Goal: Task Accomplishment & Management: Complete application form

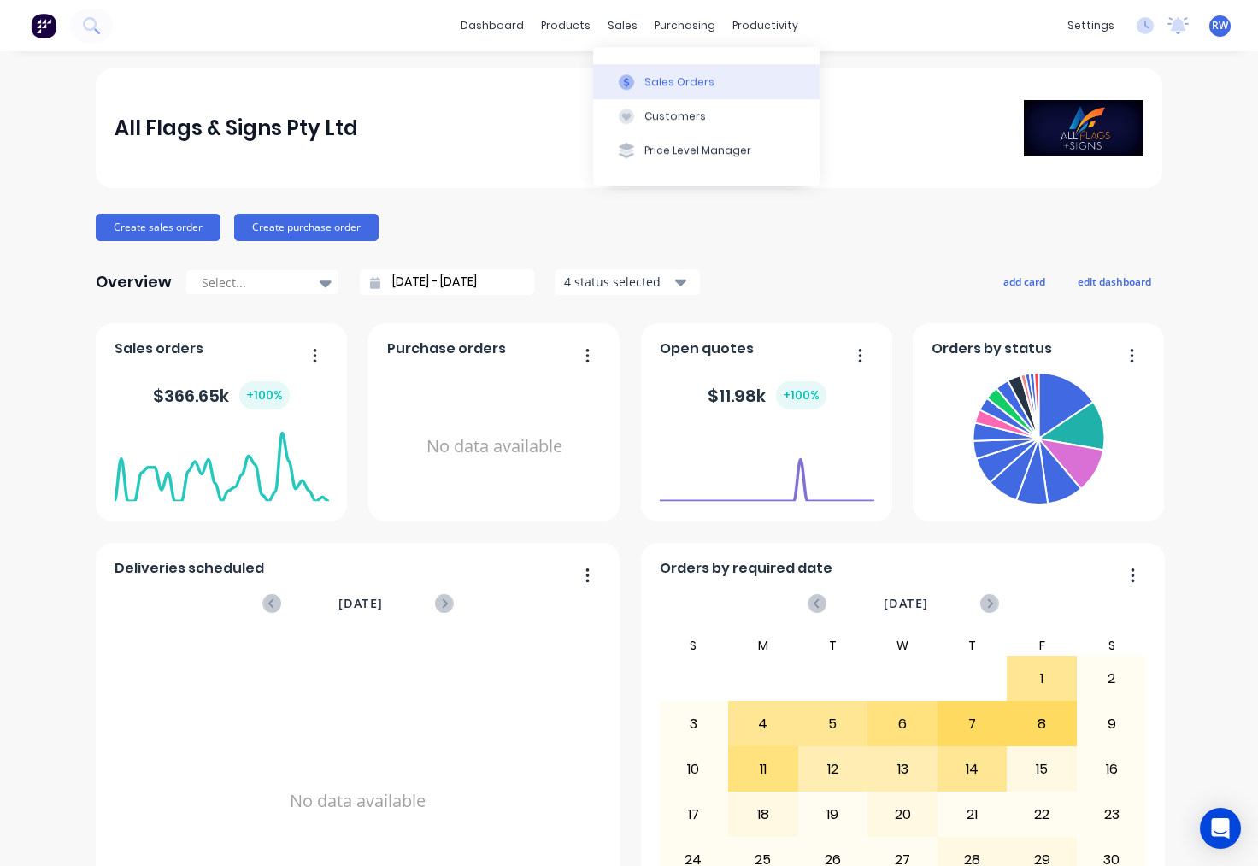
click at [663, 81] on div "Sales Orders" at bounding box center [679, 81] width 70 height 15
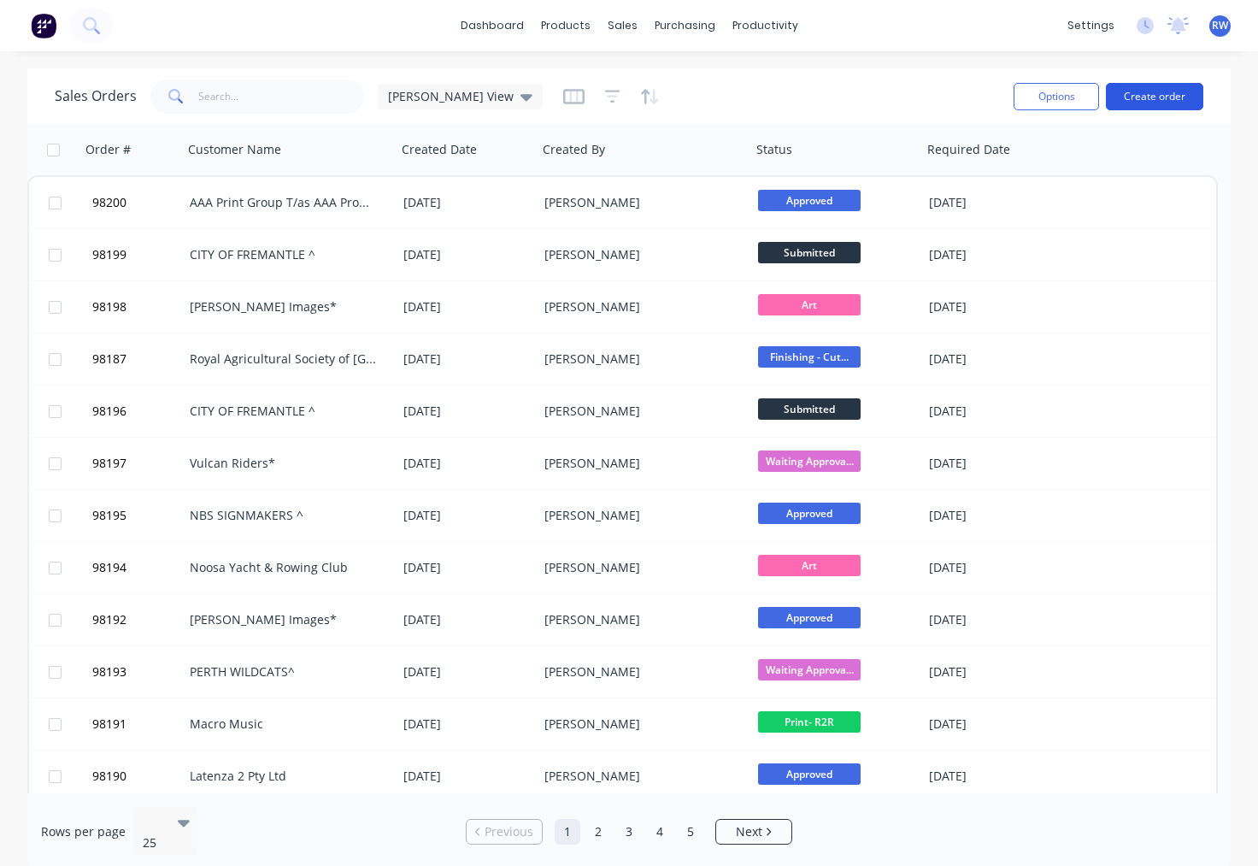
click at [1138, 94] on button "Create order" at bounding box center [1154, 96] width 97 height 27
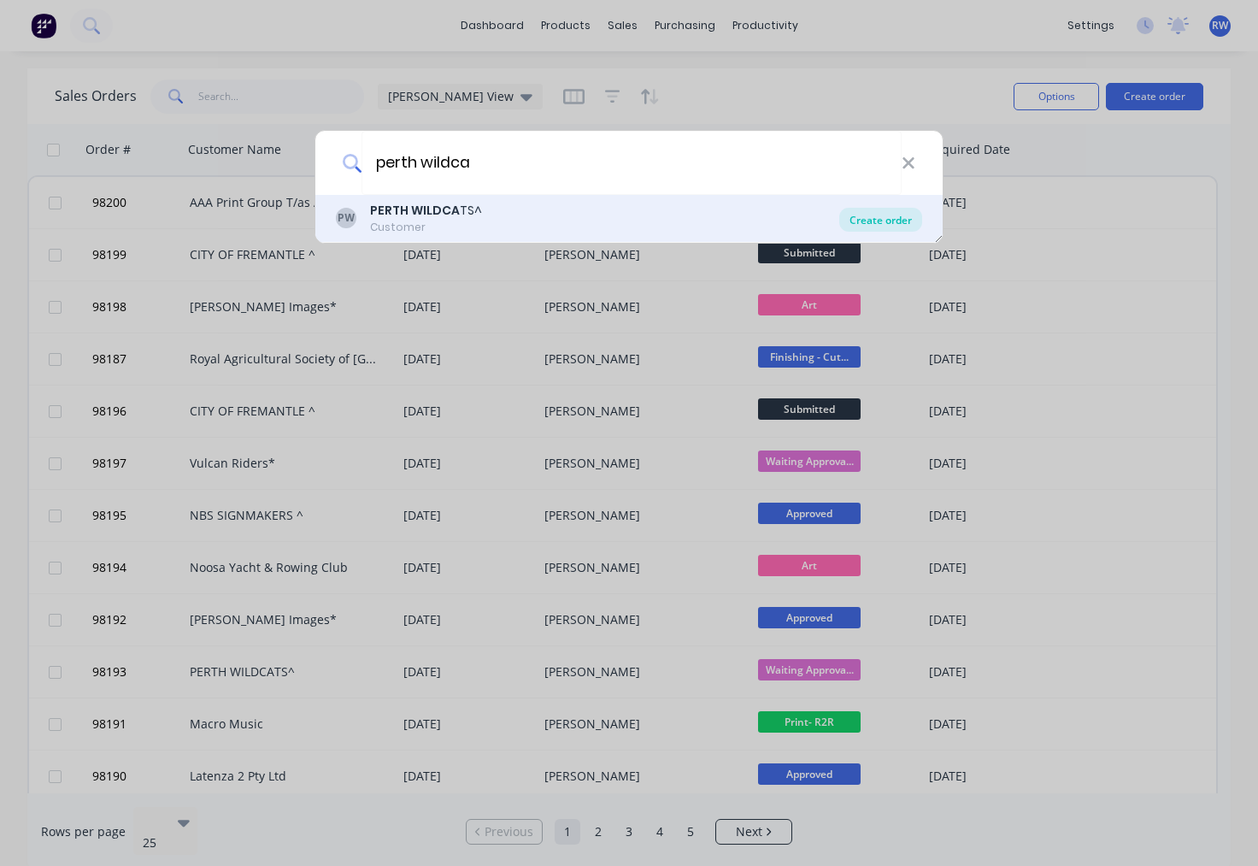
type input "perth wildca"
click at [894, 220] on div "Create order" at bounding box center [880, 220] width 83 height 24
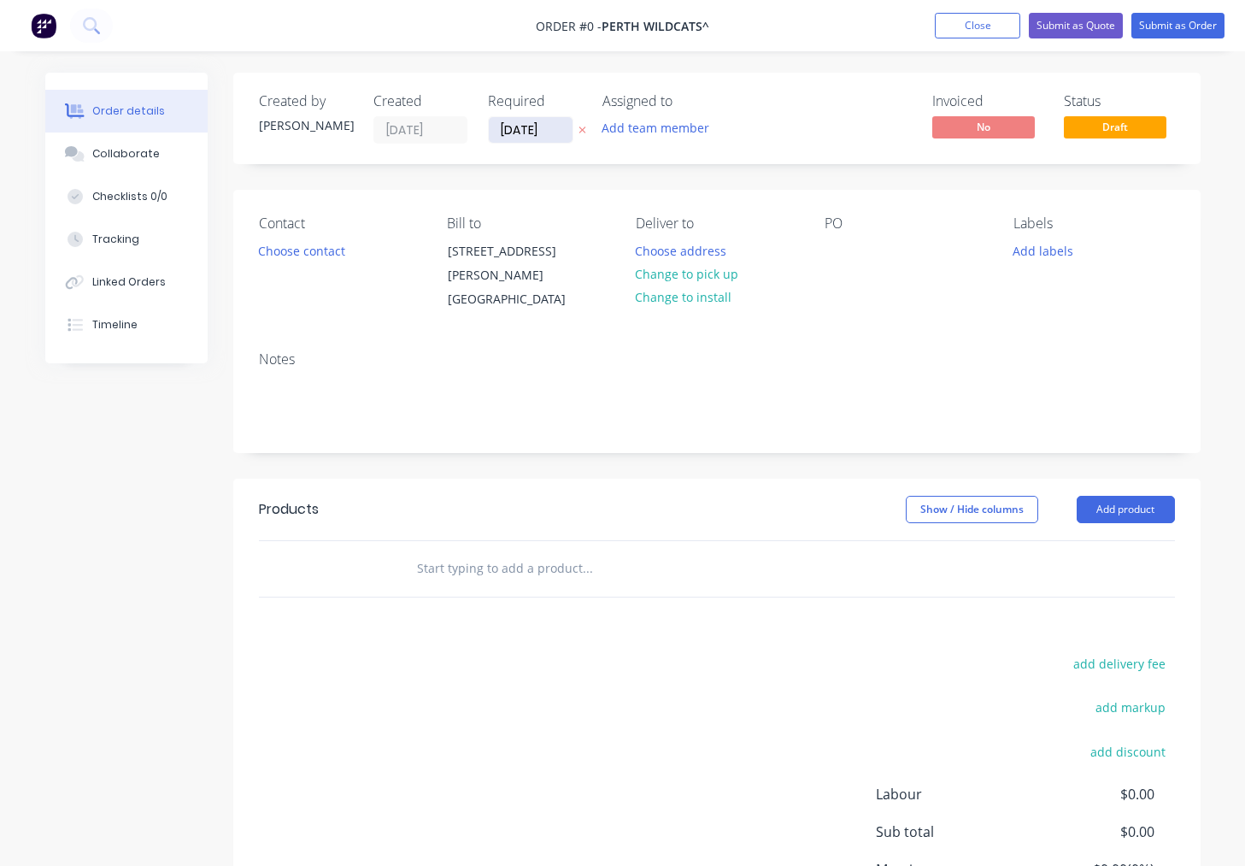
click at [567, 133] on input "[DATE]" at bounding box center [531, 130] width 84 height 26
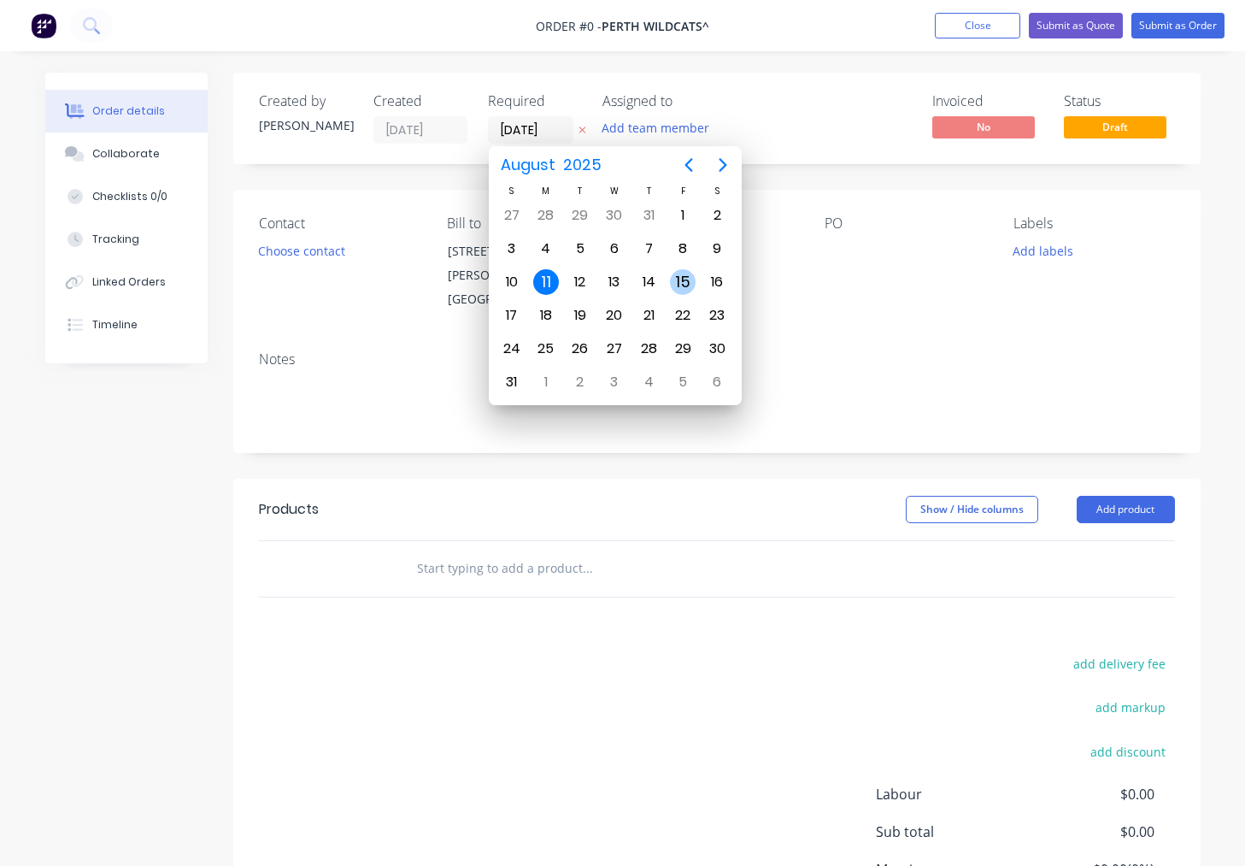
click at [684, 281] on div "15" at bounding box center [683, 282] width 26 height 26
type input "[DATE]"
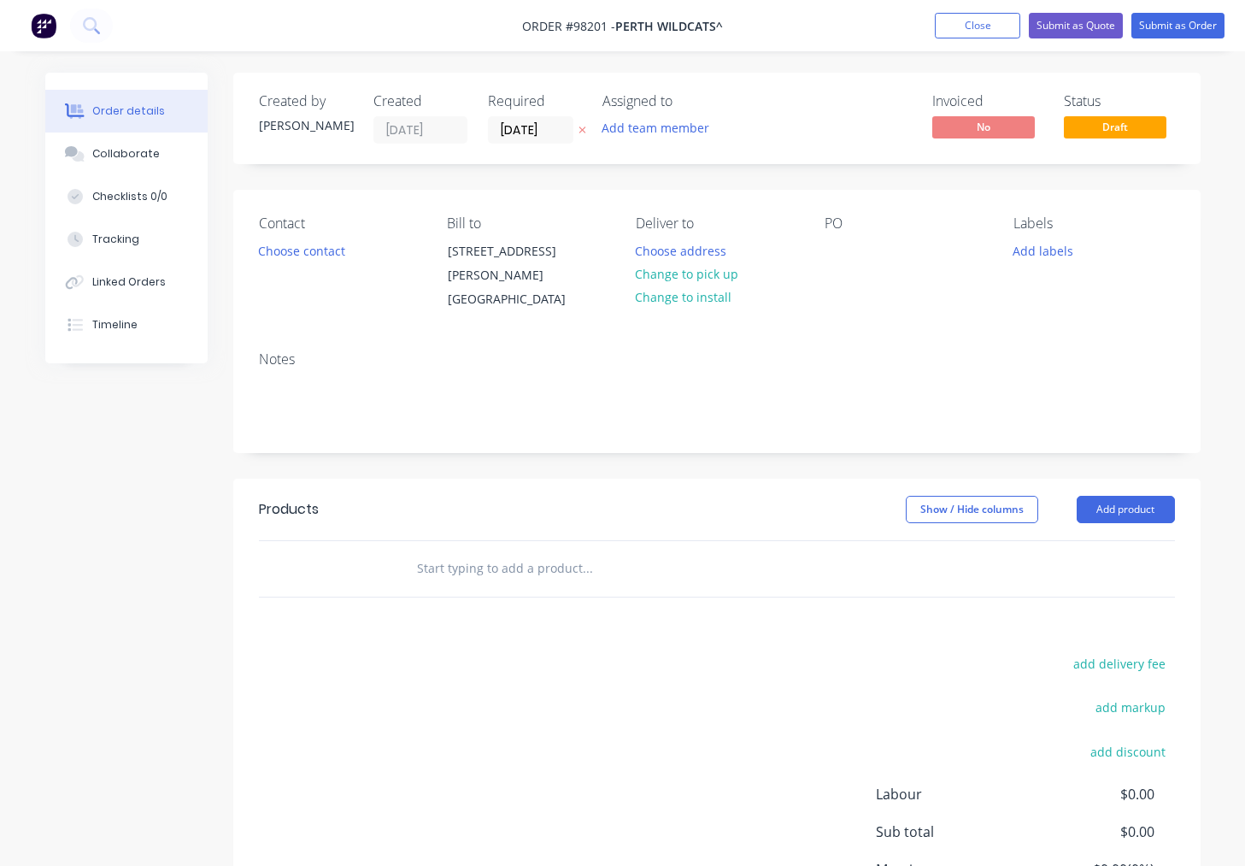
click at [653, 126] on button "Add team member" at bounding box center [655, 127] width 126 height 23
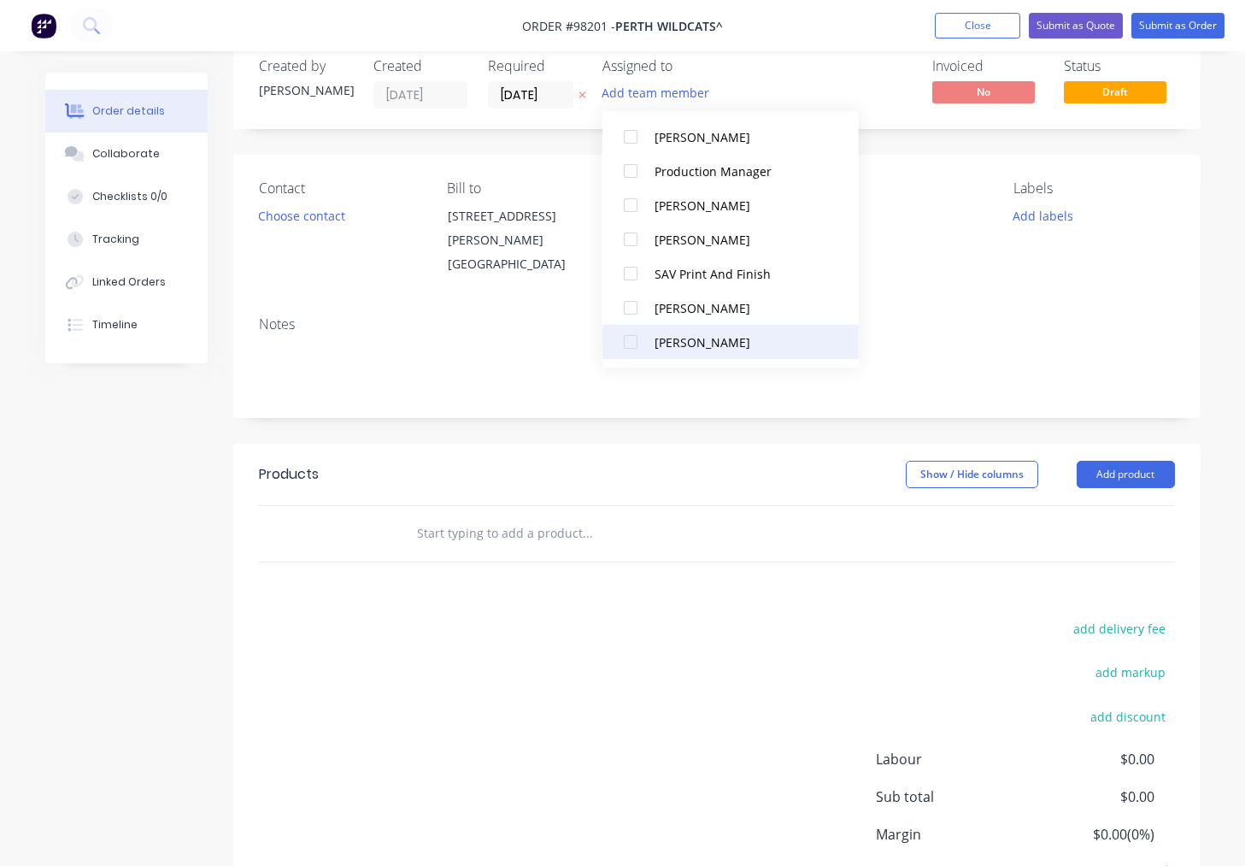
scroll to position [20, 0]
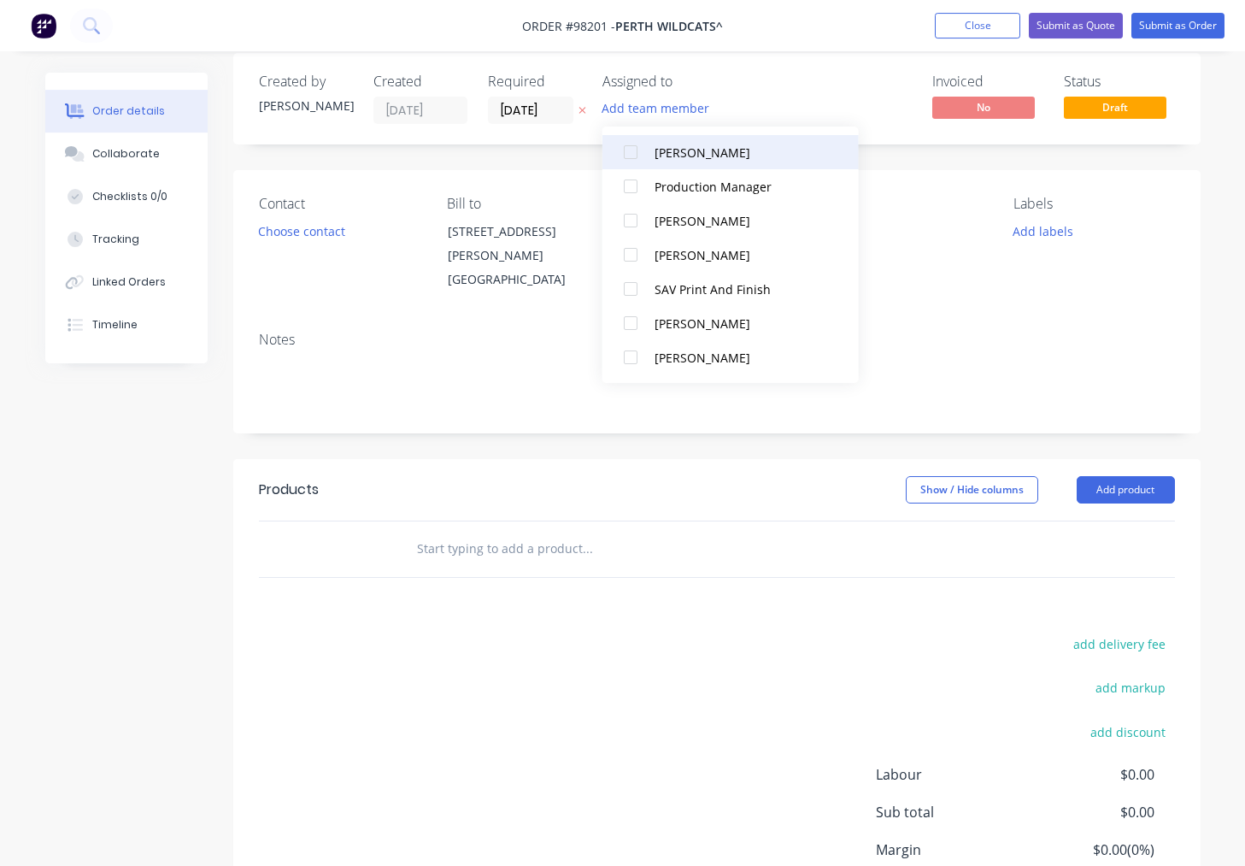
click at [667, 151] on div "[PERSON_NAME]" at bounding box center [740, 153] width 171 height 18
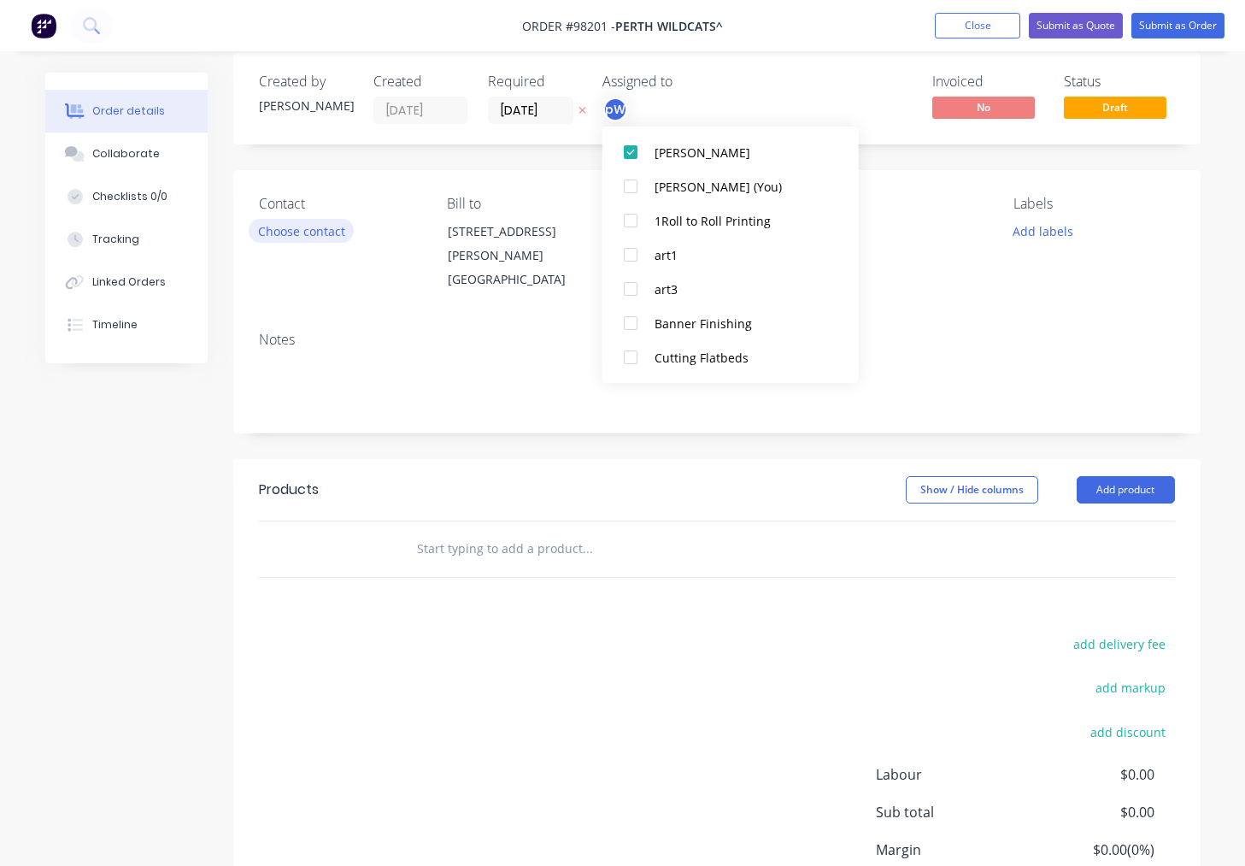
click at [307, 228] on button "Choose contact" at bounding box center [301, 230] width 105 height 23
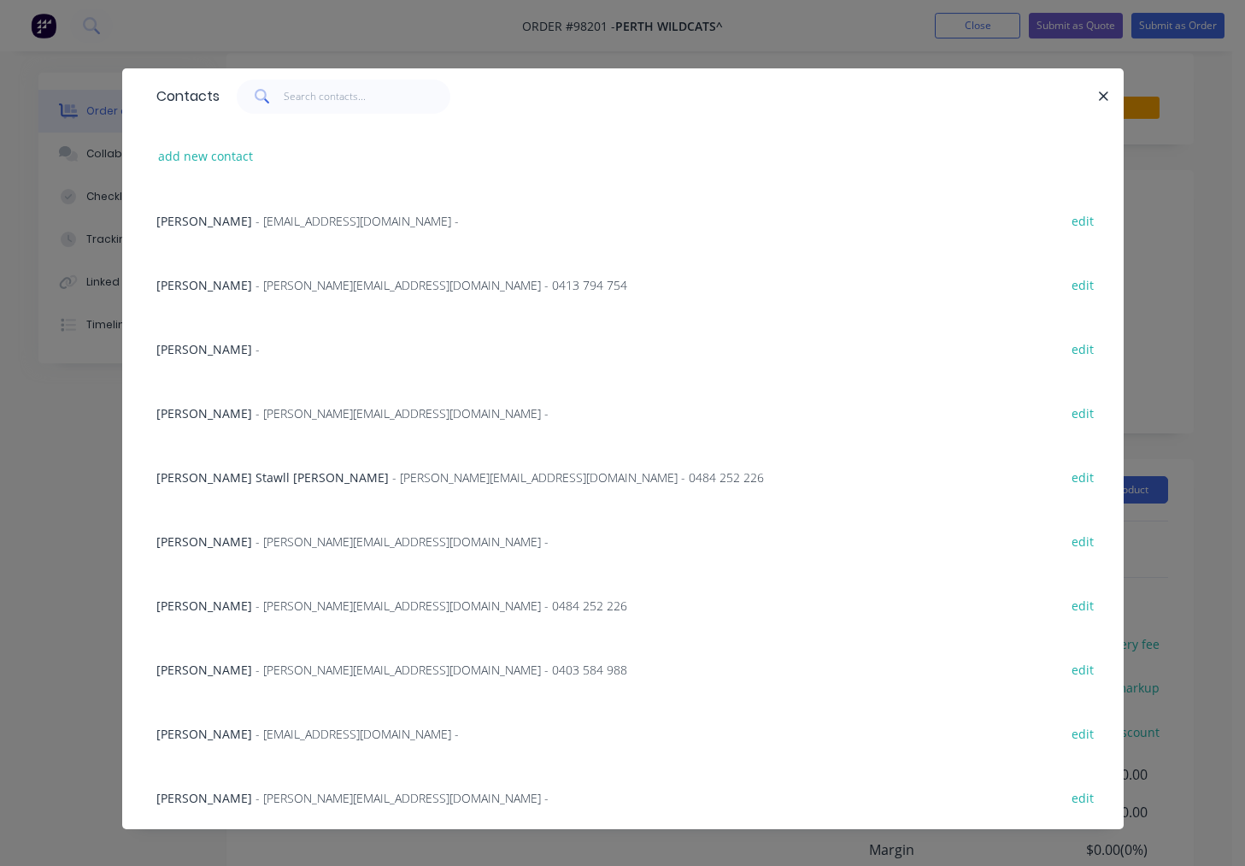
click at [188, 348] on span "[PERSON_NAME]" at bounding box center [204, 349] width 96 height 16
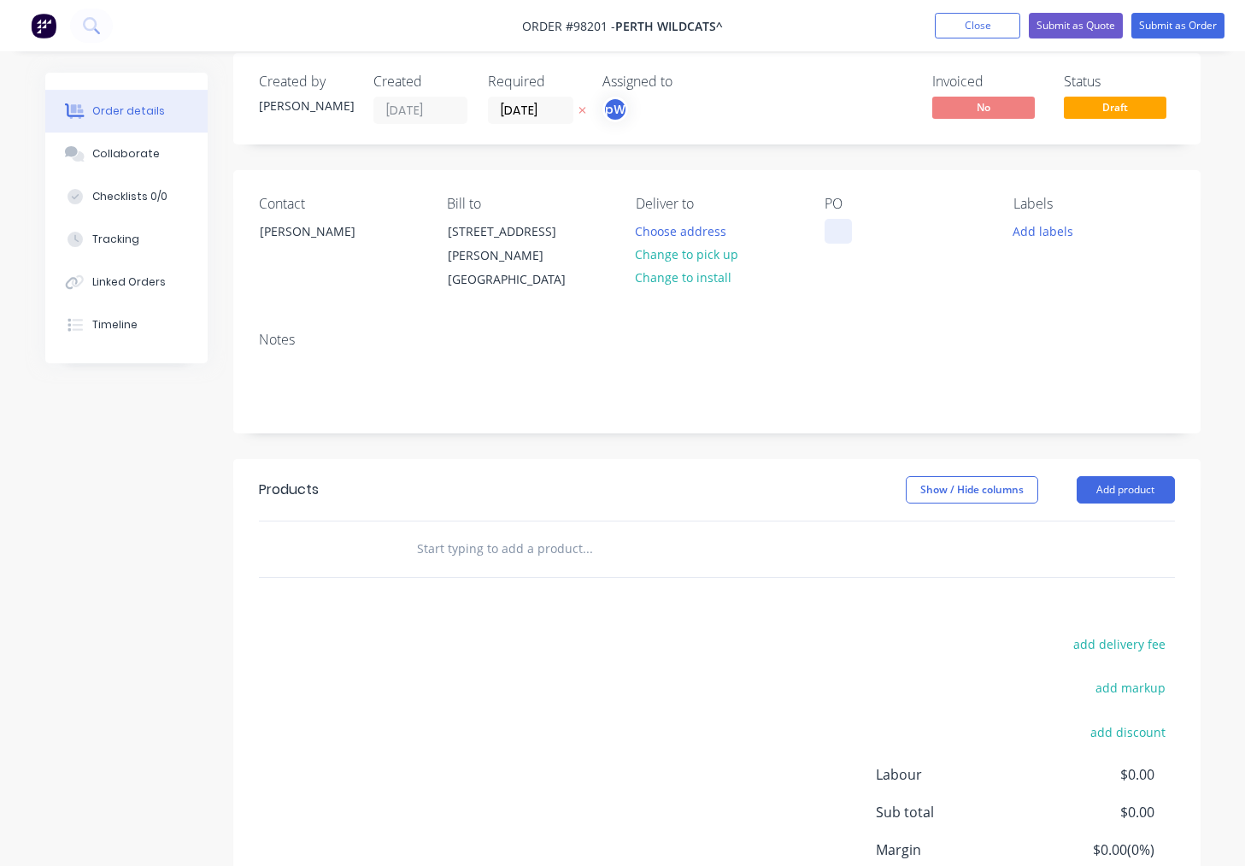
click at [835, 235] on div at bounding box center [838, 231] width 27 height 25
click at [1037, 233] on button "Add labels" at bounding box center [1043, 230] width 79 height 23
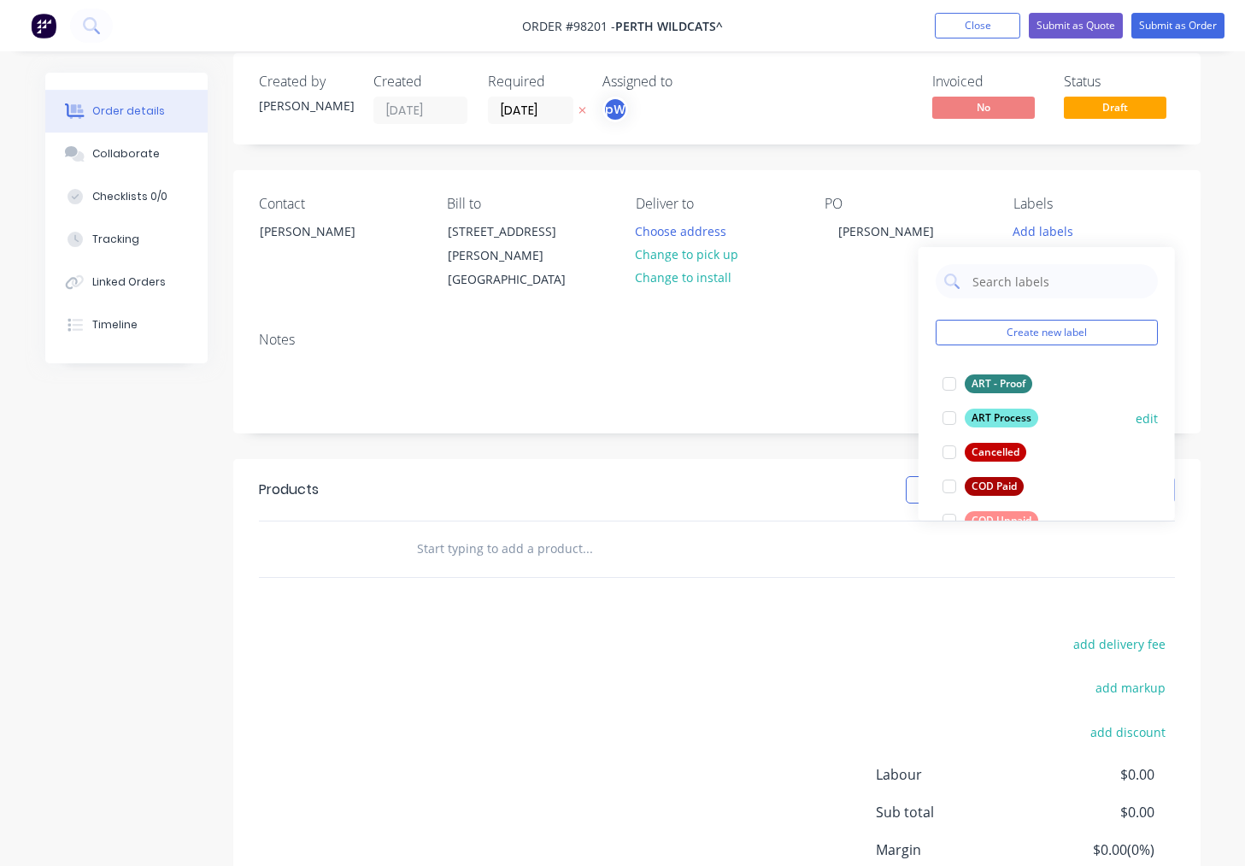
drag, startPoint x: 1002, startPoint y: 384, endPoint x: 1006, endPoint y: 415, distance: 31.8
click at [1002, 384] on div "ART - Proof" at bounding box center [999, 383] width 68 height 19
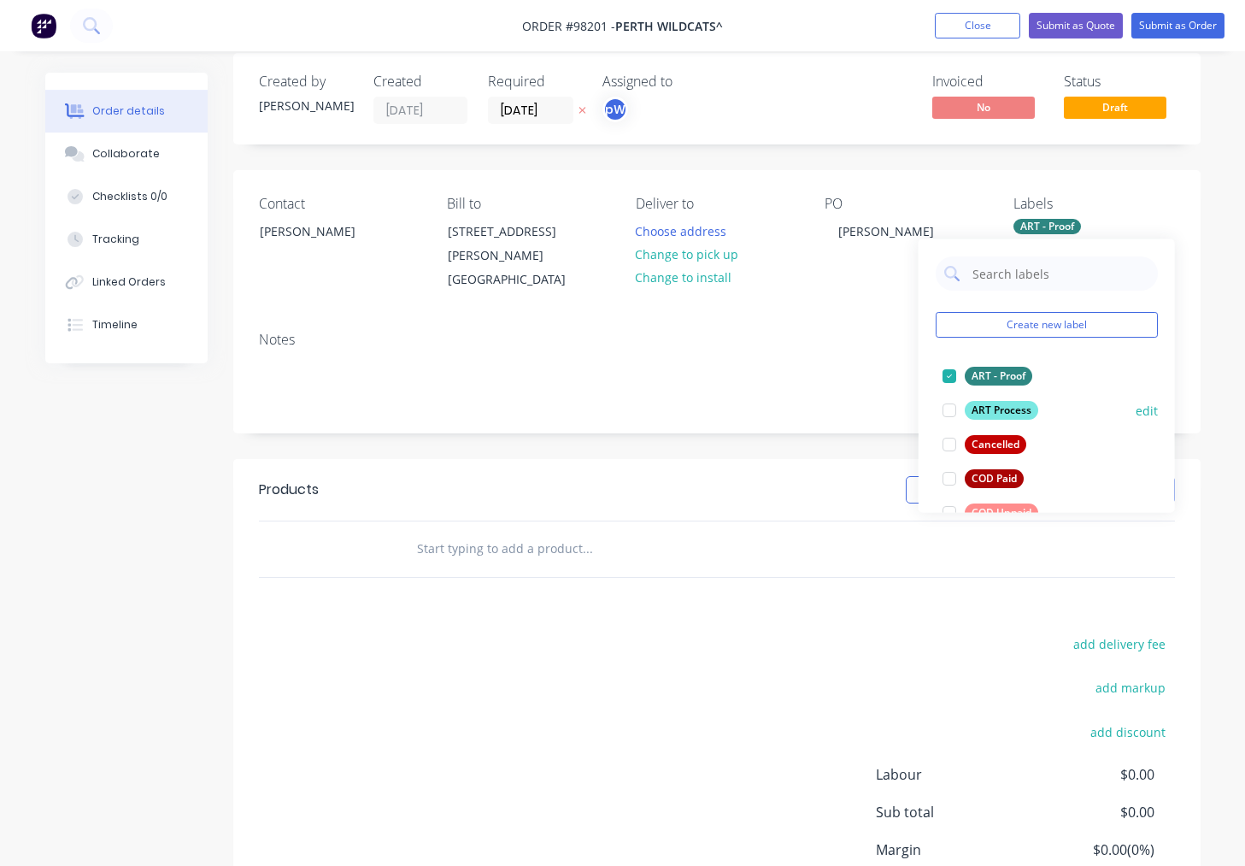
click at [1006, 409] on div "ART Process" at bounding box center [1001, 410] width 73 height 19
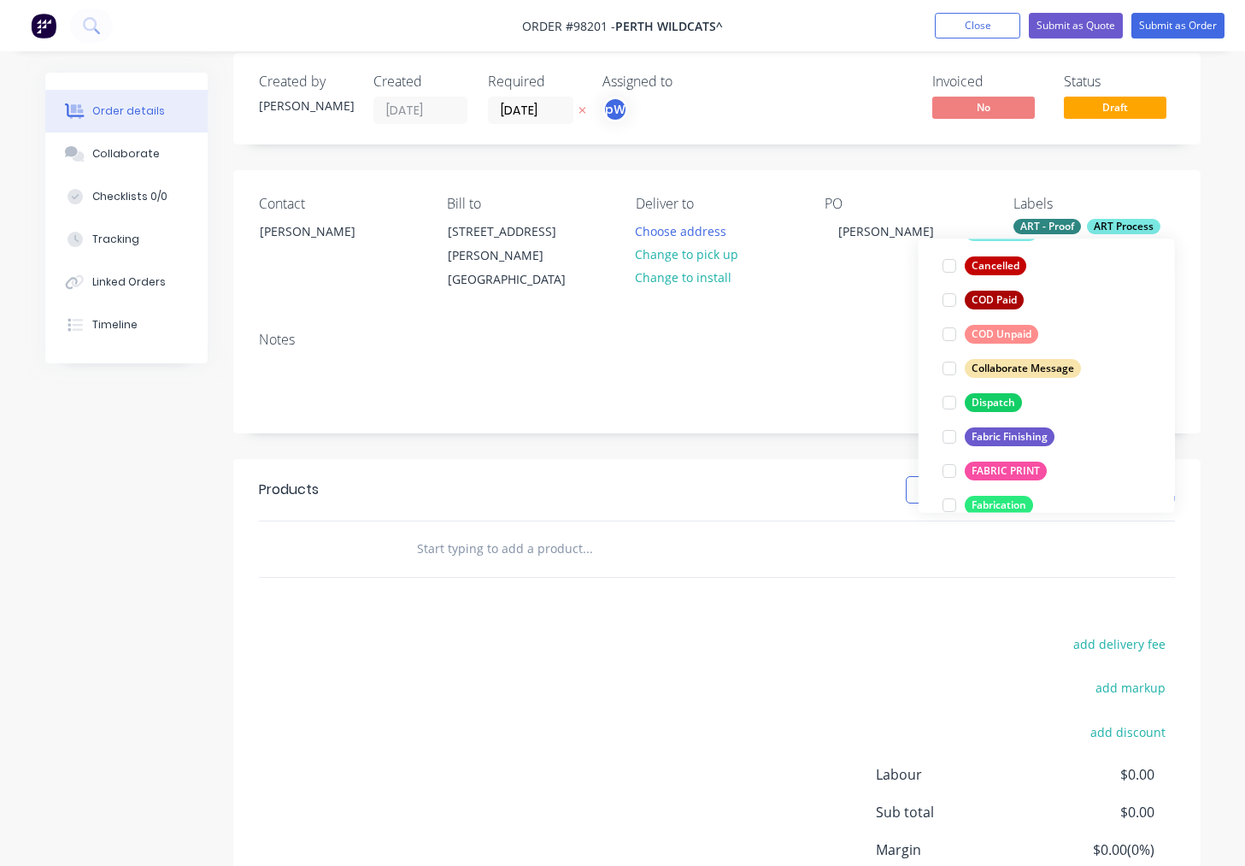
scroll to position [179, 0]
click at [997, 401] on div "Dispatch" at bounding box center [993, 401] width 57 height 19
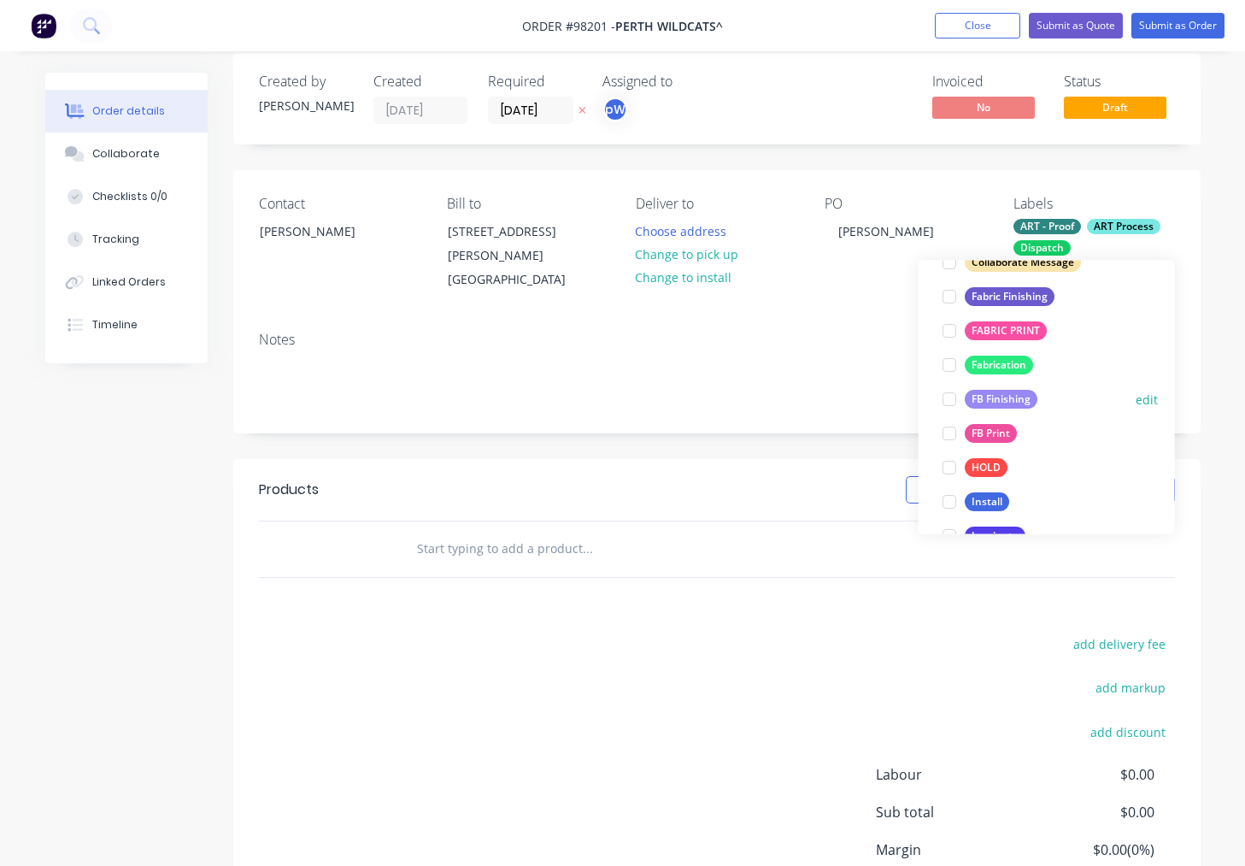
click at [997, 402] on div "FB Finishing" at bounding box center [1001, 400] width 73 height 19
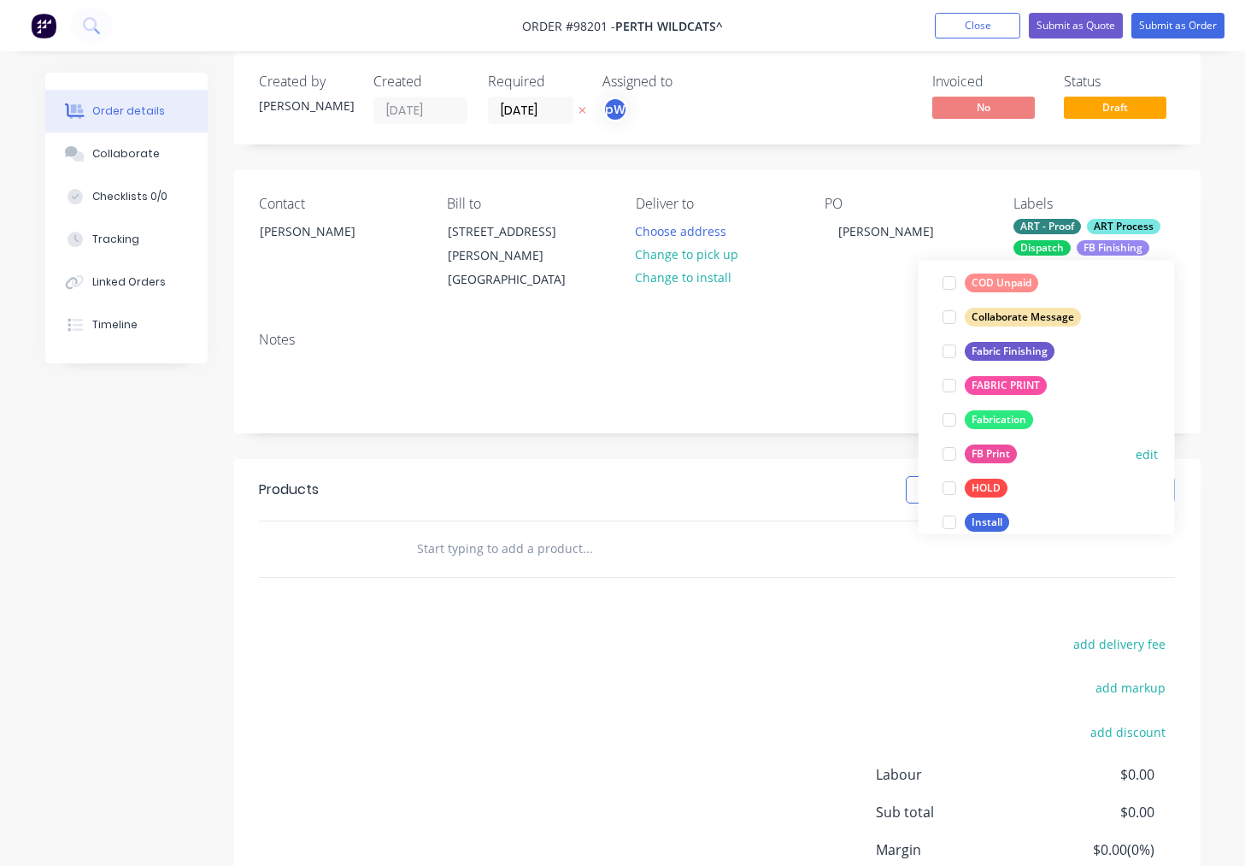
click at [996, 453] on div "FB Print" at bounding box center [991, 454] width 52 height 19
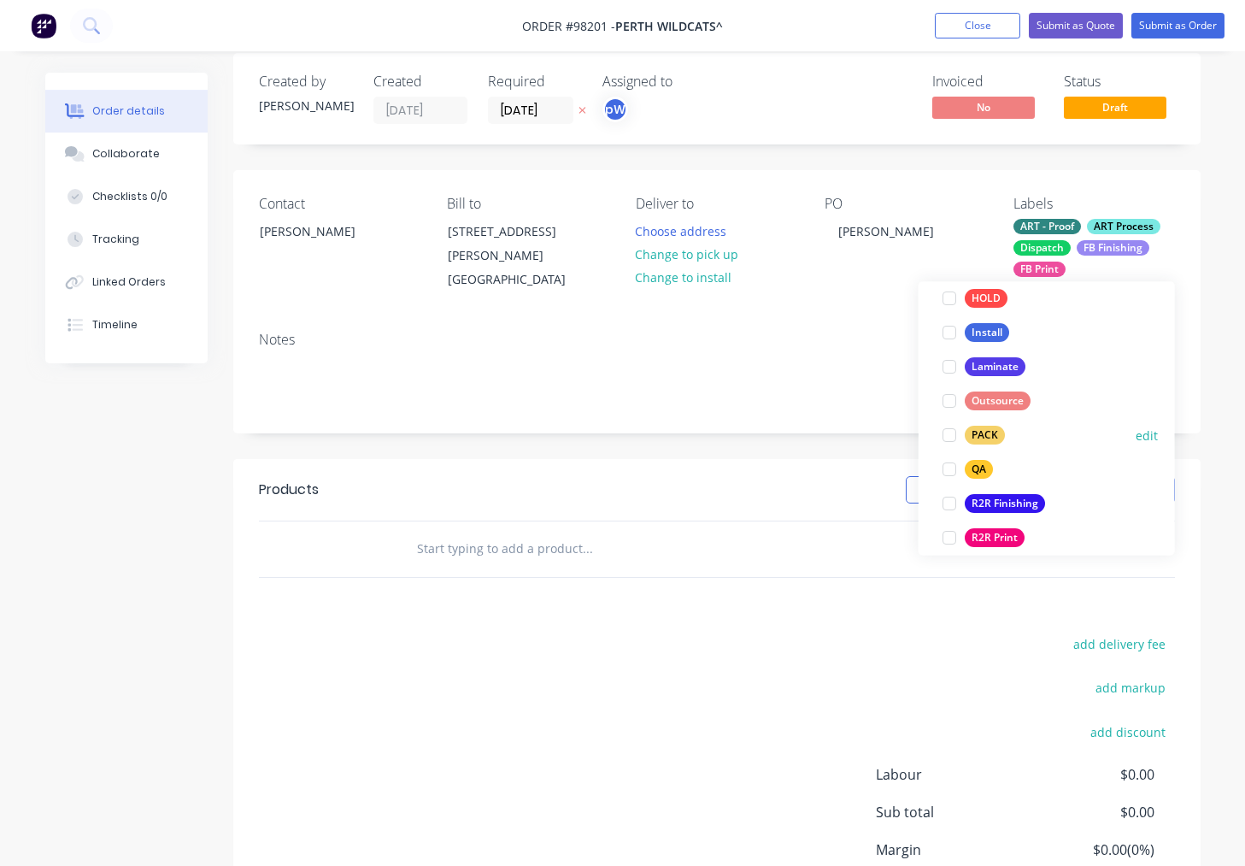
click at [973, 432] on div "PACK" at bounding box center [985, 435] width 40 height 19
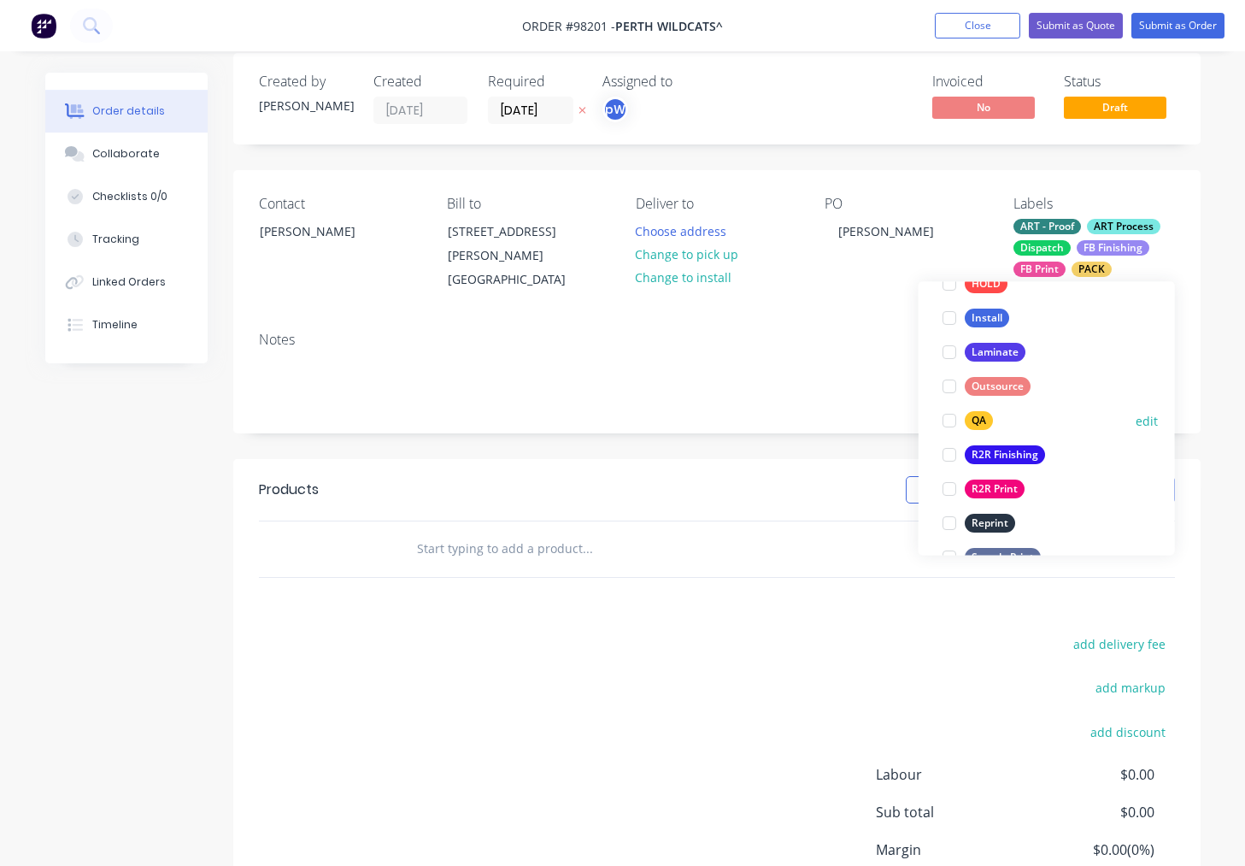
click at [971, 415] on div "QA" at bounding box center [979, 421] width 28 height 19
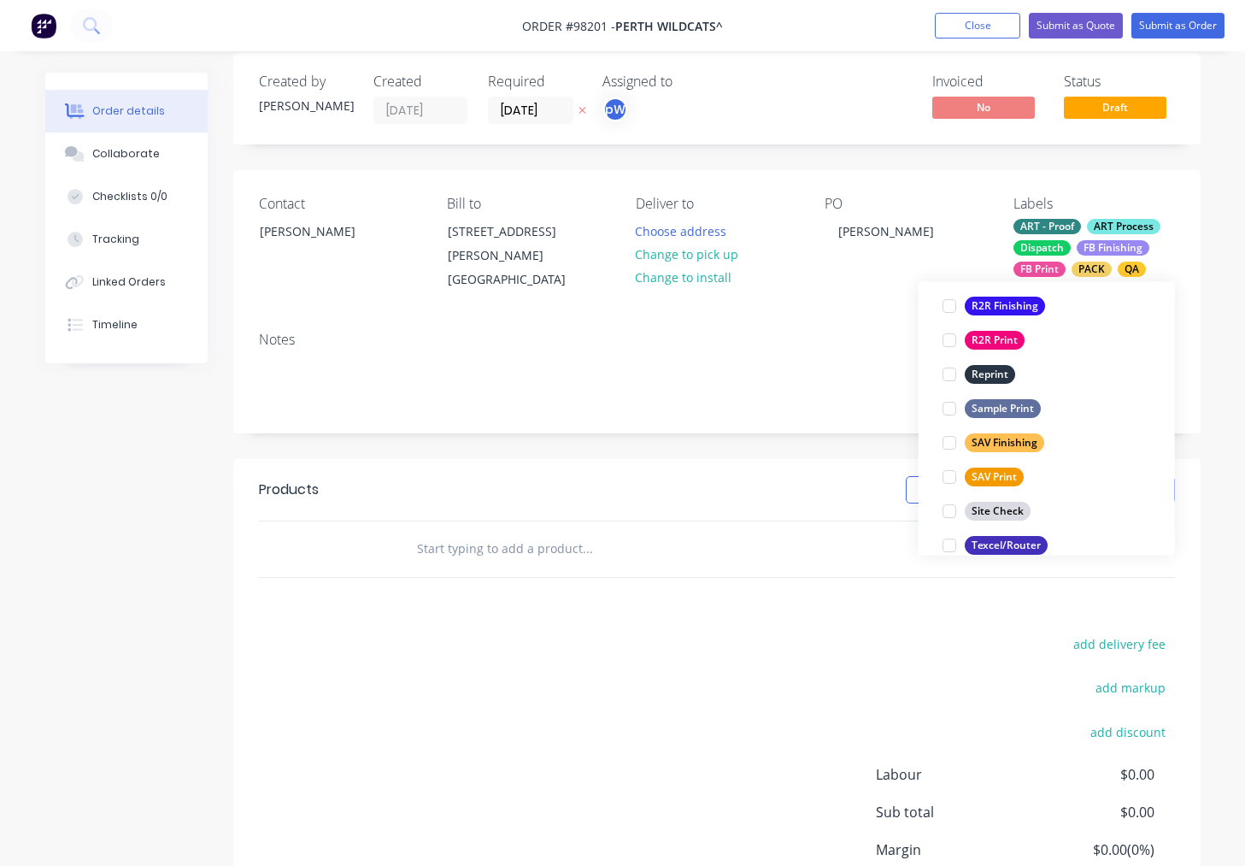
scroll to position [820, 0]
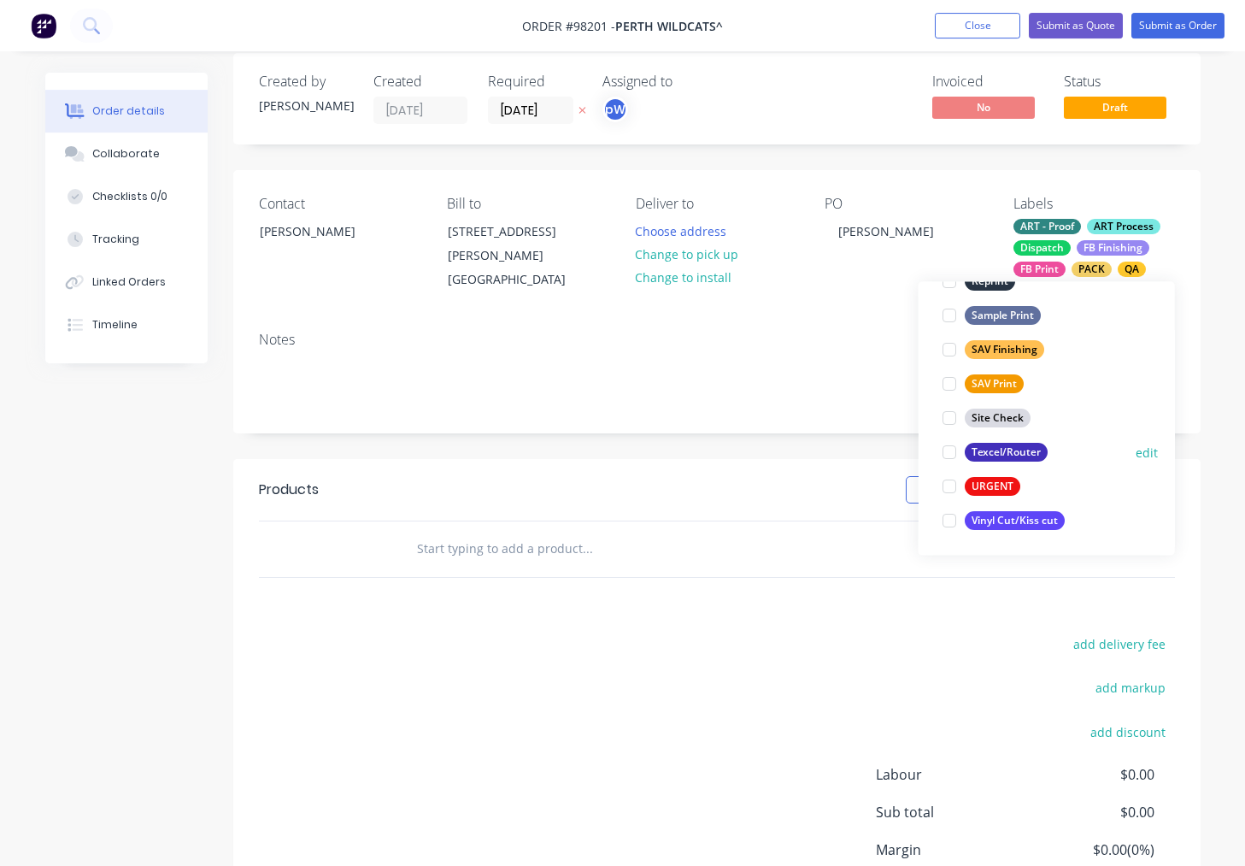
click at [998, 449] on div "Texcel/Router" at bounding box center [1006, 453] width 83 height 19
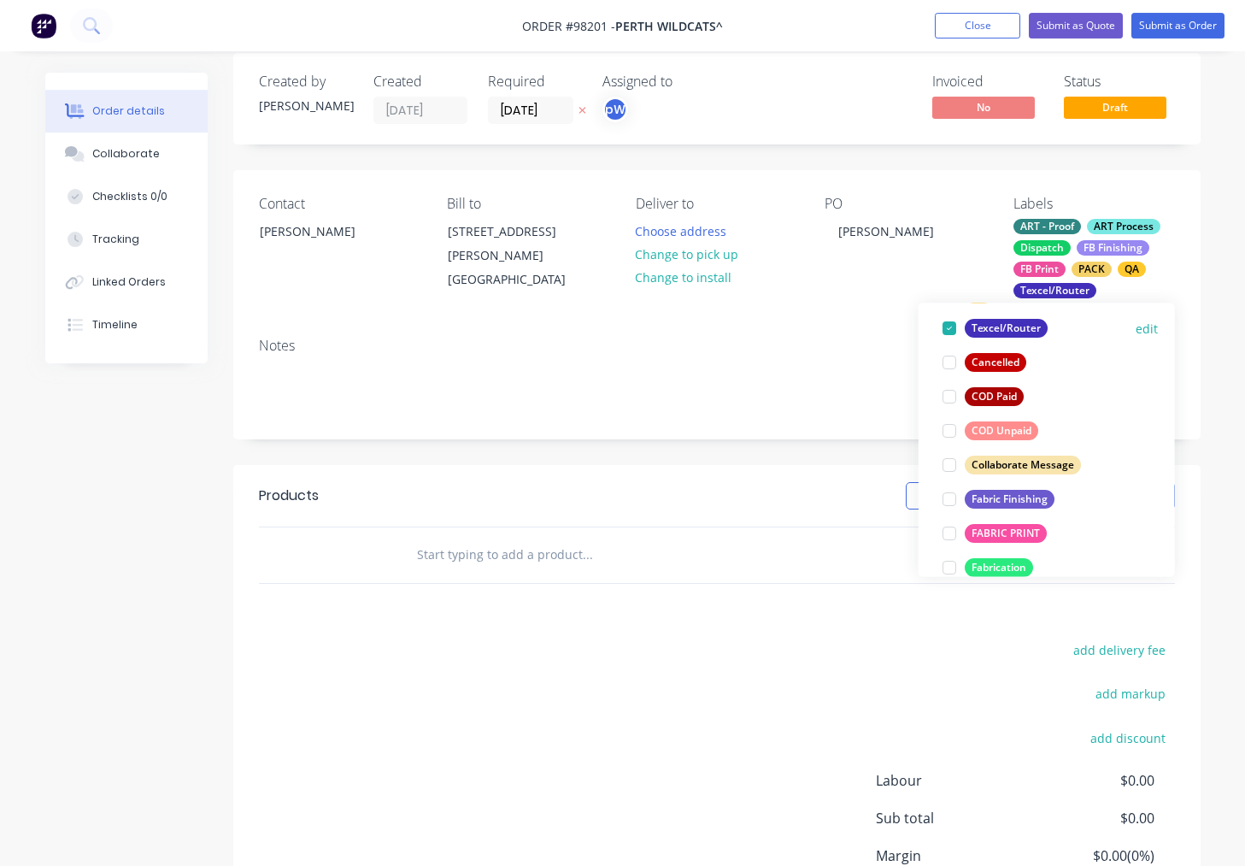
scroll to position [0, 0]
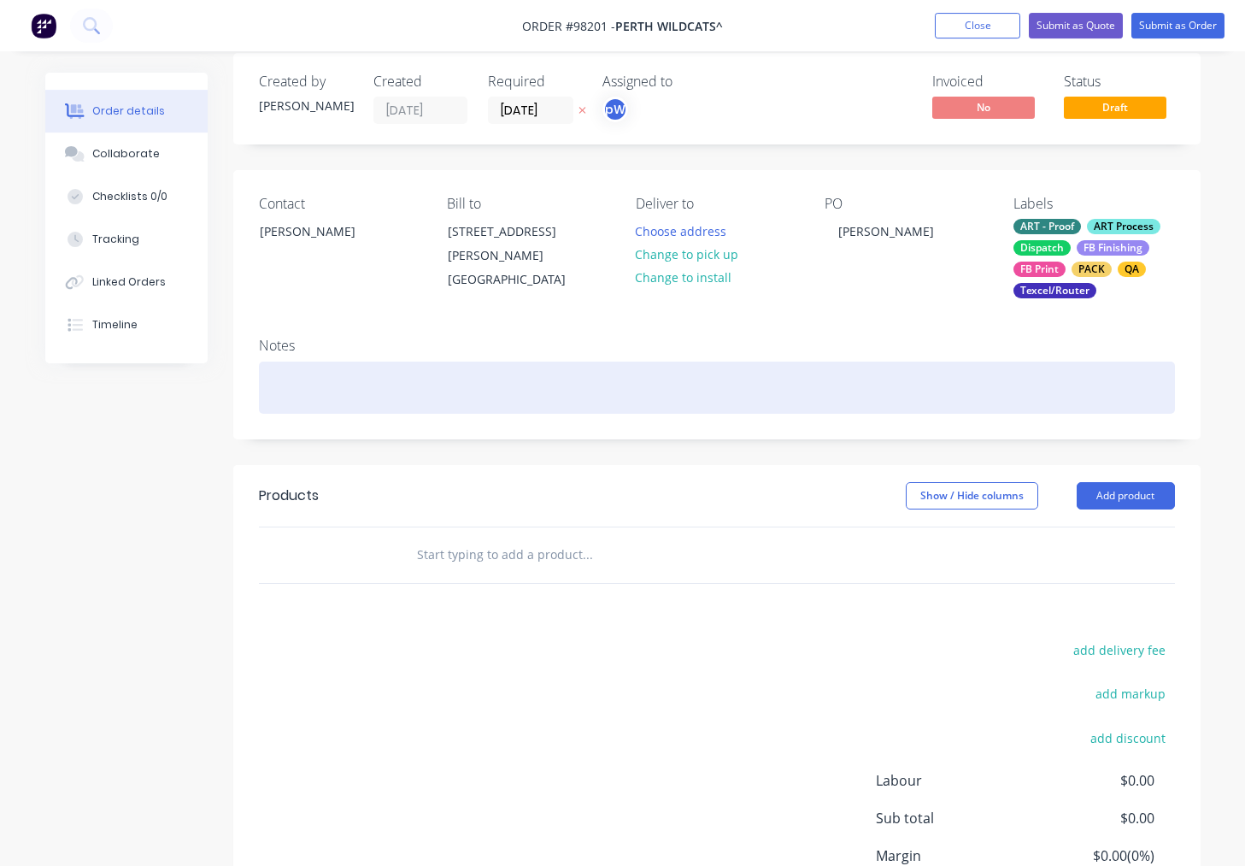
click at [273, 378] on div at bounding box center [717, 388] width 916 height 52
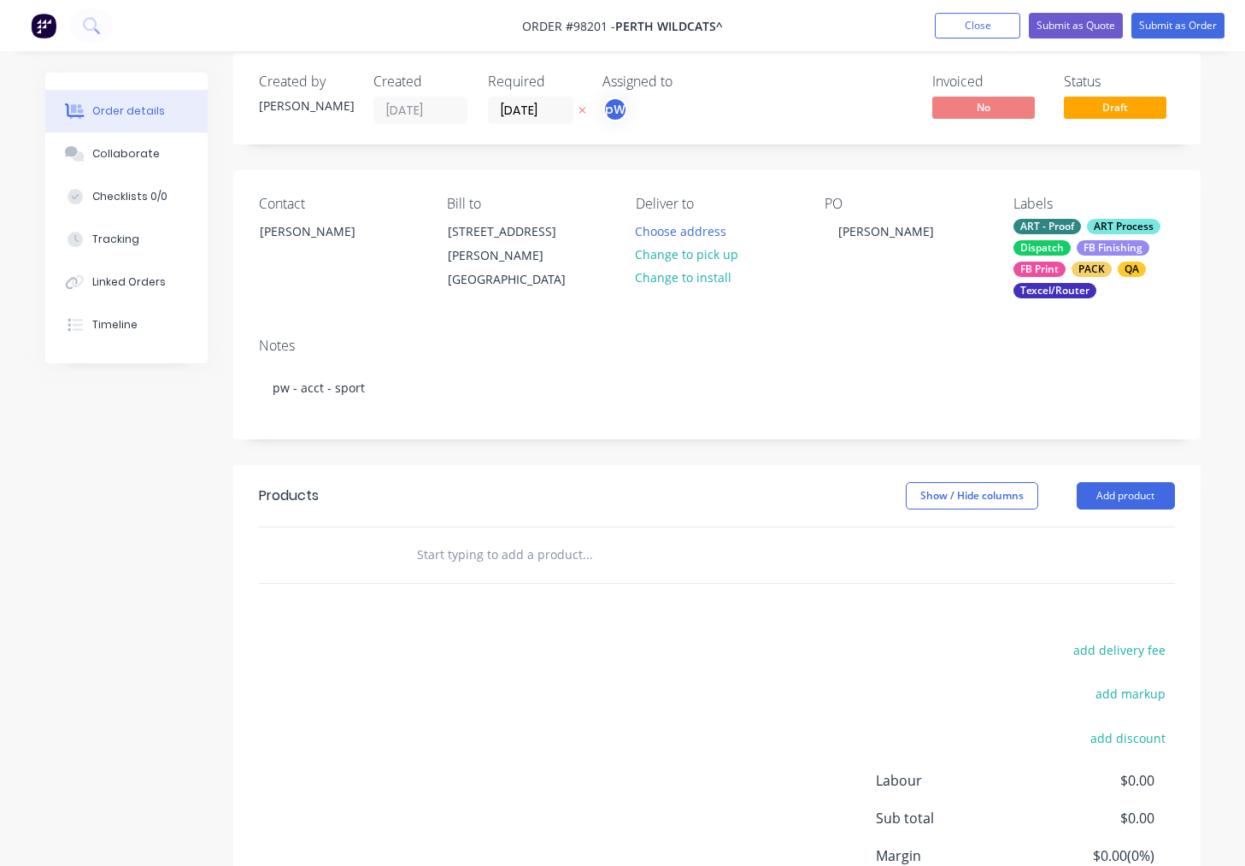
click at [471, 556] on input "text" at bounding box center [587, 555] width 342 height 34
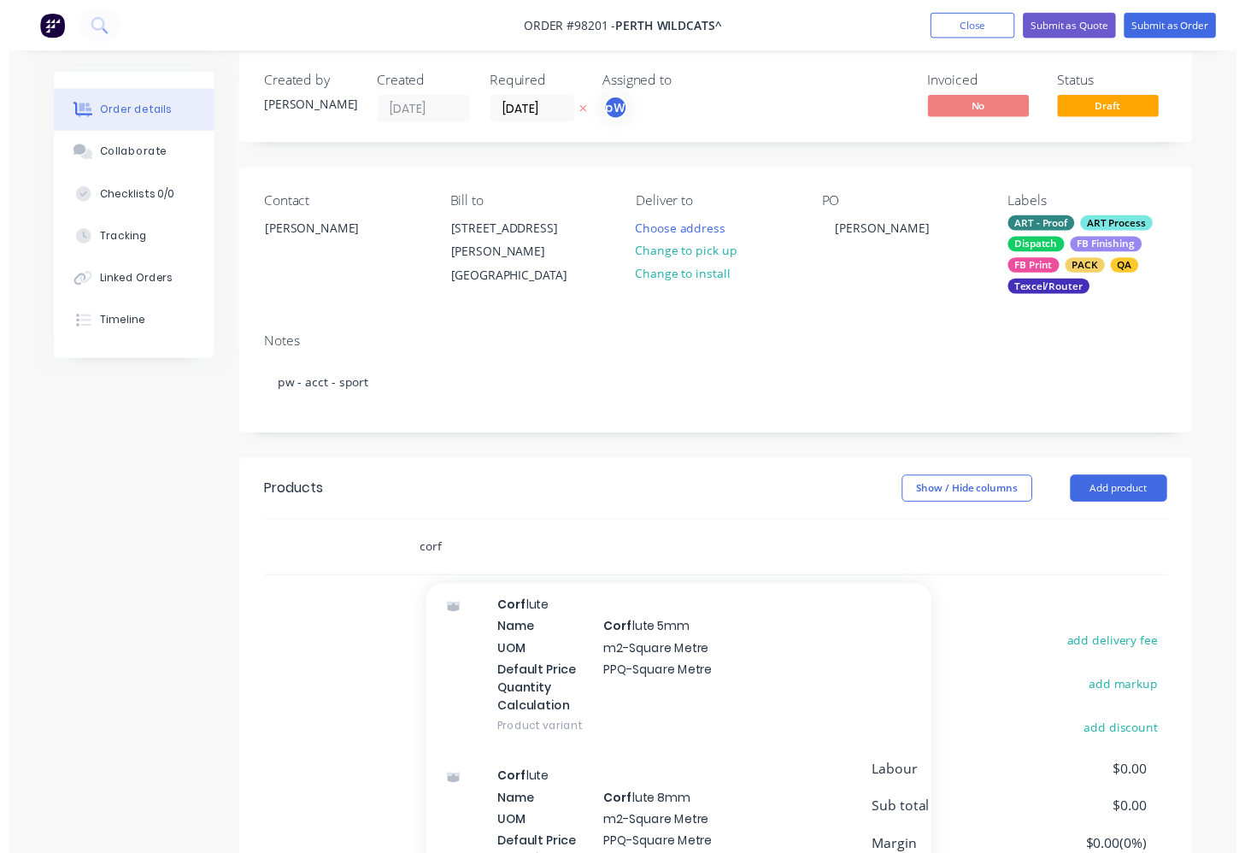
scroll to position [322, 0]
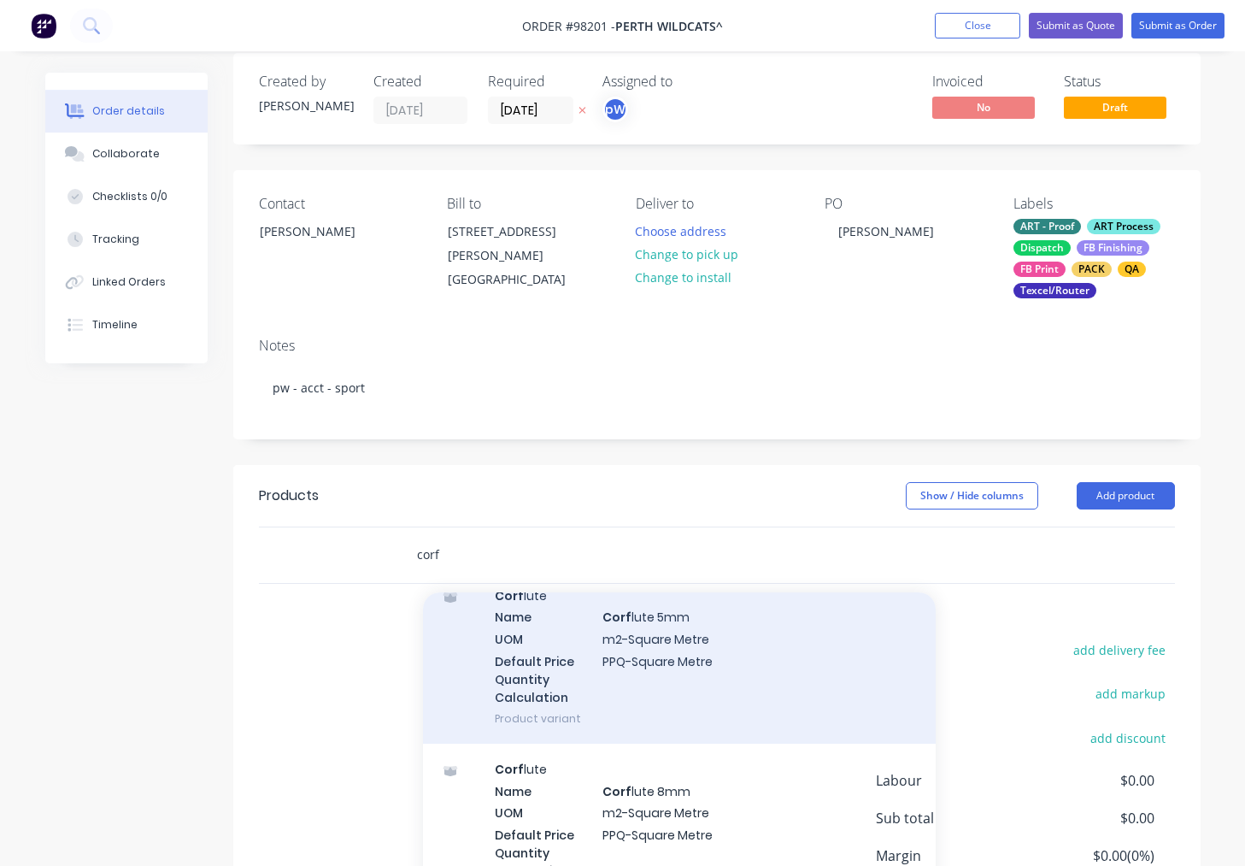
type input "corf"
click at [651, 631] on div "Corf lute Name Corf lute 5mm UOM m2-Square Metre Default Price Quantity Calcula…" at bounding box center [679, 656] width 513 height 173
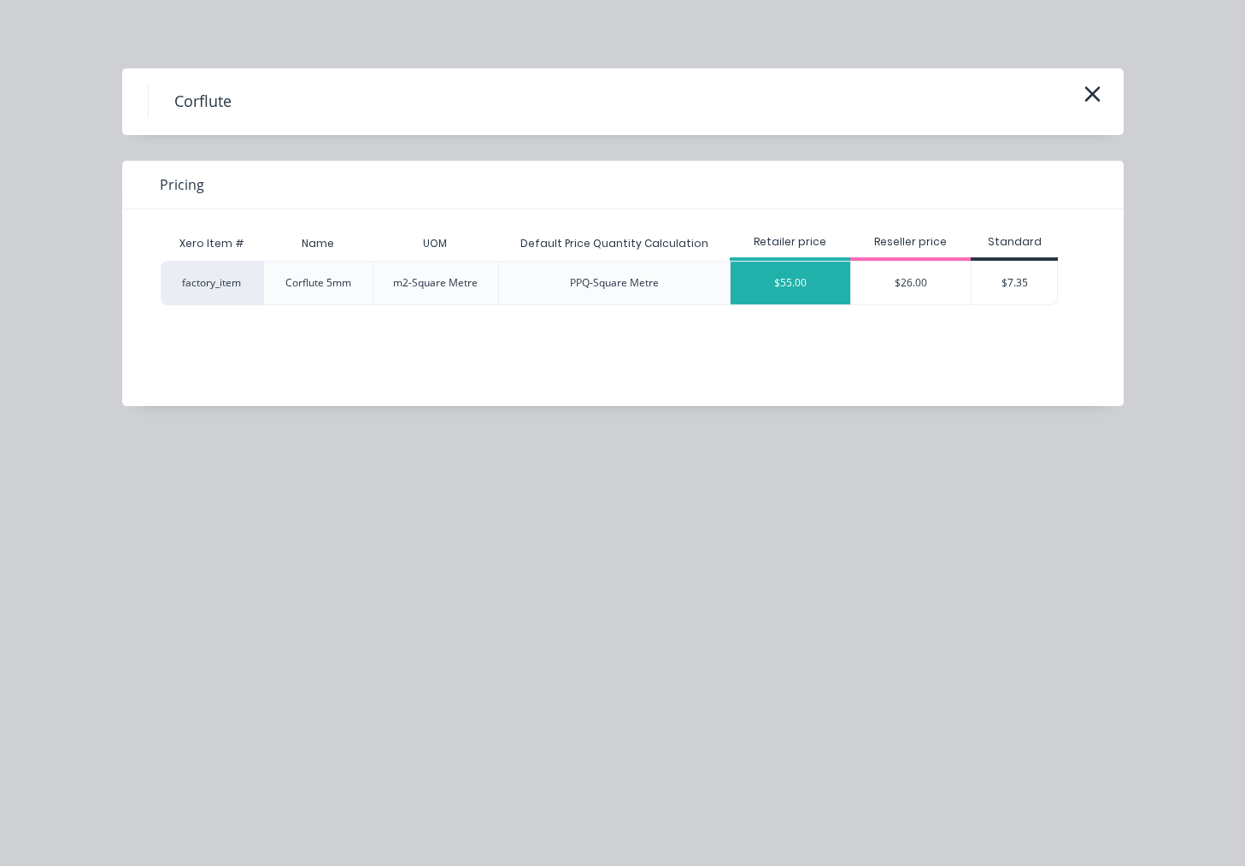
click at [801, 278] on div "$55.00" at bounding box center [791, 283] width 120 height 43
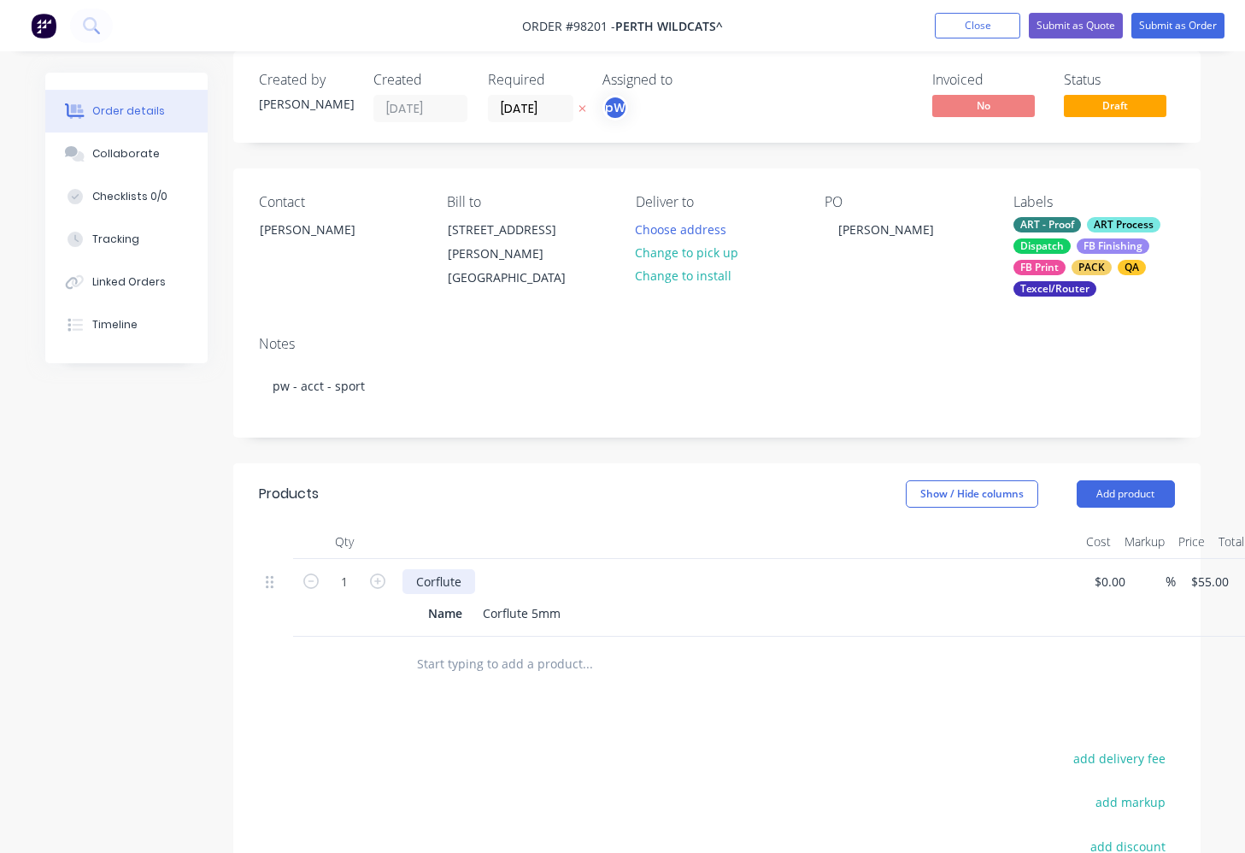
click at [463, 583] on div "Corflute" at bounding box center [439, 581] width 73 height 25
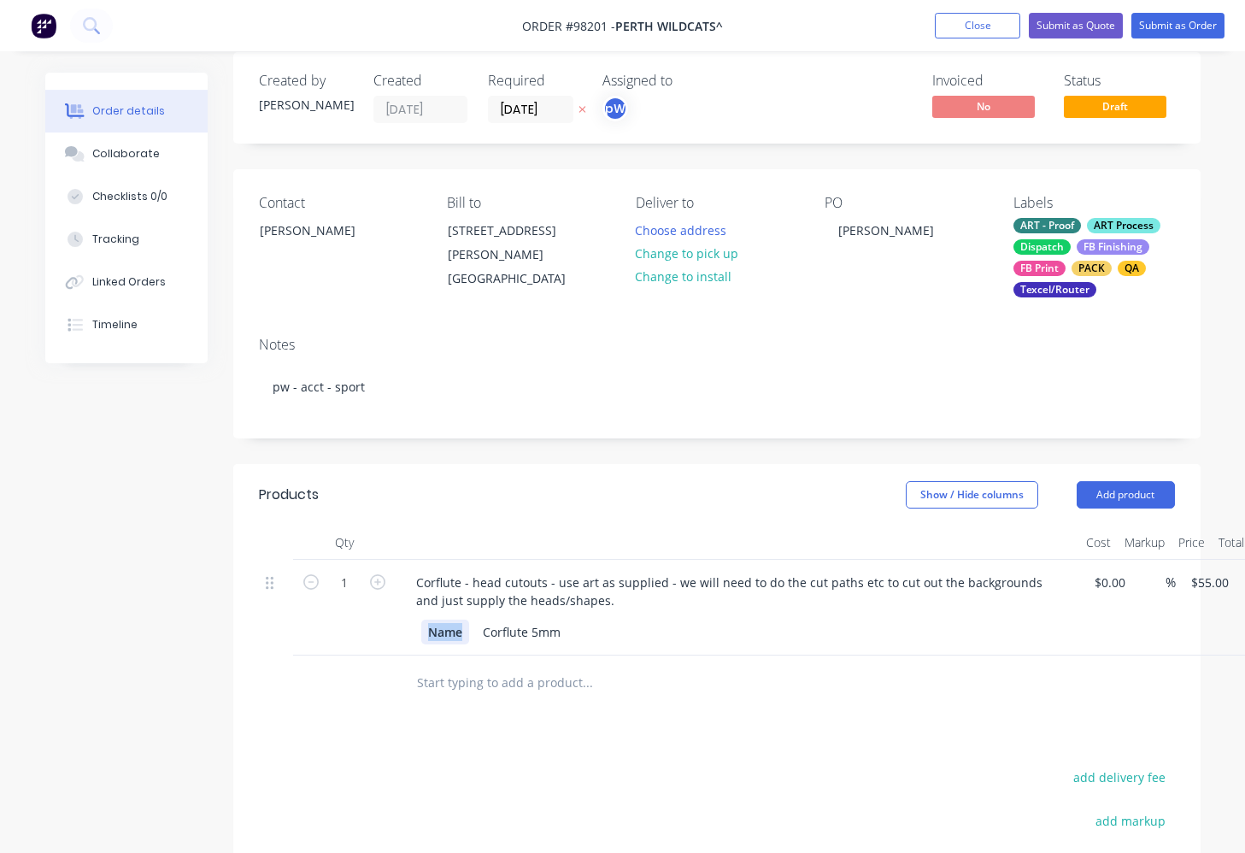
click at [421, 630] on div "Name" at bounding box center [445, 632] width 48 height 25
click at [1114, 489] on button "Add product" at bounding box center [1126, 494] width 98 height 27
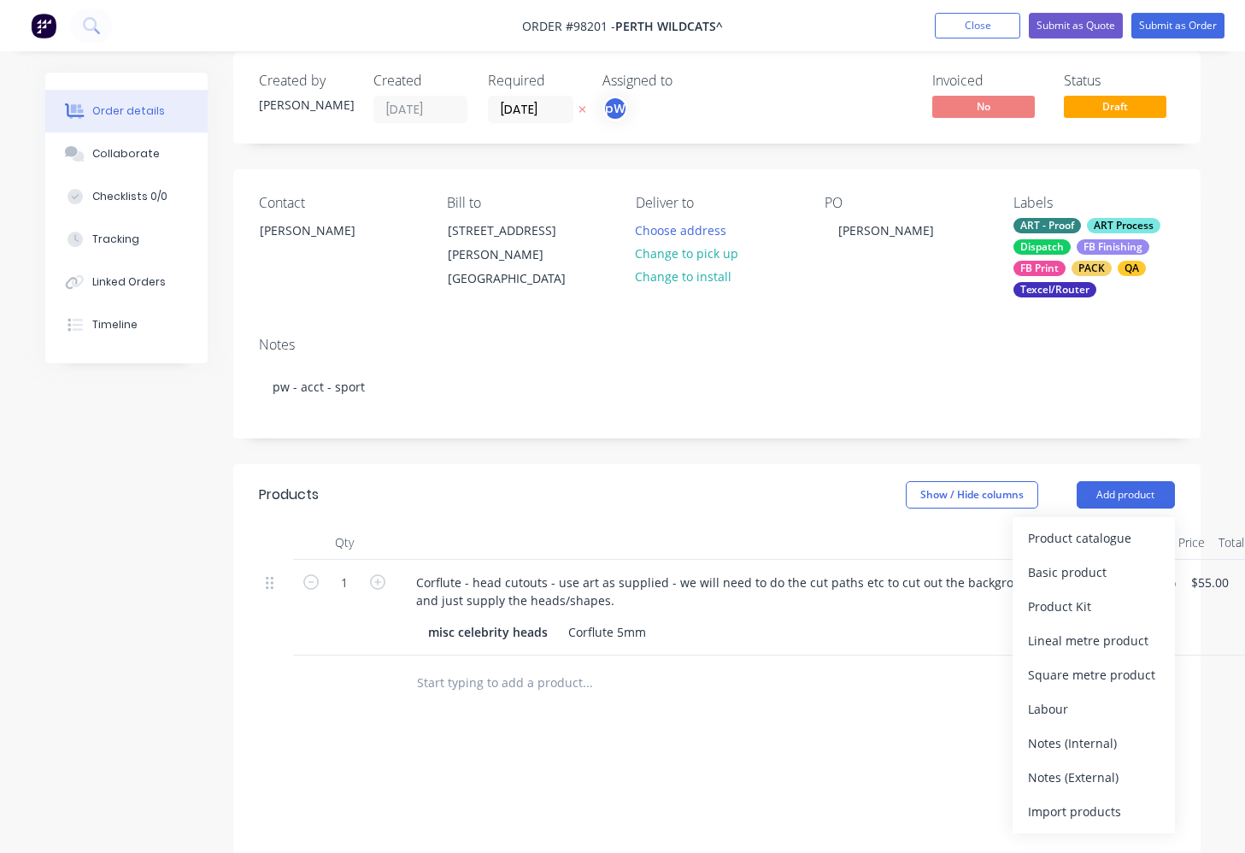
click at [1055, 778] on div "Notes (External)" at bounding box center [1094, 777] width 132 height 25
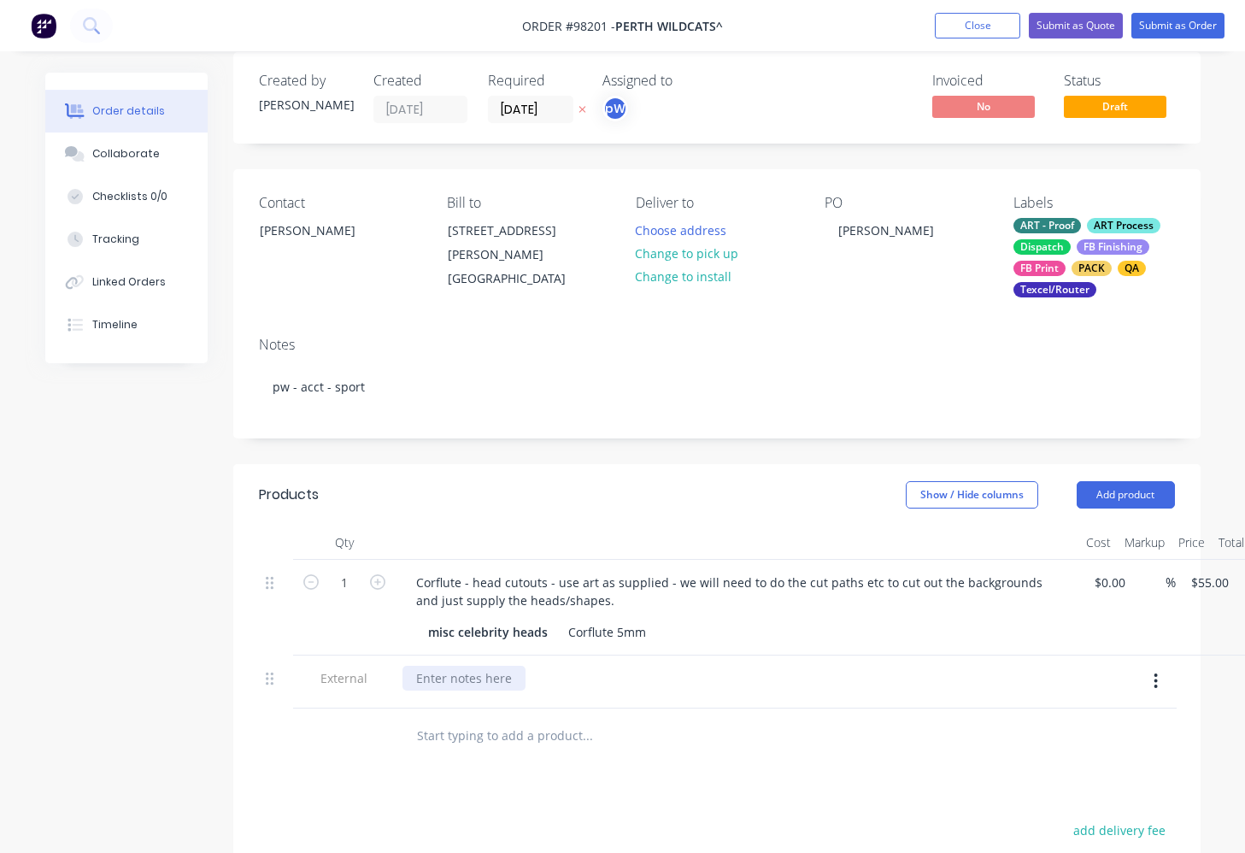
click at [464, 674] on div at bounding box center [464, 678] width 123 height 25
paste div
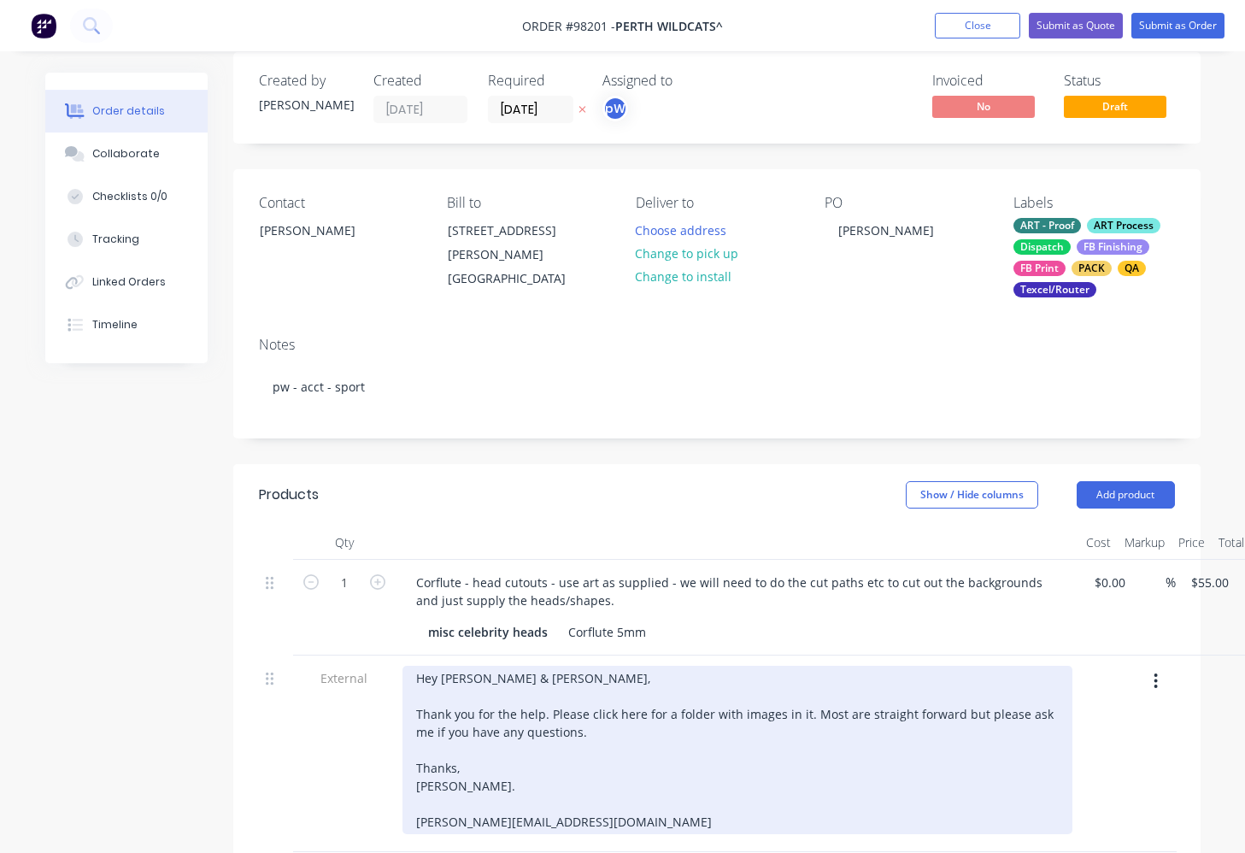
click at [420, 806] on div "Hey [PERSON_NAME] & [PERSON_NAME], Thank you for the help. Please click here fo…" at bounding box center [738, 750] width 670 height 168
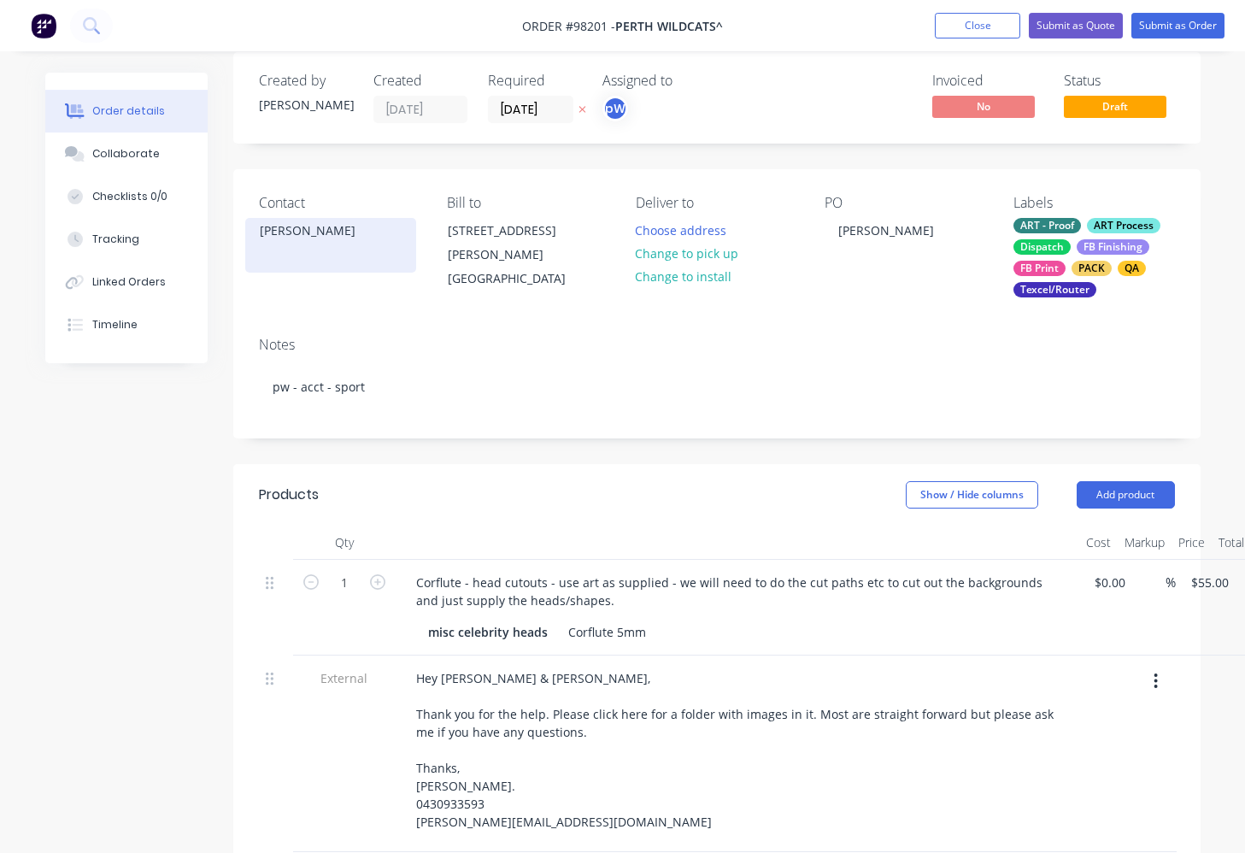
click at [309, 236] on div "[PERSON_NAME]" at bounding box center [331, 231] width 142 height 24
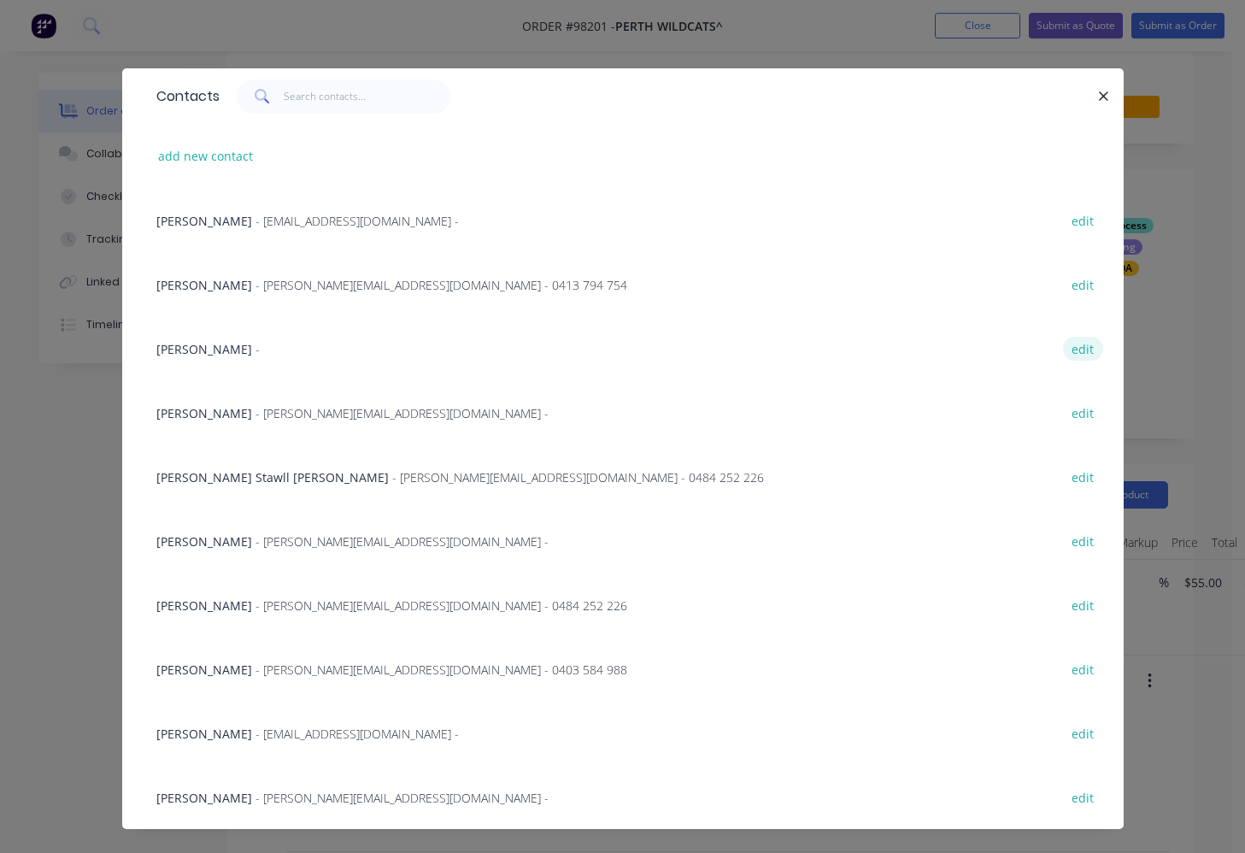
click at [1075, 348] on button "edit" at bounding box center [1083, 348] width 40 height 23
select select "AU"
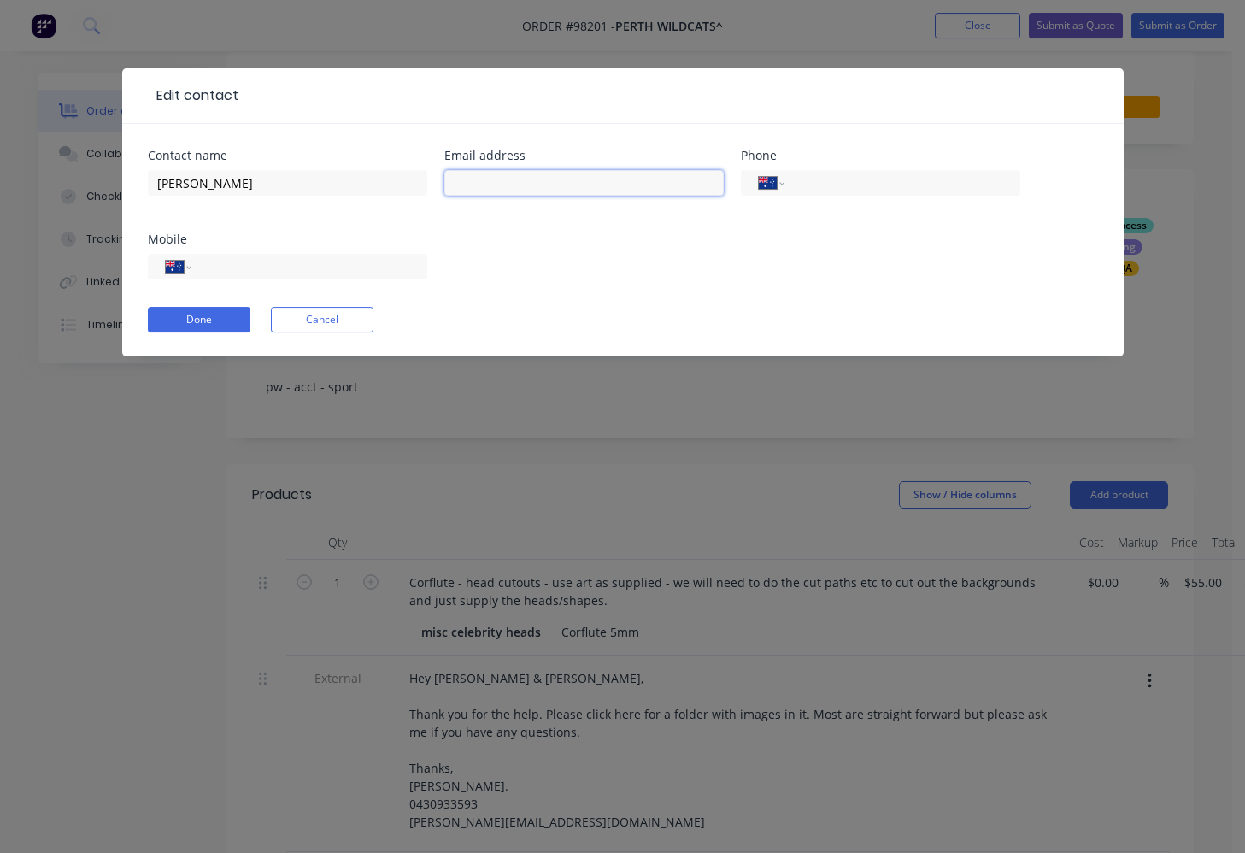
click at [554, 182] on input "text" at bounding box center [583, 183] width 279 height 26
click at [488, 183] on input "[EMAIL_ADDRESS][DOMAIN_NAME]" at bounding box center [583, 183] width 279 height 26
type input "[PERSON_NAME][EMAIL_ADDRESS][DOMAIN_NAME]"
click at [342, 268] on input "tel" at bounding box center [305, 267] width 205 height 20
type input "0430 933 593"
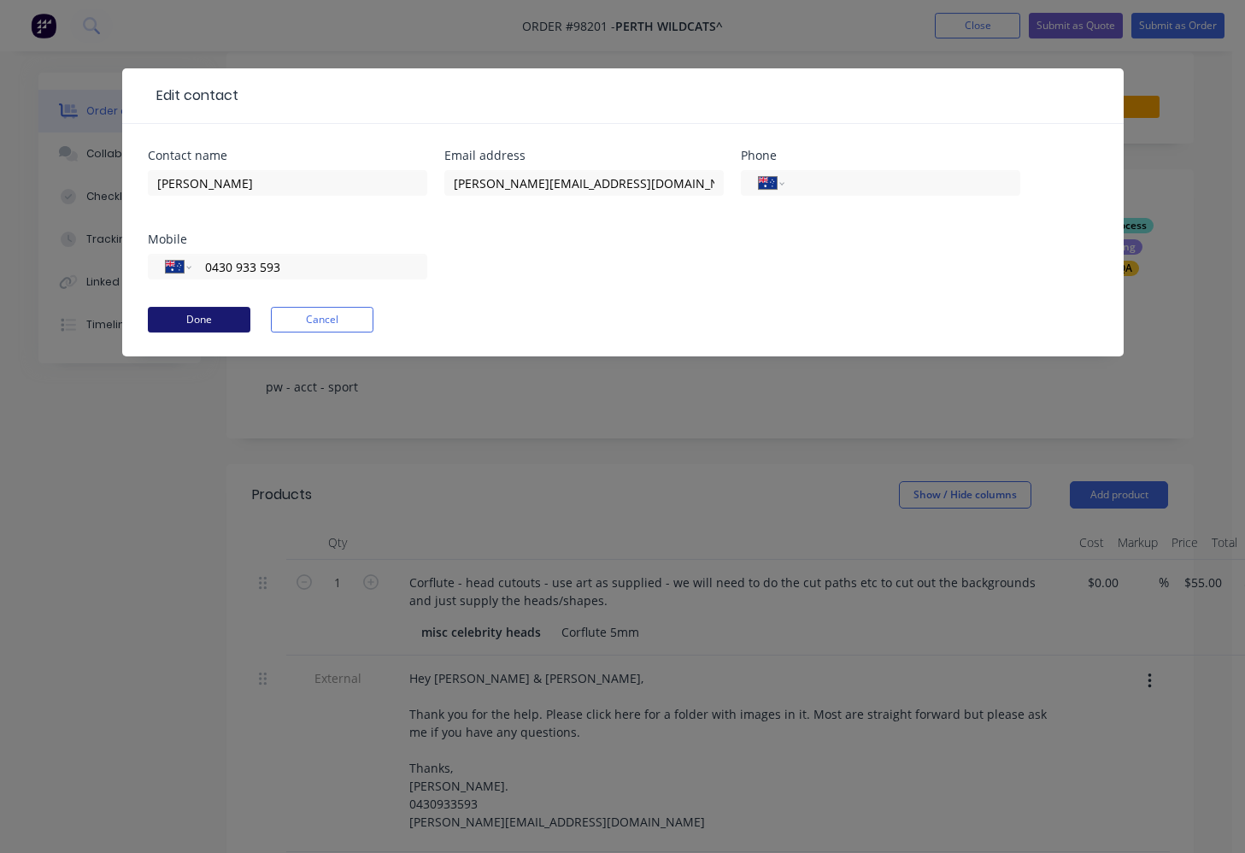
click at [178, 316] on button "Done" at bounding box center [199, 320] width 103 height 26
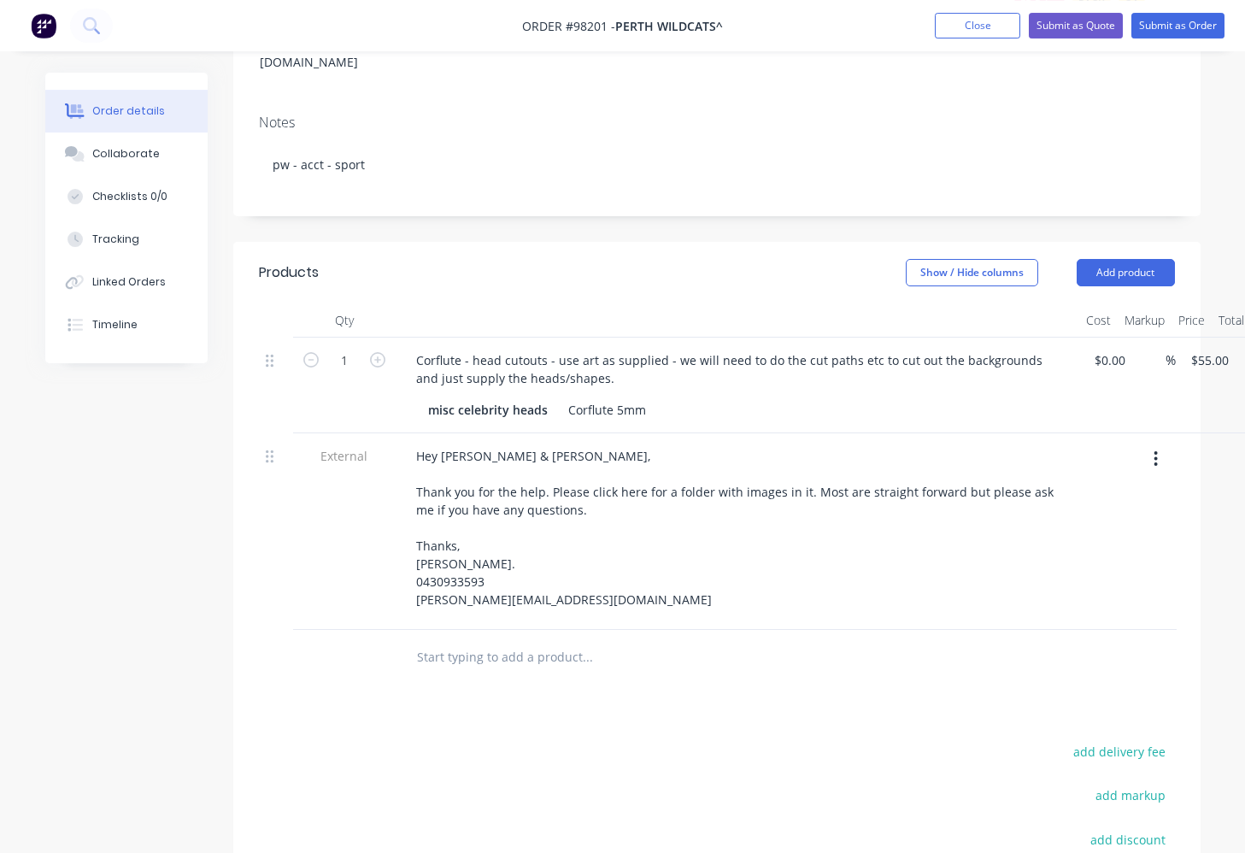
scroll to position [292, 0]
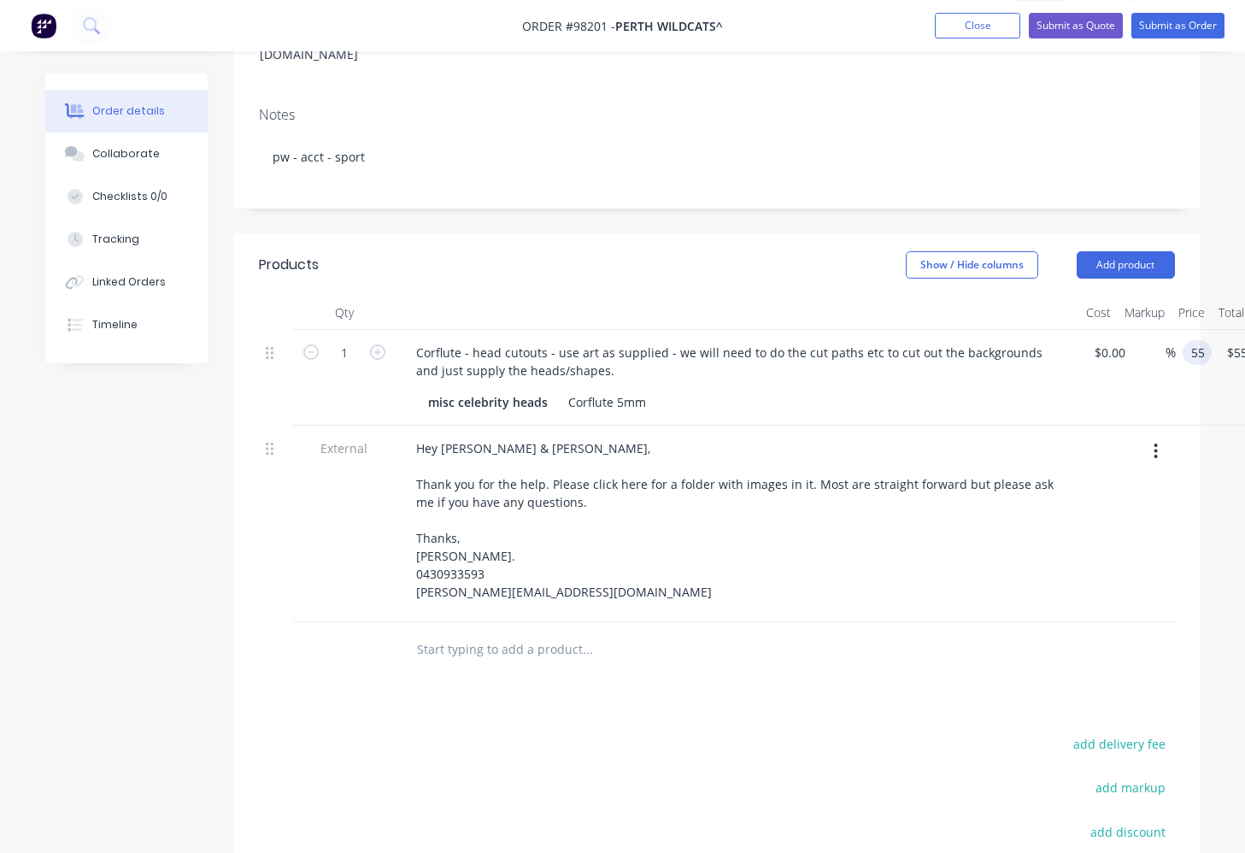
drag, startPoint x: 1214, startPoint y: 309, endPoint x: 1205, endPoint y: 321, distance: 15.2
click at [1194, 340] on input "55" at bounding box center [1201, 352] width 22 height 25
type input "$67.00"
drag, startPoint x: 549, startPoint y: 358, endPoint x: 565, endPoint y: 374, distance: 23.0
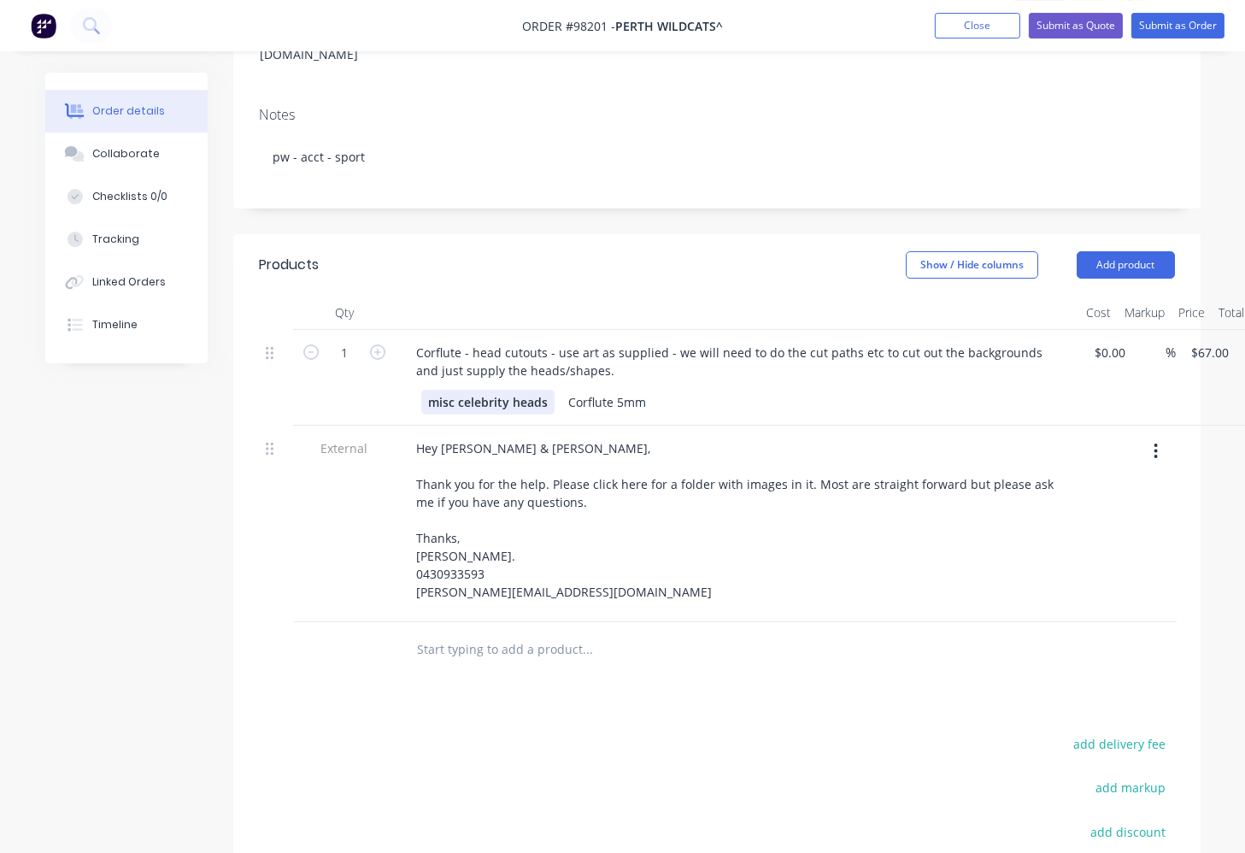
click at [550, 390] on div "misc celebrity heads" at bounding box center [487, 402] width 133 height 25
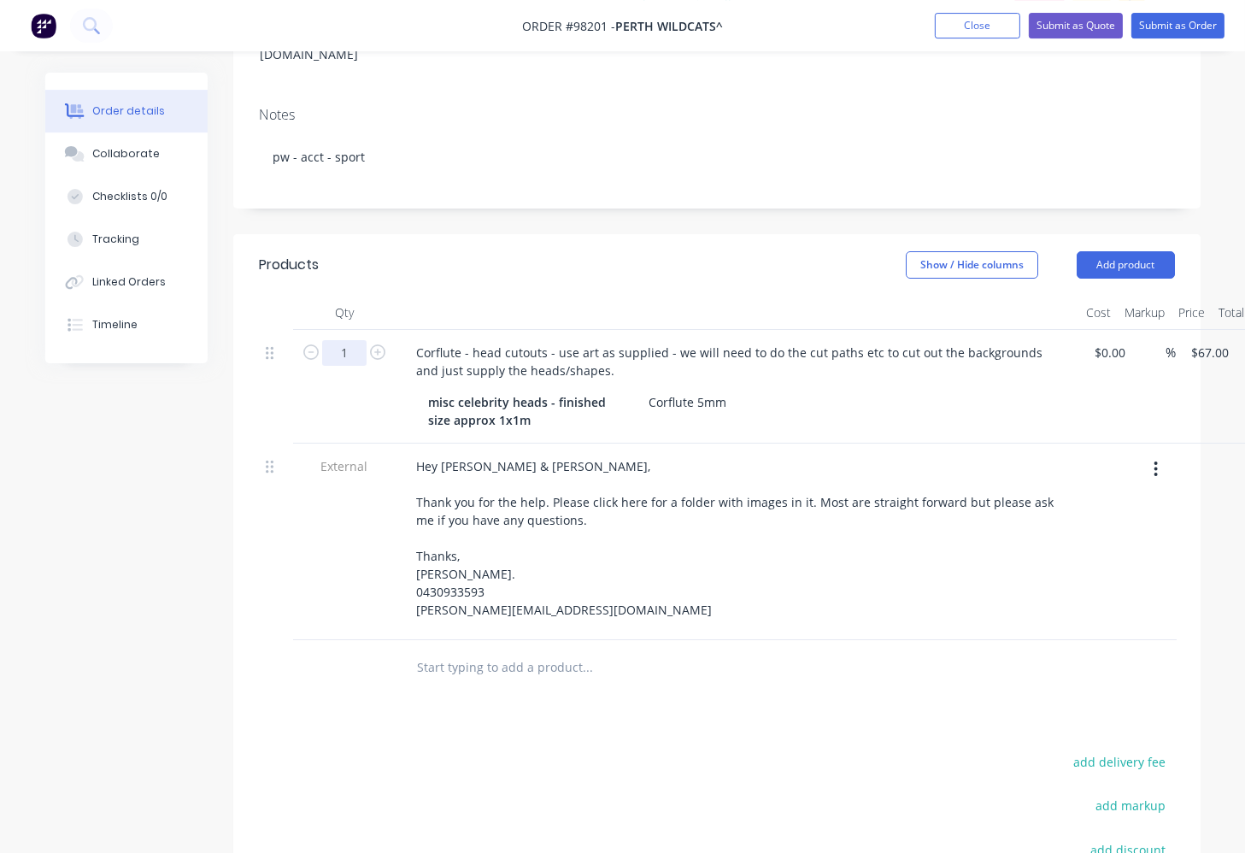
drag, startPoint x: 350, startPoint y: 309, endPoint x: 326, endPoint y: 310, distance: 23.9
click at [326, 340] on input "1" at bounding box center [344, 353] width 44 height 26
type input "33"
type input "$2,211.00"
click at [1137, 750] on button "add delivery fee" at bounding box center [1120, 761] width 110 height 23
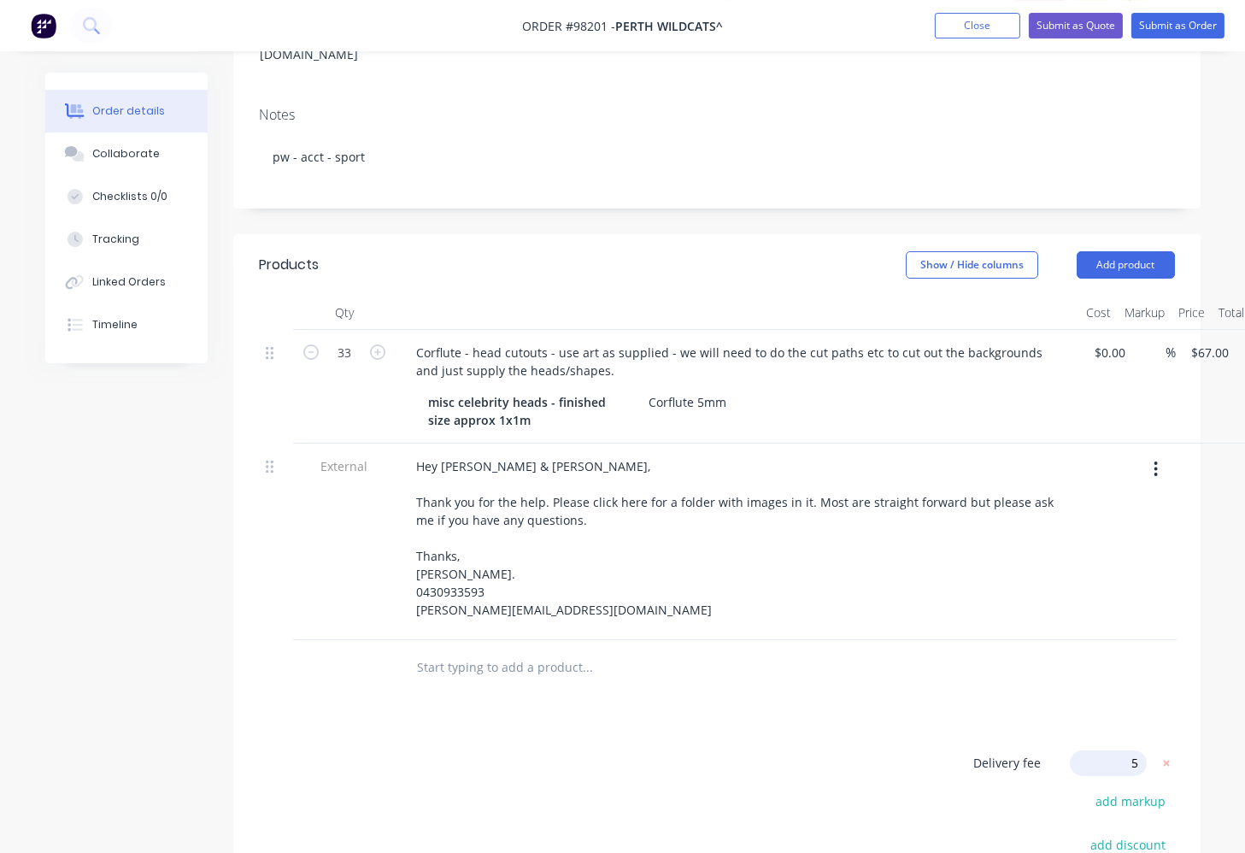
type input "55"
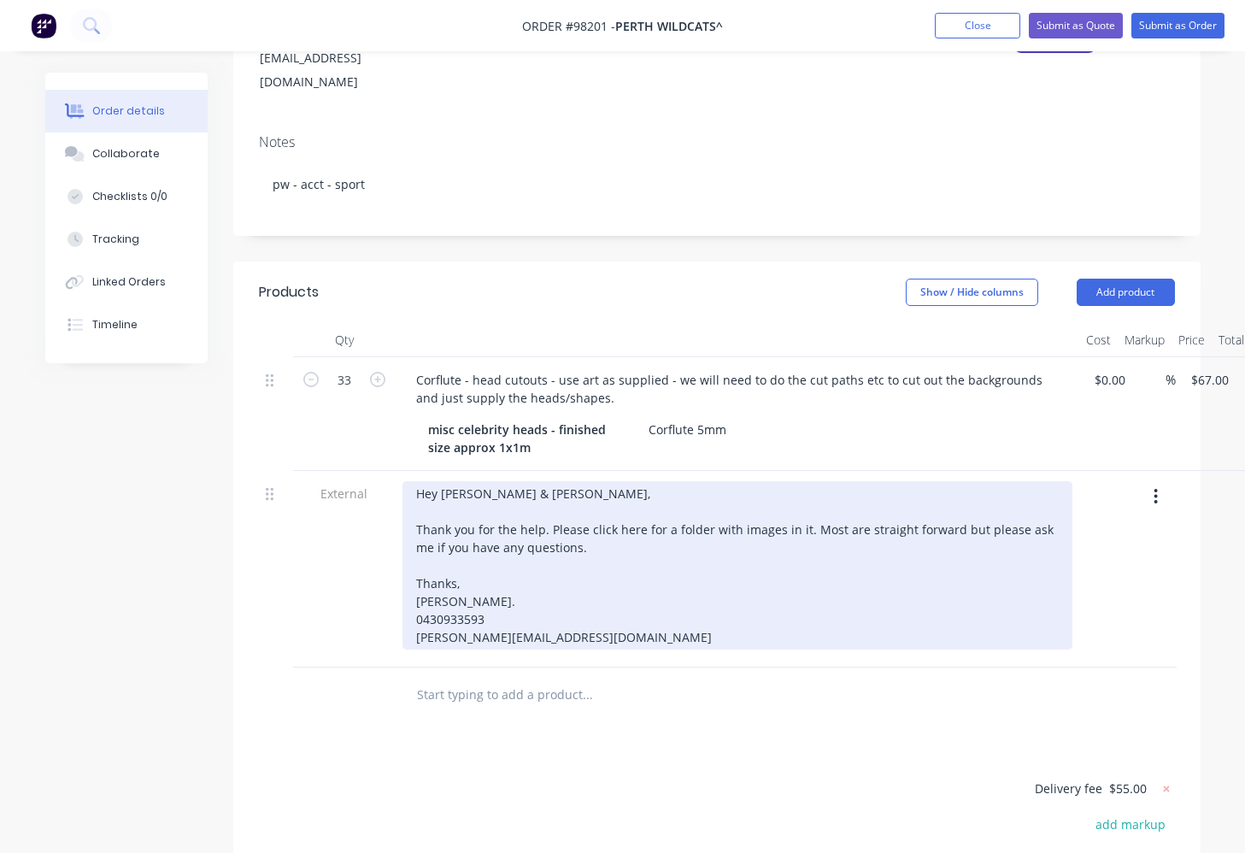
scroll to position [267, 0]
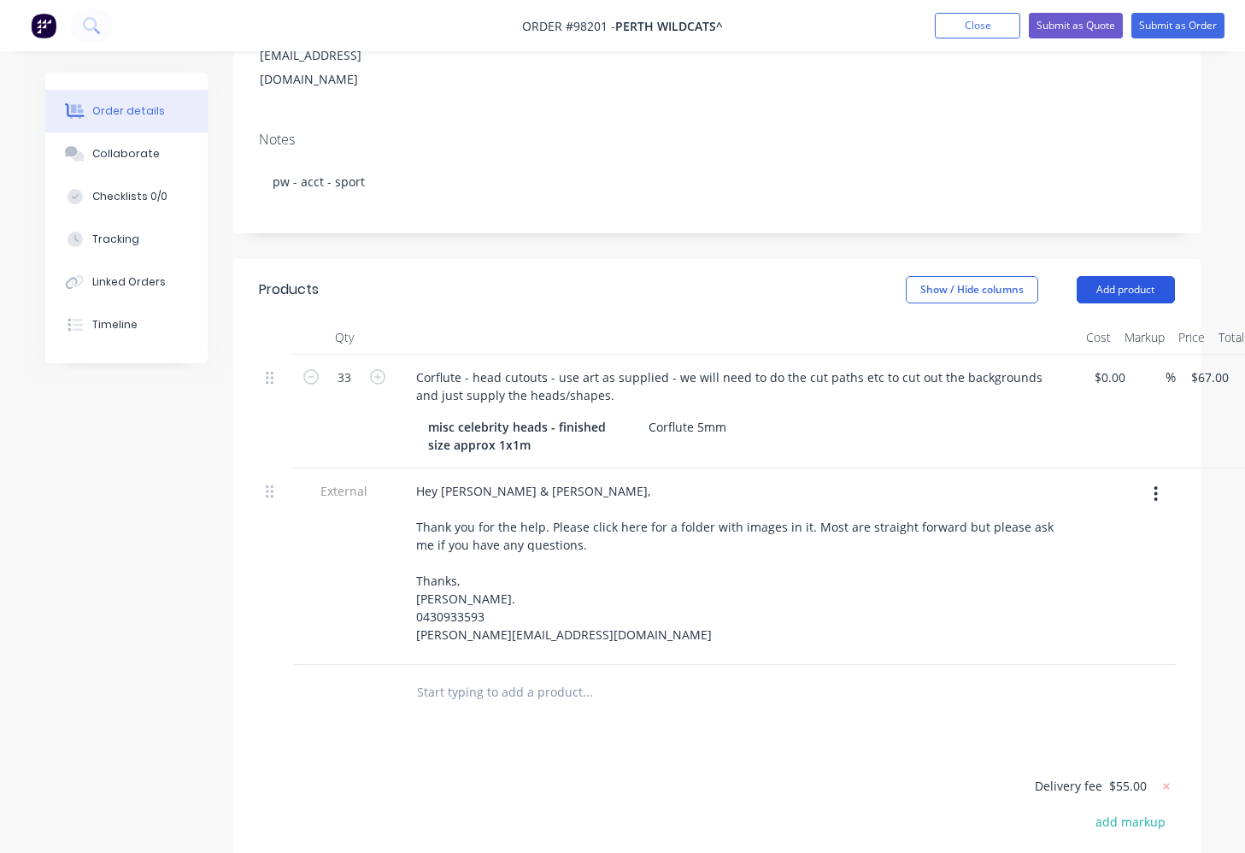
click at [1109, 276] on button "Add product" at bounding box center [1126, 289] width 98 height 27
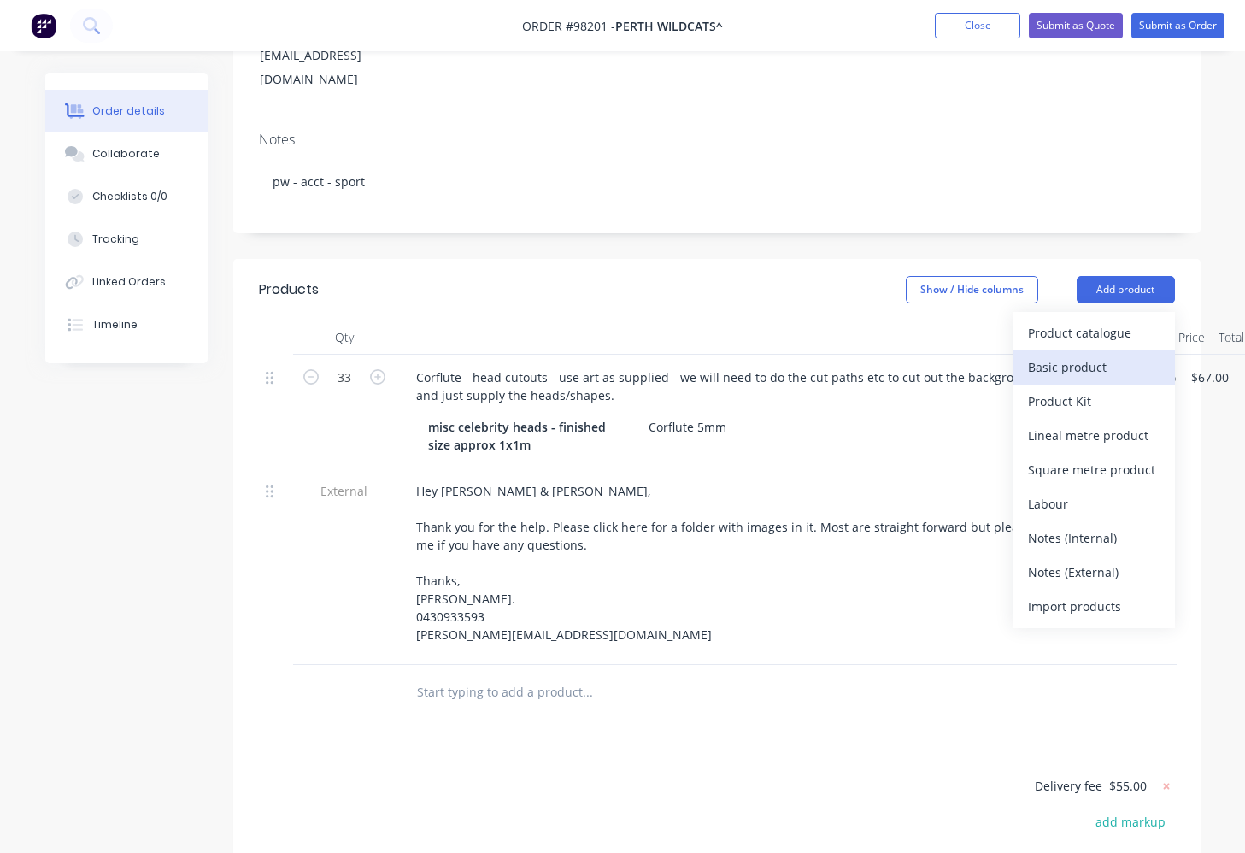
click at [1101, 355] on div "Basic product" at bounding box center [1094, 367] width 132 height 25
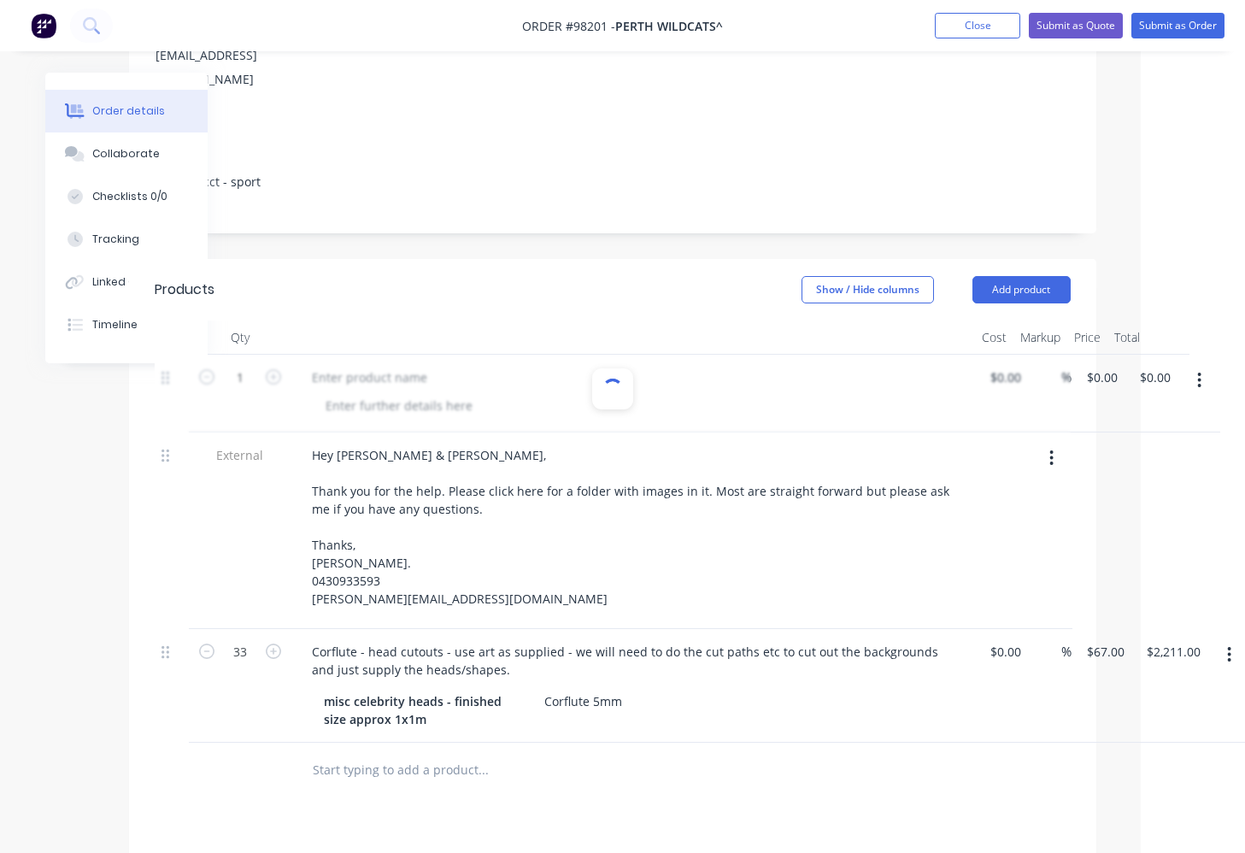
scroll to position [267, 109]
click at [1097, 365] on input "0" at bounding box center [1099, 377] width 39 height 25
type input "$0.00"
click at [261, 355] on div at bounding box center [608, 394] width 916 height 78
click at [334, 365] on div at bounding box center [364, 377] width 143 height 25
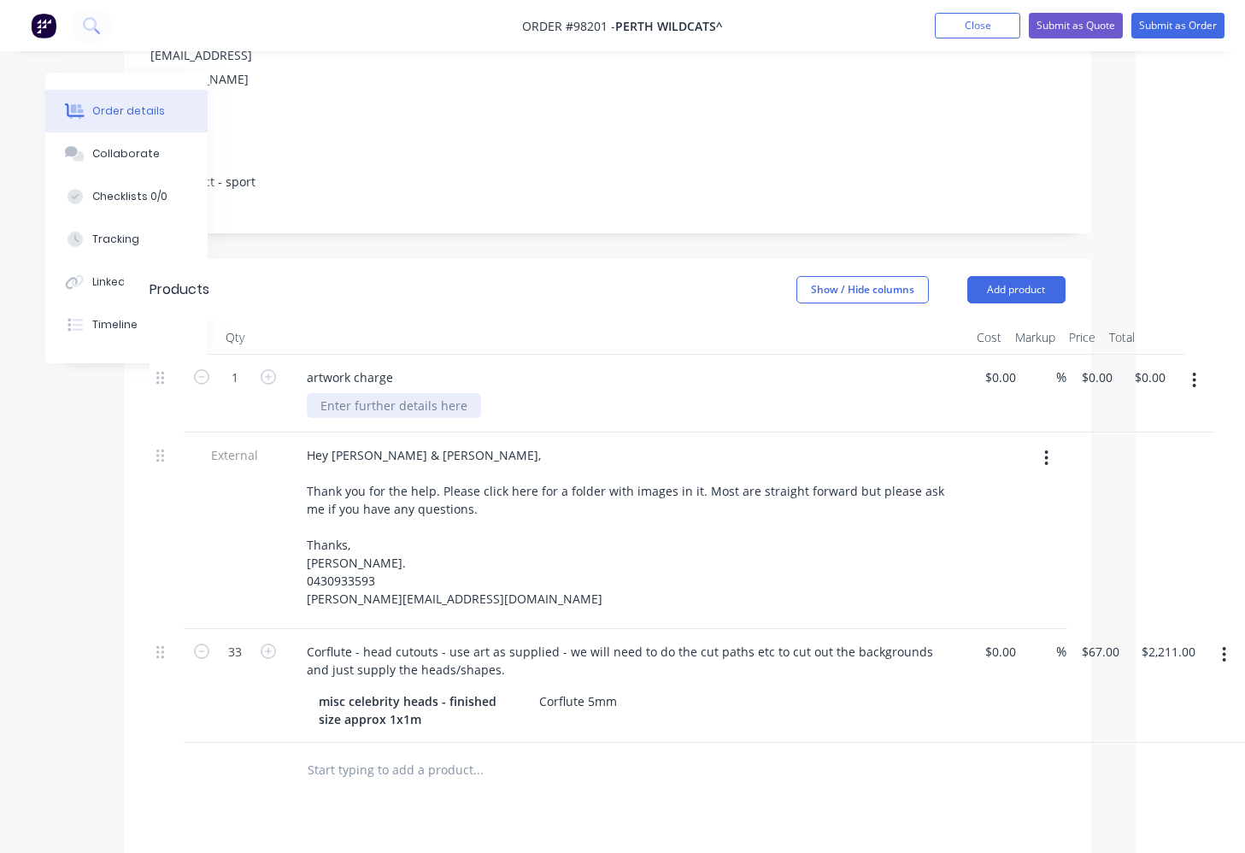
click at [361, 393] on div at bounding box center [394, 405] width 174 height 25
click at [652, 393] on div "(to be confirmed - please advise how long it takes to do theartwork)" at bounding box center [513, 405] width 412 height 25
click at [1098, 365] on input "0" at bounding box center [1099, 377] width 39 height 25
type input "$180.00"
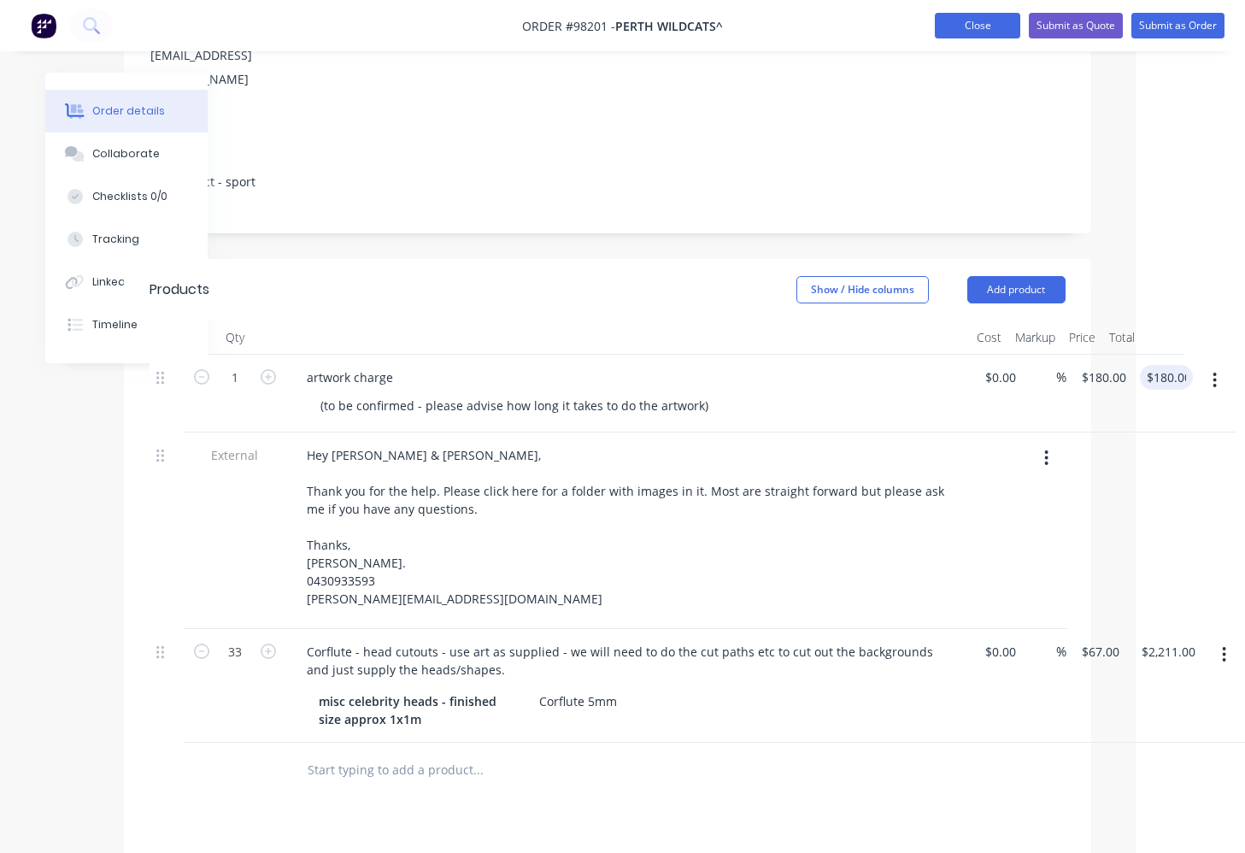
click at [949, 27] on button "Close" at bounding box center [977, 26] width 85 height 26
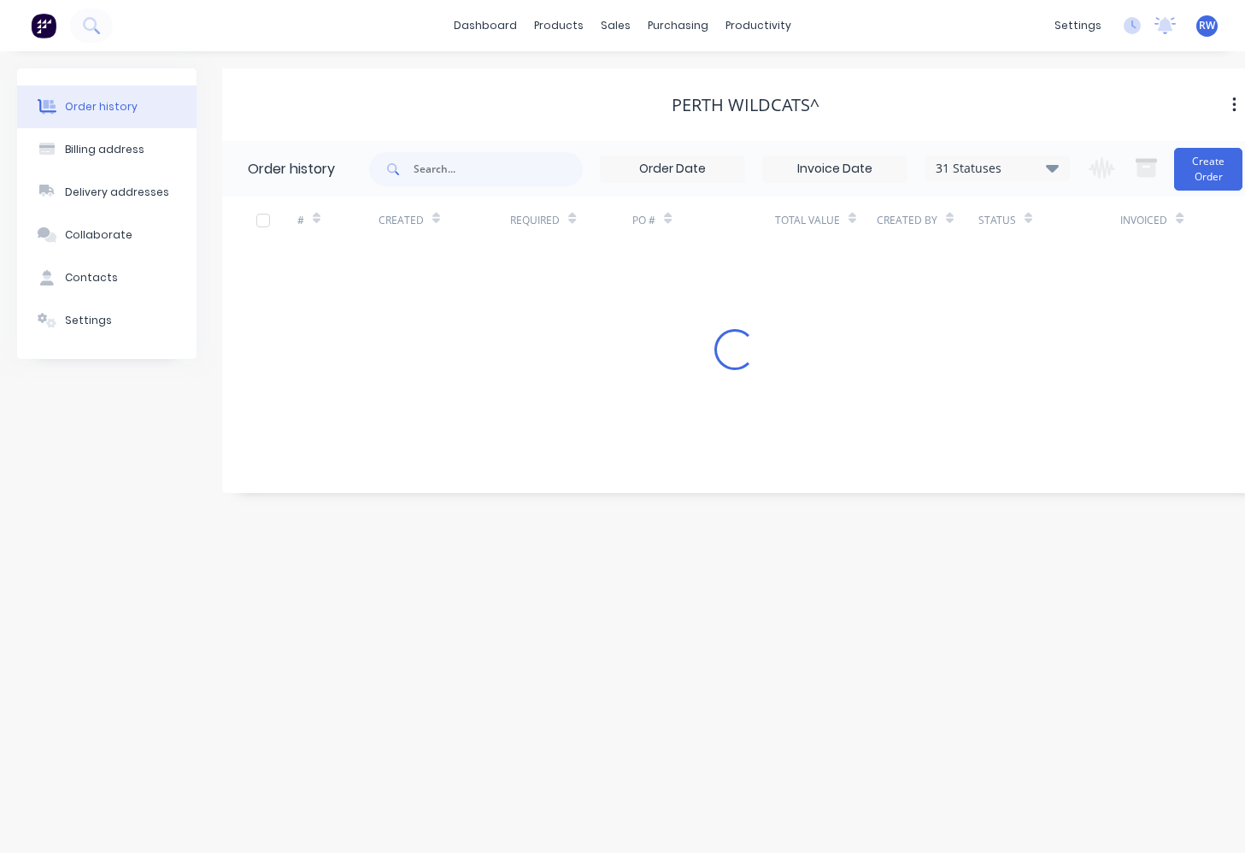
scroll to position [0, 5]
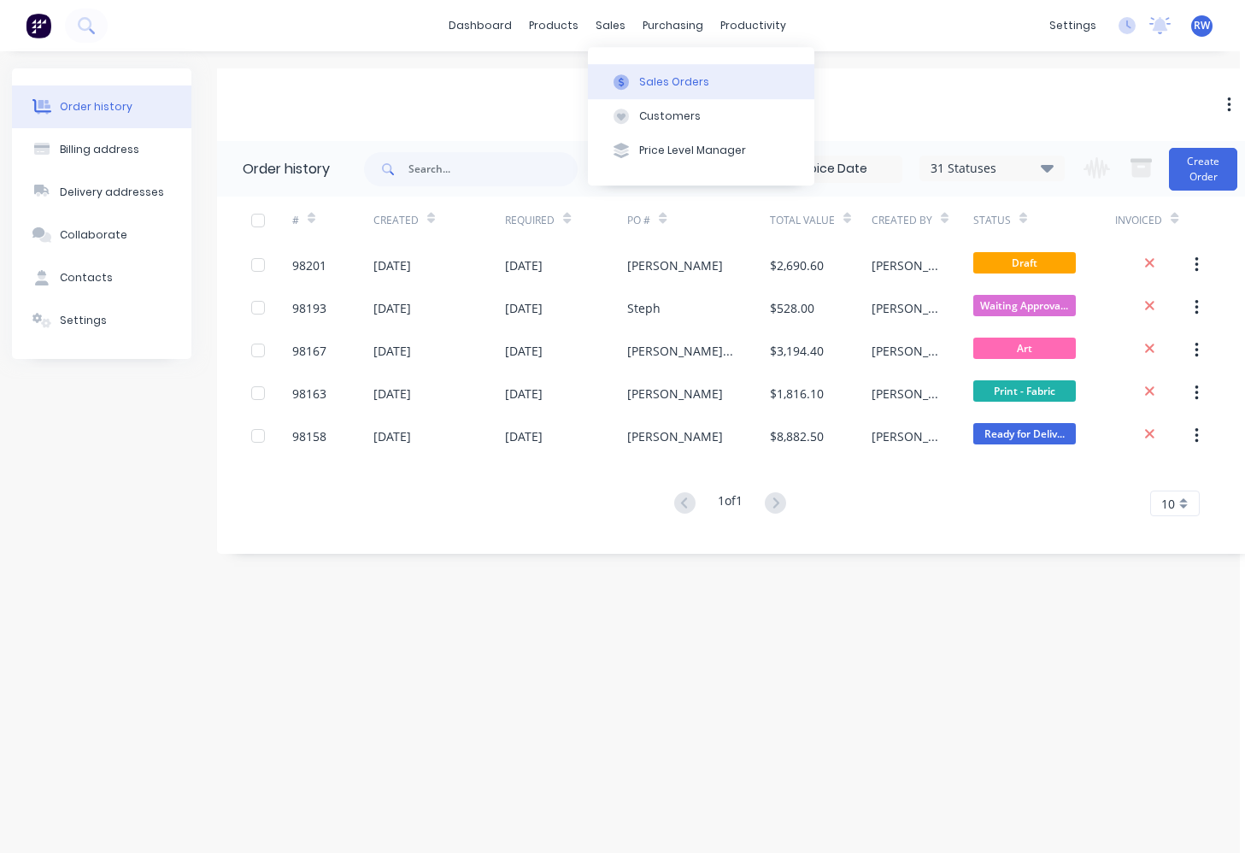
click at [660, 85] on div "Sales Orders" at bounding box center [674, 81] width 70 height 15
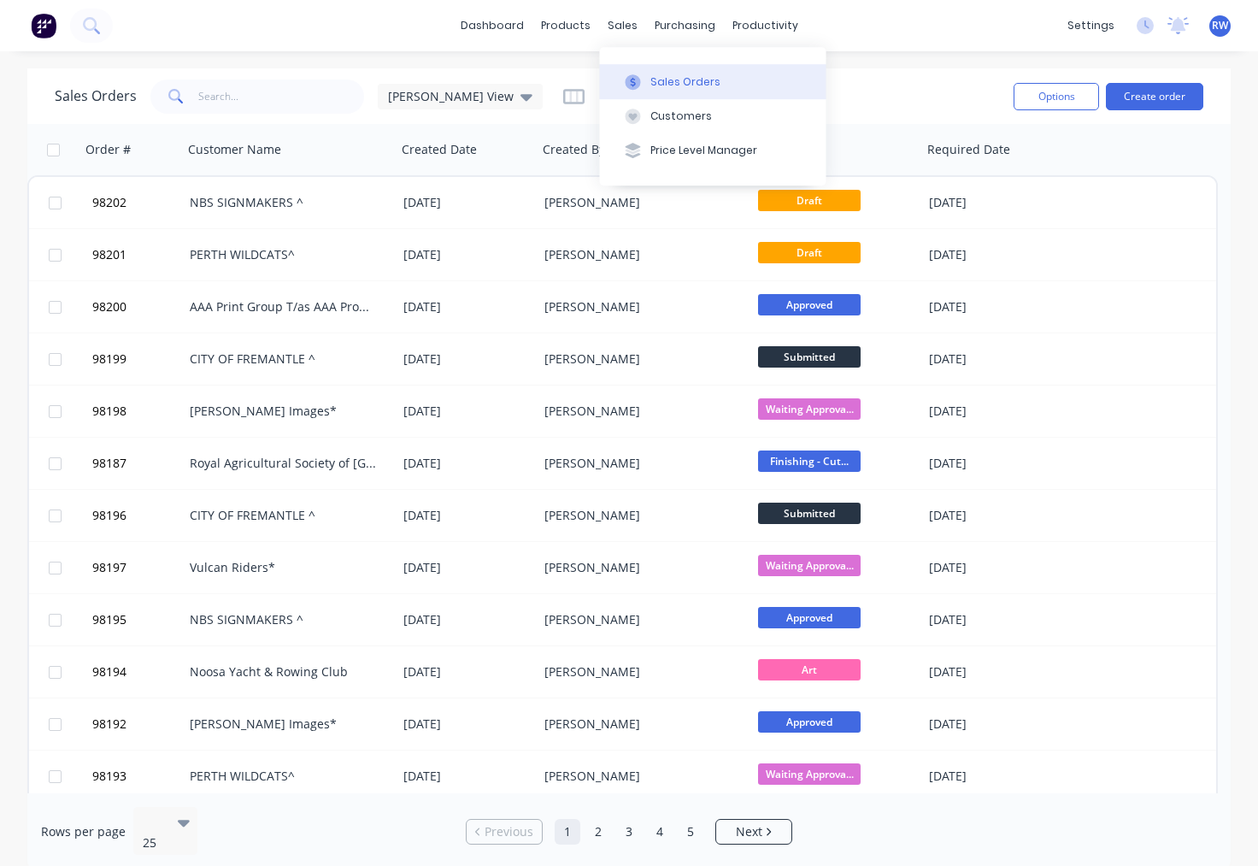
click at [660, 83] on div "Sales Orders" at bounding box center [685, 81] width 70 height 15
click at [273, 93] on input "text" at bounding box center [281, 96] width 167 height 34
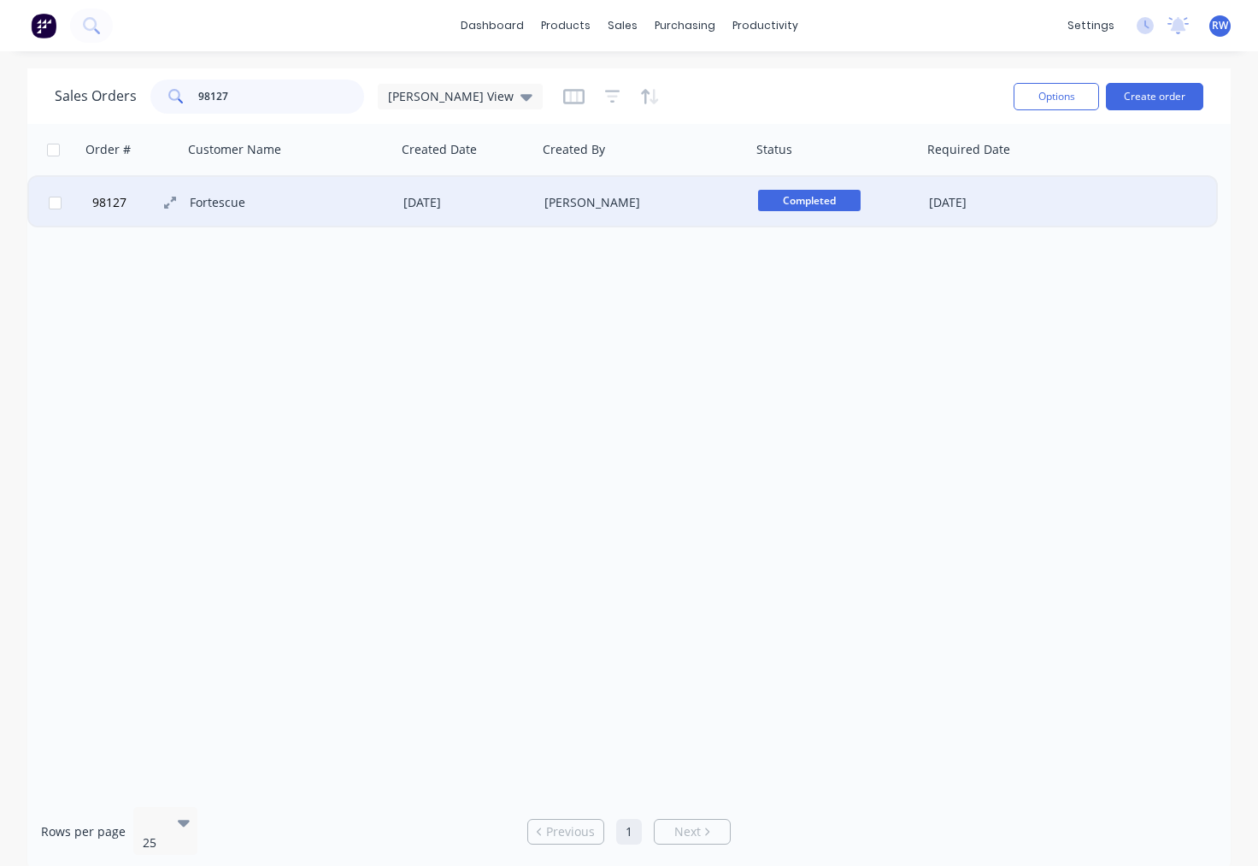
type input "98127"
click at [120, 205] on span "98127" at bounding box center [109, 202] width 34 height 17
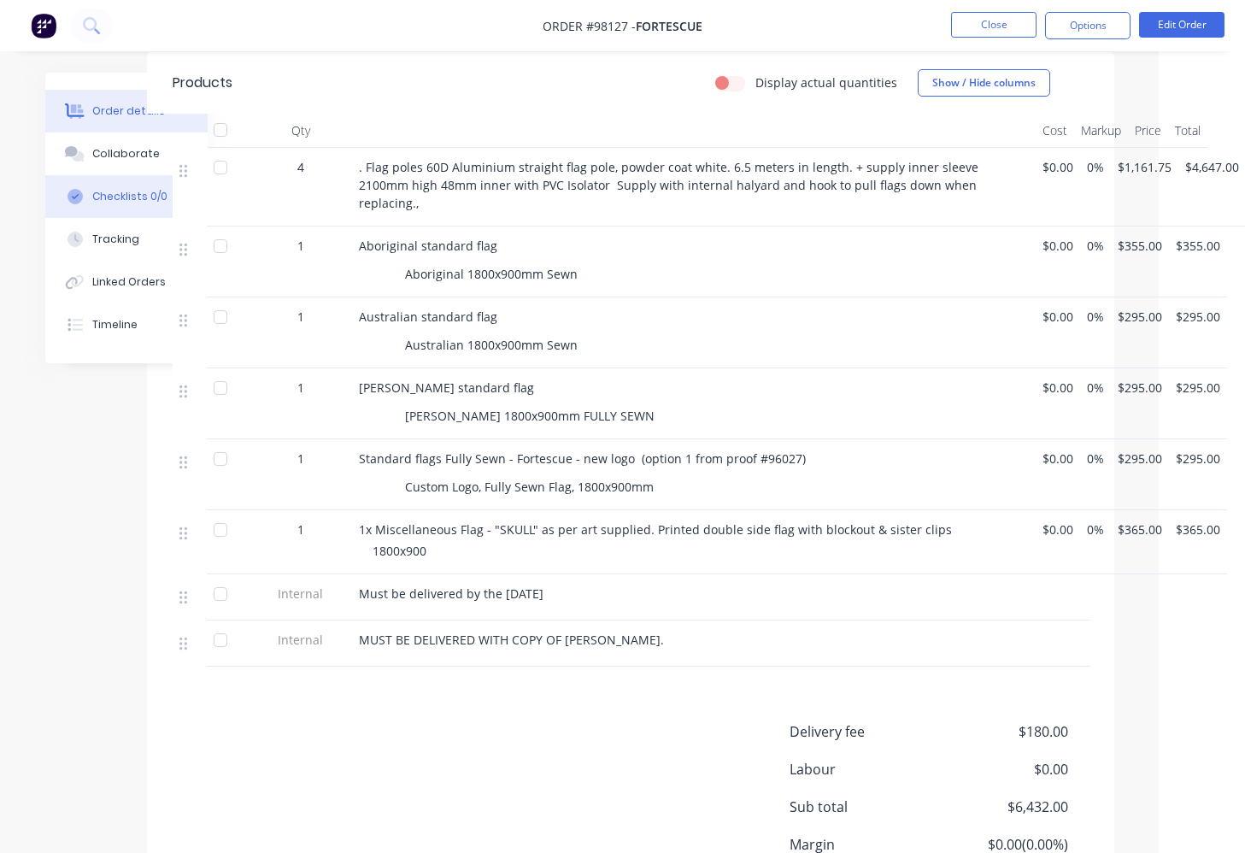
scroll to position [472, 86]
click at [121, 148] on div "Collaborate" at bounding box center [126, 153] width 68 height 15
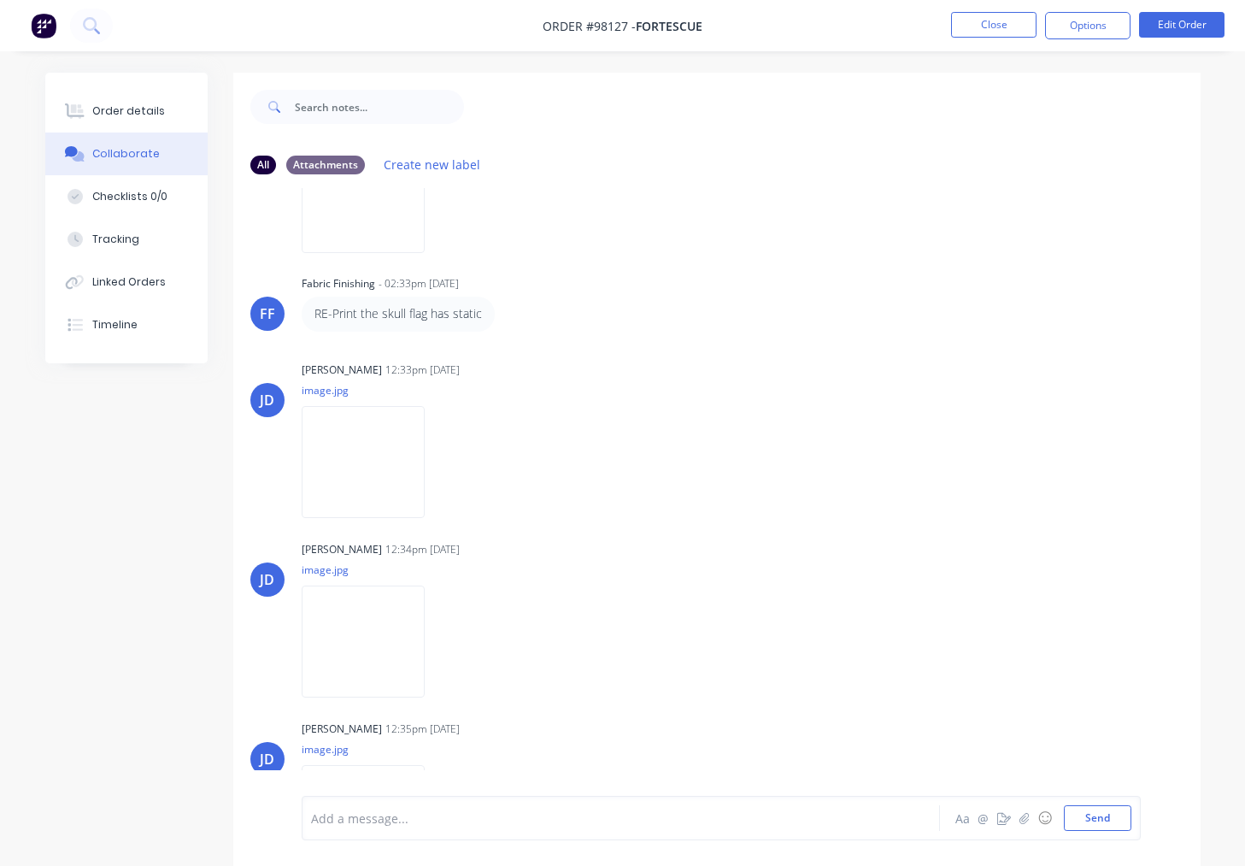
scroll to position [526, 0]
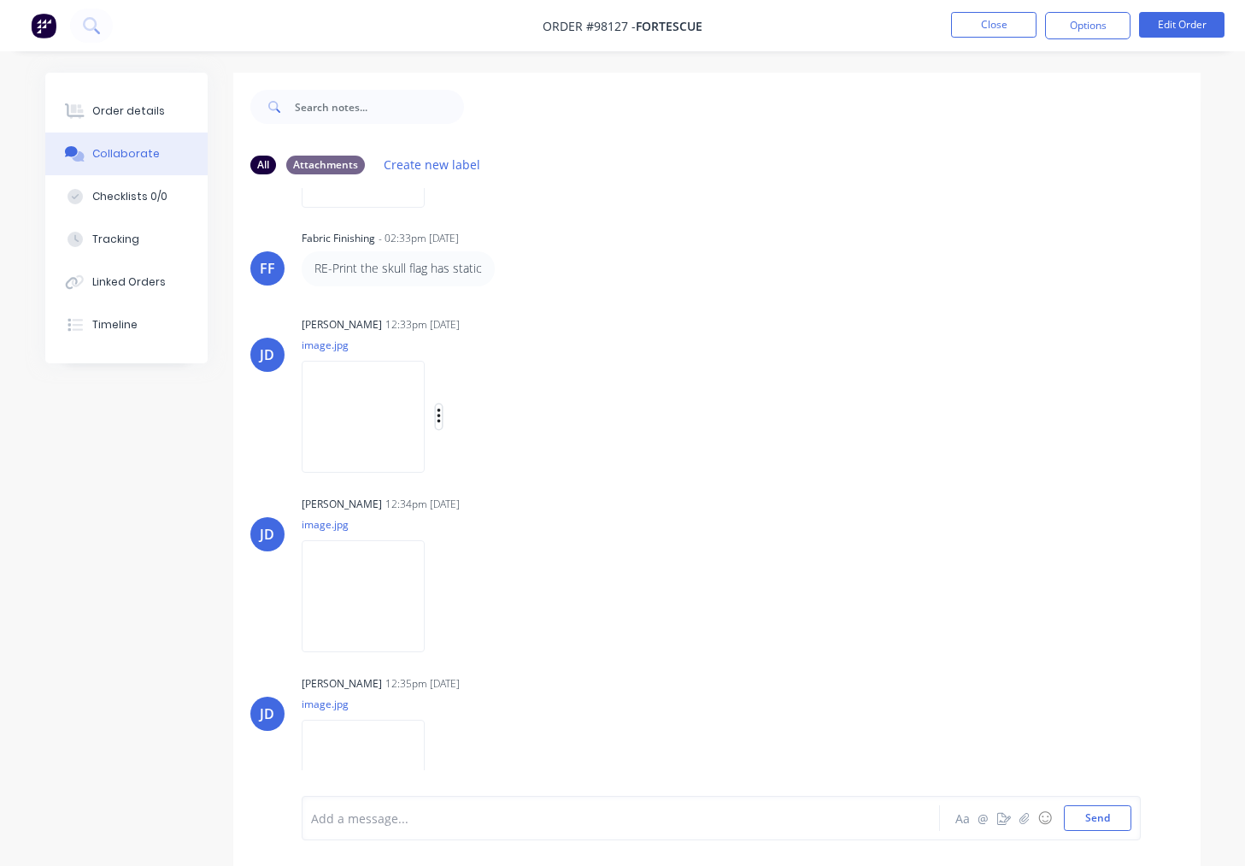
click at [442, 420] on icon "button" at bounding box center [439, 417] width 5 height 20
click at [510, 460] on button "Download" at bounding box center [551, 462] width 192 height 38
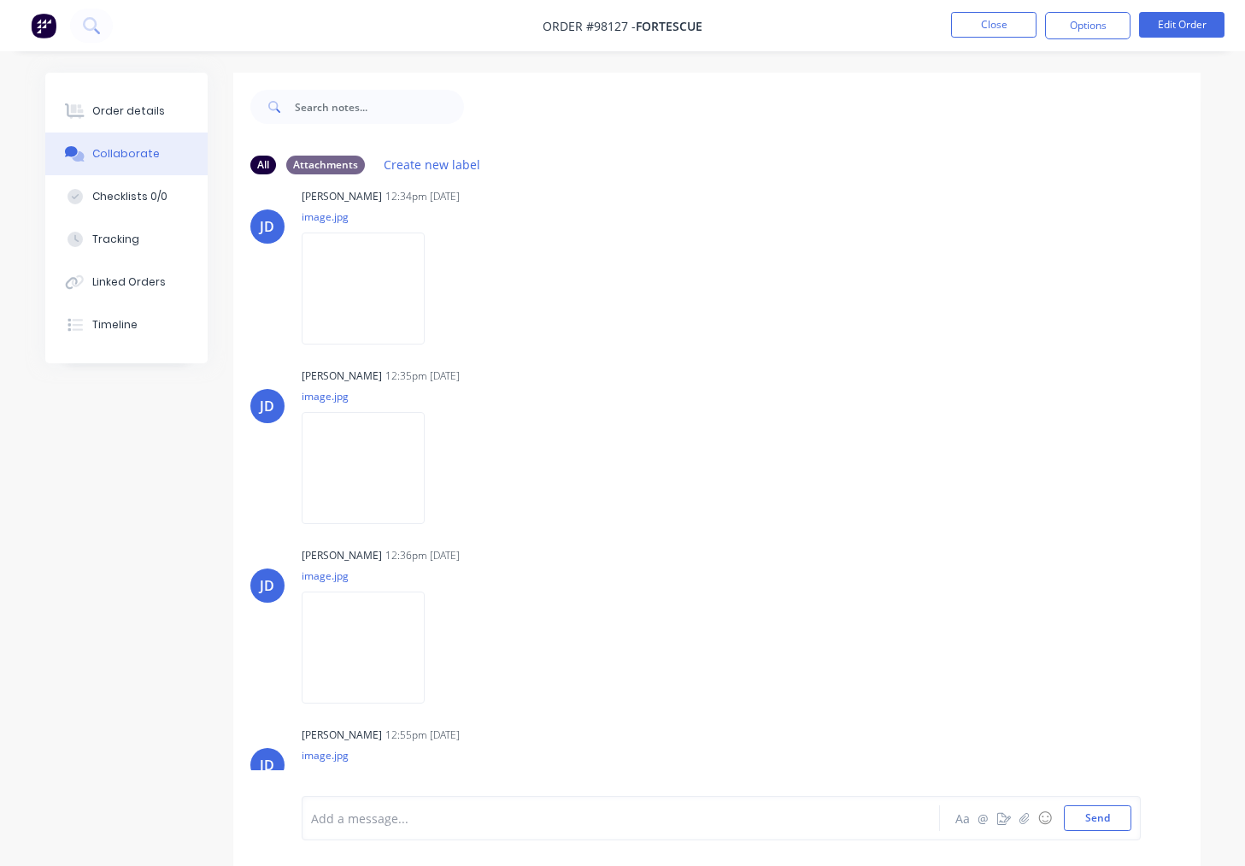
scroll to position [875, 0]
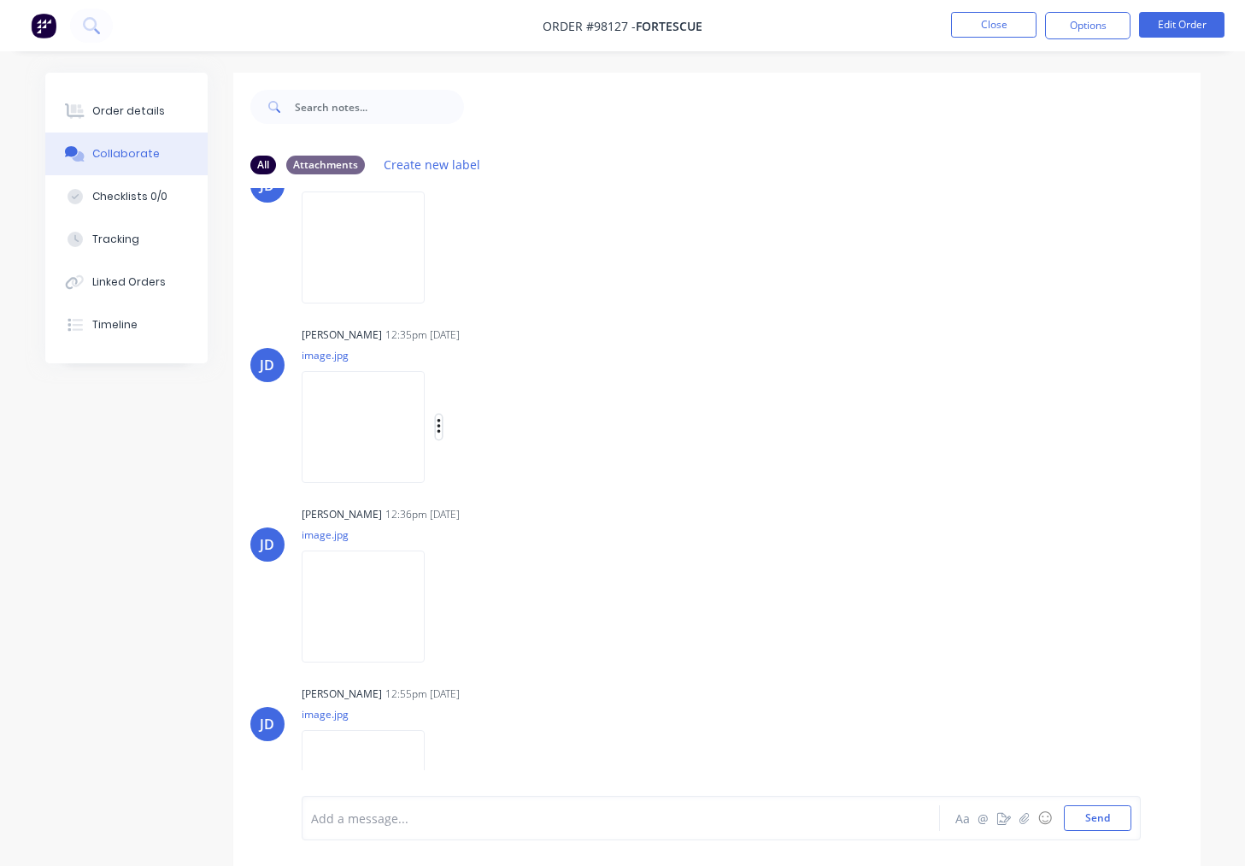
click at [442, 424] on icon "button" at bounding box center [439, 427] width 5 height 20
click at [509, 465] on button "Download" at bounding box center [551, 472] width 192 height 38
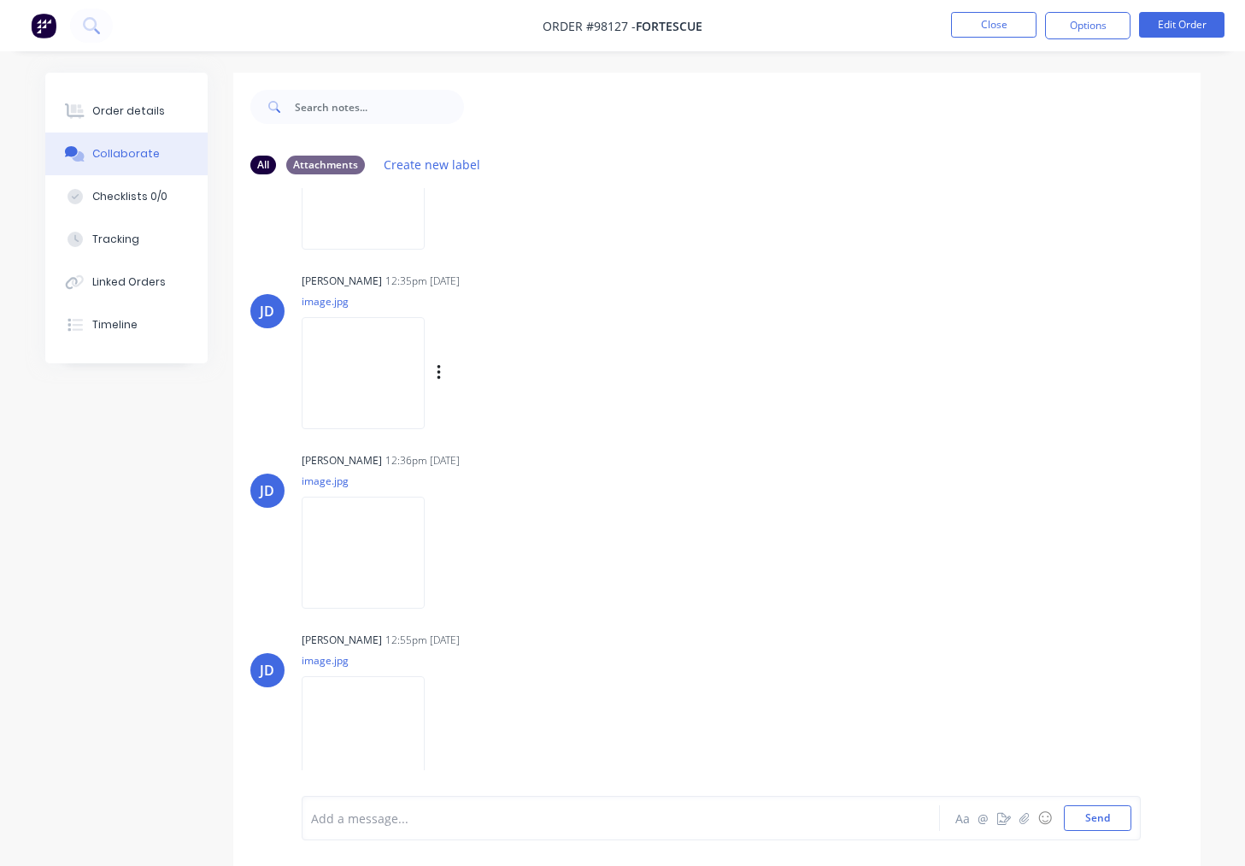
scroll to position [26, 0]
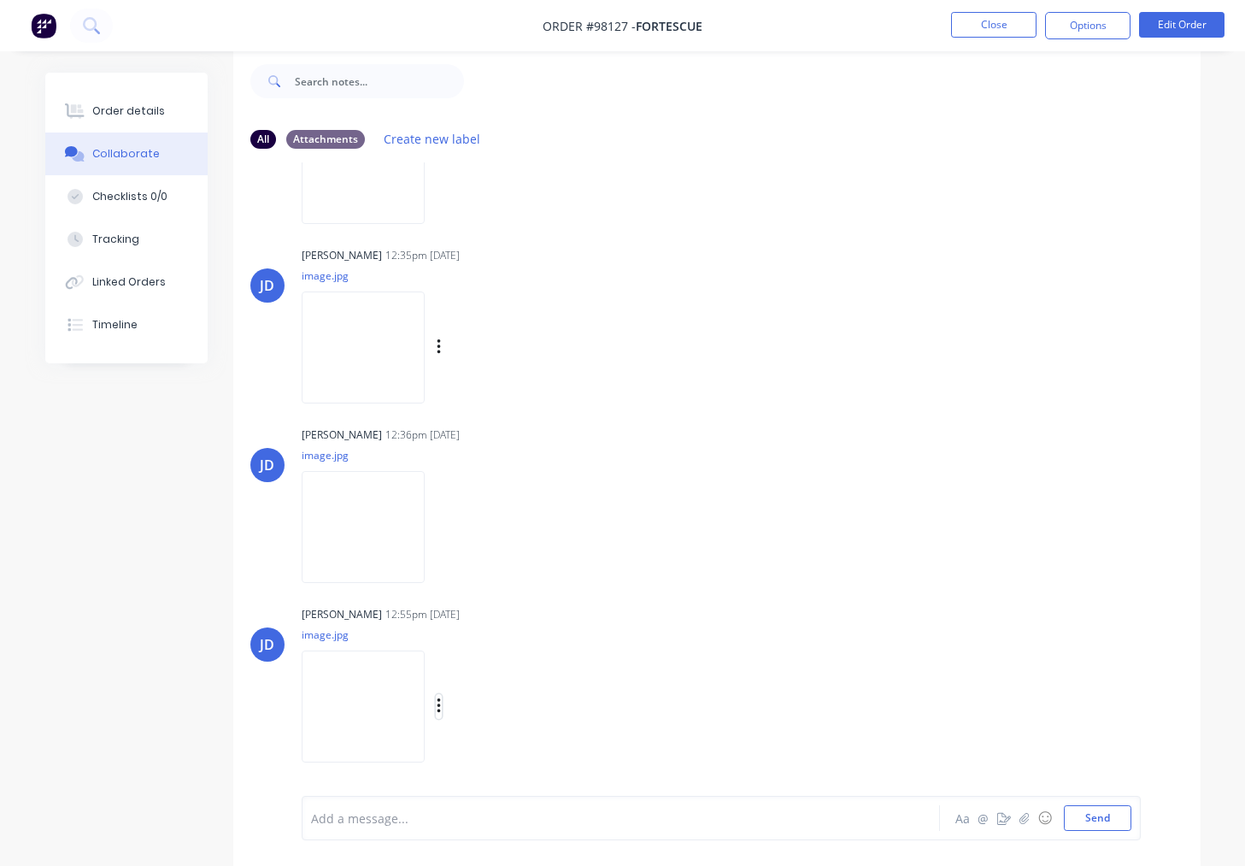
click at [440, 707] on icon "button" at bounding box center [438, 705] width 3 height 15
click at [517, 709] on button "Download" at bounding box center [551, 708] width 192 height 38
click at [986, 26] on button "Close" at bounding box center [993, 25] width 85 height 26
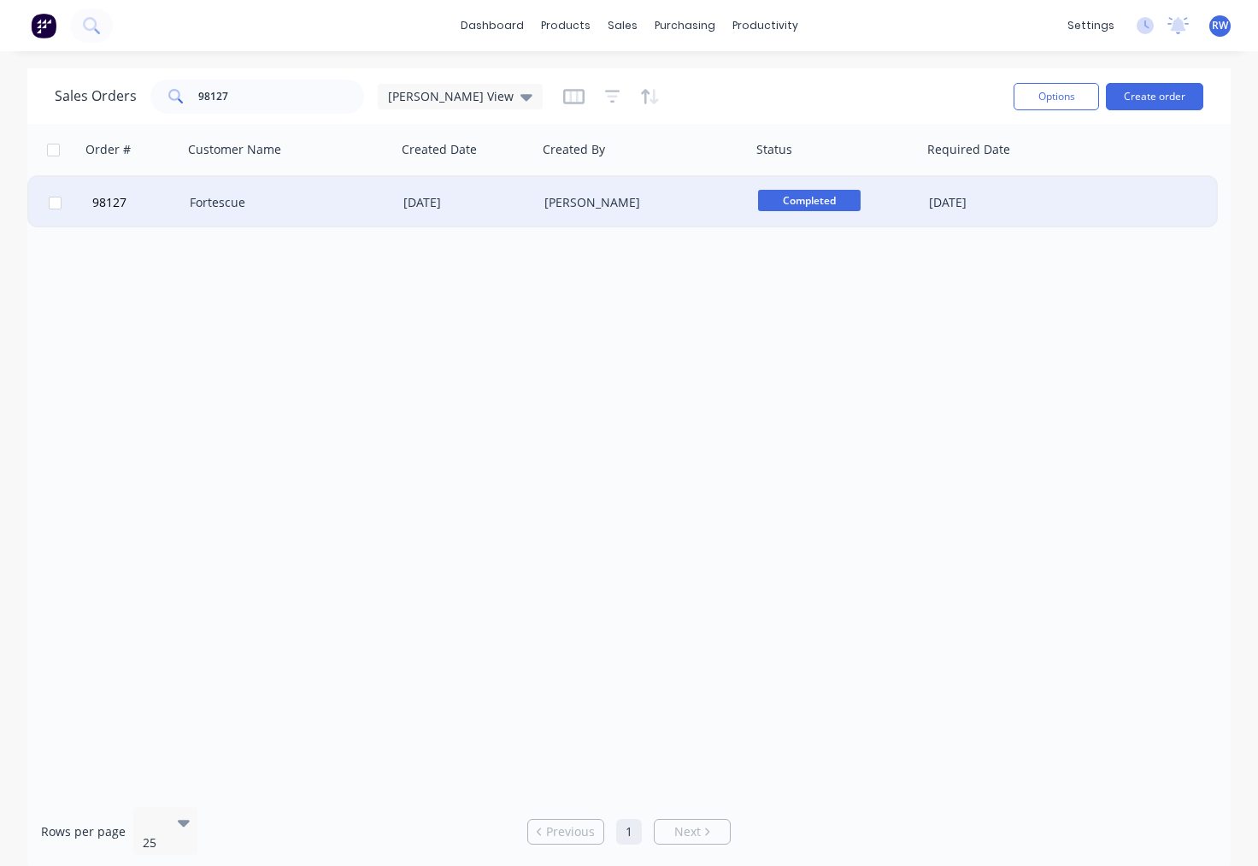
drag, startPoint x: 56, startPoint y: 203, endPoint x: 288, endPoint y: 190, distance: 232.0
click at [58, 203] on input "checkbox" at bounding box center [55, 203] width 13 height 13
checkbox input "true"
drag, startPoint x: 1038, startPoint y: 101, endPoint x: 1008, endPoint y: 106, distance: 30.3
click at [1039, 101] on button "Options" at bounding box center [1056, 96] width 85 height 27
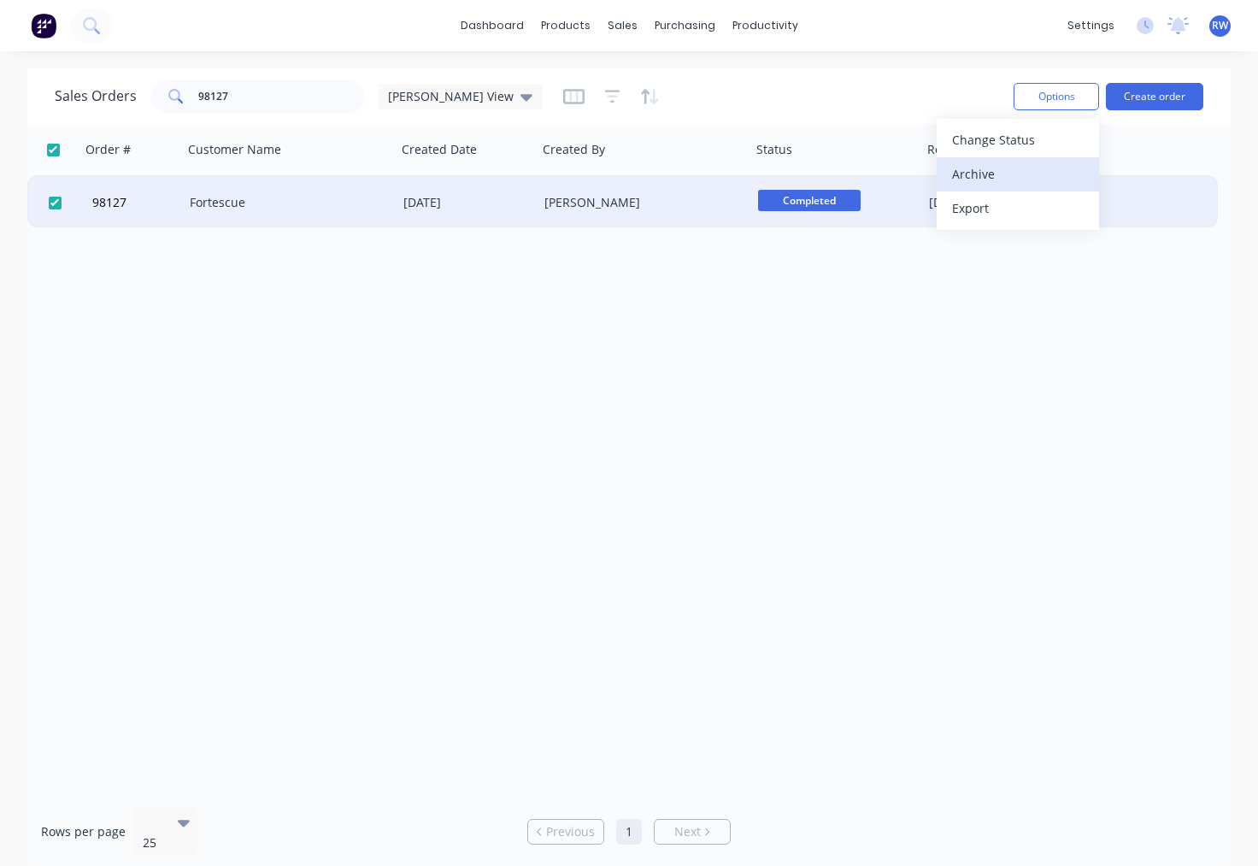
click at [1009, 170] on div "Archive" at bounding box center [1018, 174] width 132 height 25
checkbox input "false"
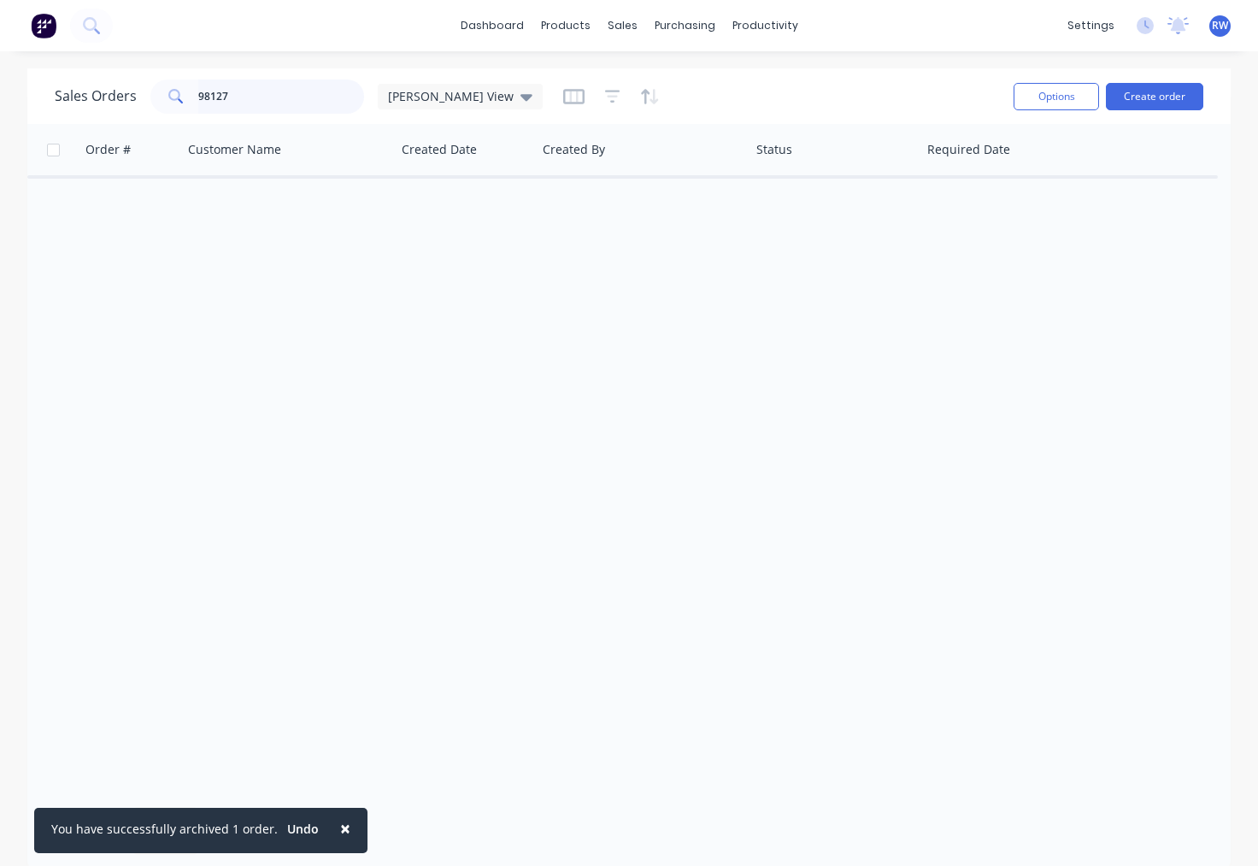
click at [269, 103] on input "98127" at bounding box center [281, 96] width 167 height 34
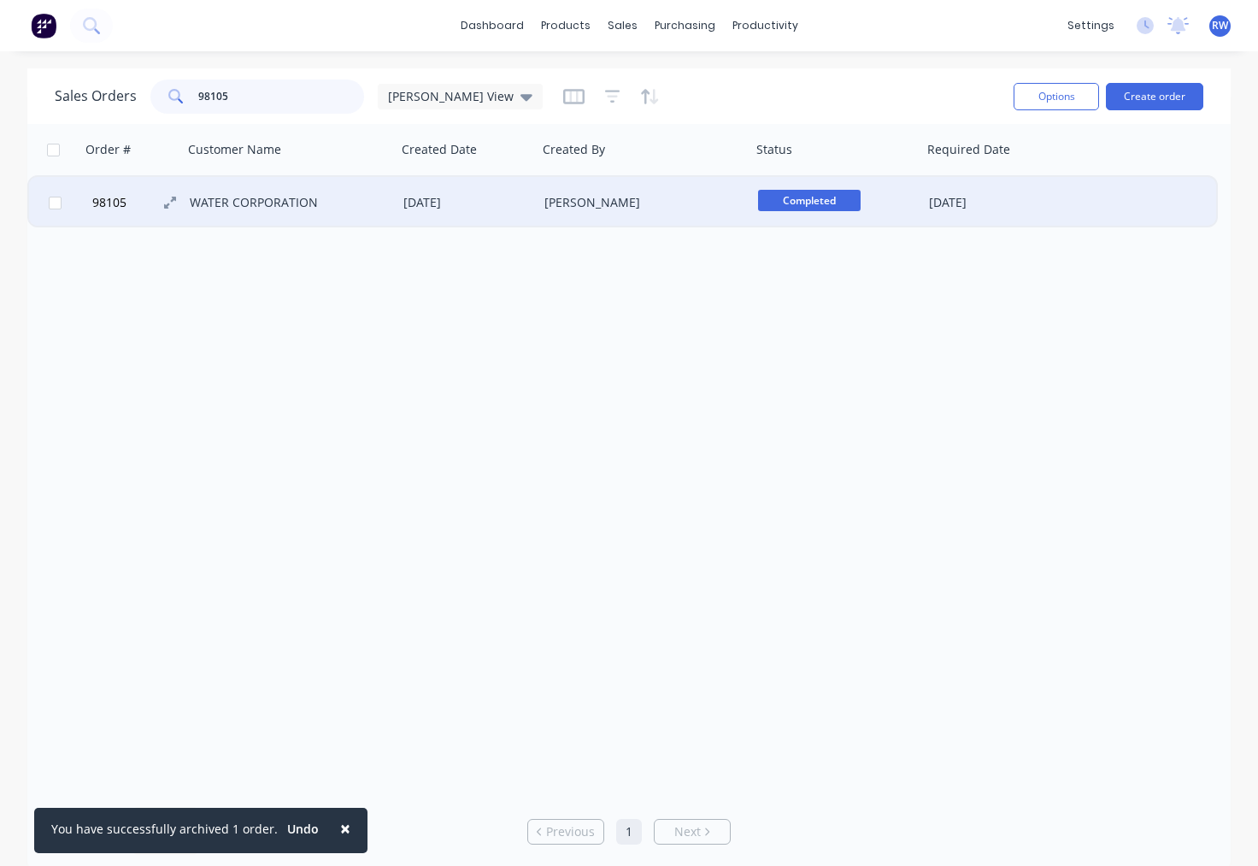
type input "98105"
click at [107, 203] on span "98105" at bounding box center [109, 202] width 34 height 17
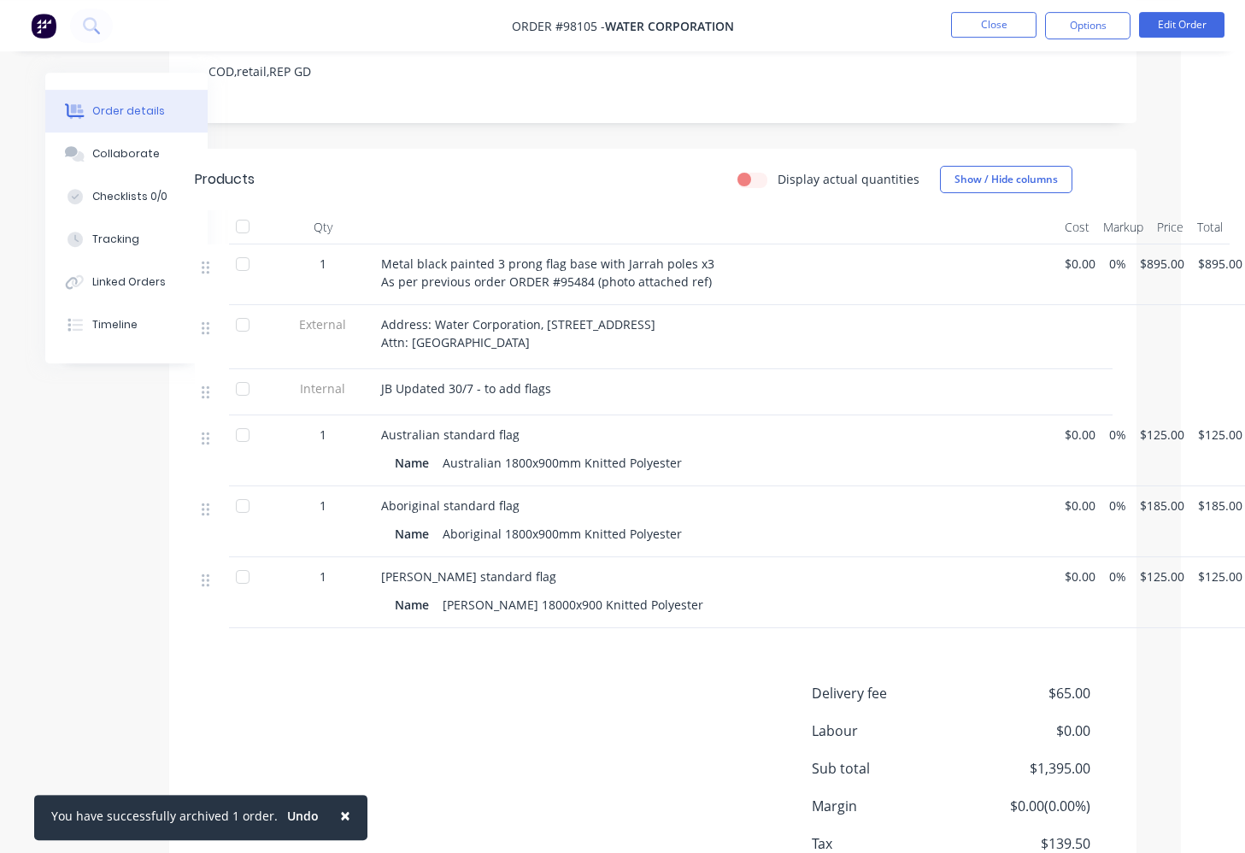
scroll to position [398, 67]
click at [111, 144] on button "Collaborate" at bounding box center [126, 153] width 162 height 43
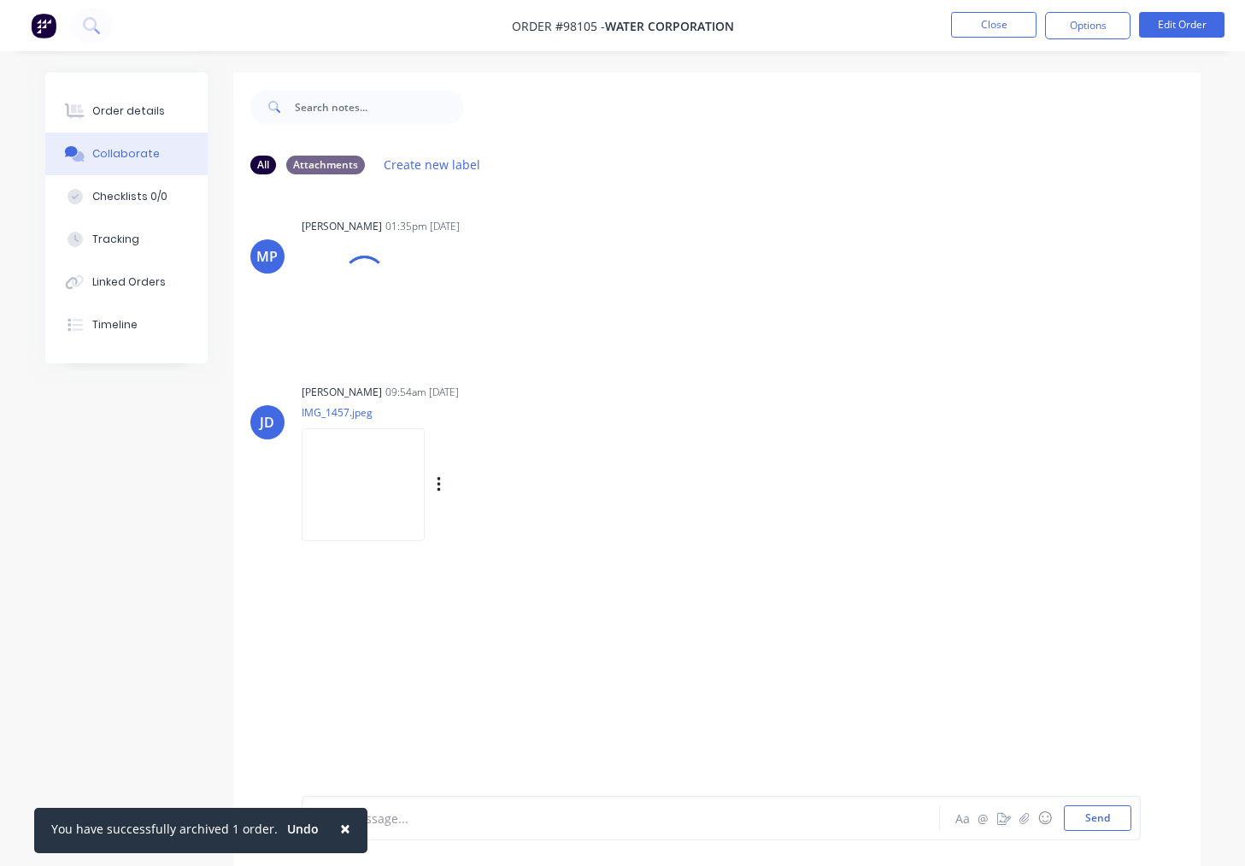
click at [443, 486] on div "Labels Download Delete" at bounding box center [528, 485] width 192 height 25
click at [440, 487] on icon "button" at bounding box center [439, 485] width 5 height 20
click at [496, 537] on button "Download" at bounding box center [551, 530] width 192 height 38
click at [976, 21] on button "Close" at bounding box center [993, 25] width 85 height 26
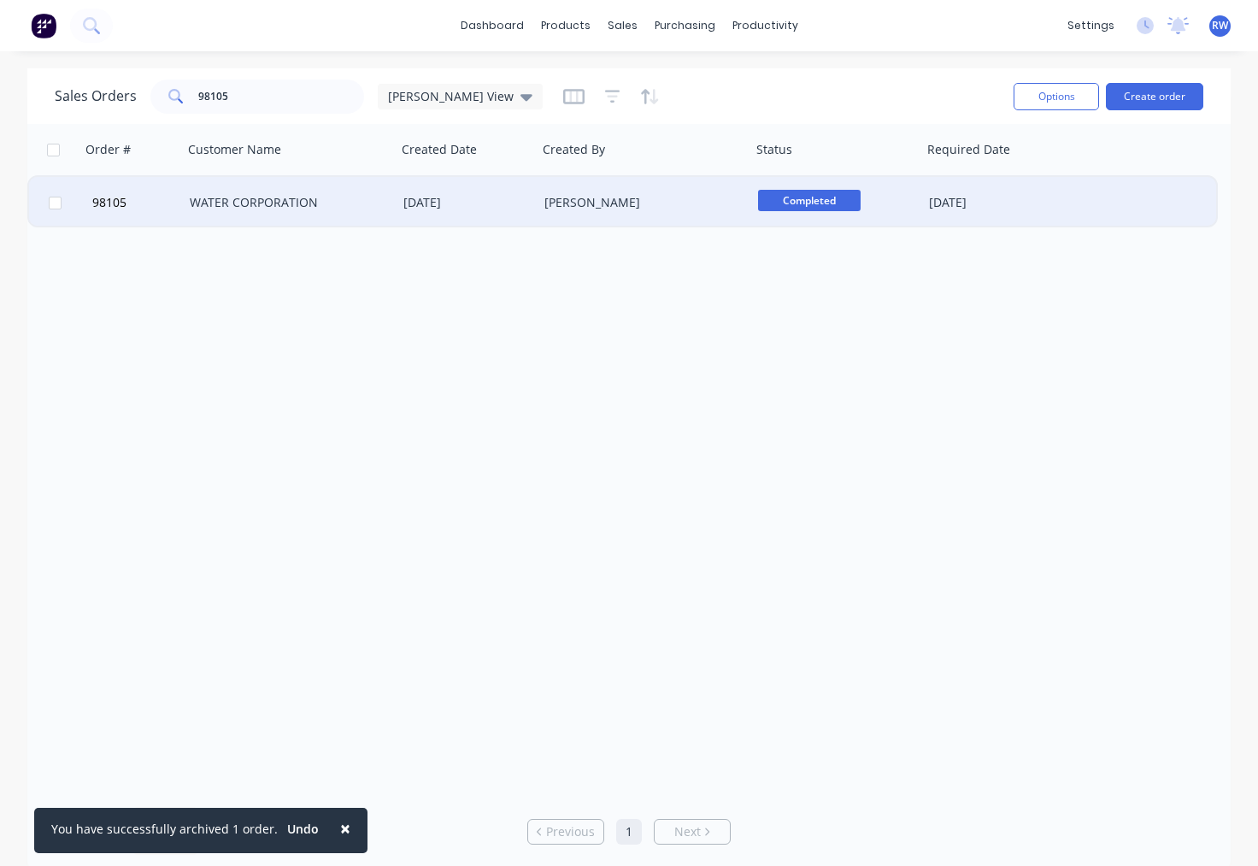
click at [53, 205] on input "checkbox" at bounding box center [55, 203] width 13 height 13
checkbox input "true"
click at [1057, 100] on button "Options" at bounding box center [1056, 96] width 85 height 27
click at [1007, 174] on div "Archive" at bounding box center [1018, 174] width 132 height 25
checkbox input "false"
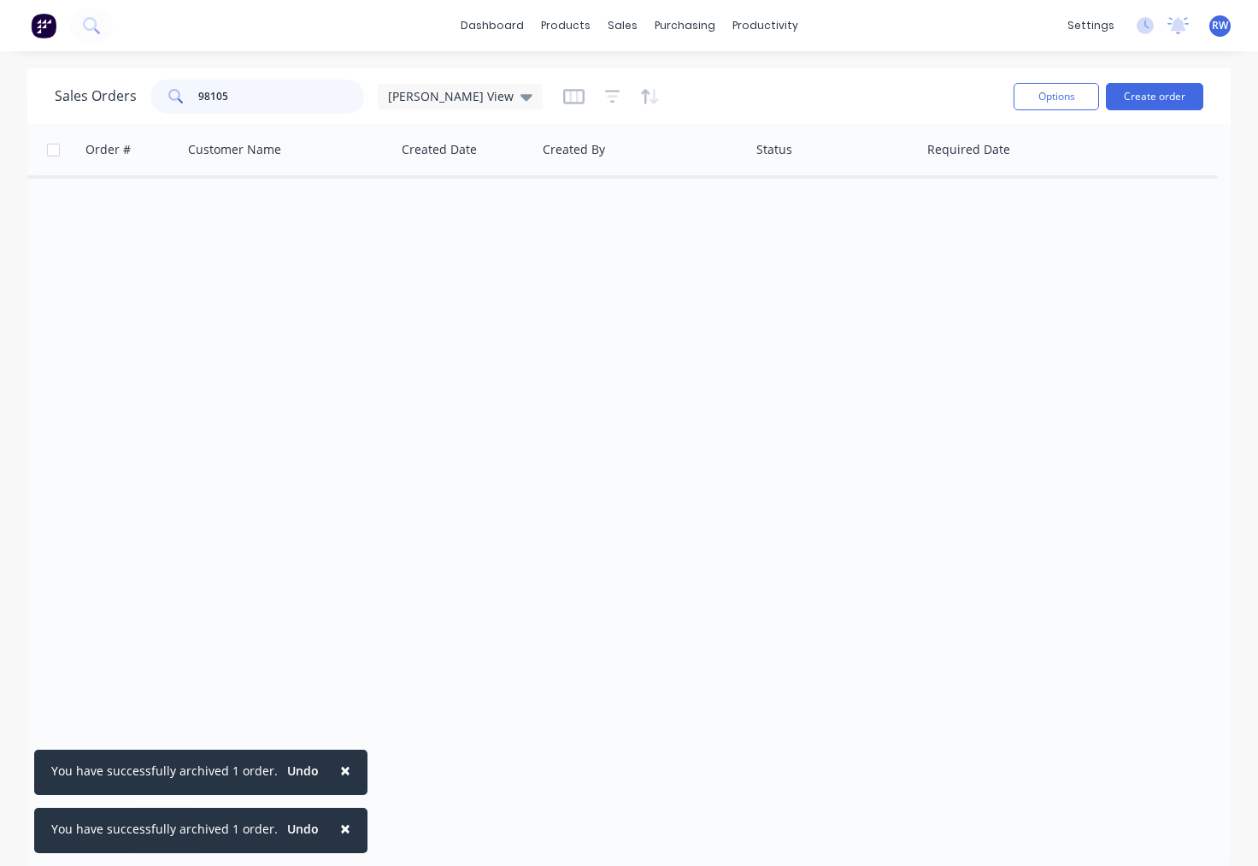
click at [238, 97] on input "98105" at bounding box center [281, 96] width 167 height 34
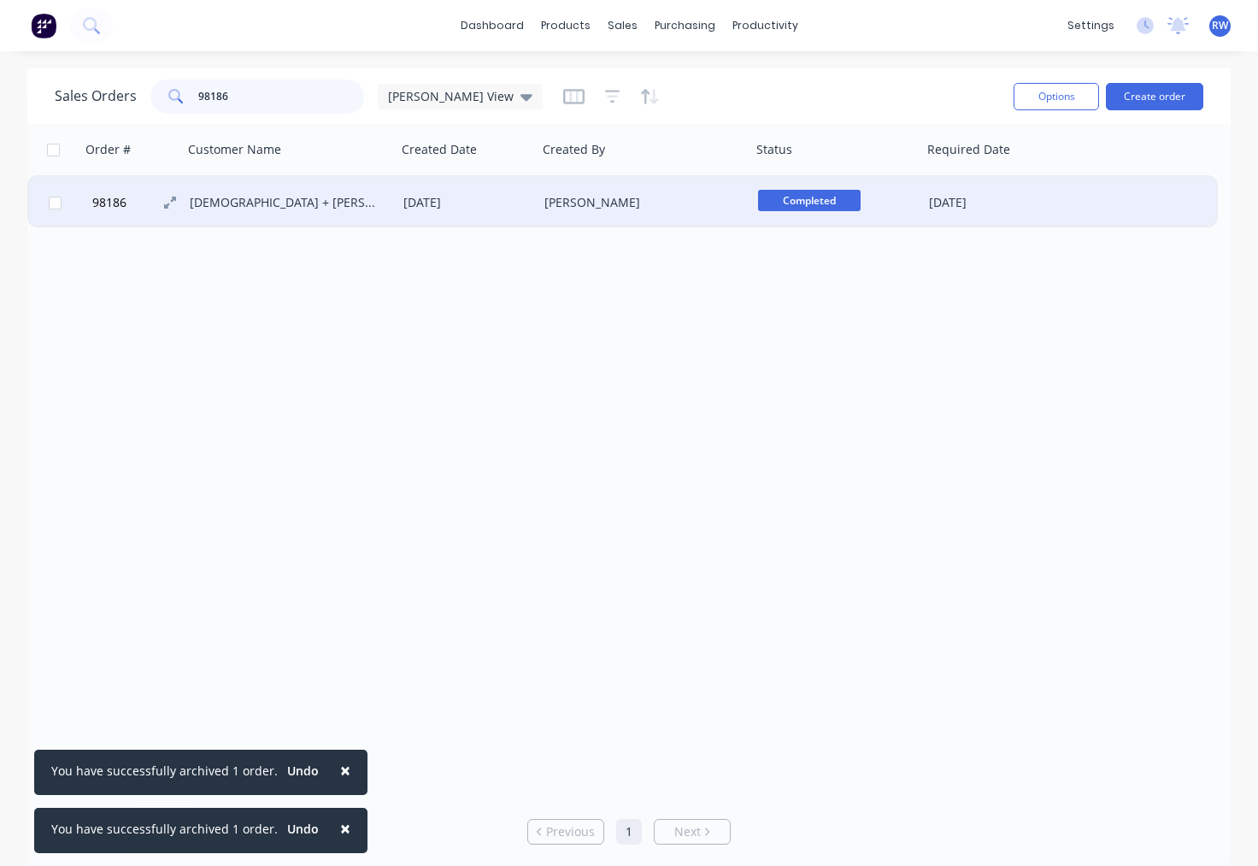
type input "98186"
click at [109, 203] on span "98186" at bounding box center [109, 202] width 34 height 17
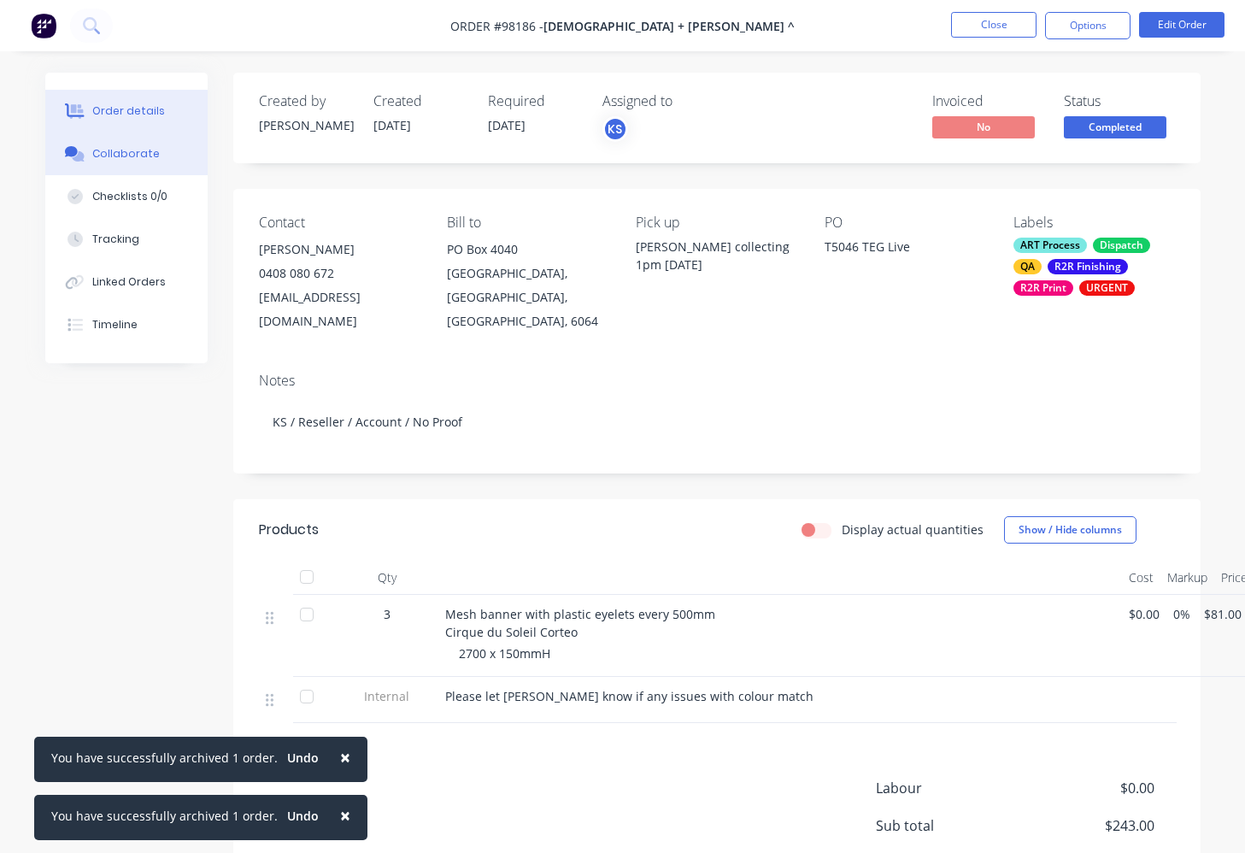
click at [133, 152] on div "Collaborate" at bounding box center [126, 153] width 68 height 15
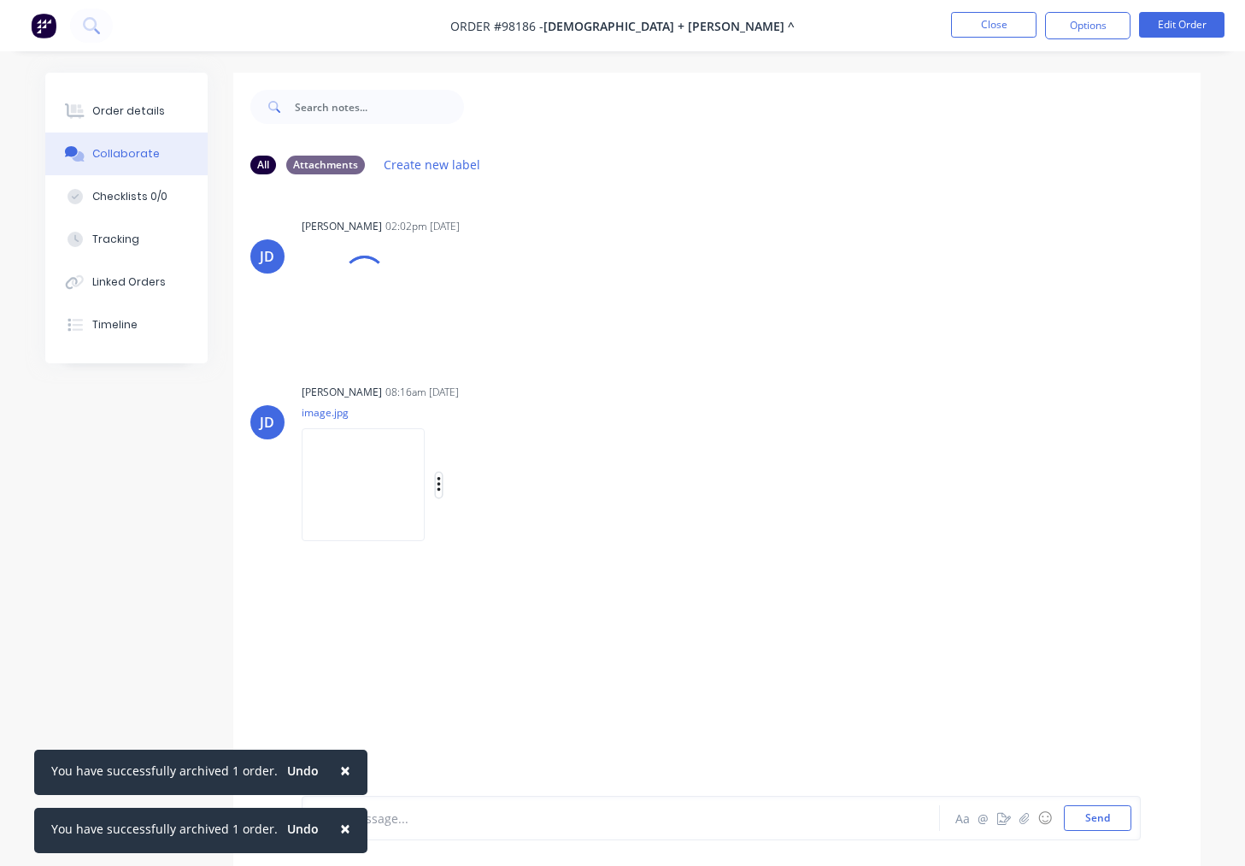
click at [443, 485] on button "button" at bounding box center [439, 485] width 7 height 25
click at [532, 532] on button "Download" at bounding box center [551, 530] width 192 height 38
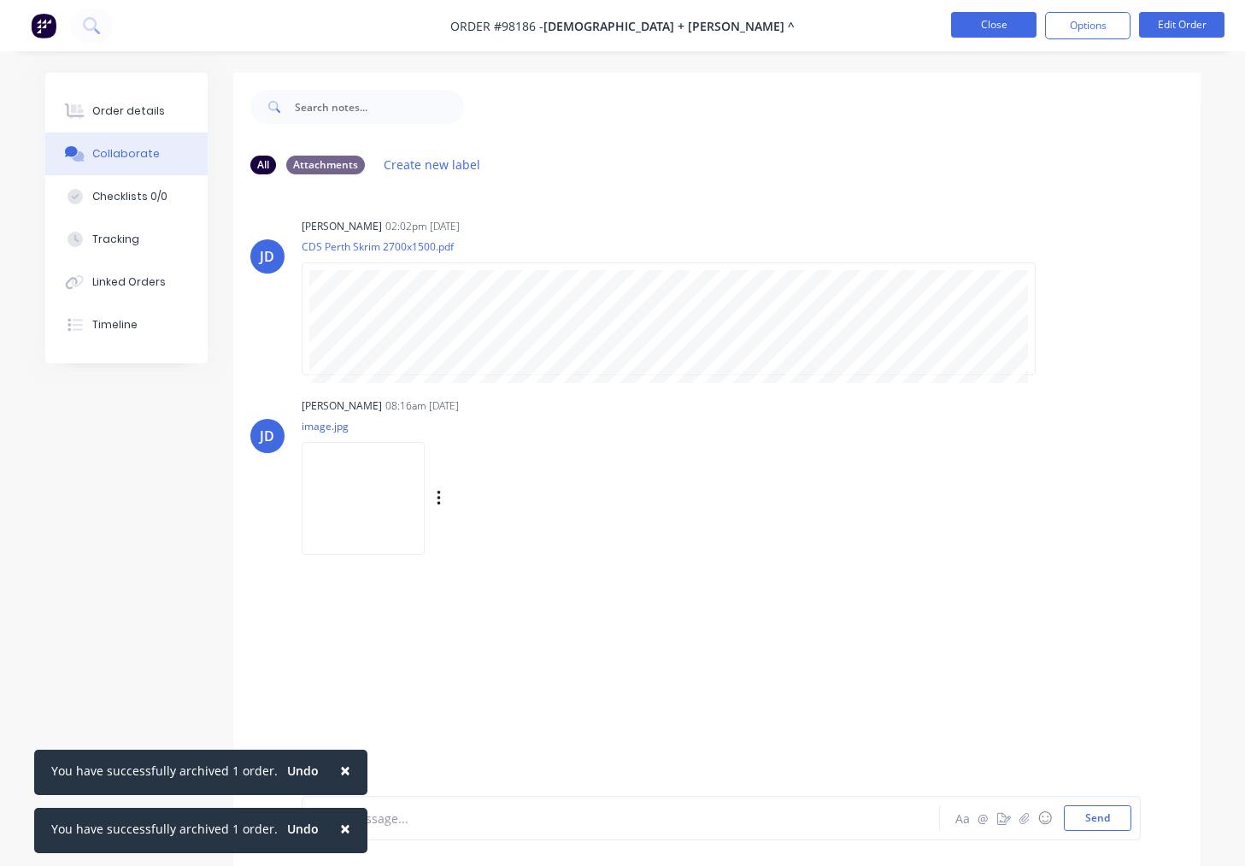
click at [986, 22] on button "Close" at bounding box center [993, 25] width 85 height 26
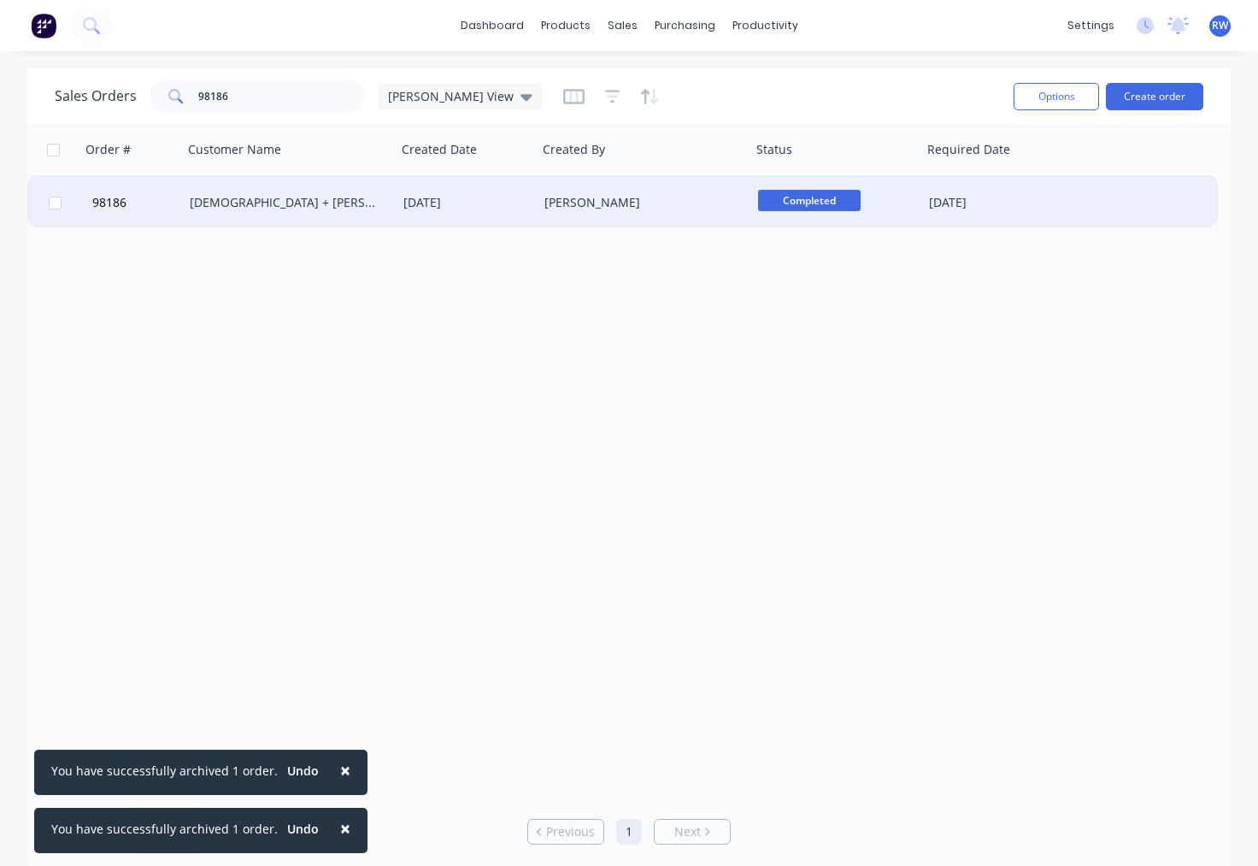
click at [55, 203] on input "checkbox" at bounding box center [55, 203] width 13 height 13
checkbox input "true"
click at [1043, 96] on button "Options" at bounding box center [1056, 96] width 85 height 27
click at [979, 181] on div "Archive" at bounding box center [1018, 174] width 132 height 25
checkbox input "false"
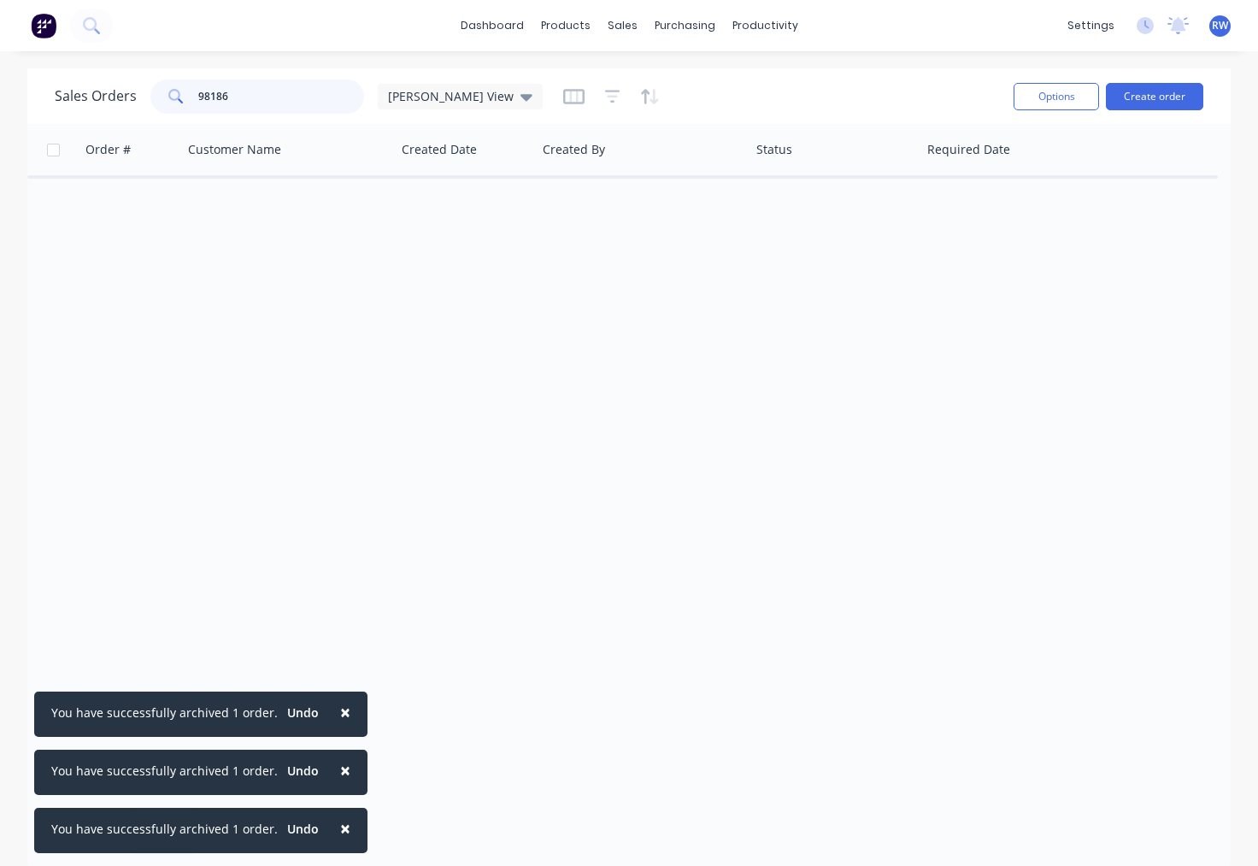
click at [244, 97] on input "98186" at bounding box center [281, 96] width 167 height 34
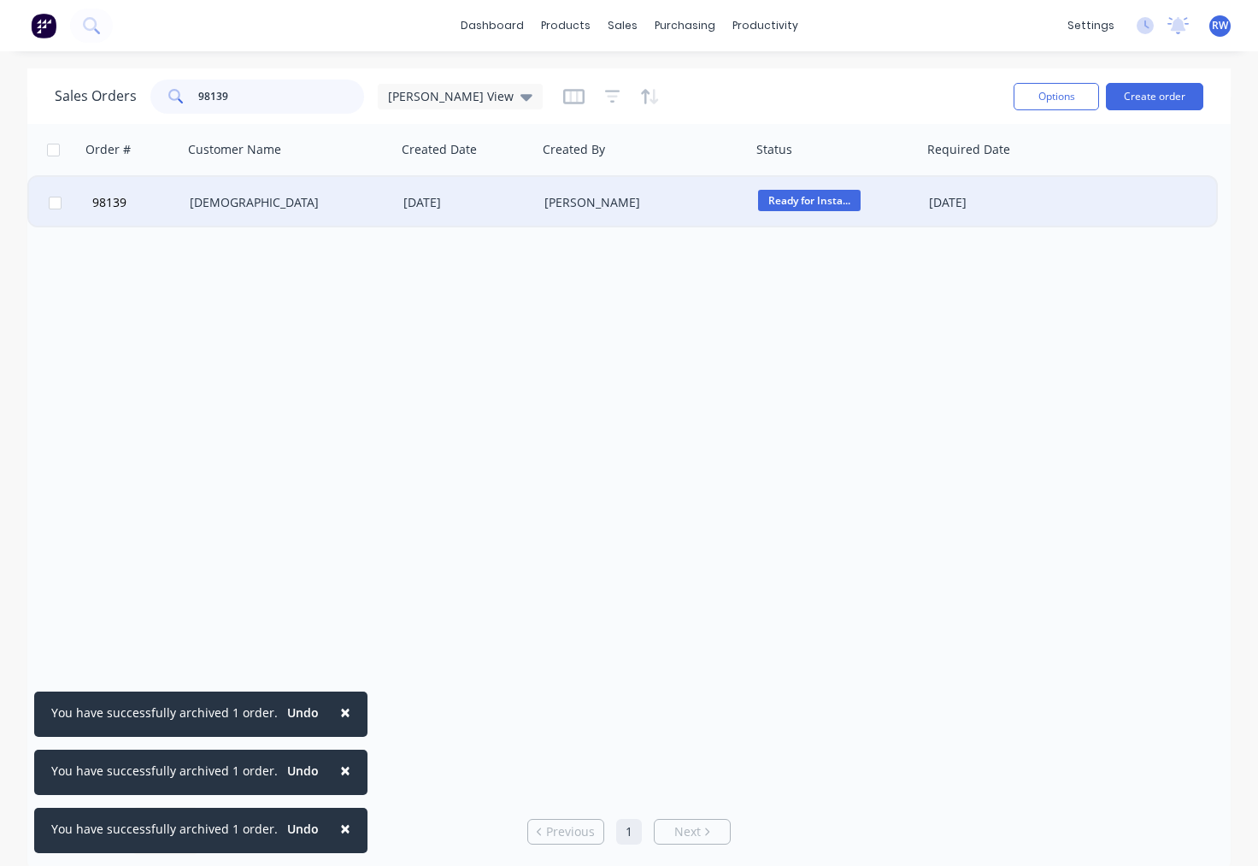
type input "98139"
click at [239, 211] on div "[DEMOGRAPHIC_DATA]" at bounding box center [290, 202] width 214 height 51
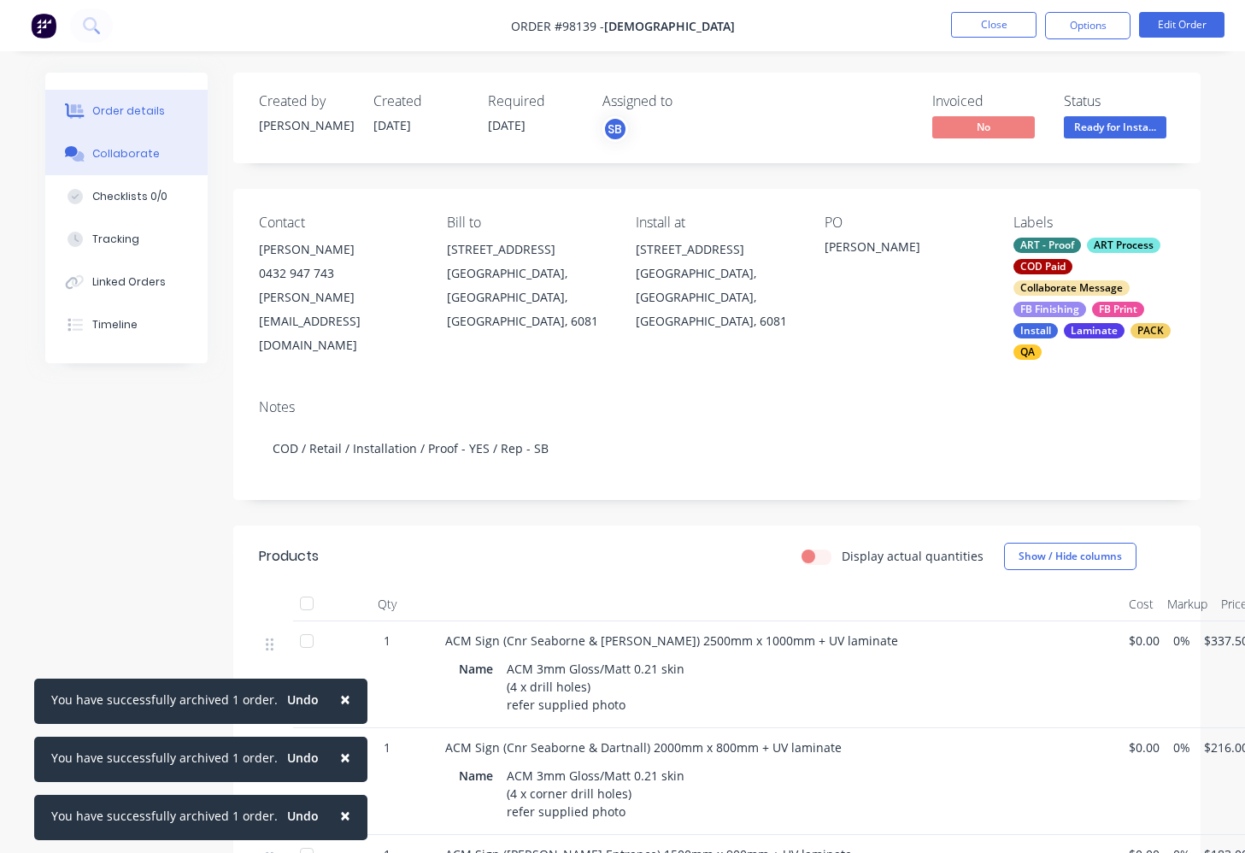
click at [121, 157] on div "Collaborate" at bounding box center [126, 153] width 68 height 15
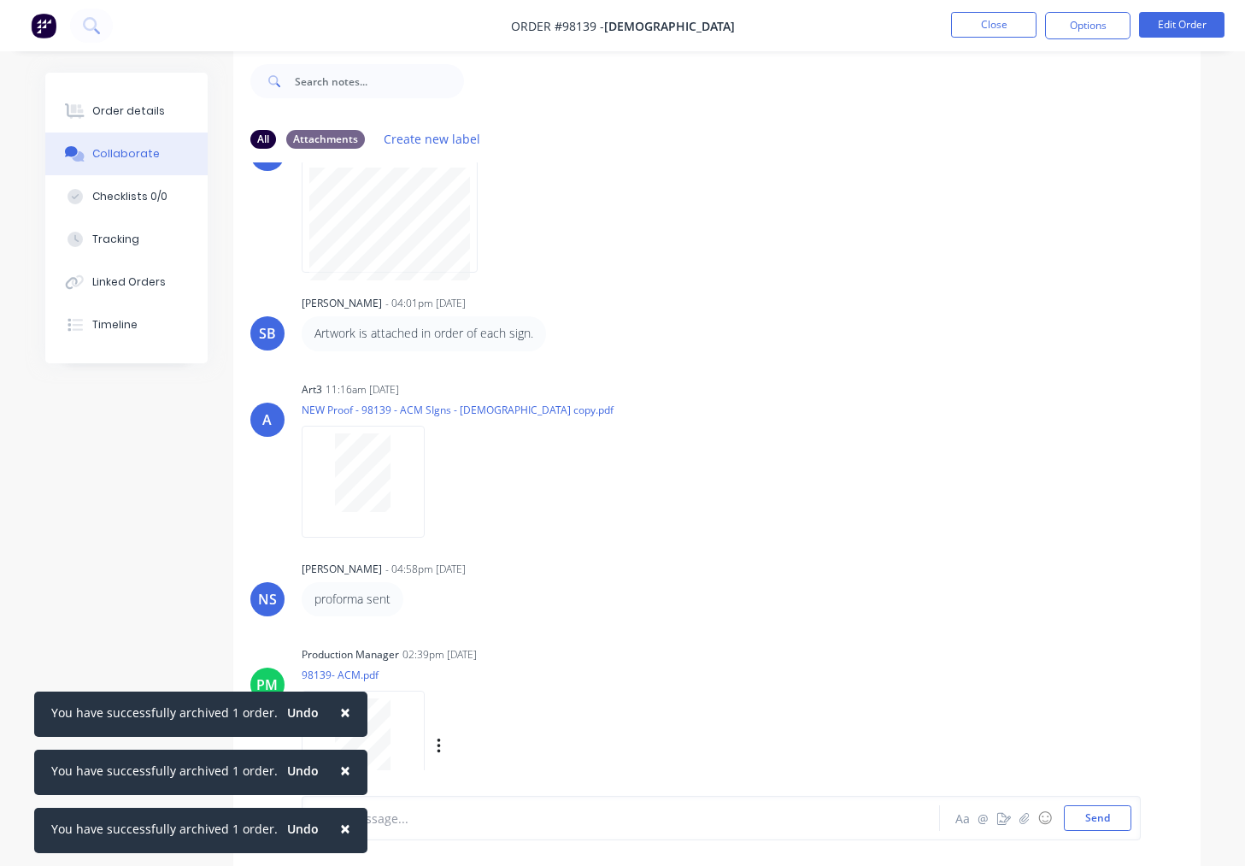
scroll to position [1154, 0]
click at [438, 733] on div "Labels Download Delete" at bounding box center [459, 747] width 314 height 128
click at [441, 749] on icon "button" at bounding box center [439, 747] width 5 height 20
click at [495, 710] on button "Download" at bounding box center [551, 708] width 192 height 38
click at [975, 20] on button "Close" at bounding box center [993, 25] width 85 height 26
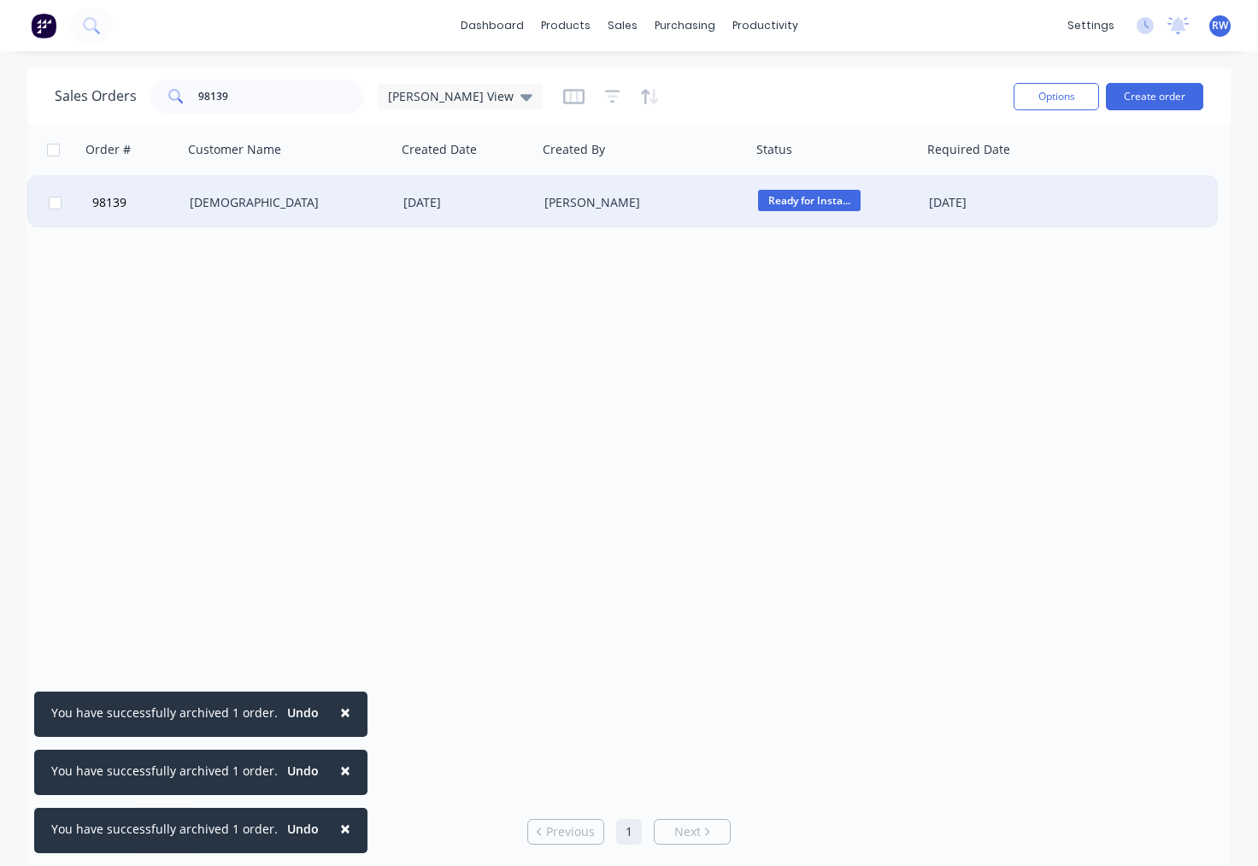
click at [56, 203] on input "checkbox" at bounding box center [55, 203] width 13 height 13
checkbox input "true"
click at [1059, 94] on button "Options" at bounding box center [1056, 96] width 85 height 27
click at [994, 172] on div "Archive" at bounding box center [1018, 174] width 132 height 25
checkbox input "false"
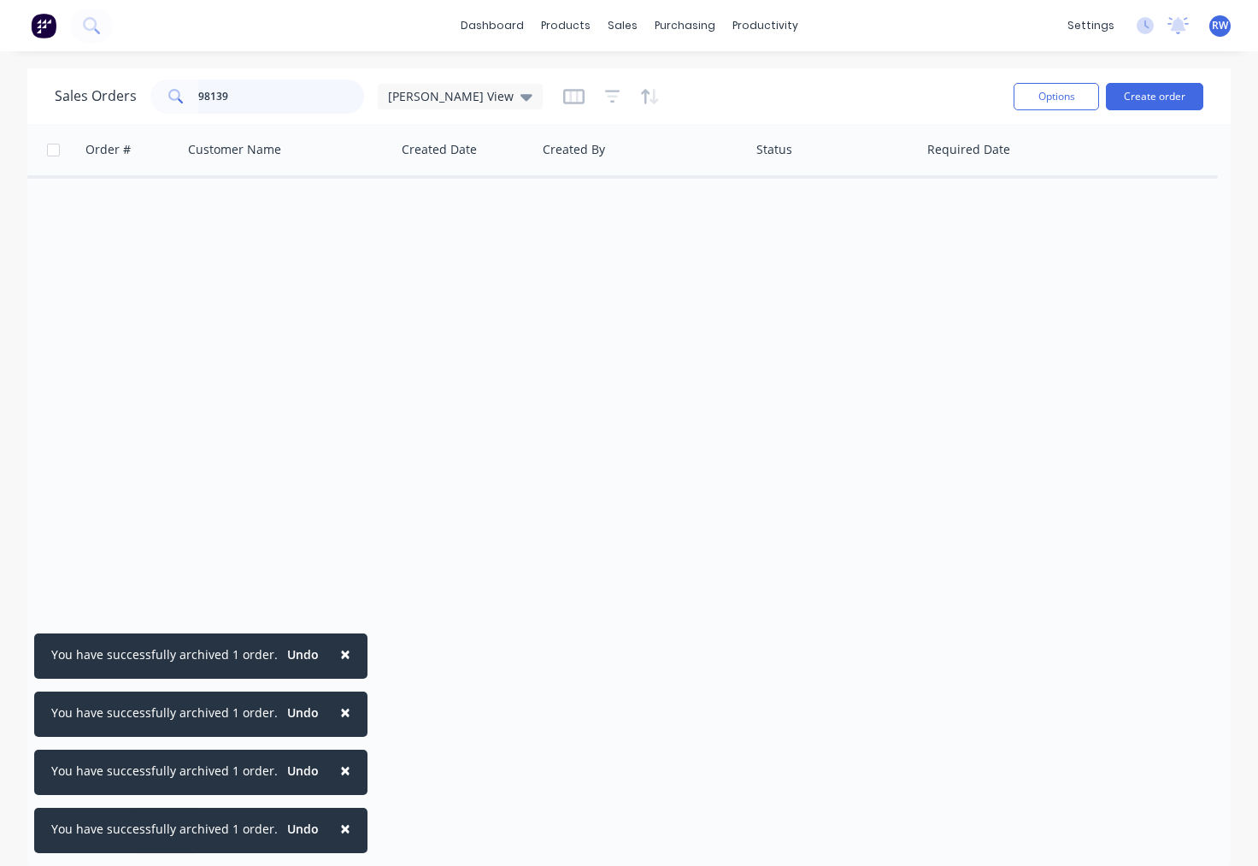
click at [238, 96] on input "98139" at bounding box center [281, 96] width 167 height 34
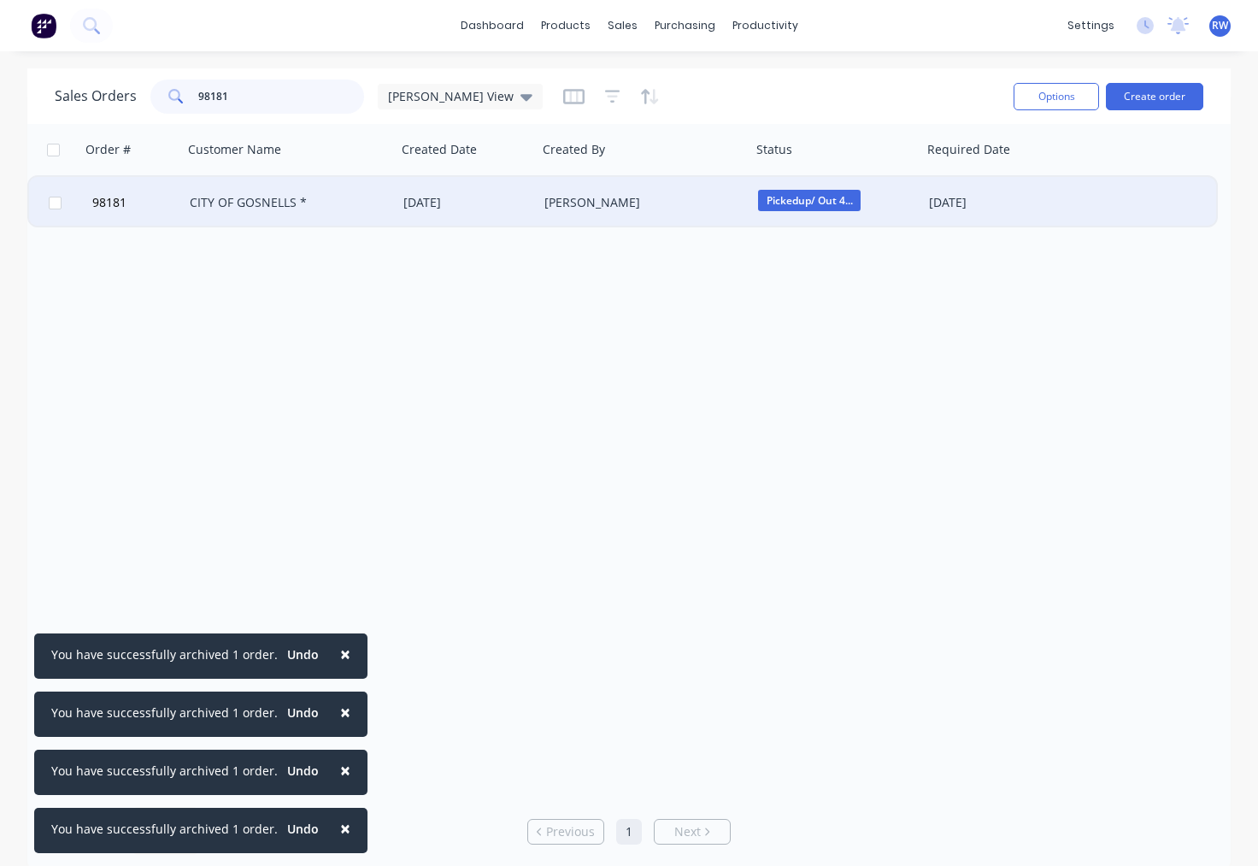
type input "98181"
click at [238, 204] on div "CITY OF GOSNELLS *" at bounding box center [285, 202] width 190 height 17
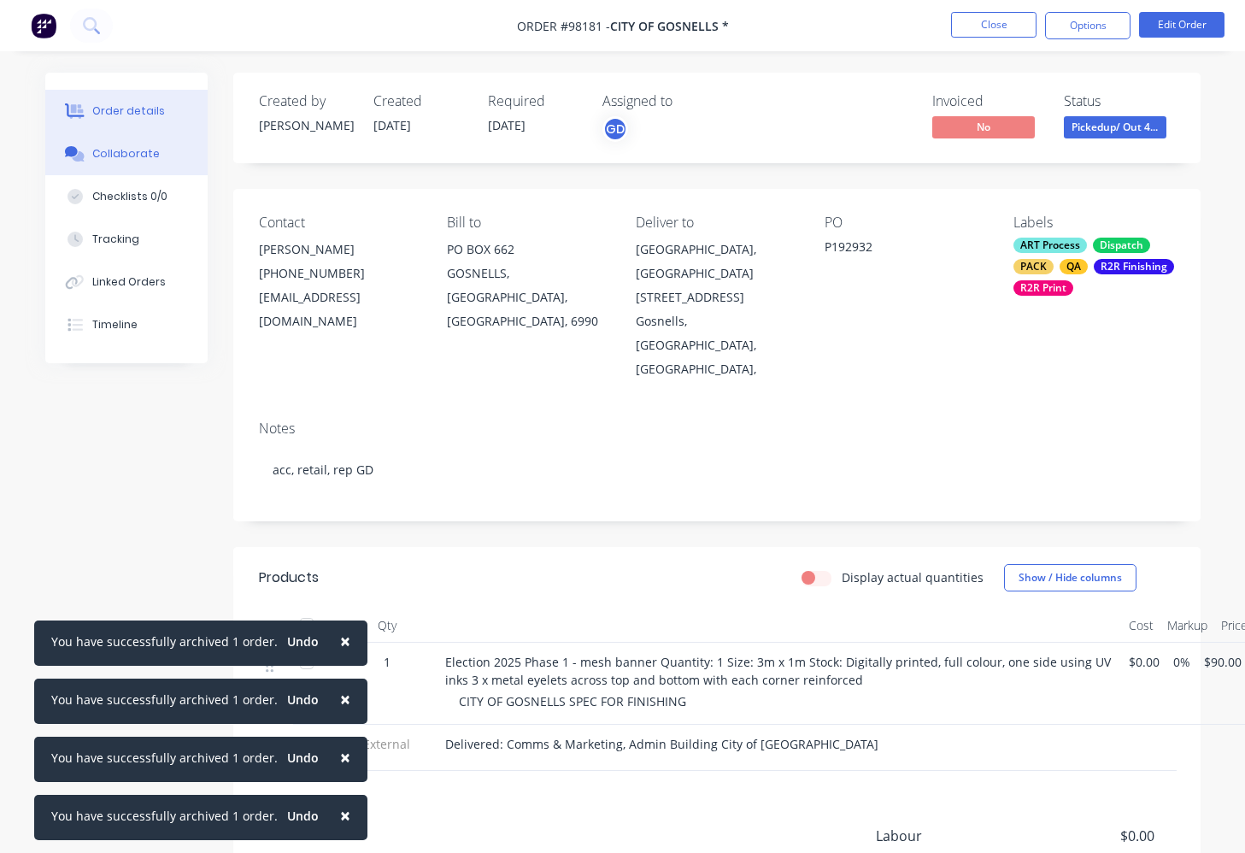
click at [109, 163] on button "Collaborate" at bounding box center [126, 153] width 162 height 43
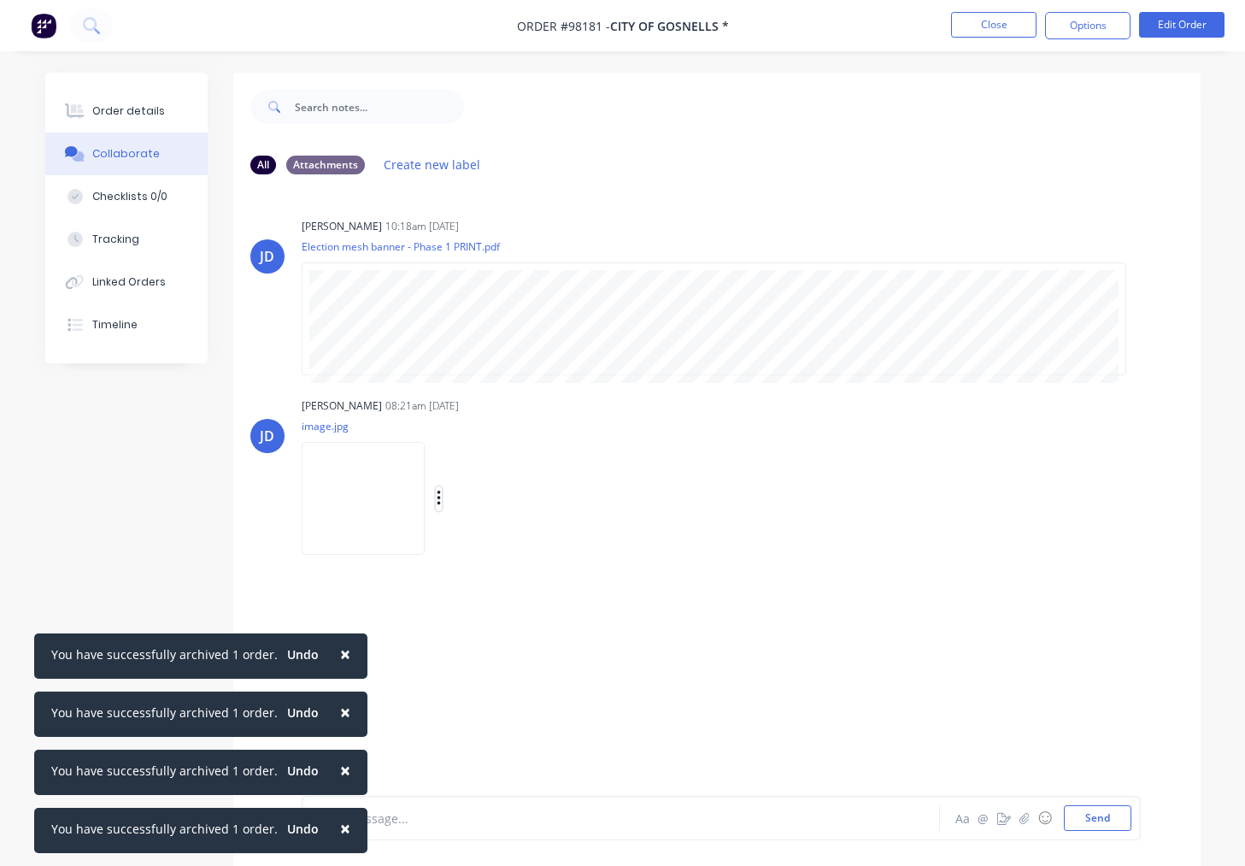
click at [442, 497] on icon "button" at bounding box center [439, 499] width 5 height 20
click at [552, 549] on button "Download" at bounding box center [551, 544] width 192 height 38
click at [990, 21] on button "Close" at bounding box center [993, 25] width 85 height 26
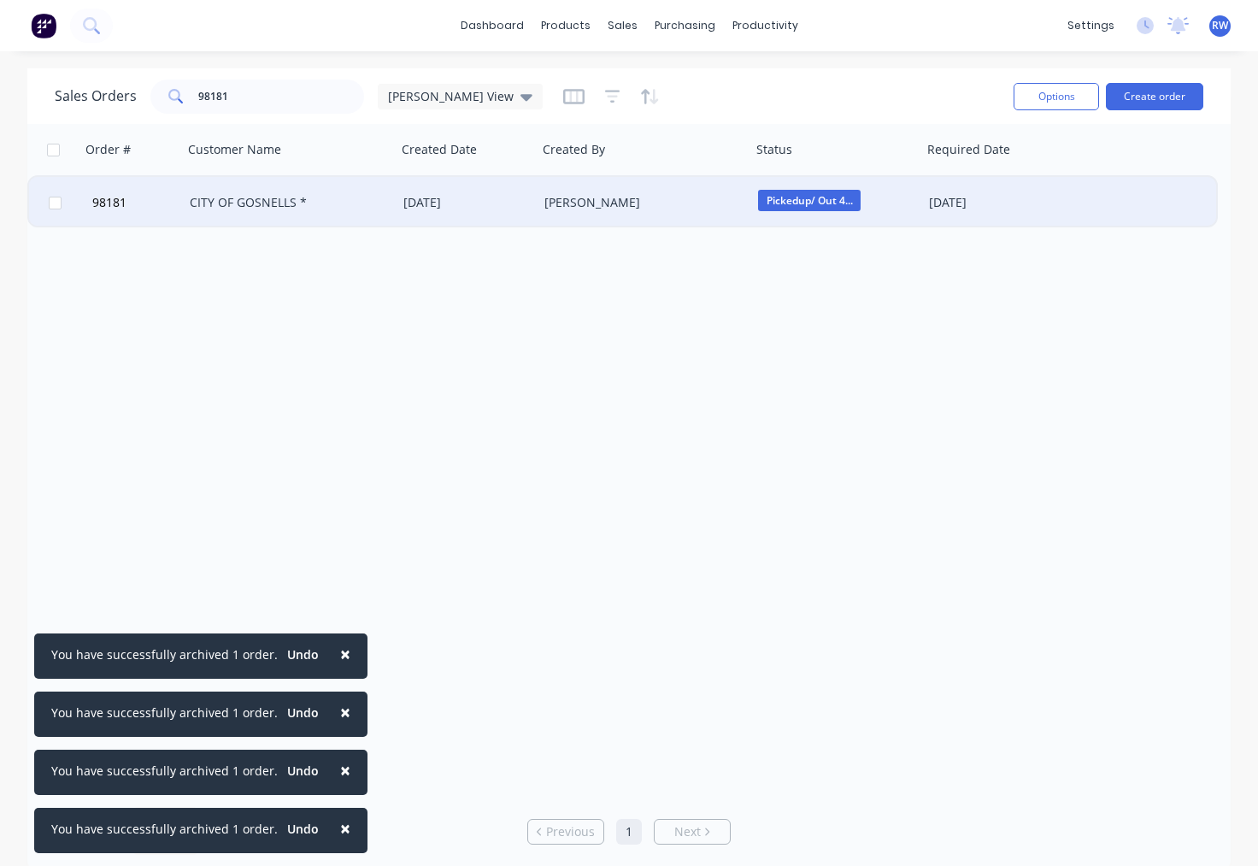
click at [58, 203] on input "checkbox" at bounding box center [55, 203] width 13 height 13
checkbox input "true"
click at [1040, 103] on button "Options" at bounding box center [1056, 96] width 85 height 27
click at [1025, 168] on div "Archive" at bounding box center [1018, 174] width 132 height 25
checkbox input "false"
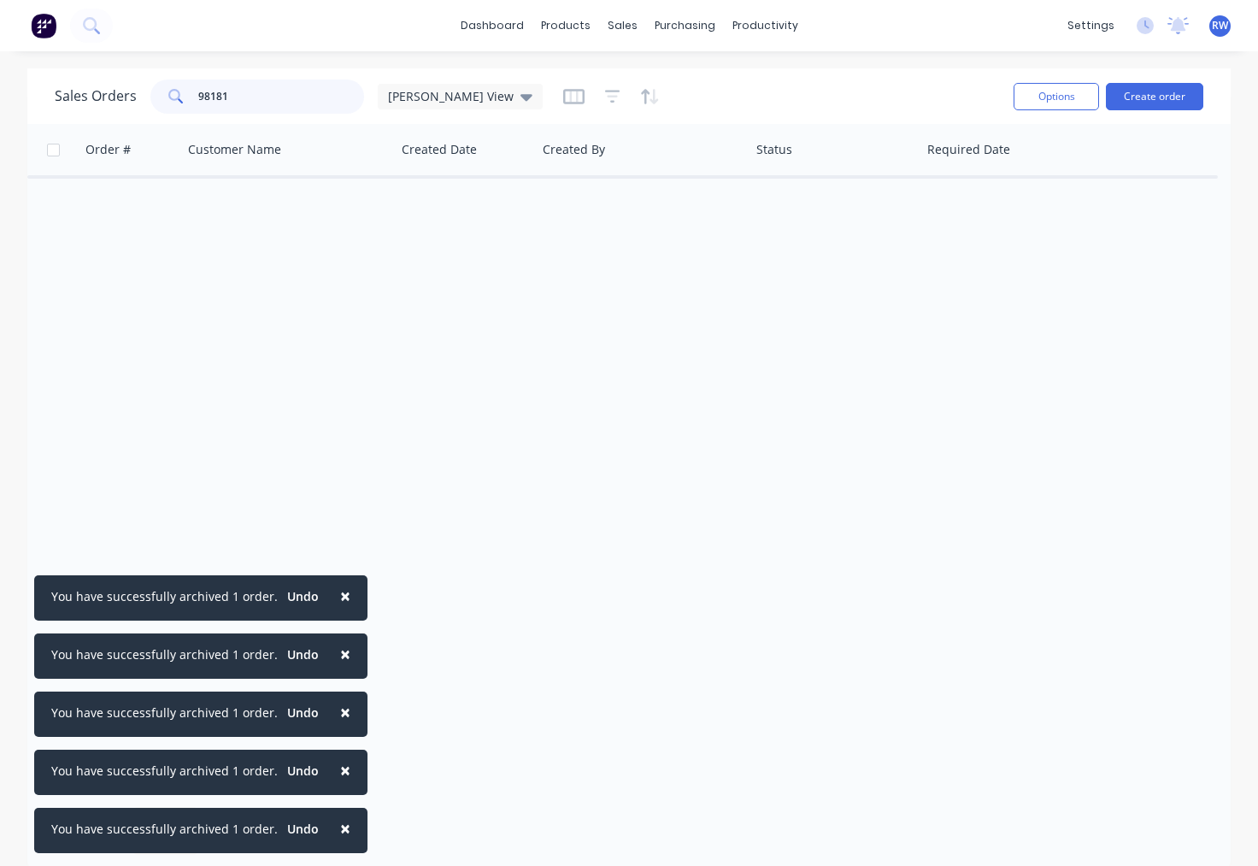
click at [254, 98] on input "98181" at bounding box center [281, 96] width 167 height 34
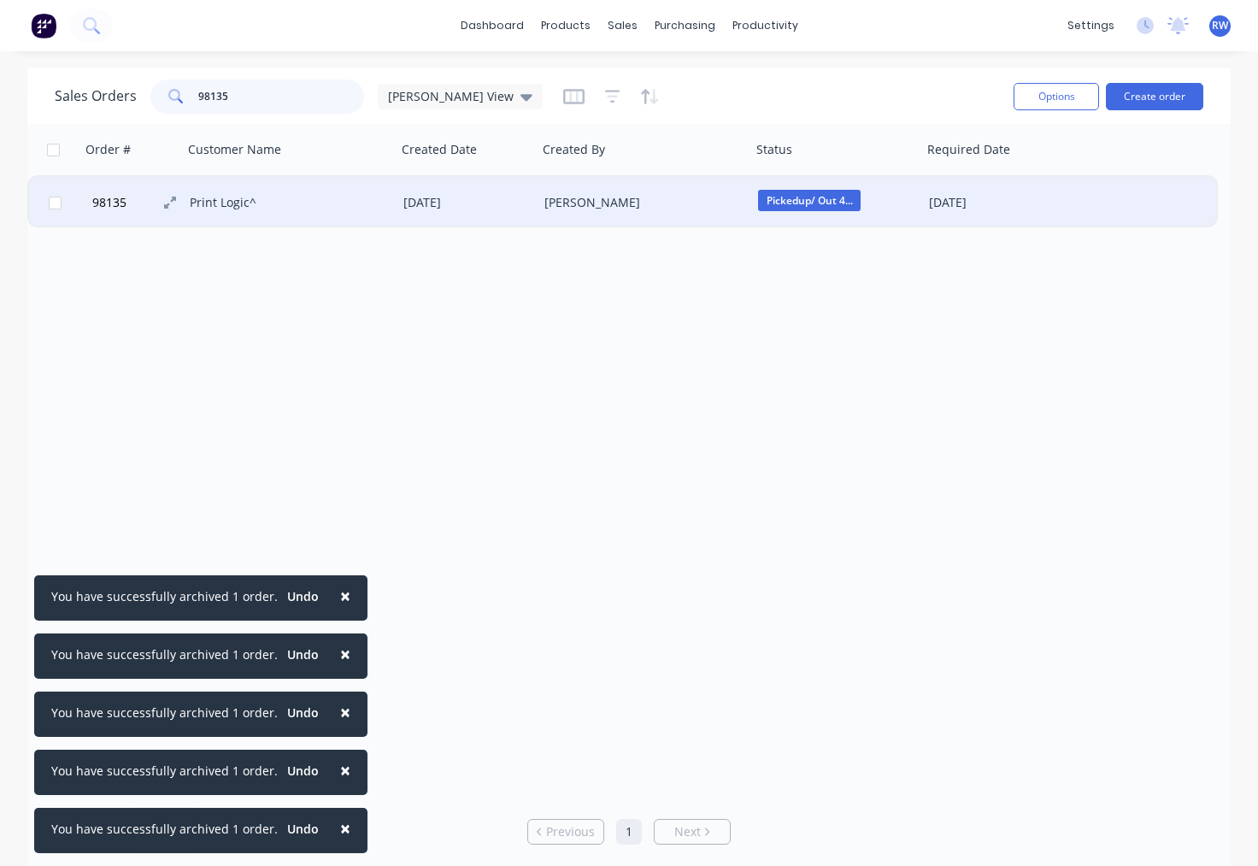
type input "98135"
click at [97, 203] on span "98135" at bounding box center [109, 202] width 34 height 17
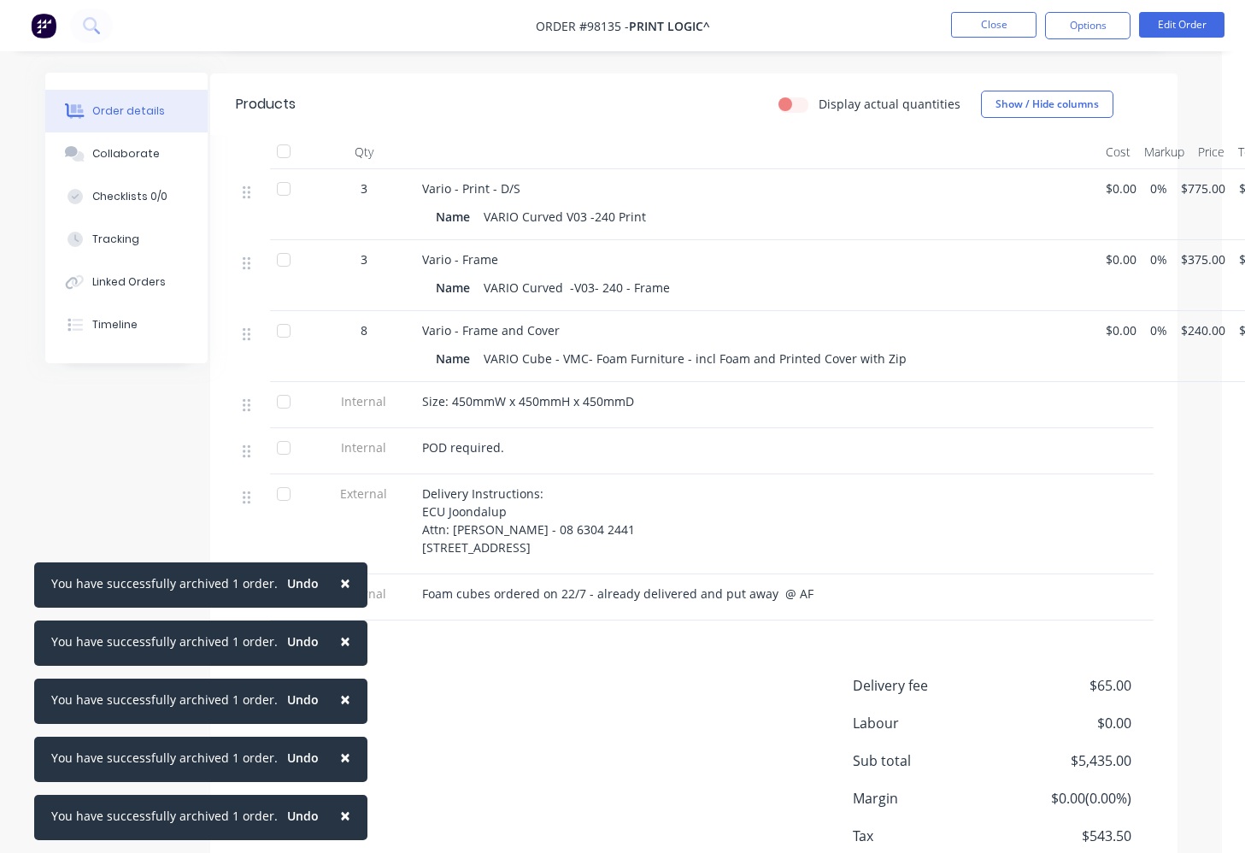
scroll to position [451, 23]
click at [120, 158] on div "Collaborate" at bounding box center [126, 153] width 68 height 15
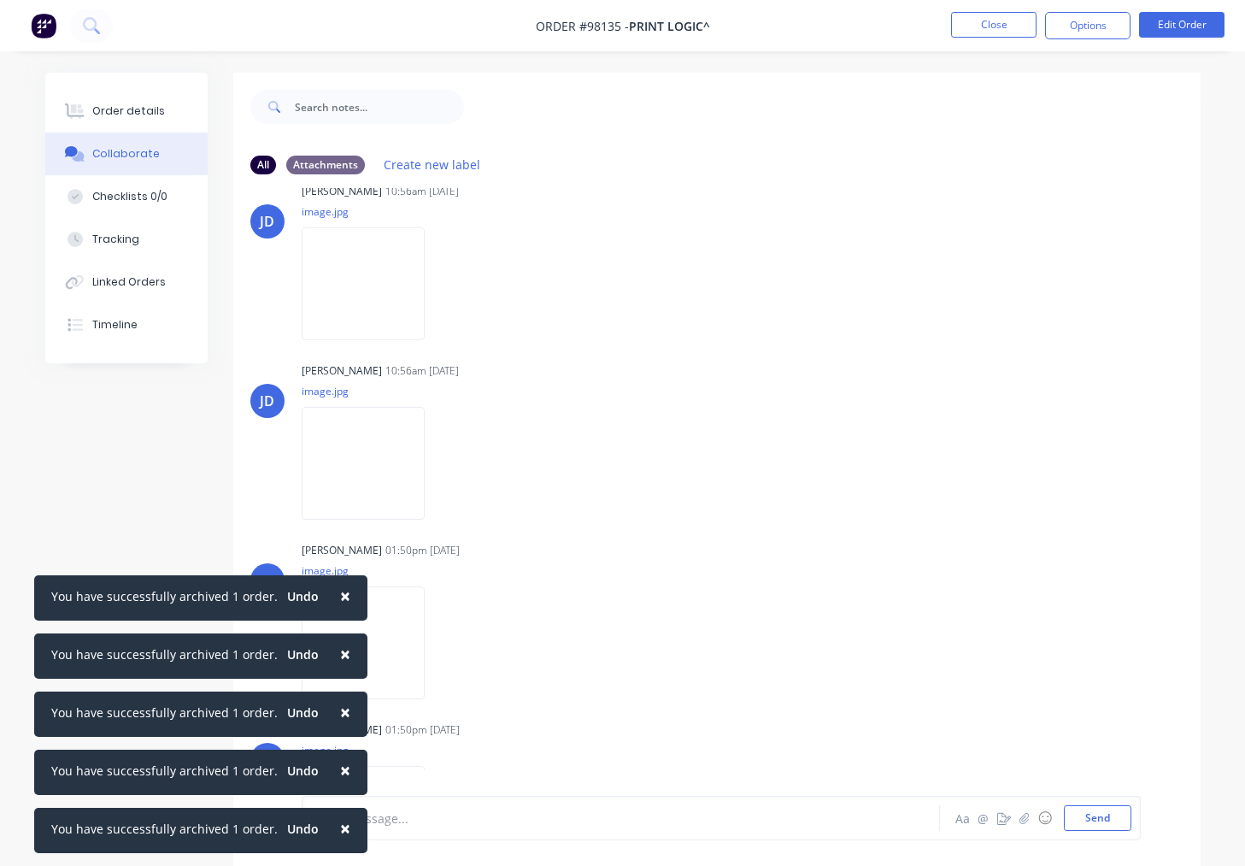
scroll to position [215, 0]
click at [466, 285] on div "Labels Download Delete" at bounding box center [528, 283] width 192 height 25
click at [440, 283] on icon "button" at bounding box center [438, 282] width 3 height 15
click at [529, 335] on button "Download" at bounding box center [551, 328] width 192 height 38
click at [440, 461] on icon "button" at bounding box center [438, 462] width 3 height 15
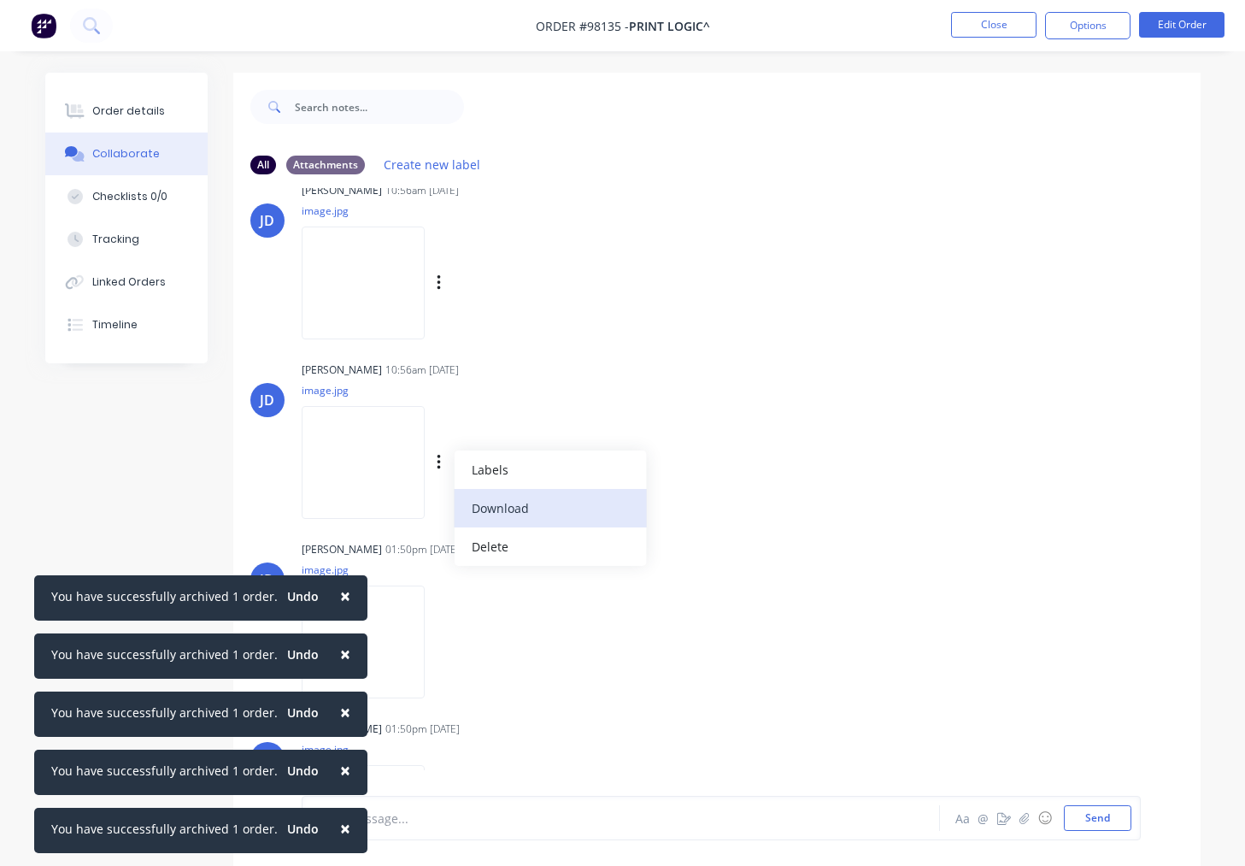
click at [518, 505] on button "Download" at bounding box center [551, 508] width 192 height 38
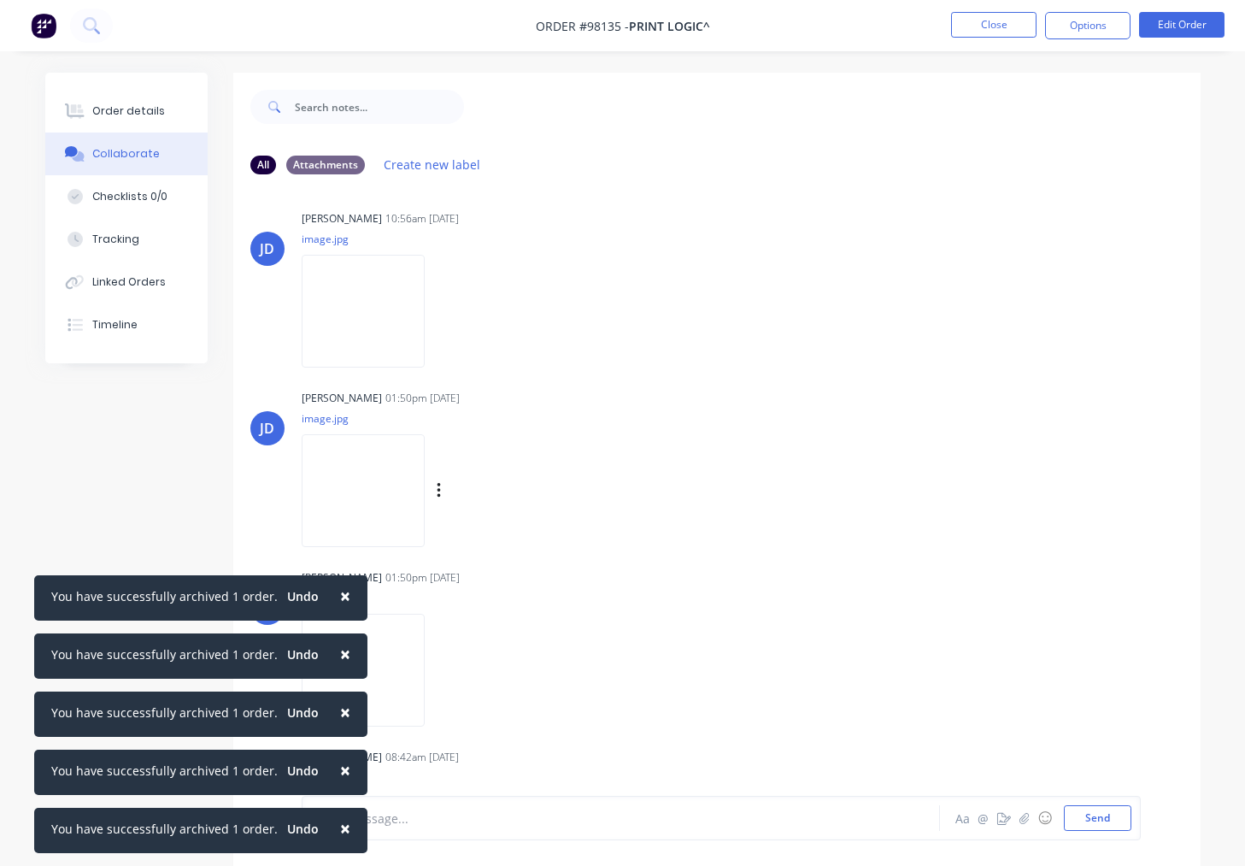
scroll to position [373, 0]
click at [443, 485] on button "button" at bounding box center [439, 484] width 7 height 25
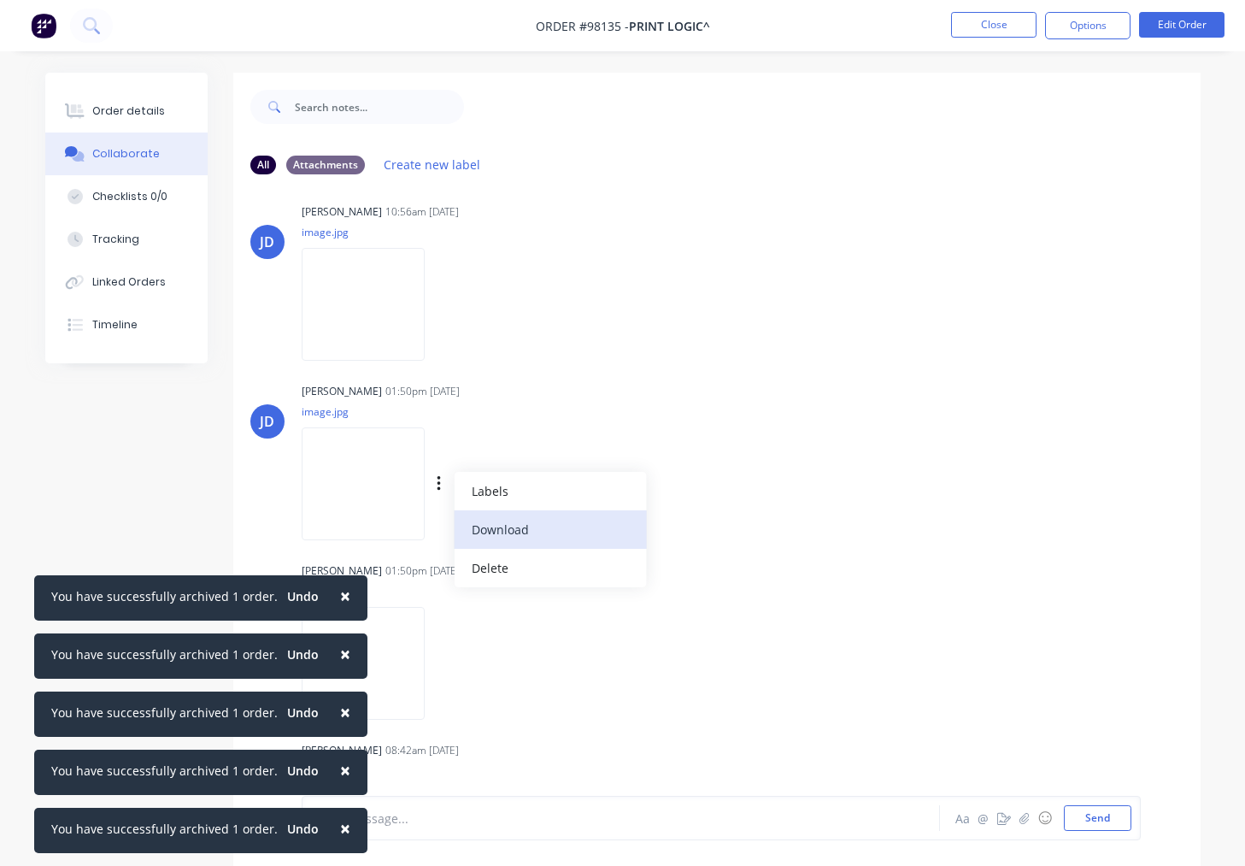
click at [526, 529] on button "Download" at bounding box center [551, 529] width 192 height 38
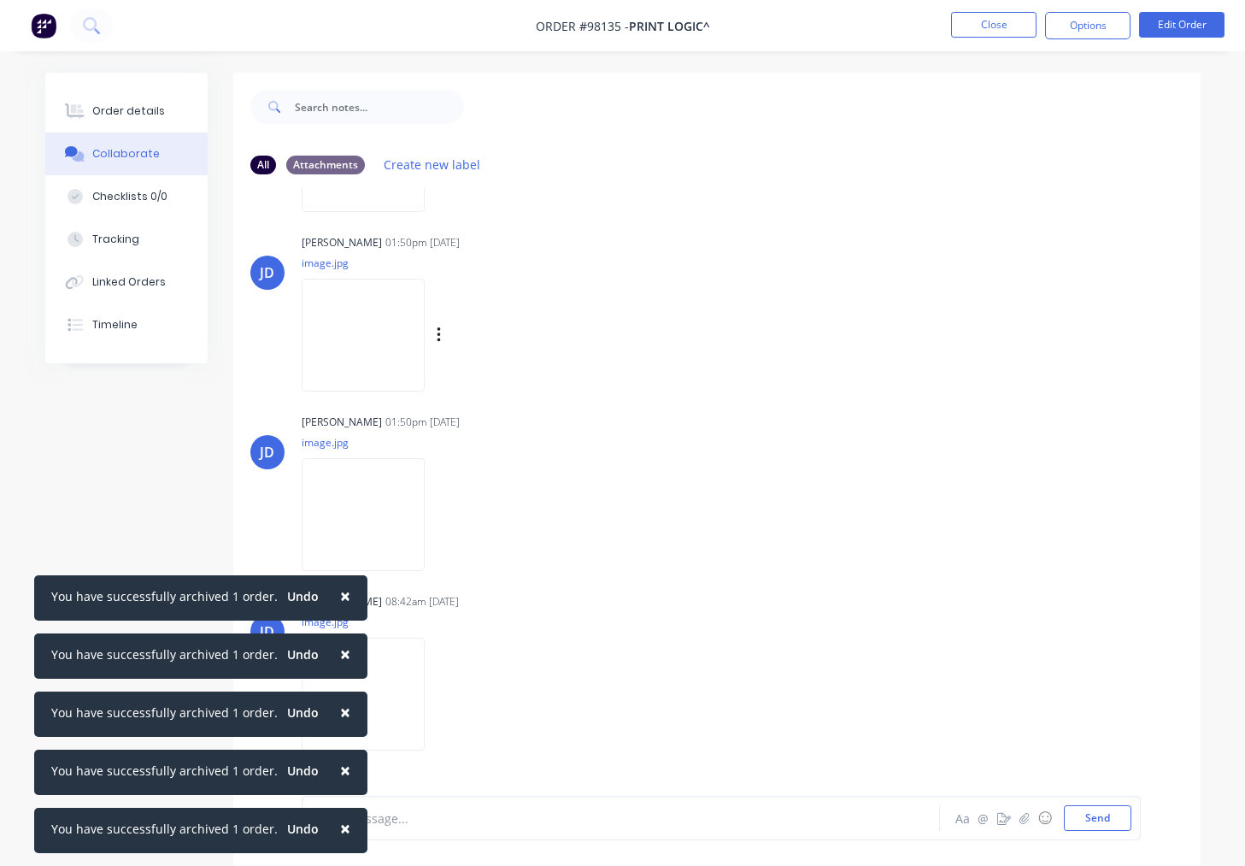
scroll to position [551, 0]
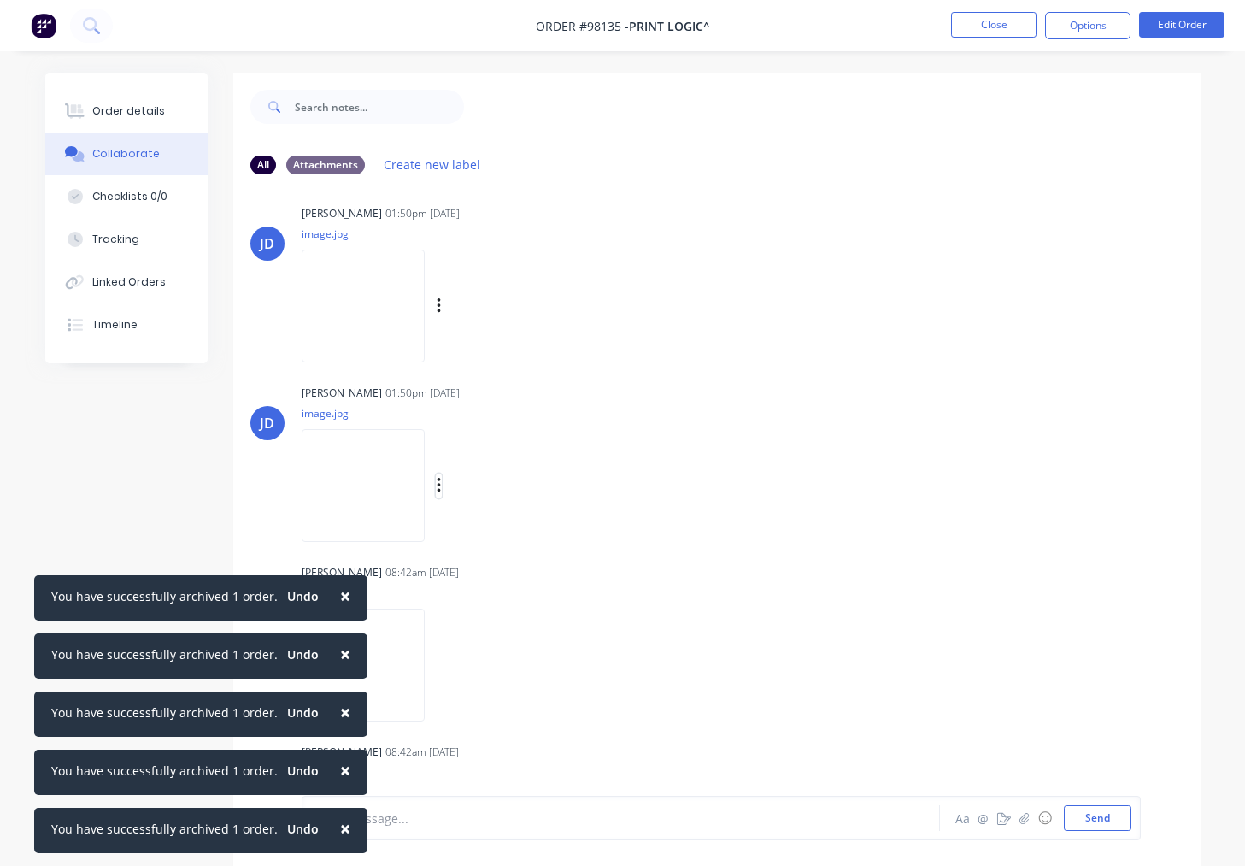
click at [440, 486] on icon "button" at bounding box center [438, 485] width 3 height 15
click at [537, 535] on button "Download" at bounding box center [551, 531] width 192 height 38
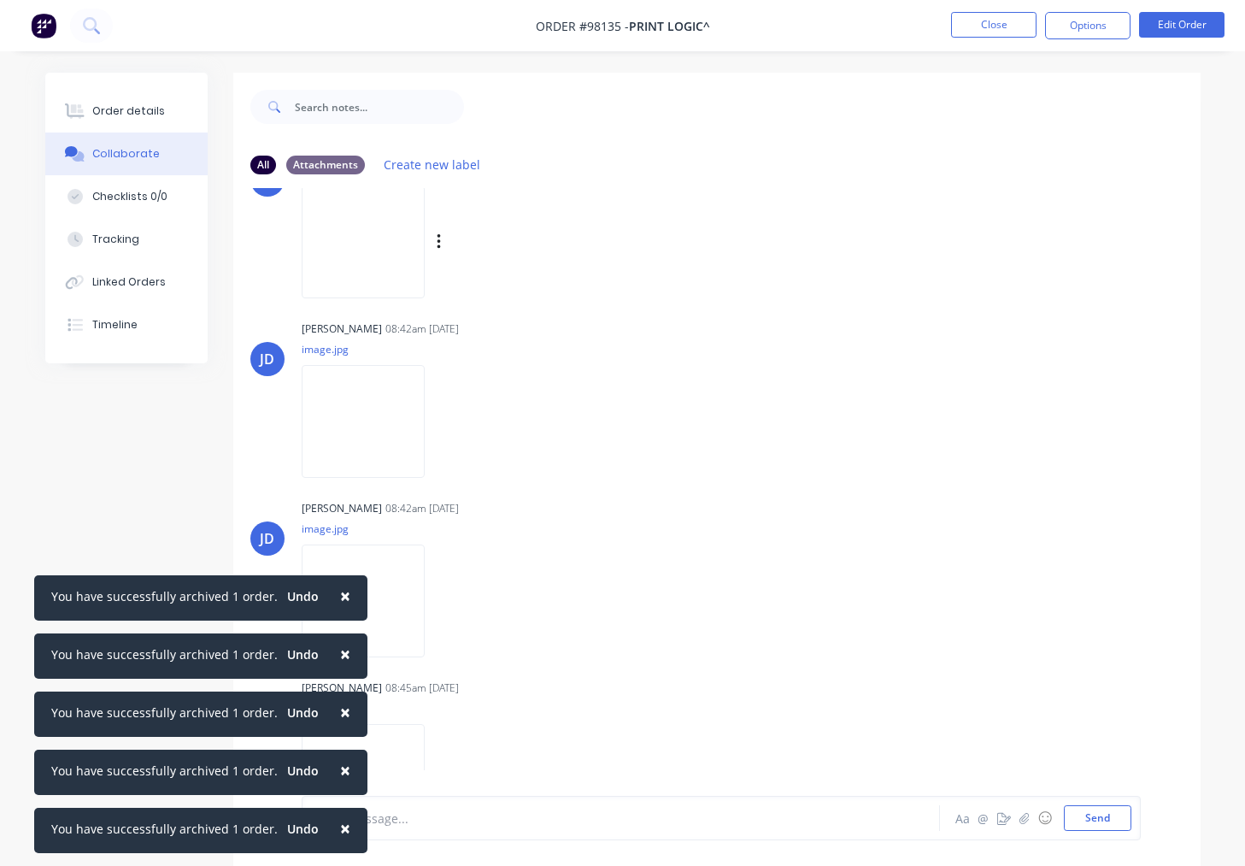
scroll to position [816, 0]
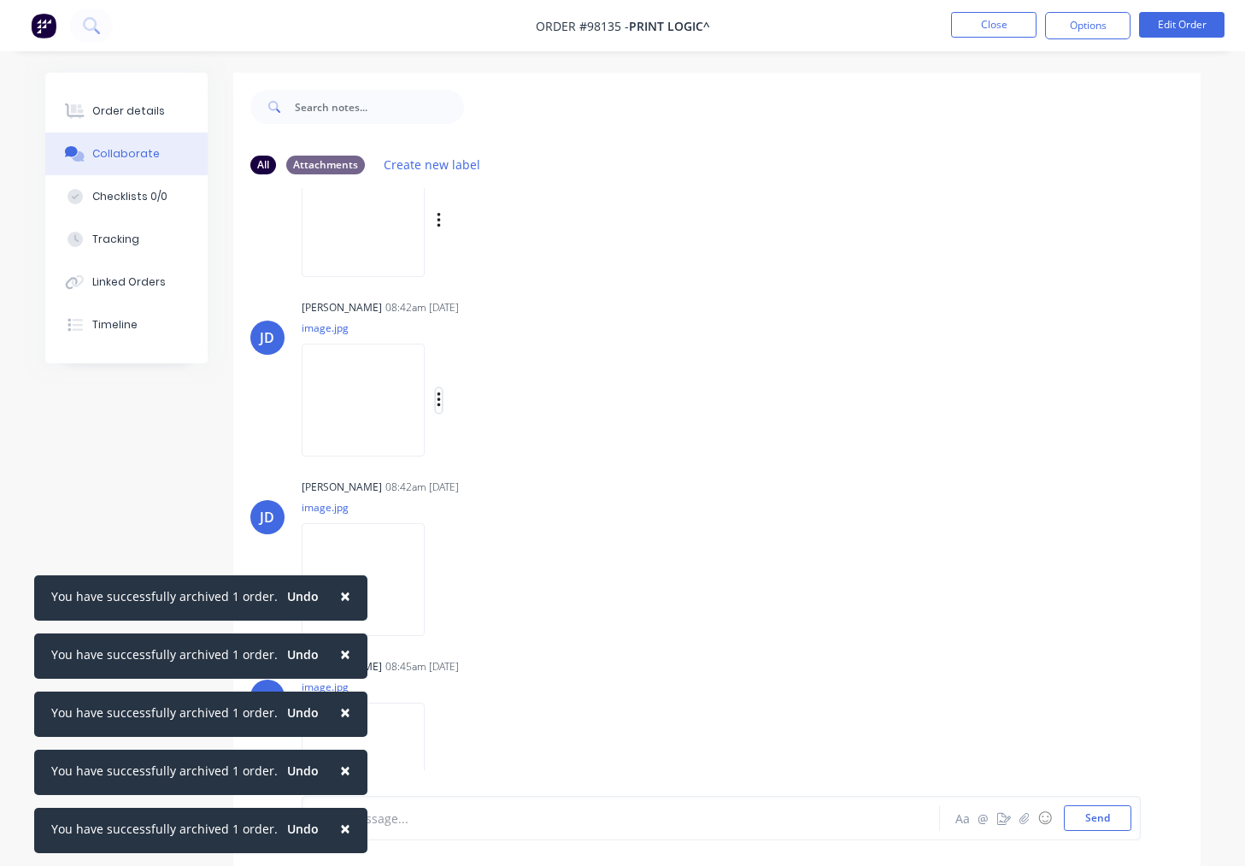
drag, startPoint x: 461, startPoint y: 402, endPoint x: 473, endPoint y: 410, distance: 14.7
click at [440, 402] on icon "button" at bounding box center [438, 399] width 3 height 15
click at [520, 453] on button "Download" at bounding box center [551, 445] width 192 height 38
click at [440, 580] on icon "button" at bounding box center [438, 579] width 3 height 15
click at [517, 623] on button "Download" at bounding box center [551, 625] width 192 height 38
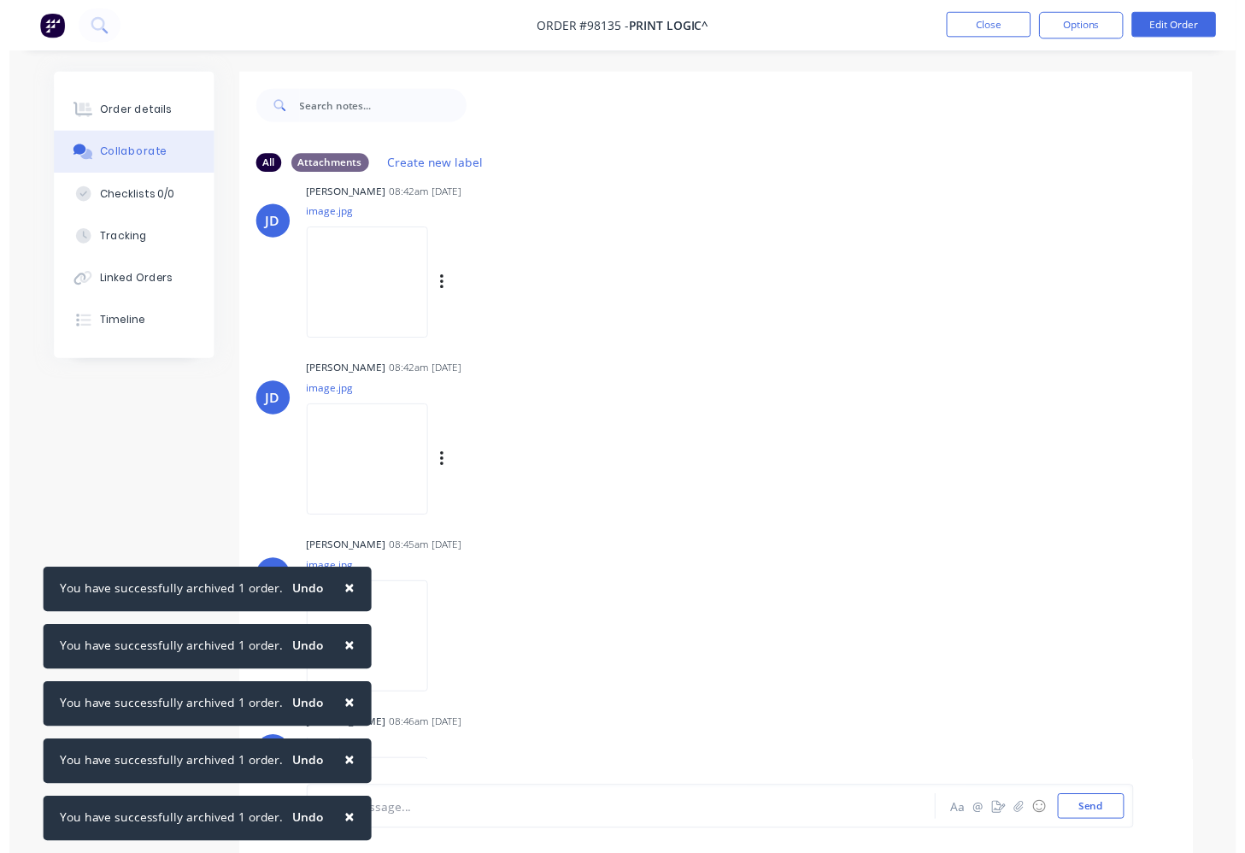
scroll to position [1023, 0]
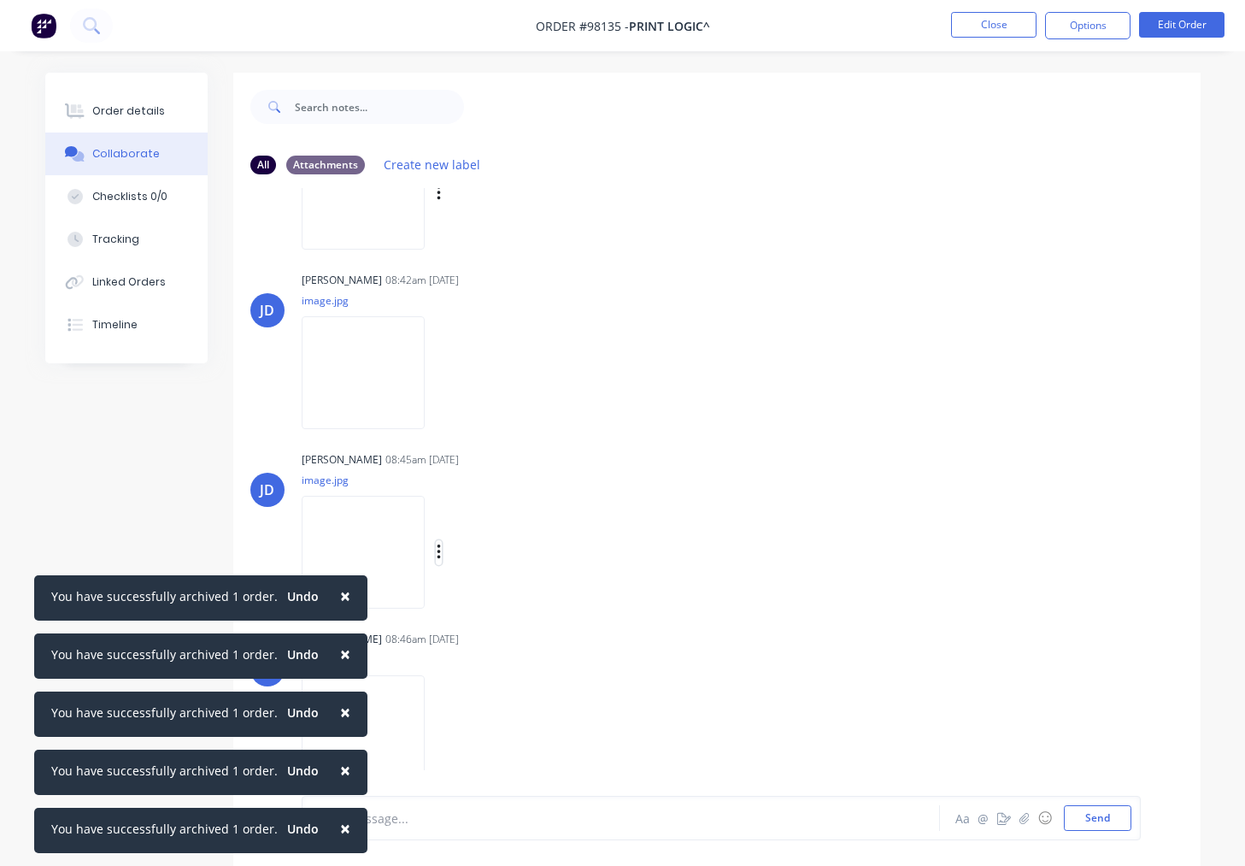
click at [442, 556] on icon "button" at bounding box center [439, 553] width 5 height 20
click at [514, 599] on button "Download" at bounding box center [551, 598] width 192 height 38
click at [467, 732] on div "Labels Download Delete" at bounding box center [528, 732] width 192 height 25
click at [442, 731] on icon "button" at bounding box center [439, 732] width 5 height 20
click at [529, 735] on button "Download" at bounding box center [551, 733] width 192 height 38
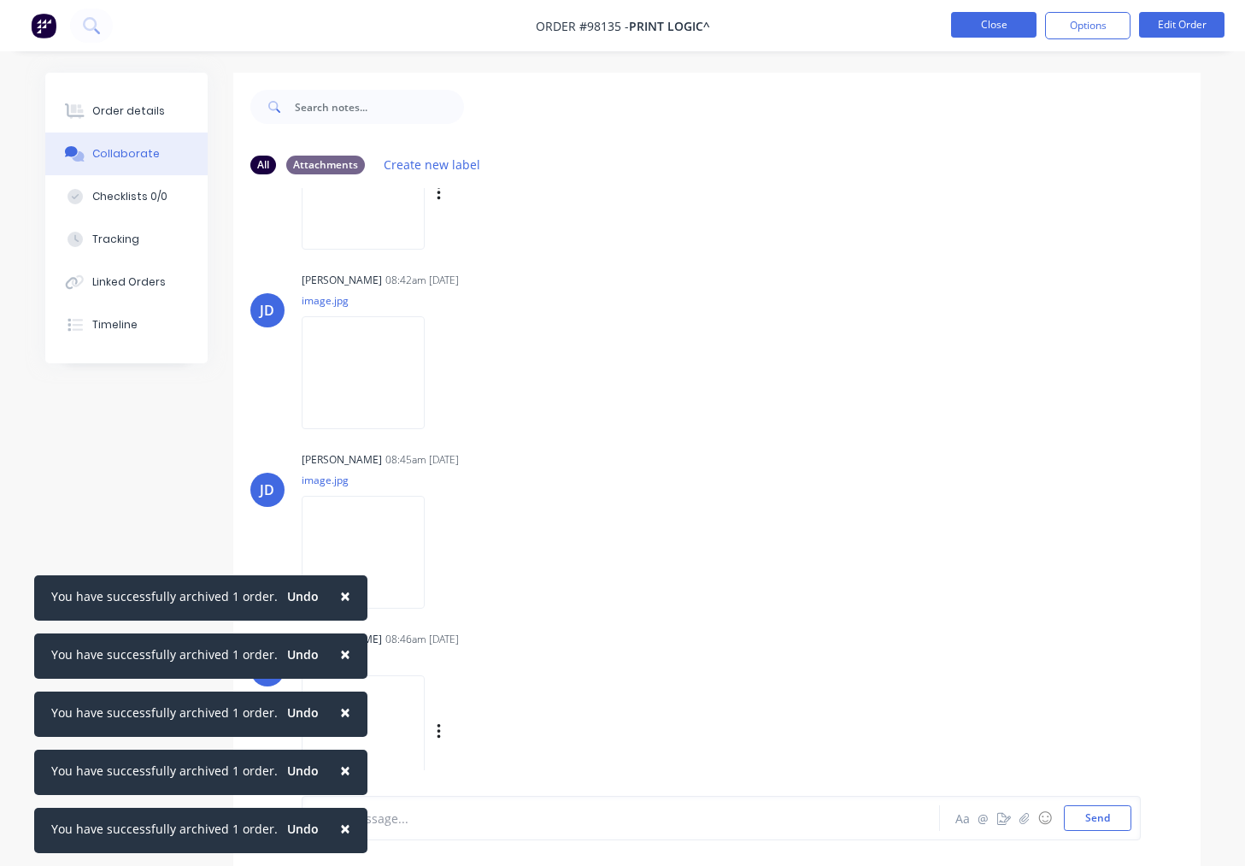
click at [986, 25] on button "Close" at bounding box center [993, 25] width 85 height 26
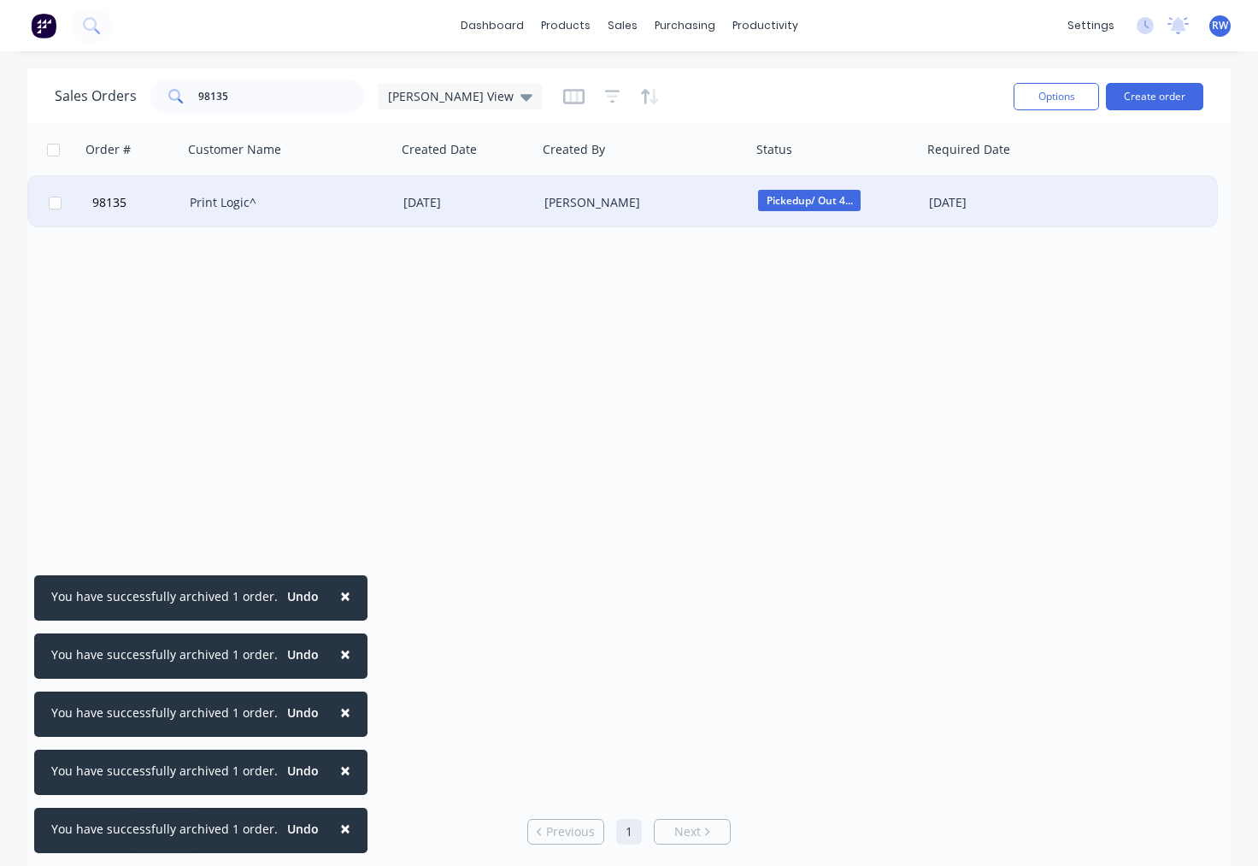
click at [56, 204] on input "checkbox" at bounding box center [55, 203] width 13 height 13
checkbox input "true"
click at [1022, 95] on button "Options" at bounding box center [1056, 96] width 85 height 27
click at [1026, 176] on div "Archive" at bounding box center [1018, 174] width 132 height 25
checkbox input "false"
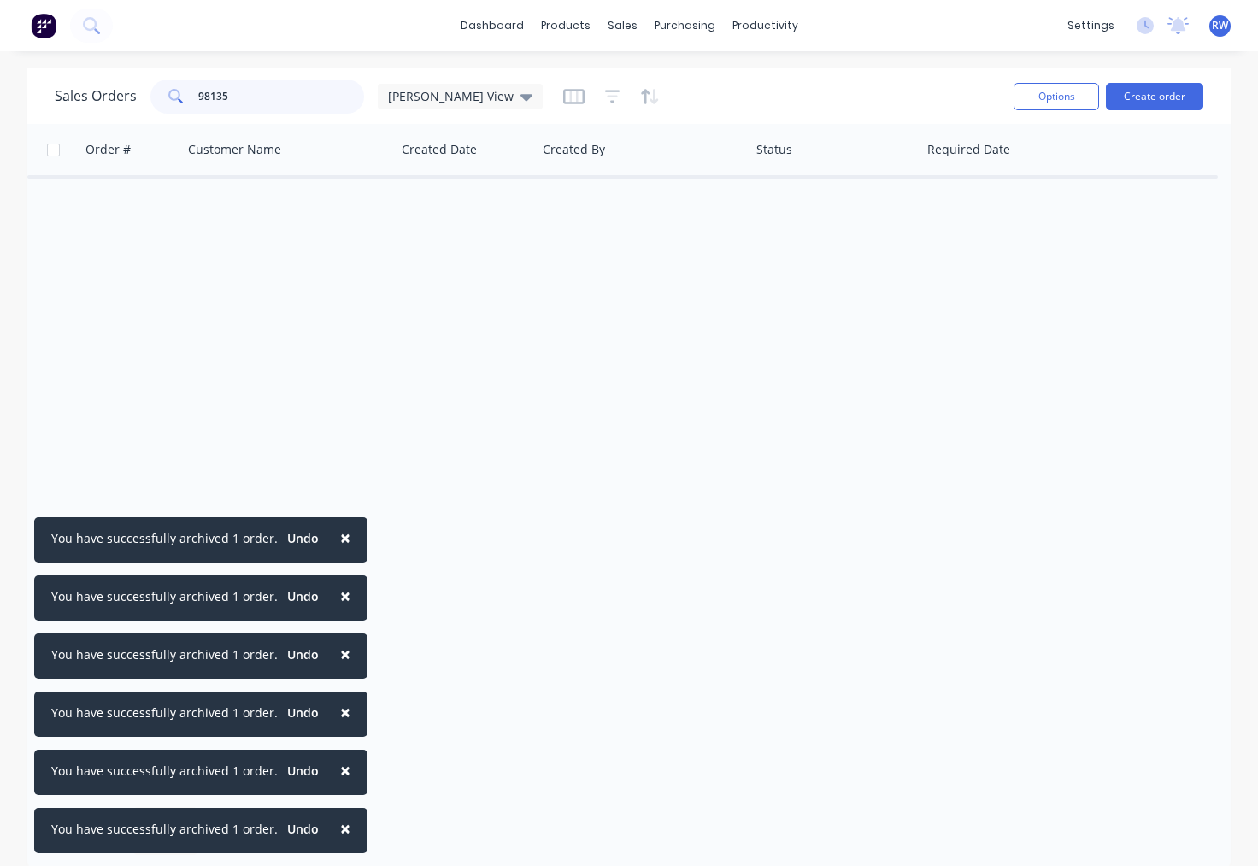
click at [258, 99] on input "98135" at bounding box center [281, 96] width 167 height 34
drag, startPoint x: 282, startPoint y: 100, endPoint x: 322, endPoint y: 97, distance: 40.3
click at [282, 100] on input "98161" at bounding box center [281, 96] width 167 height 34
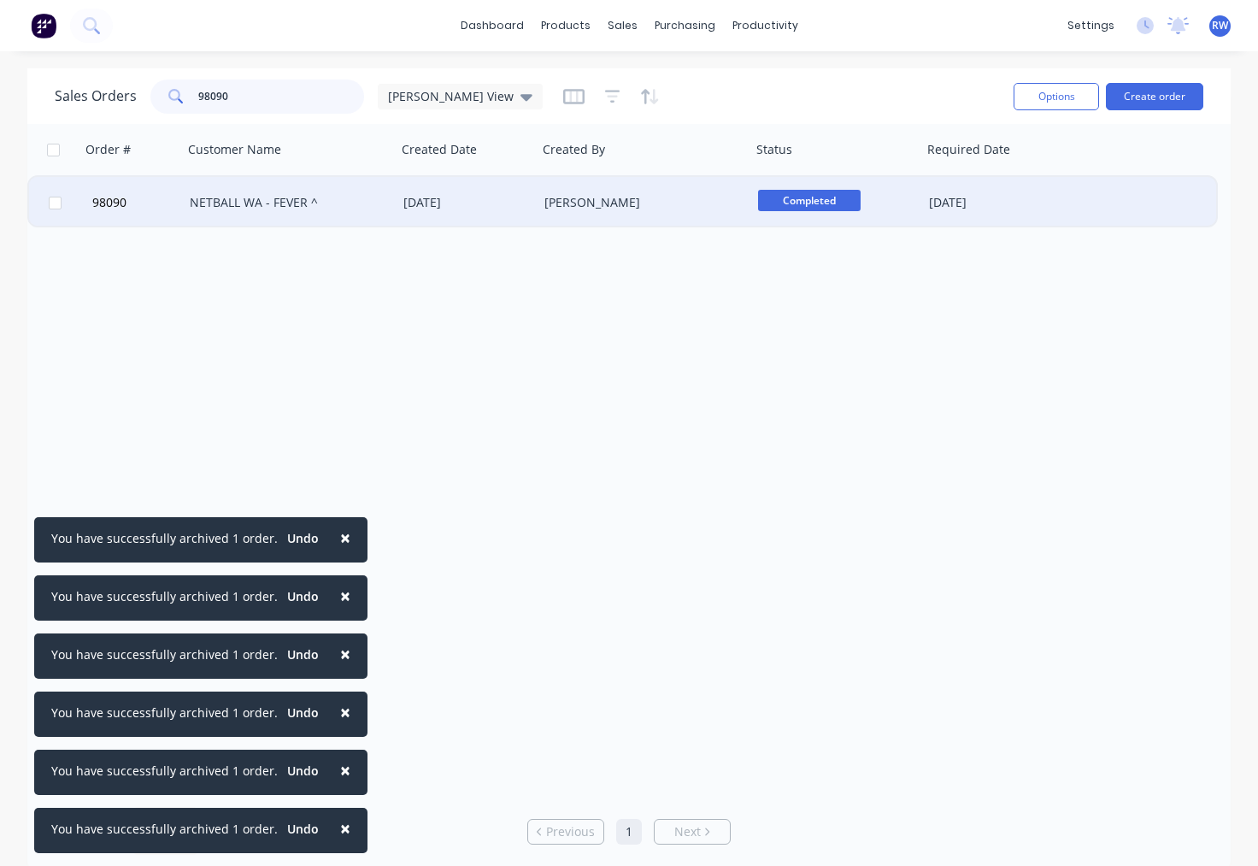
type input "98090"
click at [243, 205] on div "NETBALL WA - FEVER ^" at bounding box center [285, 202] width 190 height 17
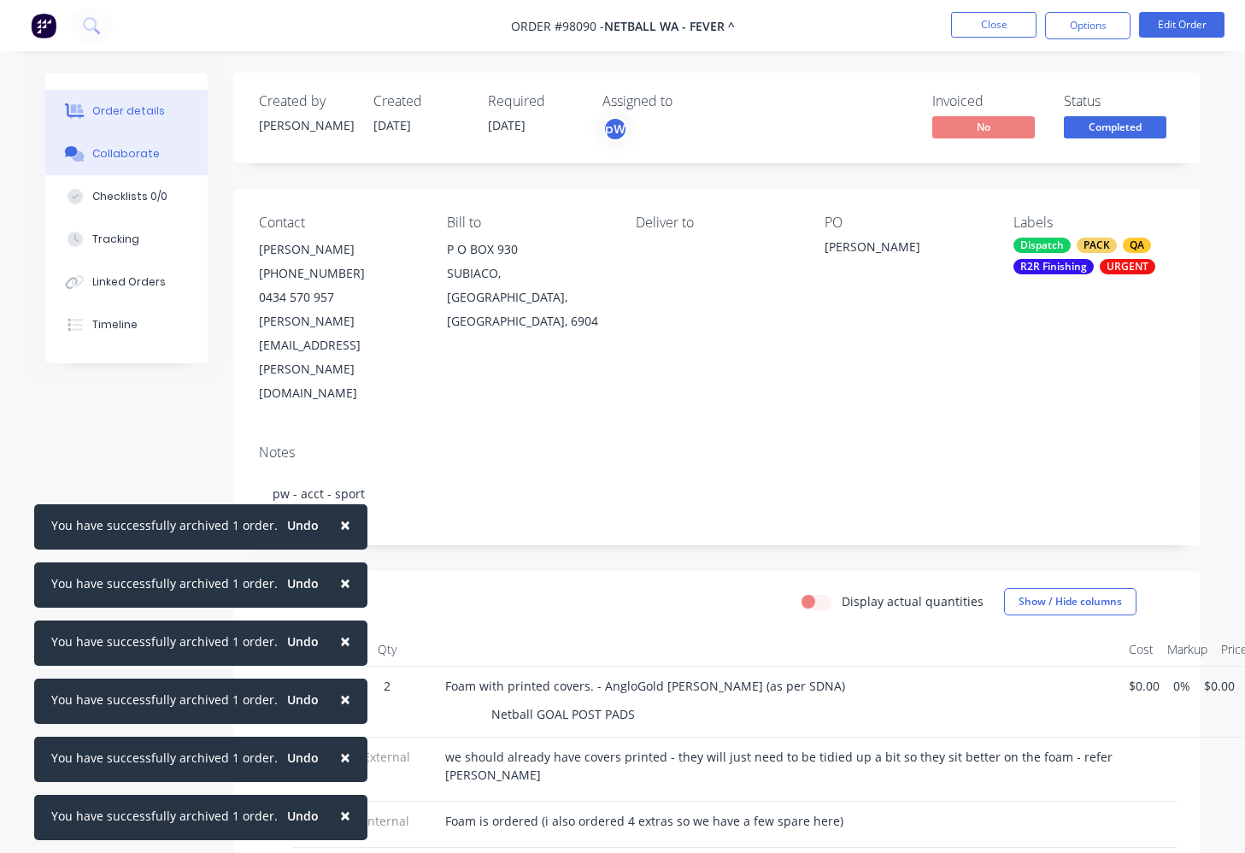
click at [116, 159] on div "Collaborate" at bounding box center [126, 153] width 68 height 15
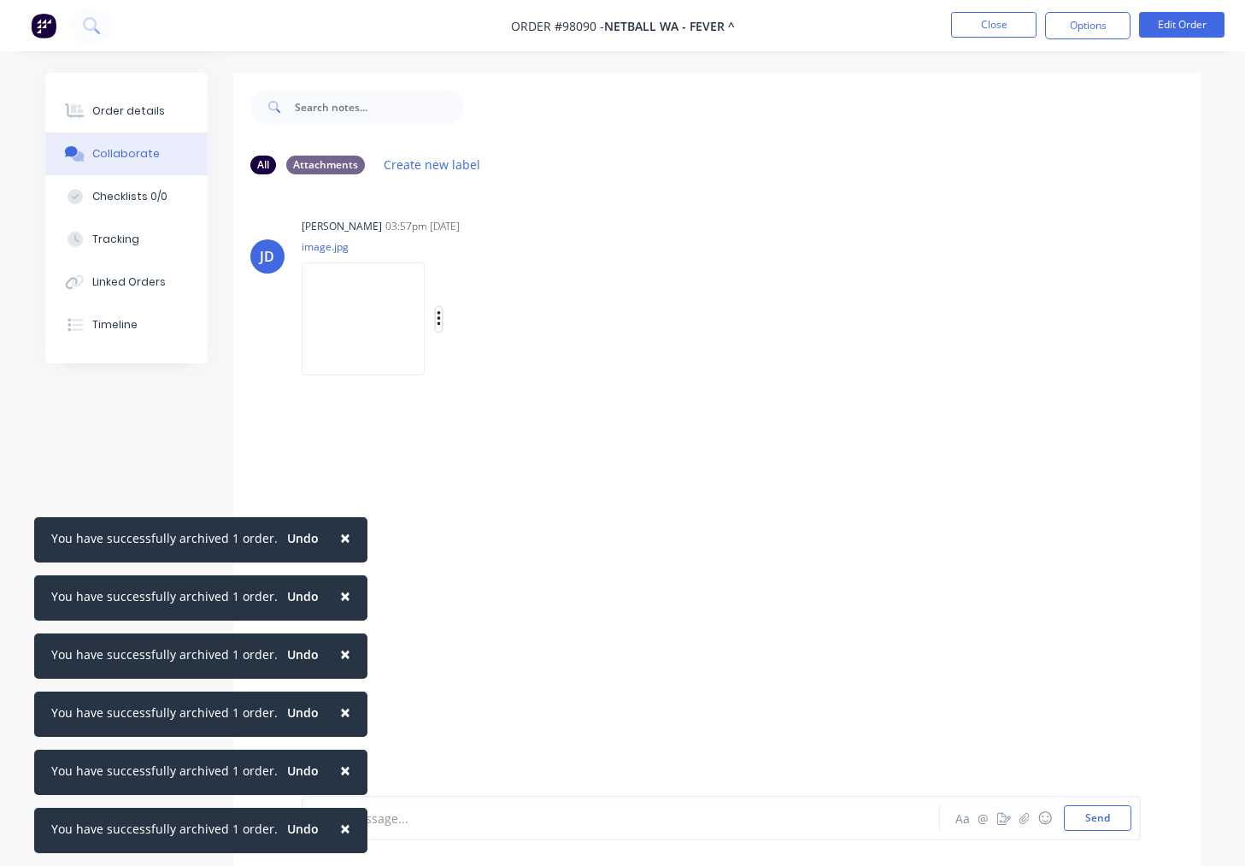
click at [438, 321] on icon "button" at bounding box center [439, 319] width 5 height 20
click at [489, 362] on button "Download" at bounding box center [551, 364] width 192 height 38
click at [982, 24] on button "Close" at bounding box center [993, 25] width 85 height 26
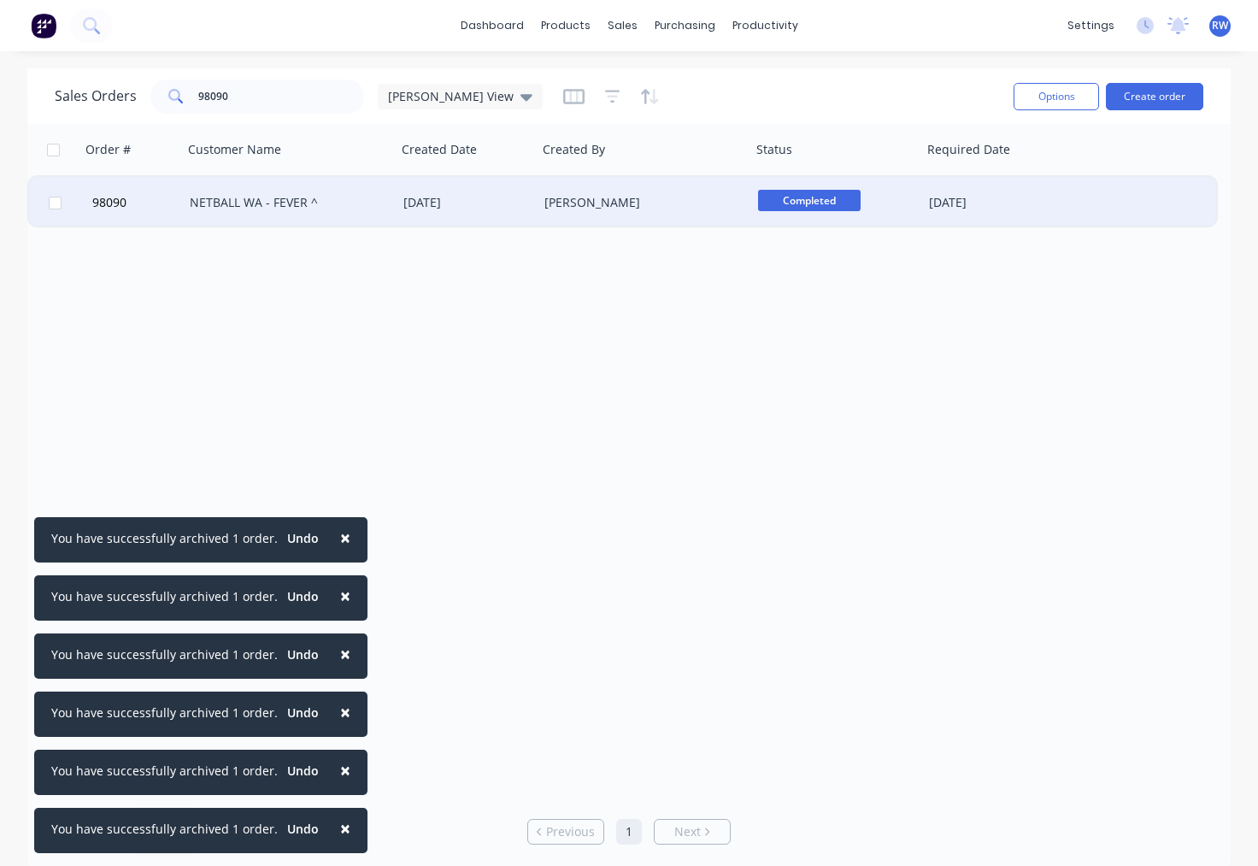
click at [62, 203] on div at bounding box center [54, 202] width 51 height 51
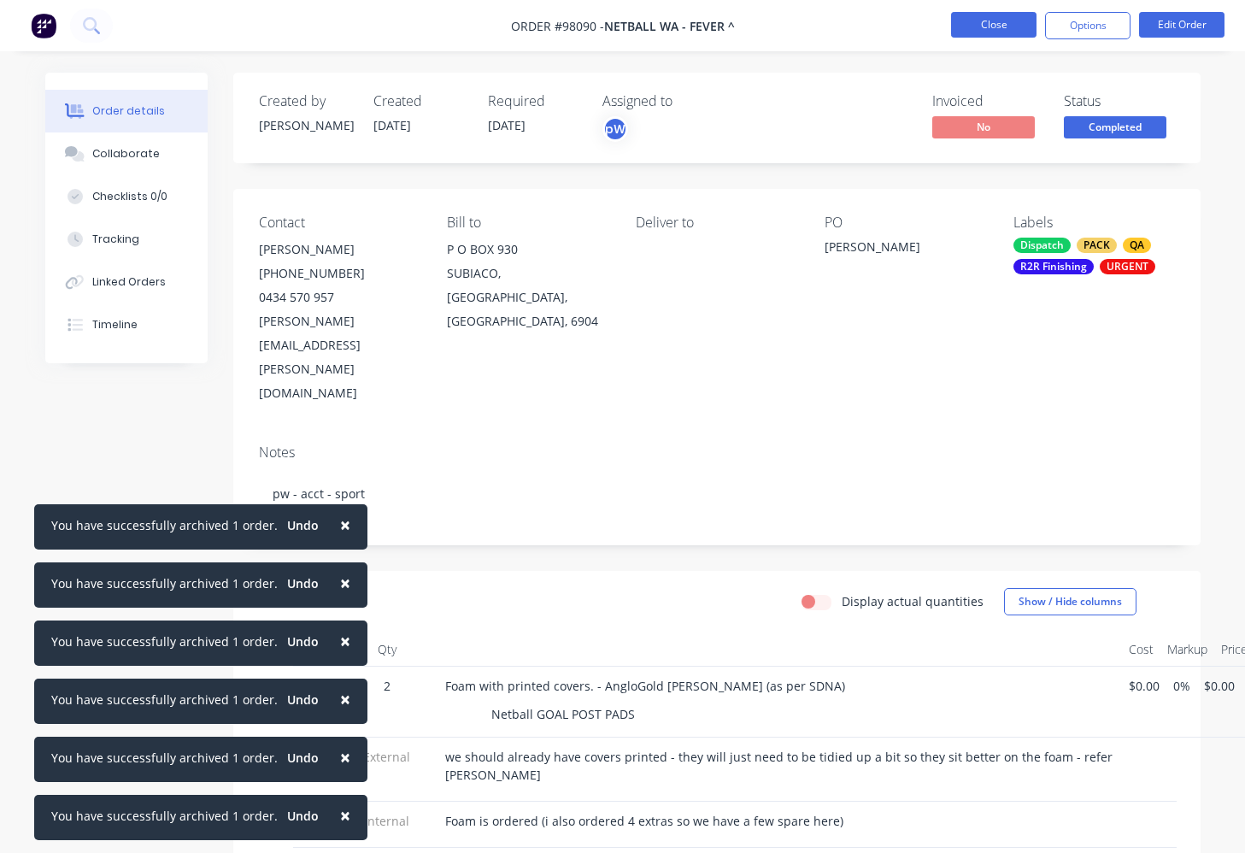
click at [993, 32] on button "Close" at bounding box center [993, 25] width 85 height 26
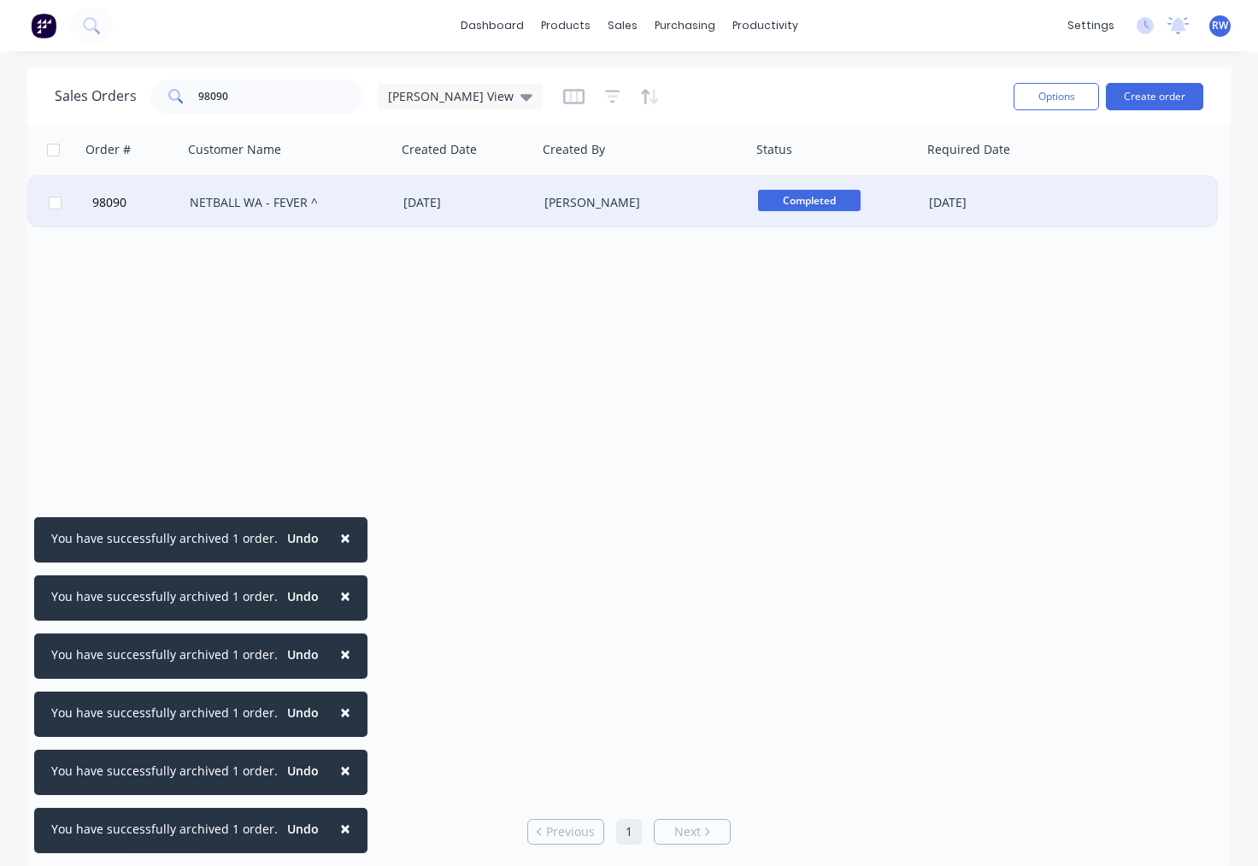
click at [55, 203] on input "checkbox" at bounding box center [55, 203] width 13 height 13
checkbox input "true"
click at [1065, 91] on button "Options" at bounding box center [1056, 96] width 85 height 27
click at [968, 174] on div "Archive" at bounding box center [1018, 174] width 132 height 25
checkbox input "false"
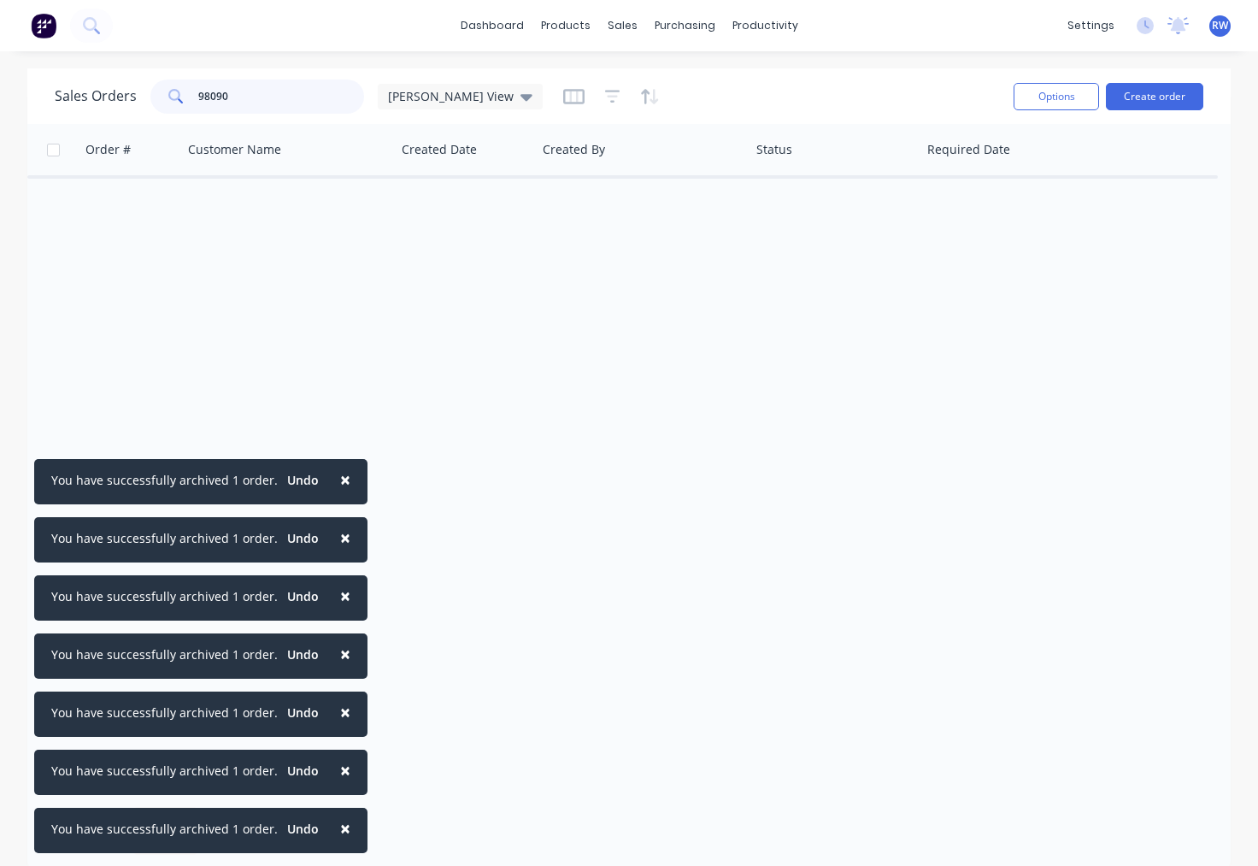
click at [299, 95] on input "98090" at bounding box center [281, 96] width 167 height 34
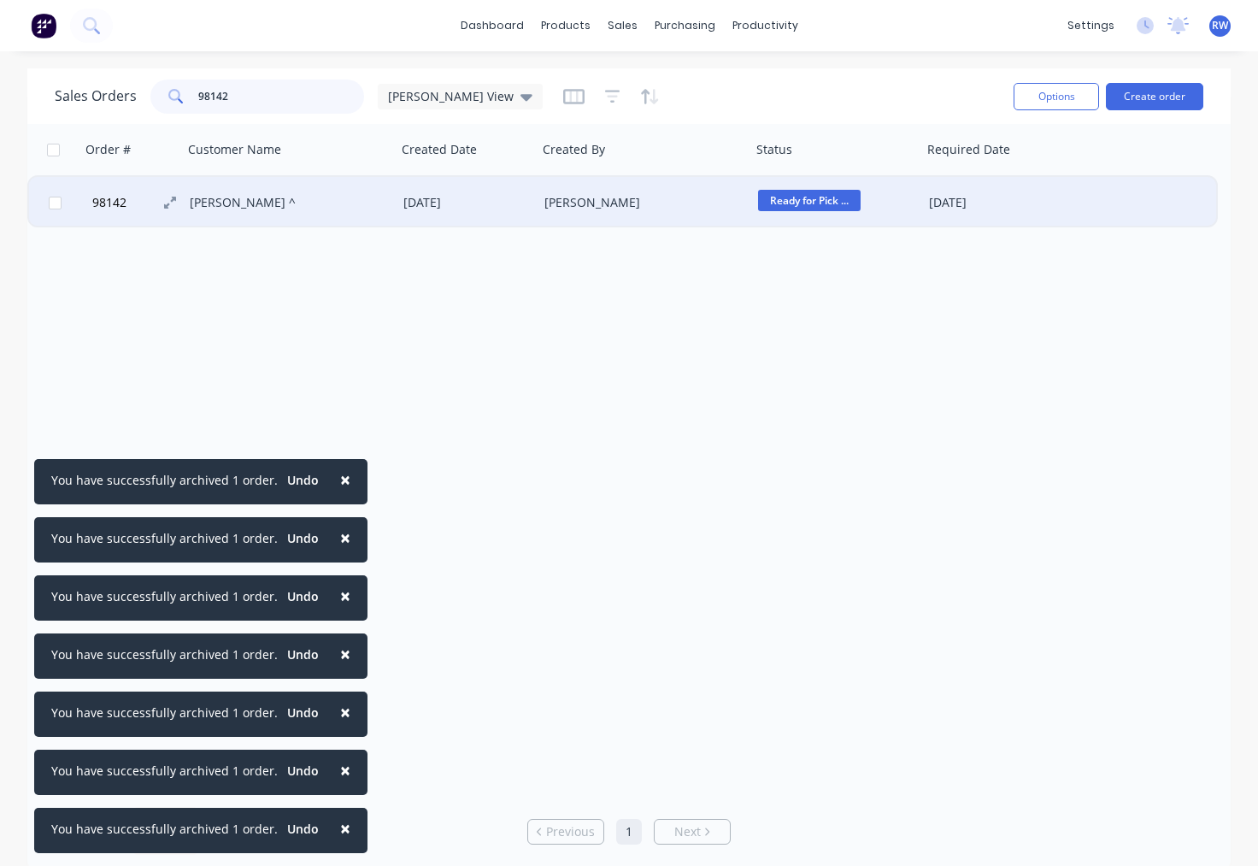
type input "98142"
click at [116, 203] on span "98142" at bounding box center [109, 202] width 34 height 17
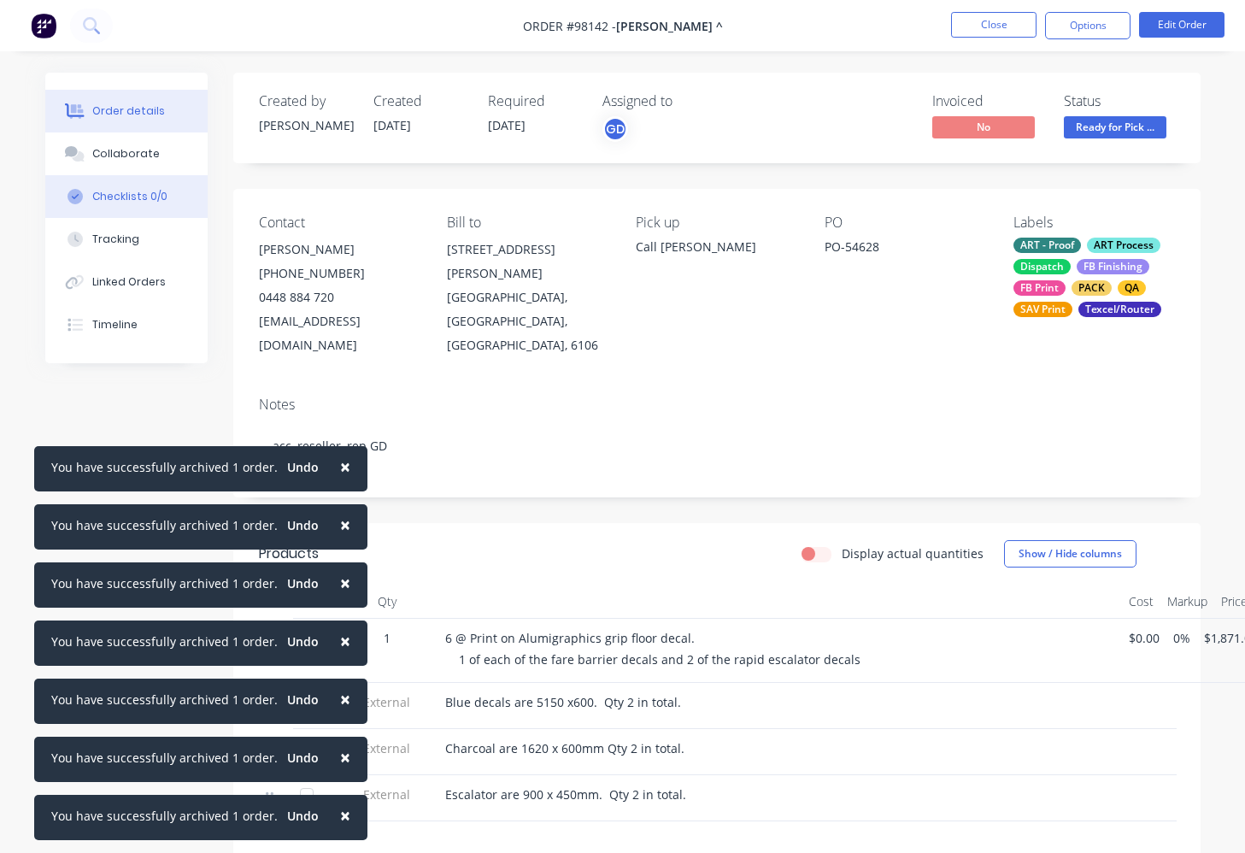
scroll to position [0, 86]
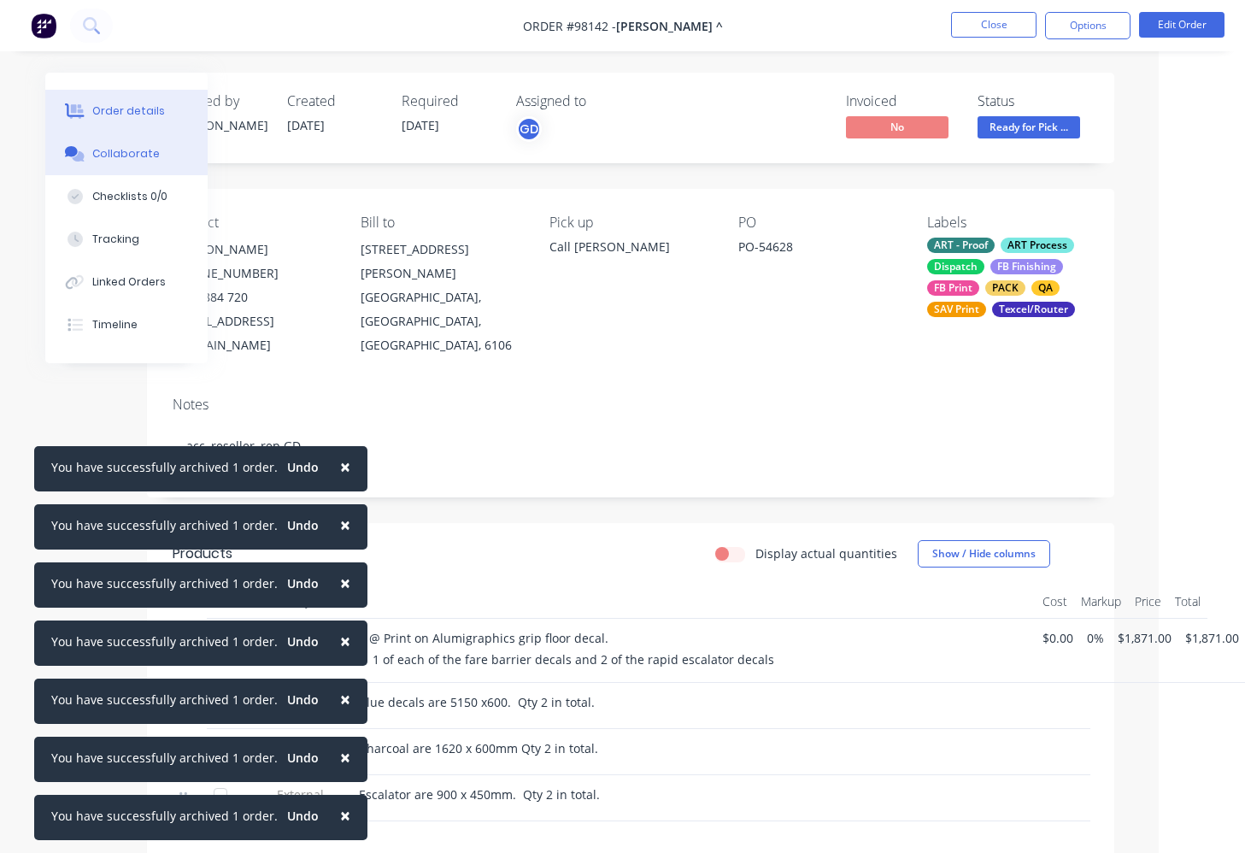
click at [132, 152] on div "Collaborate" at bounding box center [126, 153] width 68 height 15
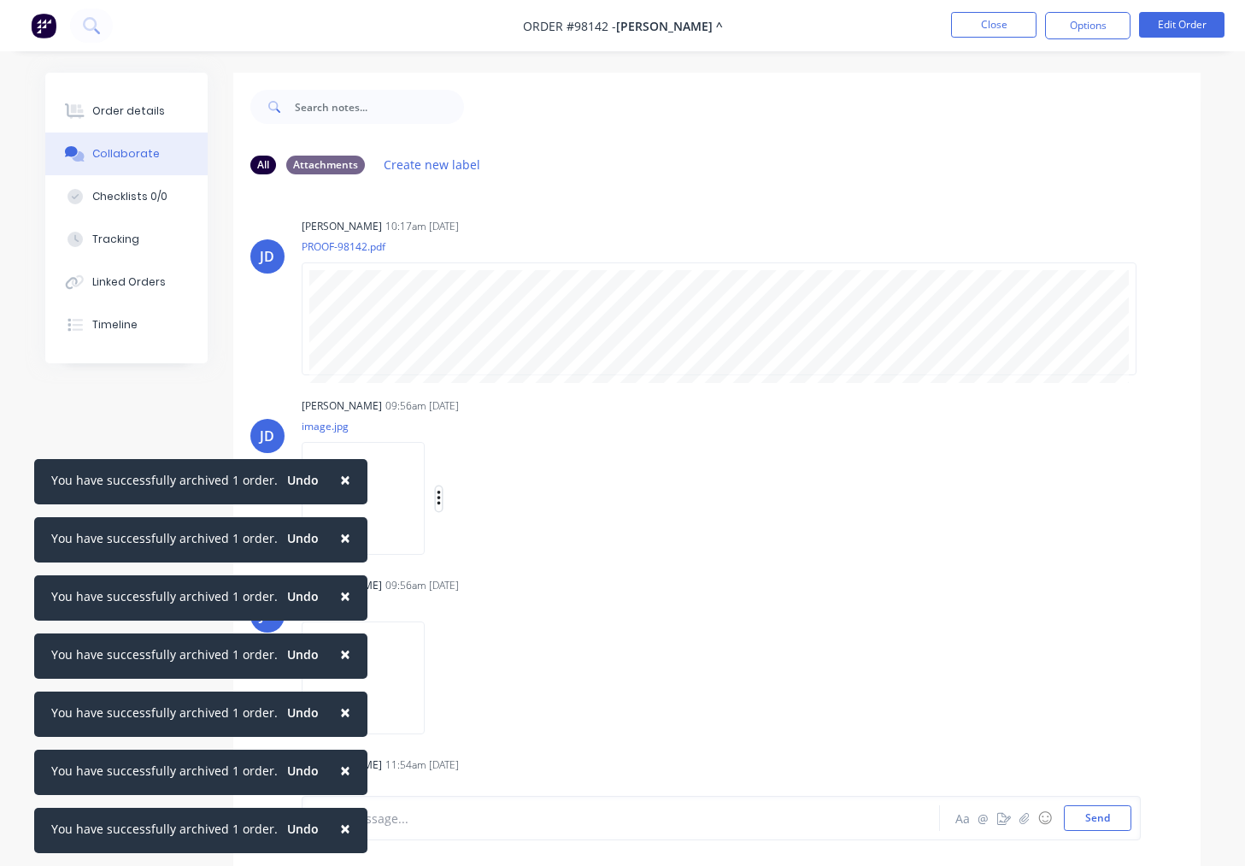
click at [442, 504] on icon "button" at bounding box center [439, 499] width 5 height 20
click at [528, 548] on button "Download" at bounding box center [551, 544] width 192 height 38
click at [443, 677] on button "button" at bounding box center [439, 678] width 7 height 25
click at [512, 723] on button "Download" at bounding box center [551, 723] width 192 height 38
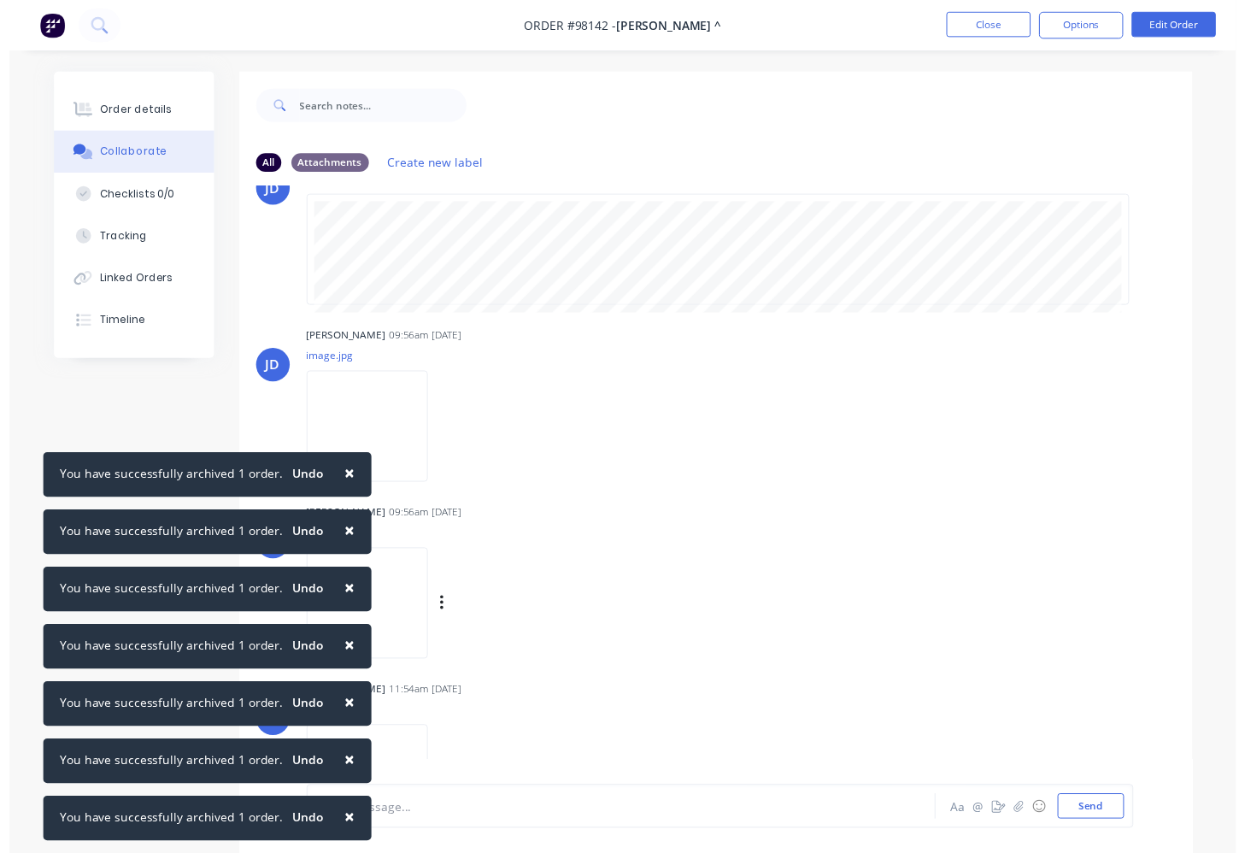
scroll to position [126, 0]
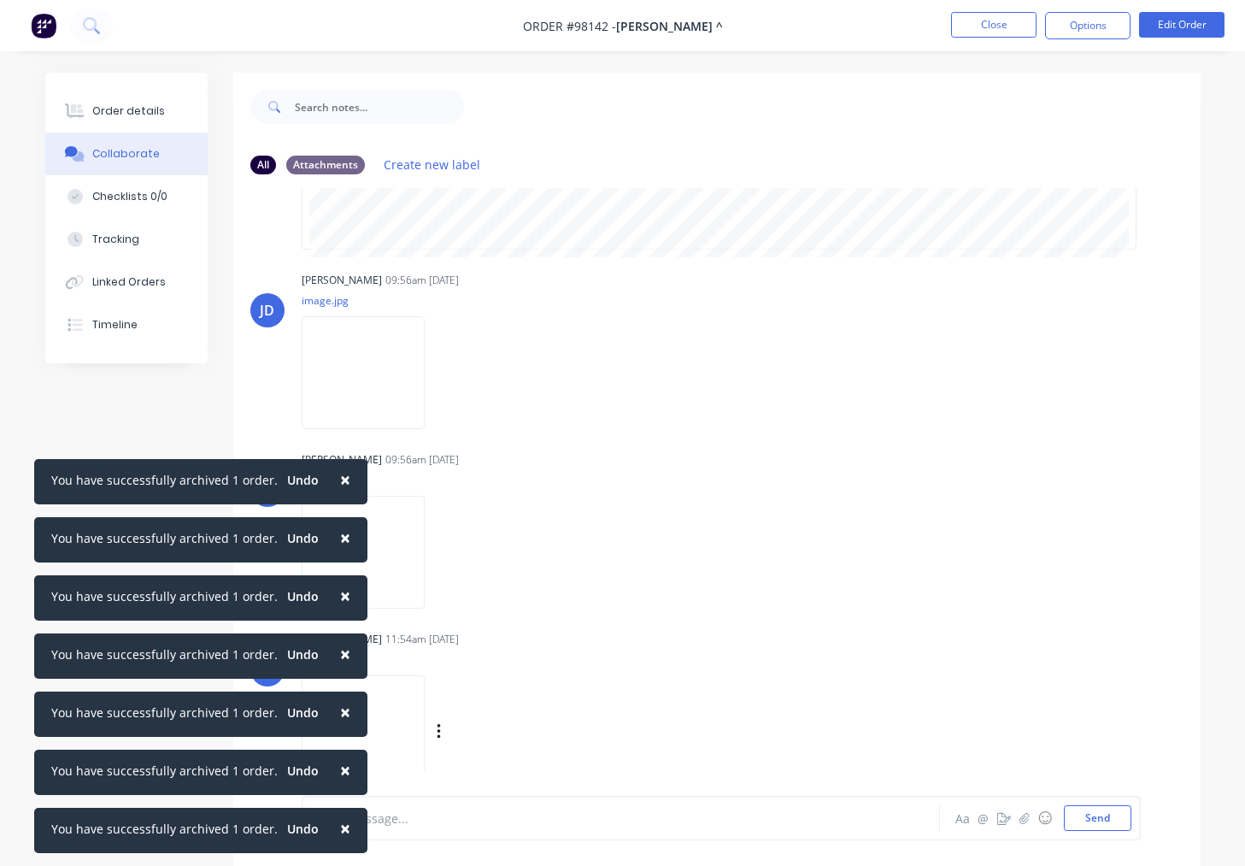
click at [456, 728] on div "Labels Download Delete" at bounding box center [528, 732] width 192 height 25
click at [440, 732] on icon "button" at bounding box center [438, 731] width 3 height 15
click at [508, 741] on button "Download" at bounding box center [551, 733] width 192 height 38
click at [985, 26] on button "Close" at bounding box center [993, 25] width 85 height 26
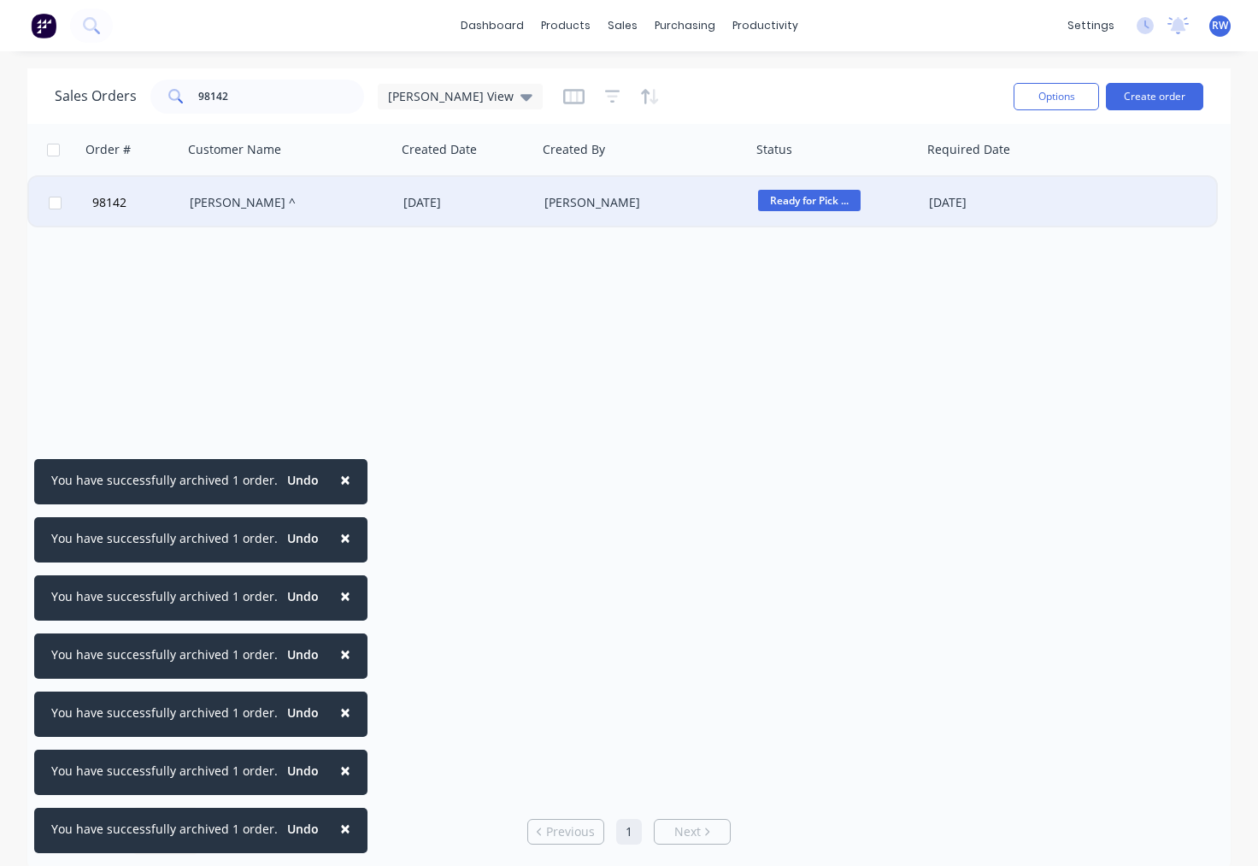
click at [56, 209] on input "checkbox" at bounding box center [55, 203] width 13 height 13
checkbox input "true"
click at [1045, 107] on button "Options" at bounding box center [1056, 96] width 85 height 27
click at [1002, 179] on div "Archive" at bounding box center [1018, 174] width 132 height 25
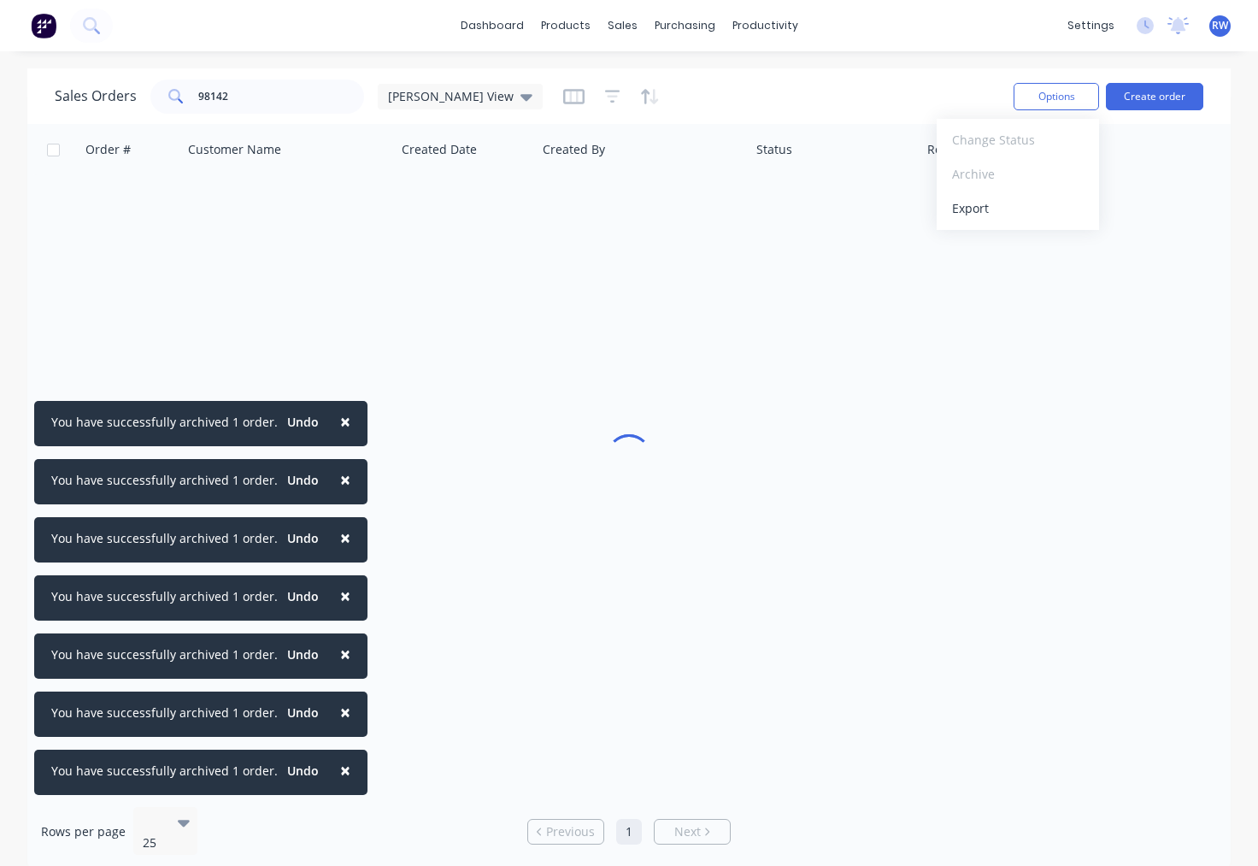
checkbox input "false"
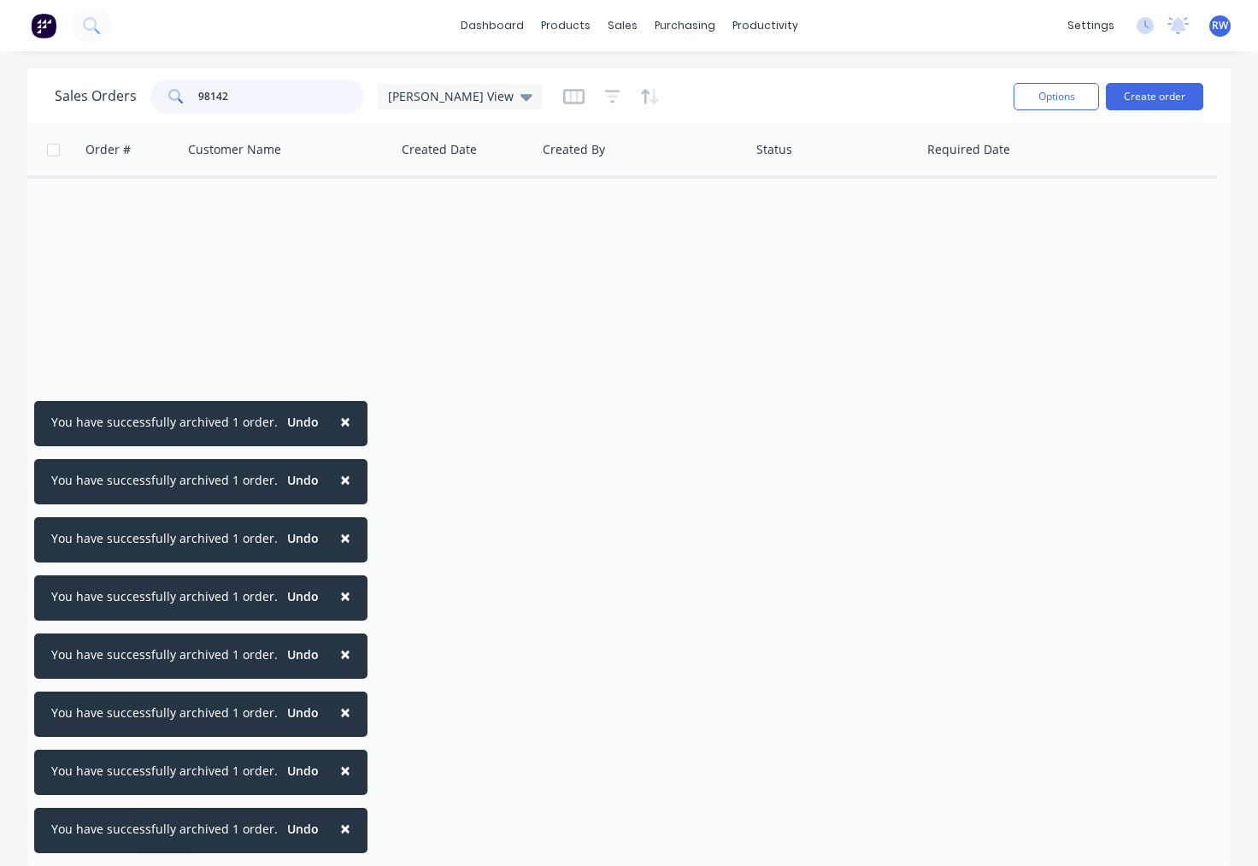
click at [247, 92] on input "98142" at bounding box center [281, 96] width 167 height 34
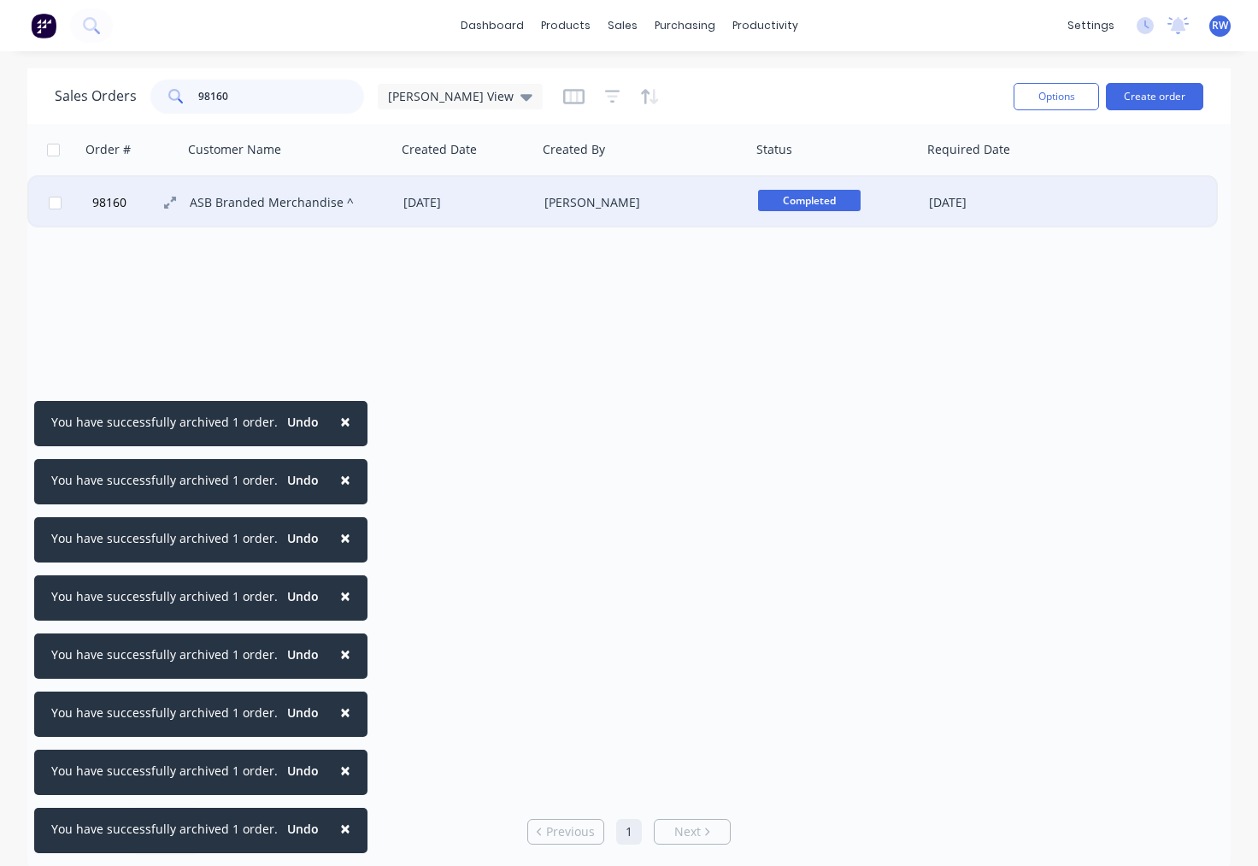
type input "98160"
click at [108, 203] on span "98160" at bounding box center [109, 202] width 34 height 17
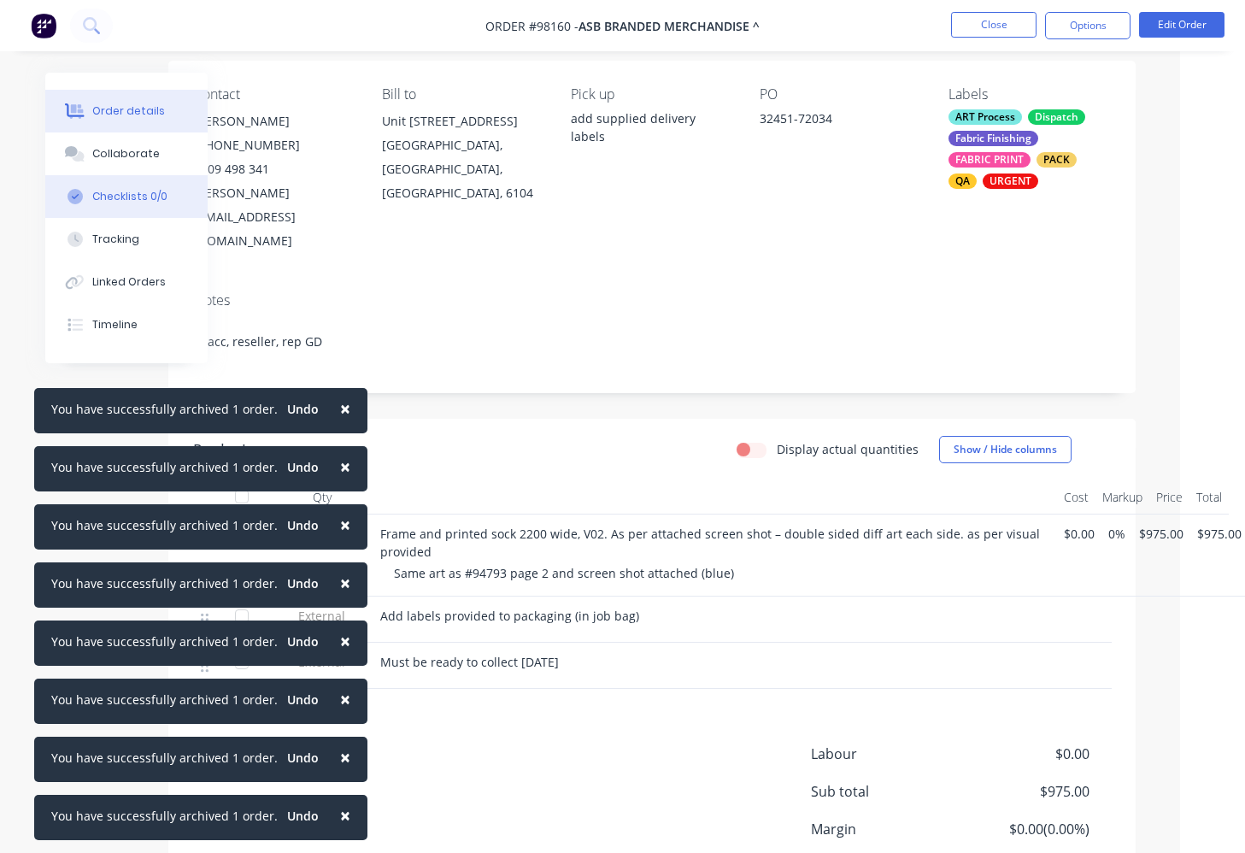
scroll to position [0, 65]
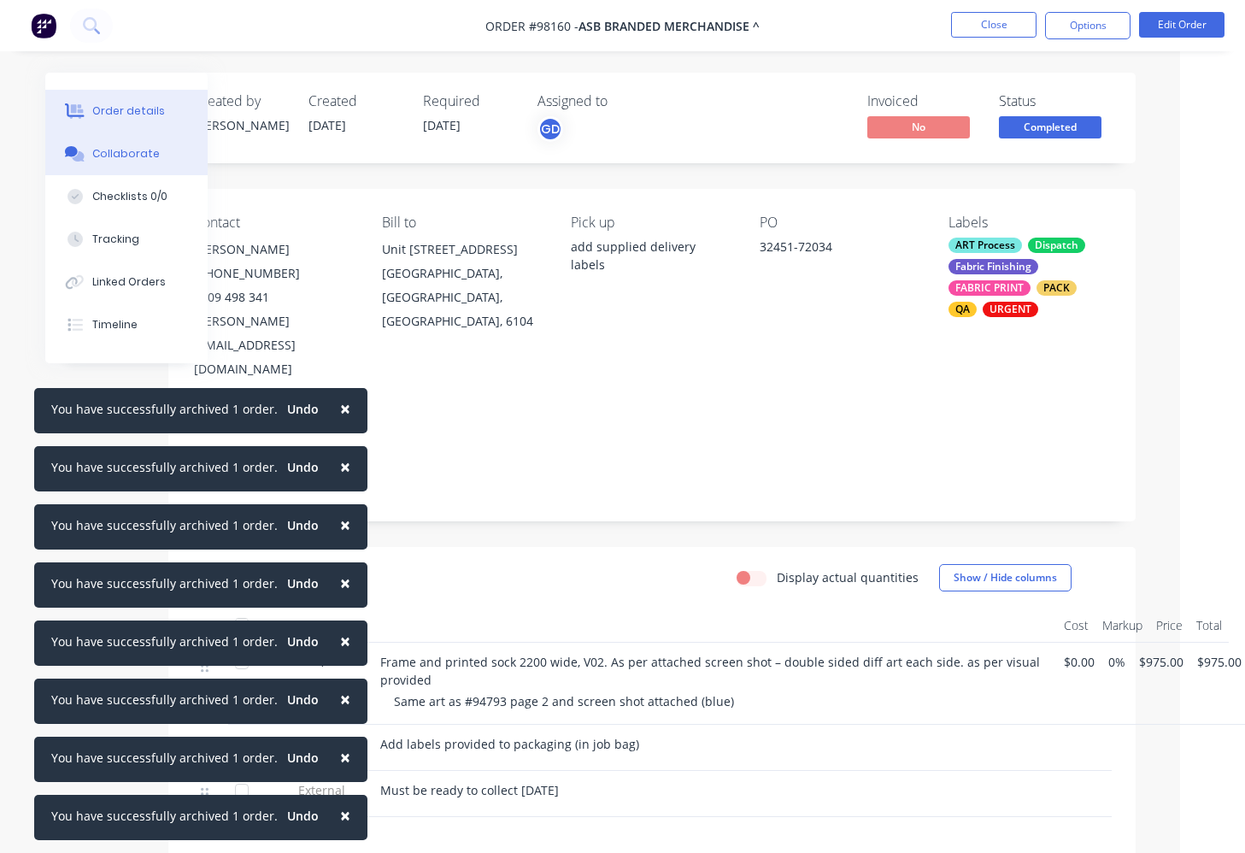
click at [138, 154] on div "Collaborate" at bounding box center [126, 153] width 68 height 15
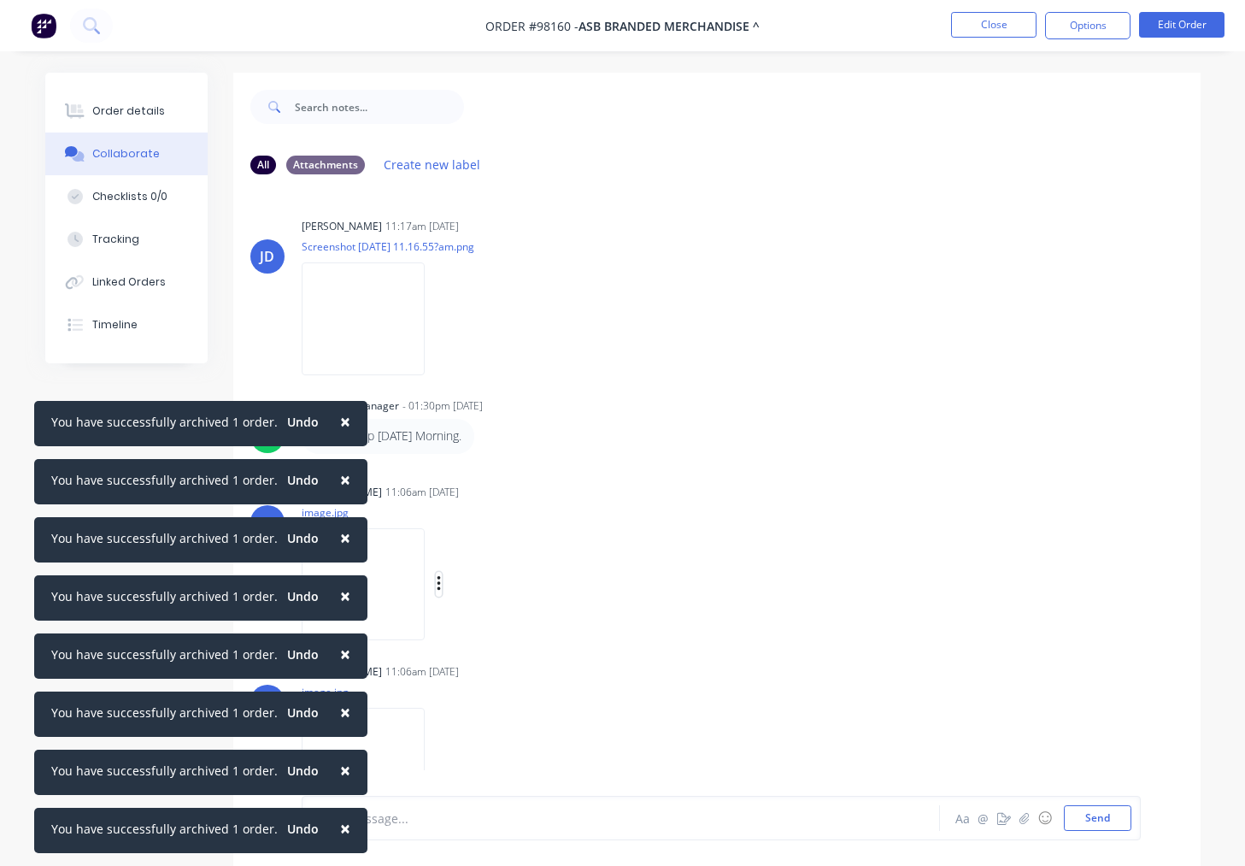
click at [442, 587] on icon "button" at bounding box center [439, 584] width 5 height 20
drag, startPoint x: 520, startPoint y: 630, endPoint x: 506, endPoint y: 661, distance: 33.7
click at [0, 0] on button "Download" at bounding box center [0, 0] width 0 height 0
click at [442, 757] on icon "button" at bounding box center [439, 764] width 5 height 20
click at [520, 734] on button "Download" at bounding box center [551, 733] width 192 height 38
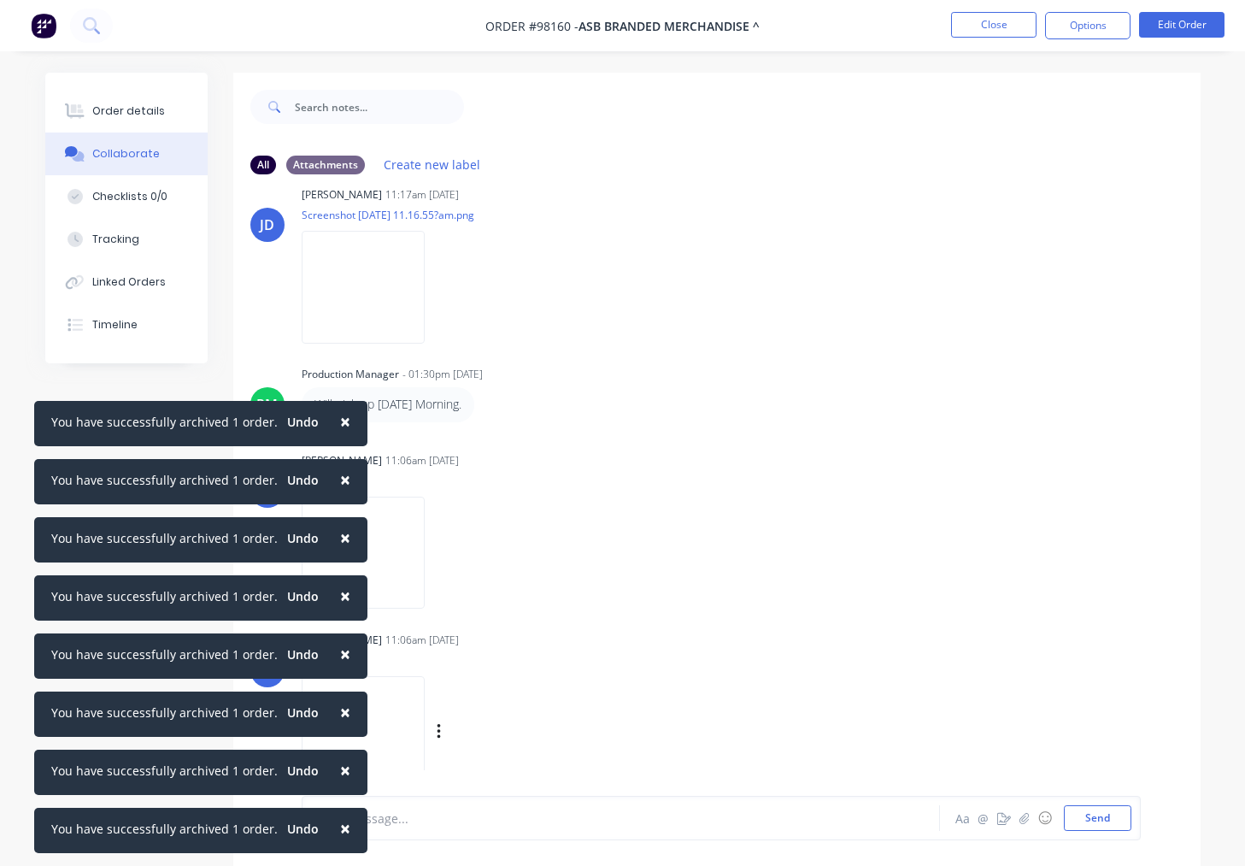
scroll to position [26, 0]
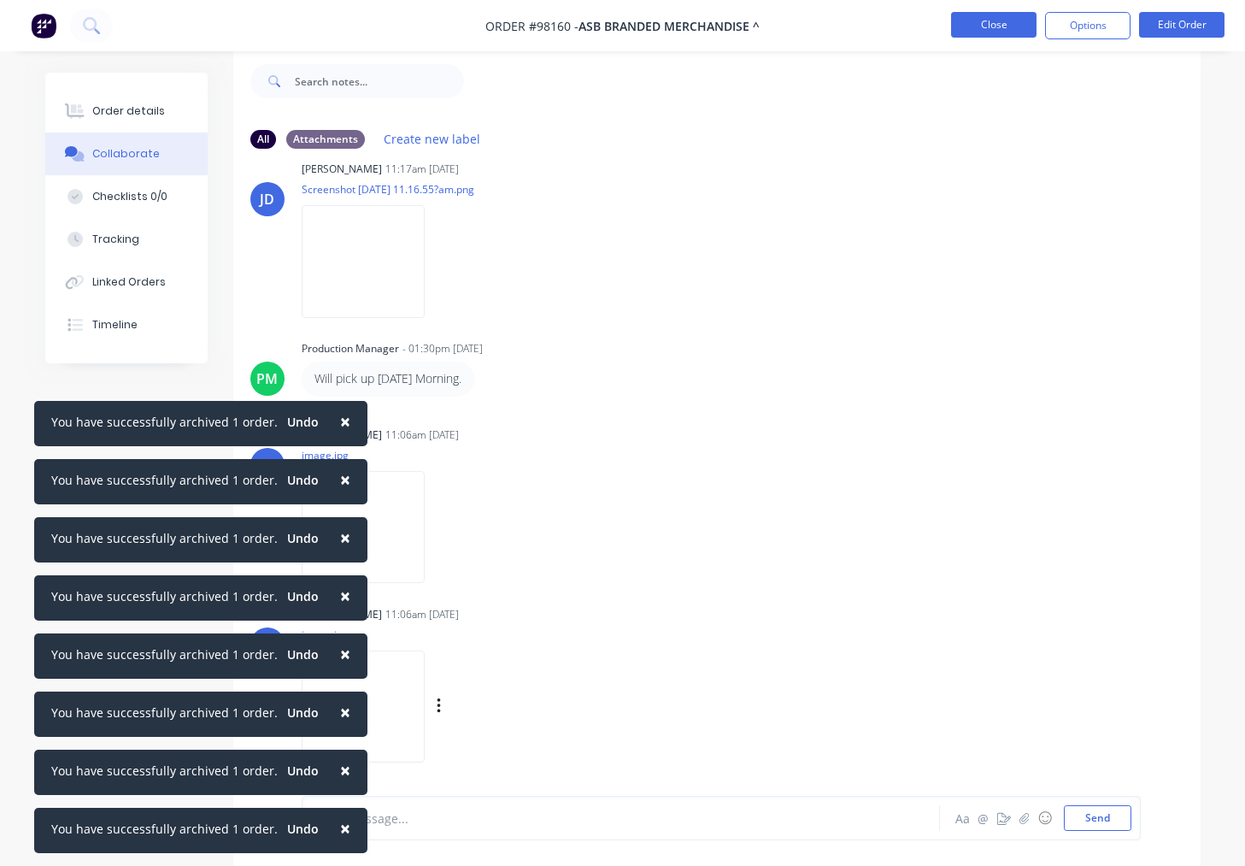
click at [990, 25] on button "Close" at bounding box center [993, 25] width 85 height 26
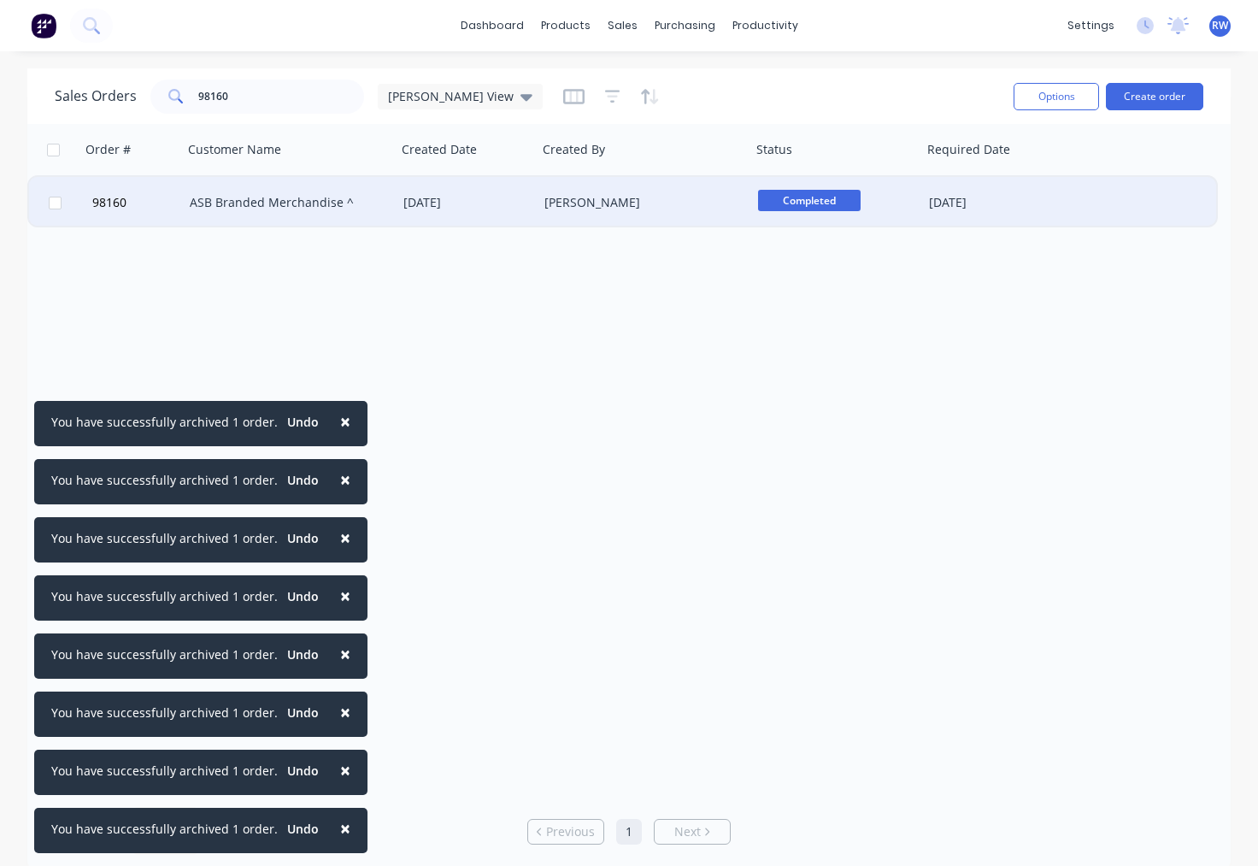
click at [50, 200] on input "checkbox" at bounding box center [55, 203] width 13 height 13
checkbox input "true"
click at [1035, 97] on button "Options" at bounding box center [1056, 96] width 85 height 27
click at [984, 176] on div "Archive" at bounding box center [1018, 174] width 132 height 25
checkbox input "false"
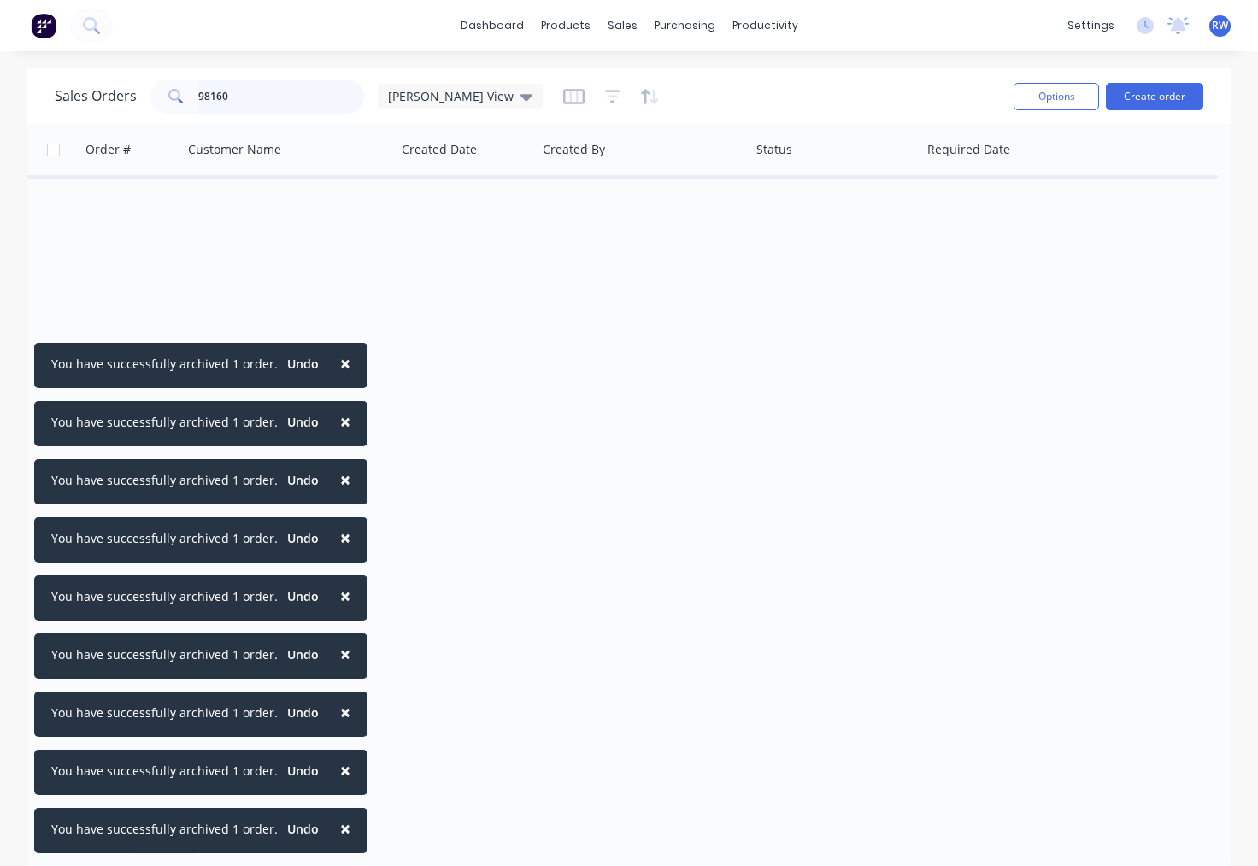
click at [245, 93] on input "98160" at bounding box center [281, 96] width 167 height 34
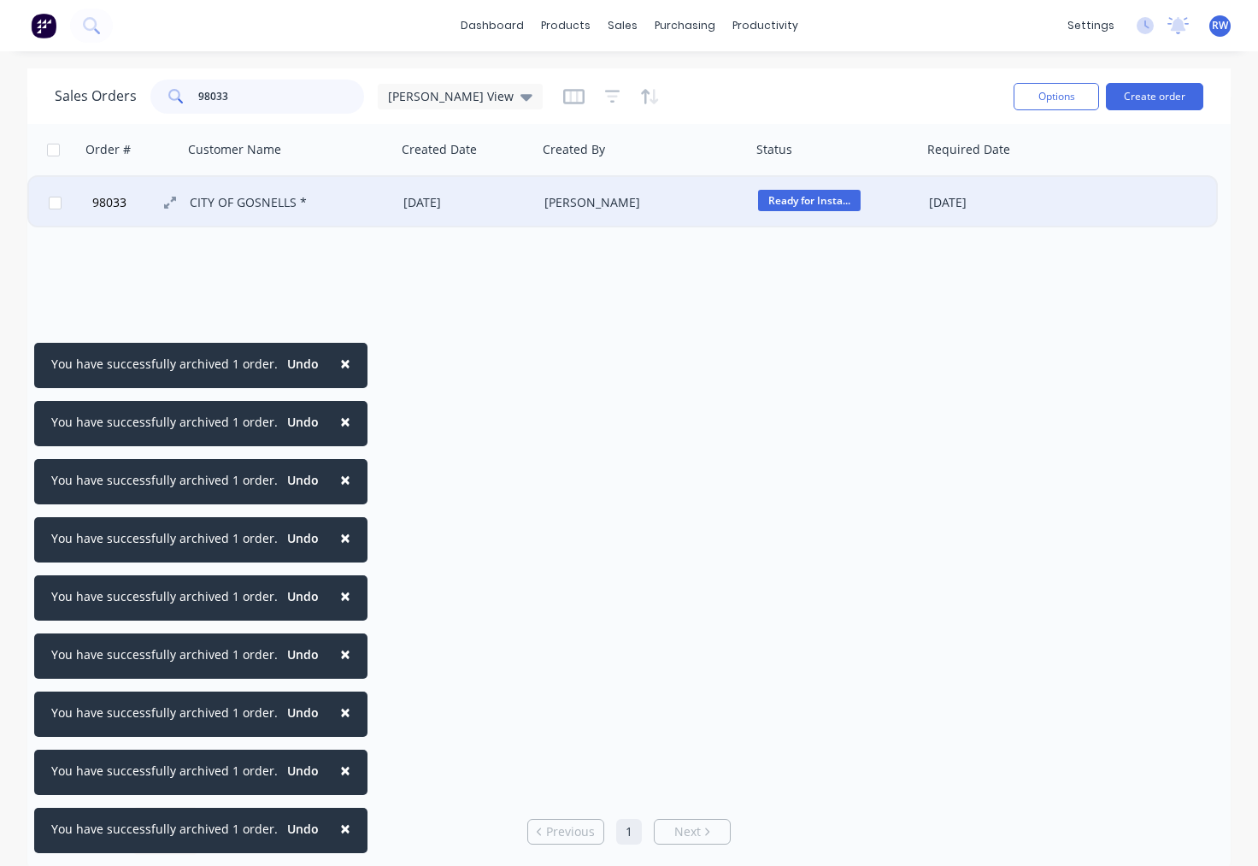
type input "98033"
click at [110, 202] on span "98033" at bounding box center [109, 202] width 34 height 17
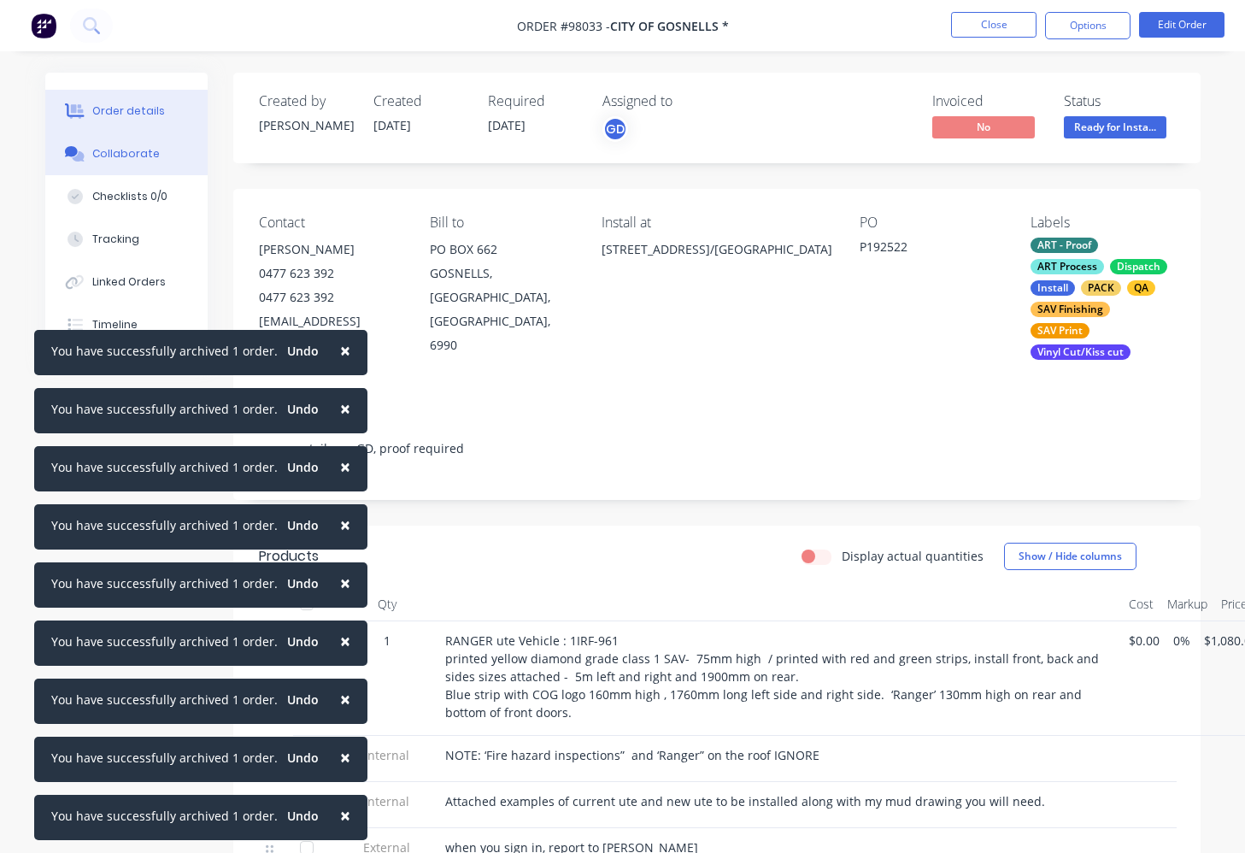
click at [132, 155] on div "Collaborate" at bounding box center [126, 153] width 68 height 15
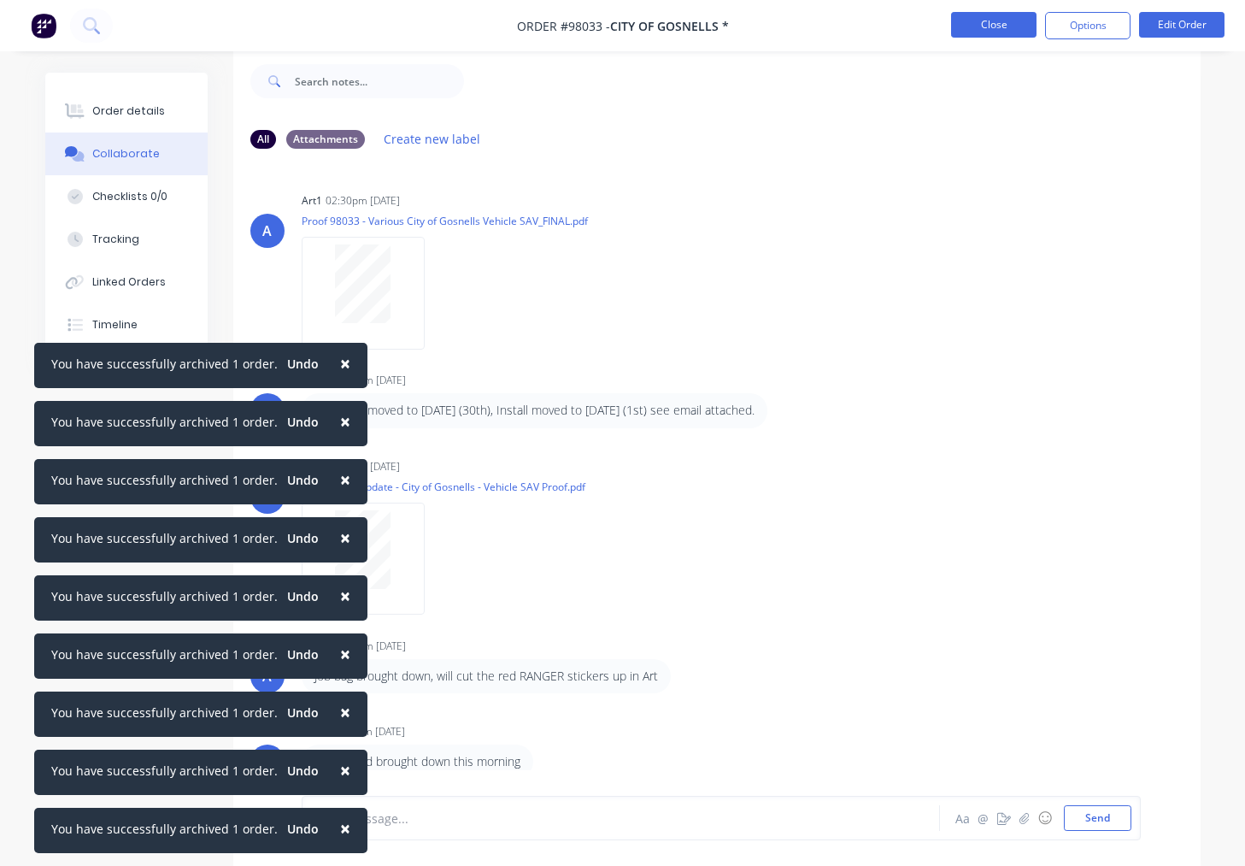
click at [982, 26] on button "Close" at bounding box center [993, 25] width 85 height 26
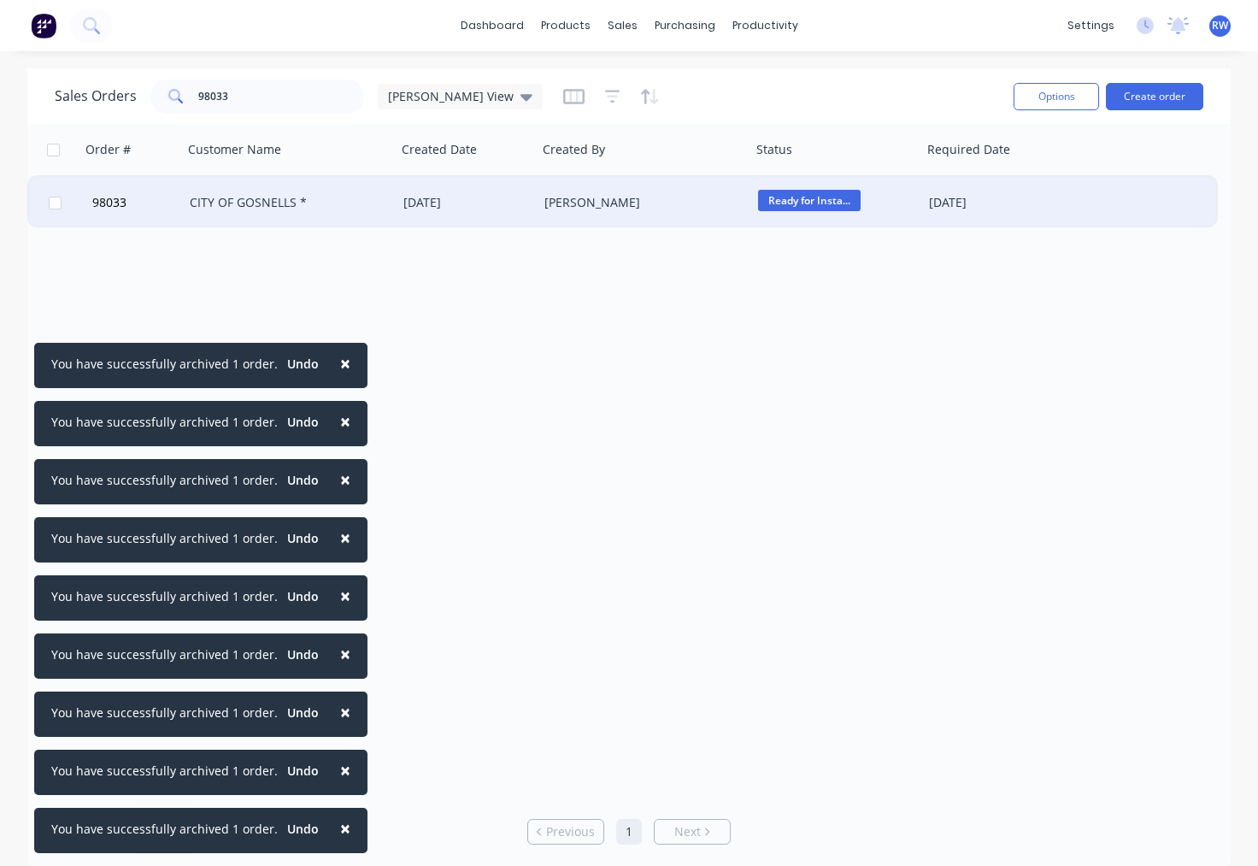
click at [58, 203] on input "checkbox" at bounding box center [55, 203] width 13 height 13
checkbox input "true"
click at [1047, 95] on button "Options" at bounding box center [1056, 96] width 85 height 27
click at [1012, 176] on div "Archive" at bounding box center [1018, 174] width 132 height 25
checkbox input "false"
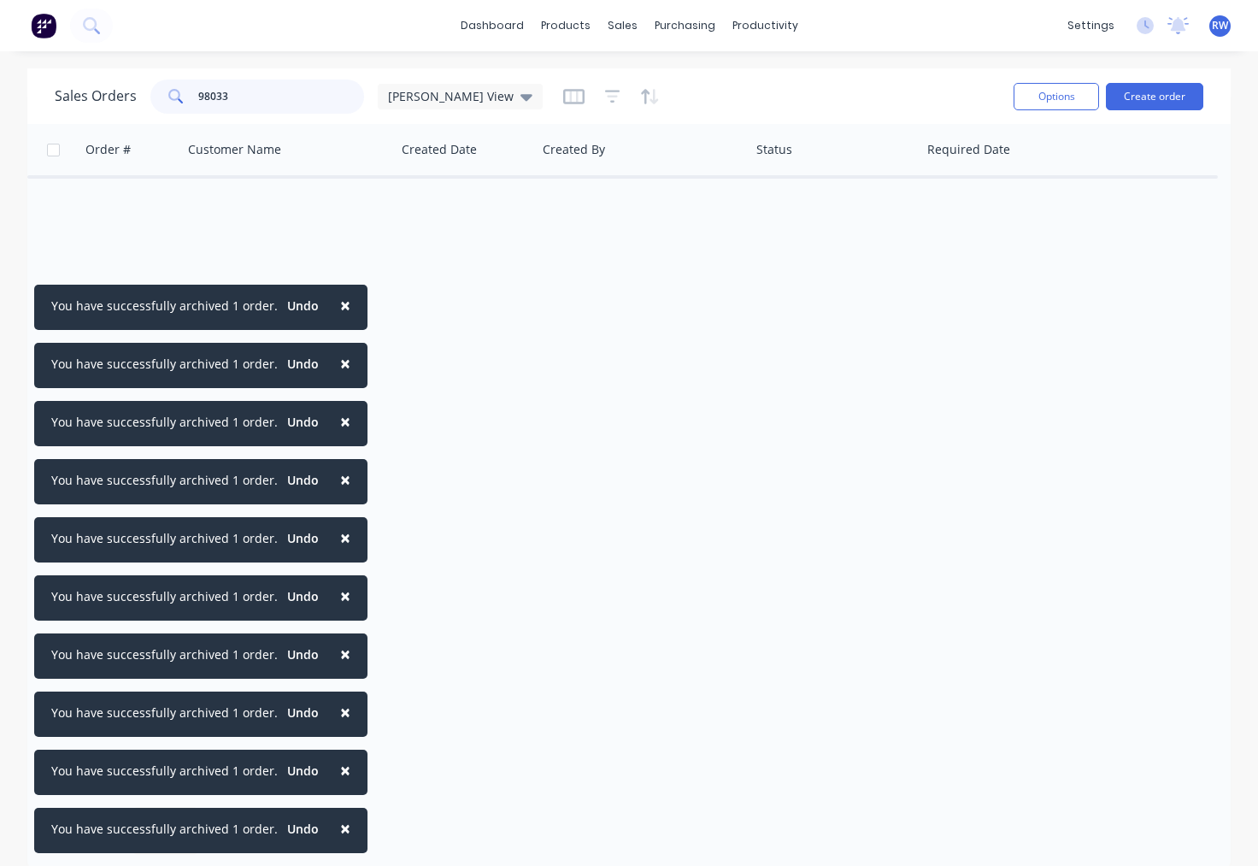
click at [255, 96] on input "98033" at bounding box center [281, 96] width 167 height 34
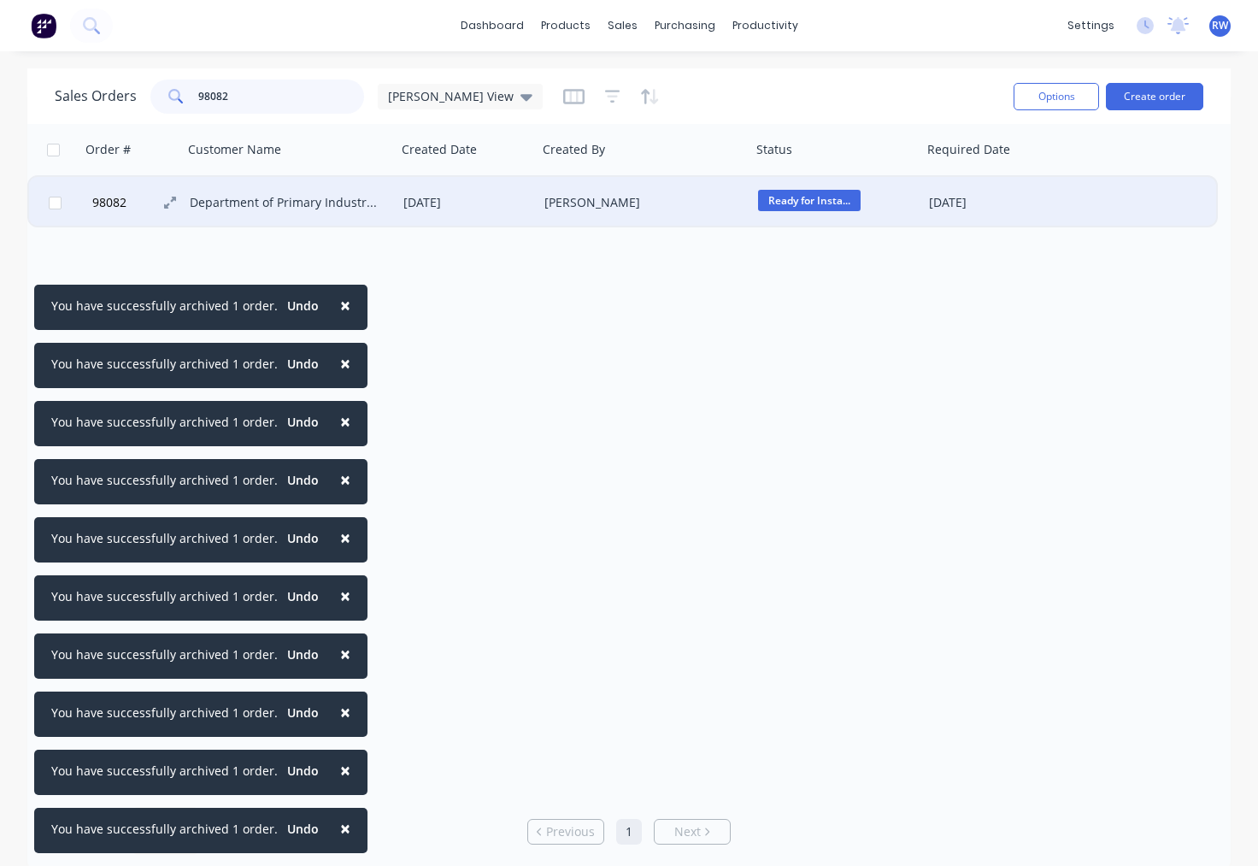
type input "98082"
click at [109, 205] on span "98082" at bounding box center [109, 202] width 34 height 17
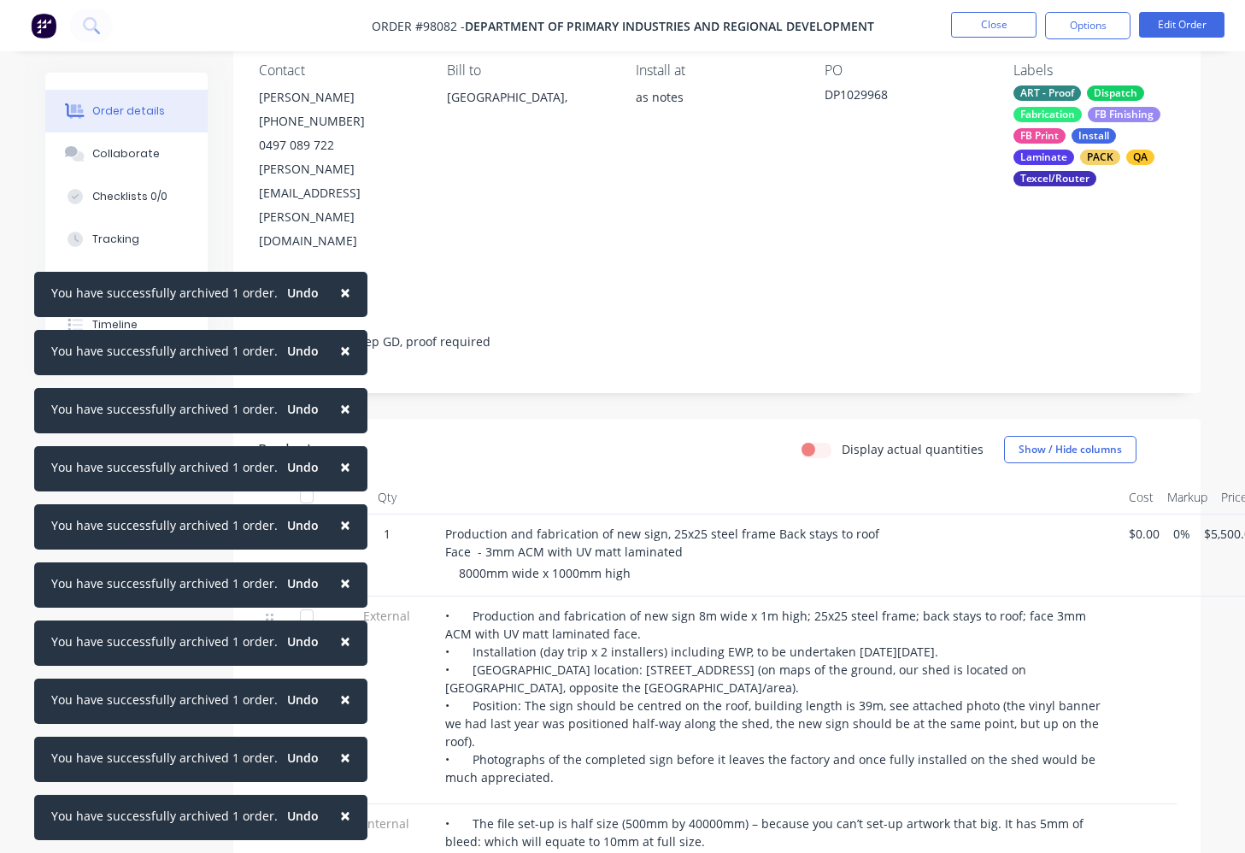
scroll to position [153, 0]
click at [103, 156] on div "Collaborate" at bounding box center [126, 153] width 68 height 15
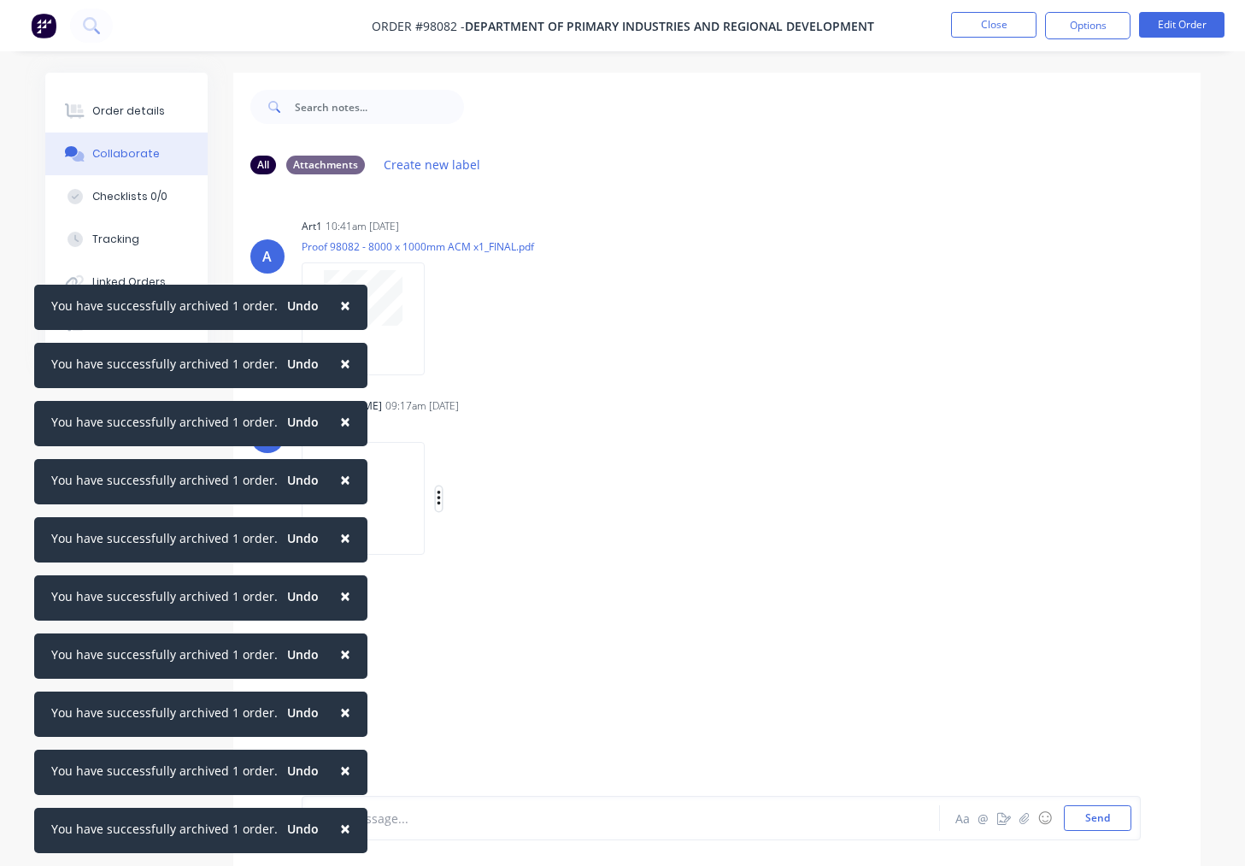
click at [442, 497] on icon "button" at bounding box center [439, 499] width 5 height 20
drag, startPoint x: 514, startPoint y: 540, endPoint x: 507, endPoint y: 534, distance: 9.7
click at [515, 539] on button "Download" at bounding box center [551, 544] width 192 height 38
click at [988, 26] on button "Close" at bounding box center [993, 25] width 85 height 26
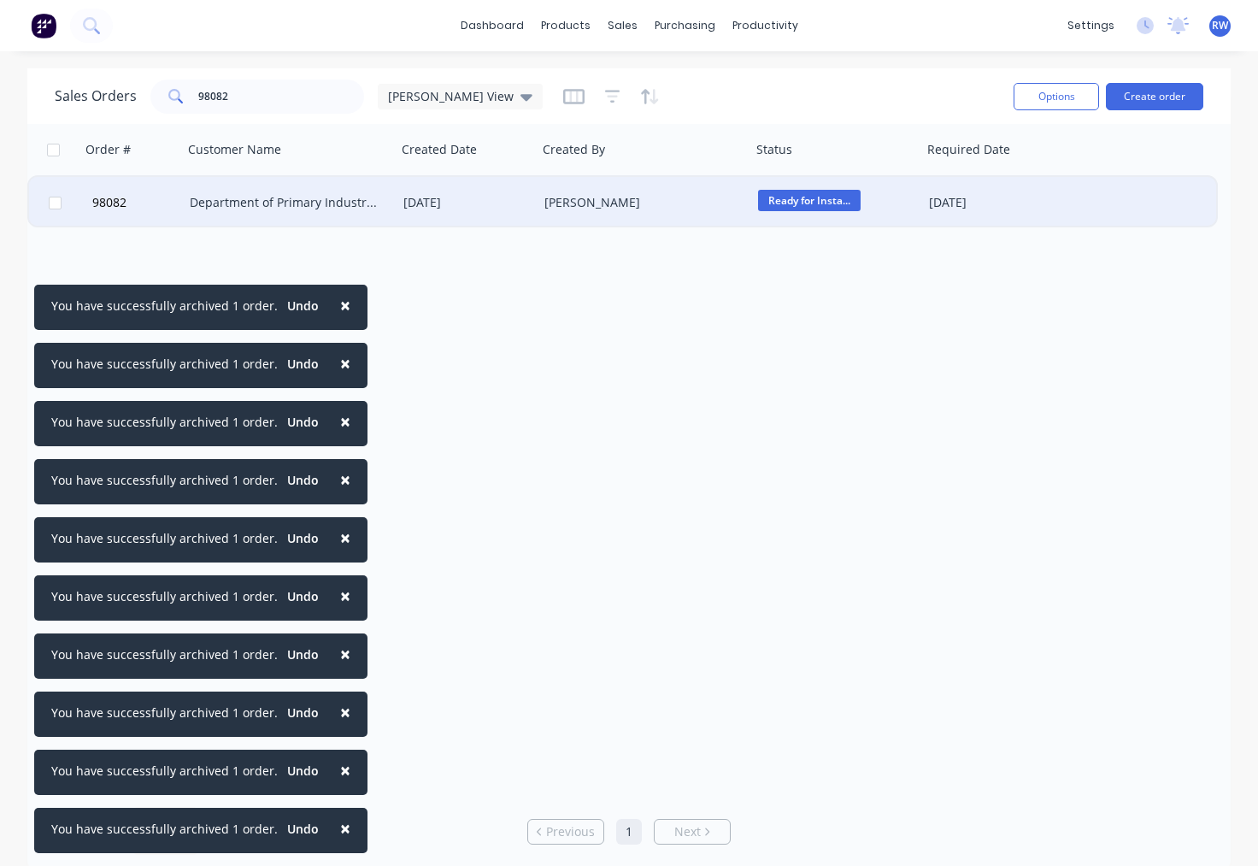
click at [56, 205] on input "checkbox" at bounding box center [55, 203] width 13 height 13
checkbox input "true"
drag, startPoint x: 1069, startPoint y: 97, endPoint x: 1067, endPoint y: 109, distance: 11.4
click at [1070, 97] on button "Options" at bounding box center [1056, 96] width 85 height 27
click at [1031, 176] on div "Archive" at bounding box center [1018, 174] width 132 height 25
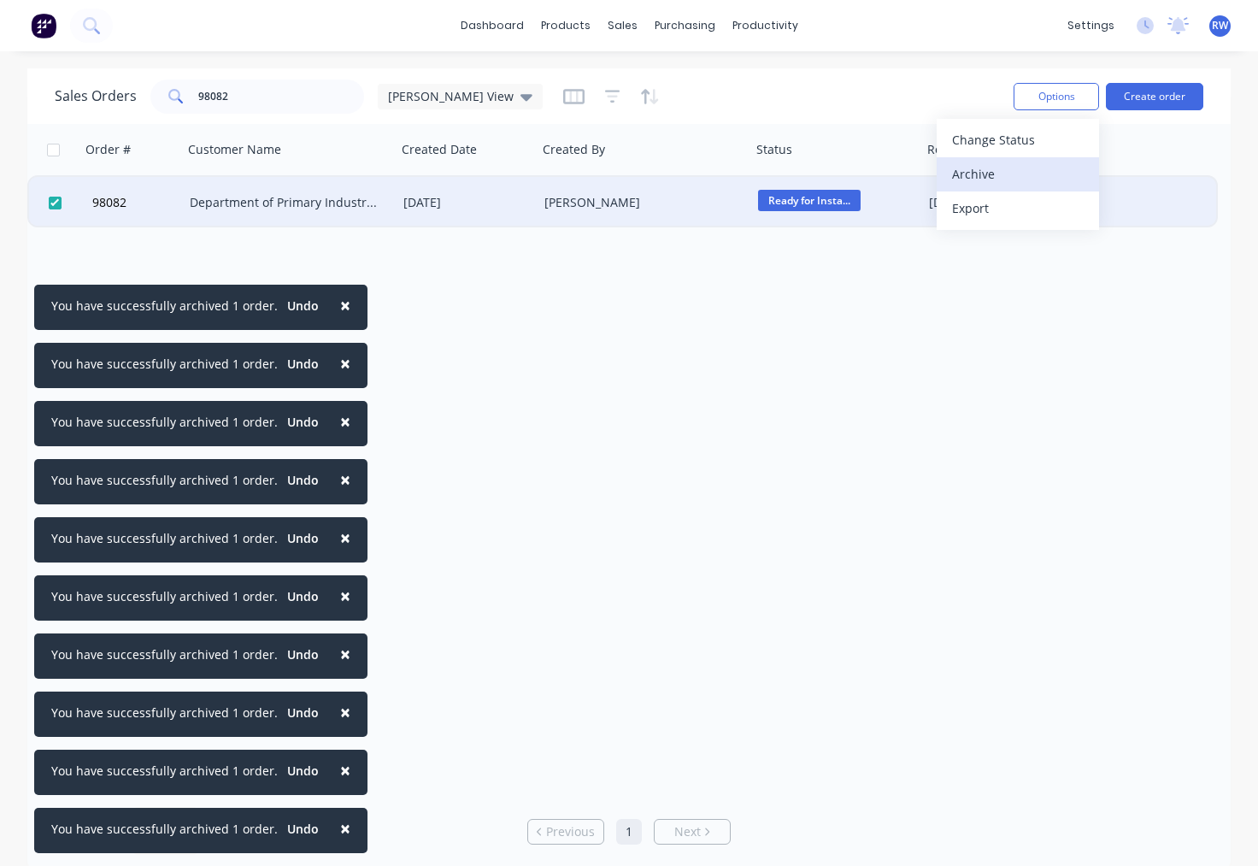
checkbox input "false"
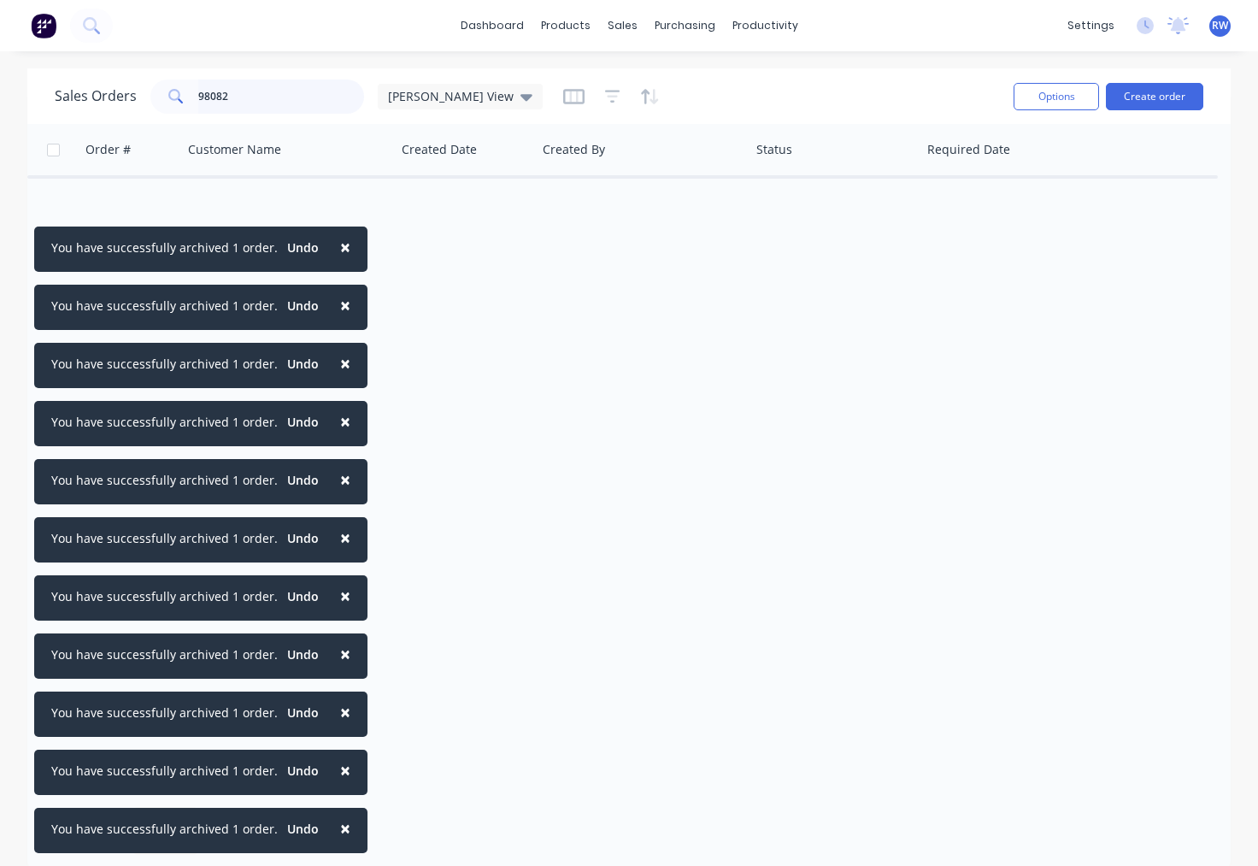
click at [241, 95] on input "98082" at bounding box center [281, 96] width 167 height 34
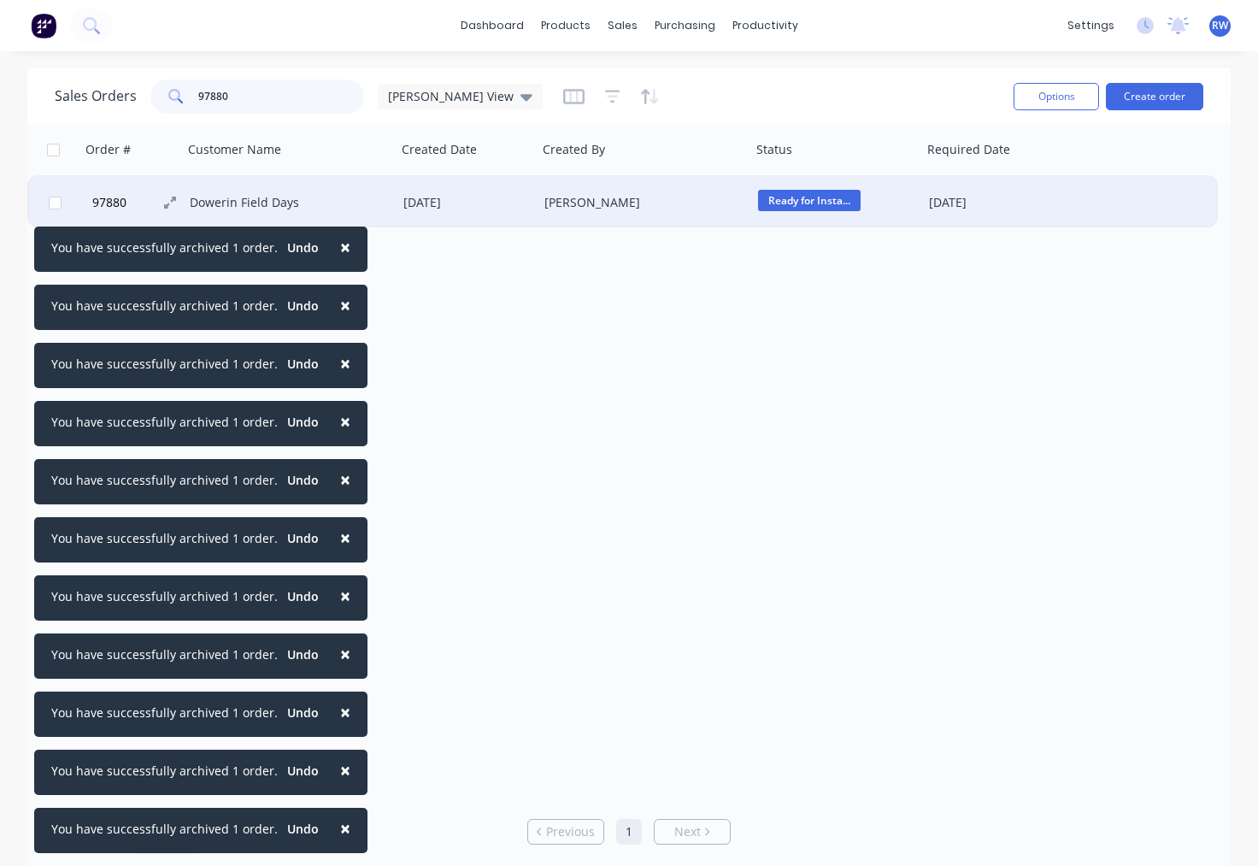
type input "97880"
click at [121, 203] on span "97880" at bounding box center [109, 202] width 34 height 17
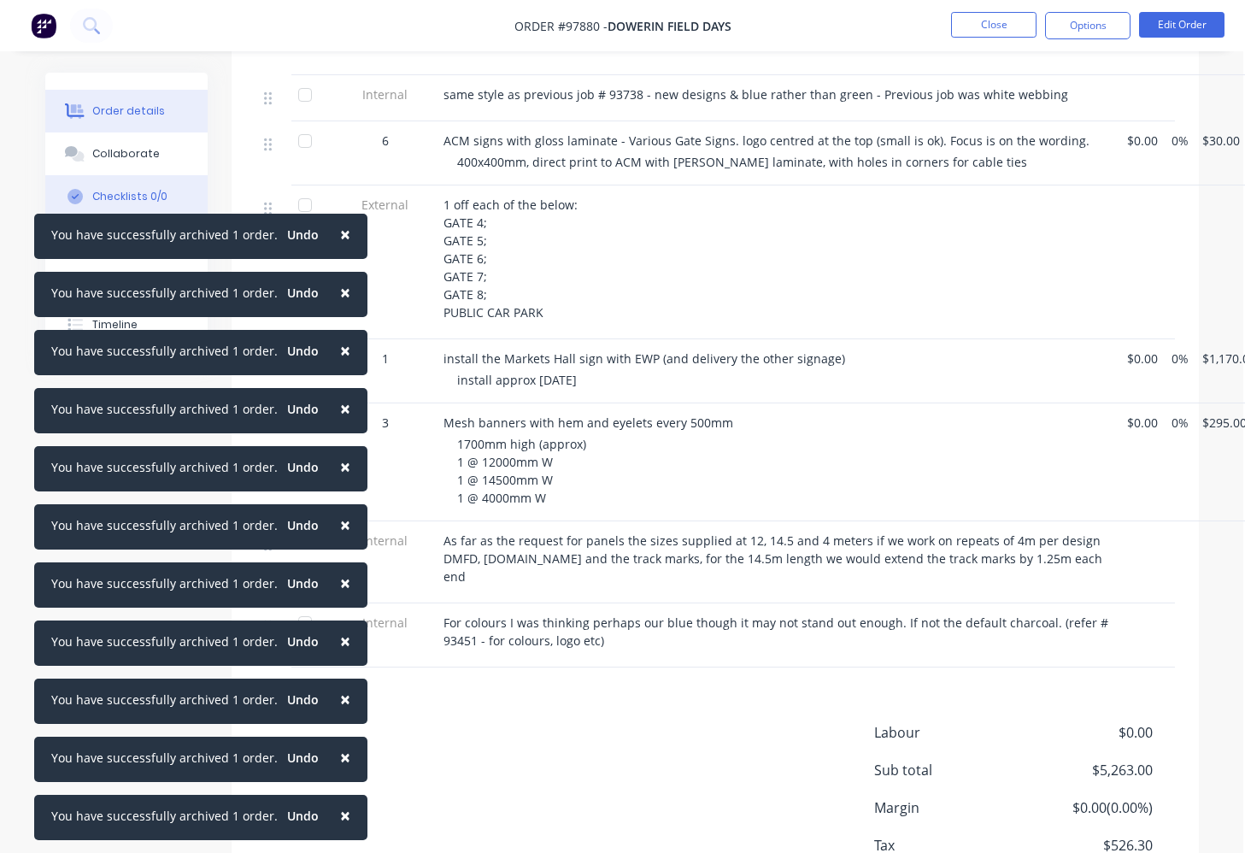
scroll to position [1084, 2]
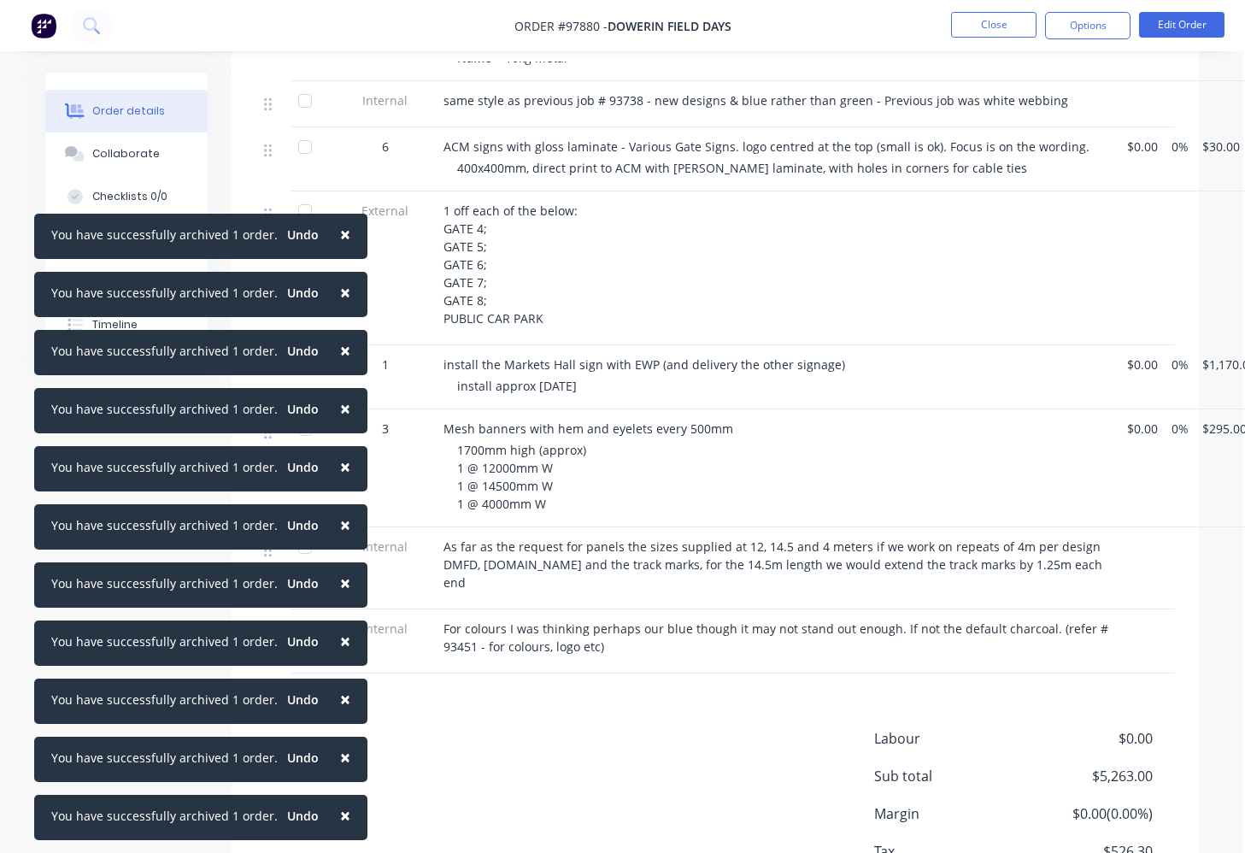
click at [340, 236] on span "×" at bounding box center [345, 234] width 10 height 24
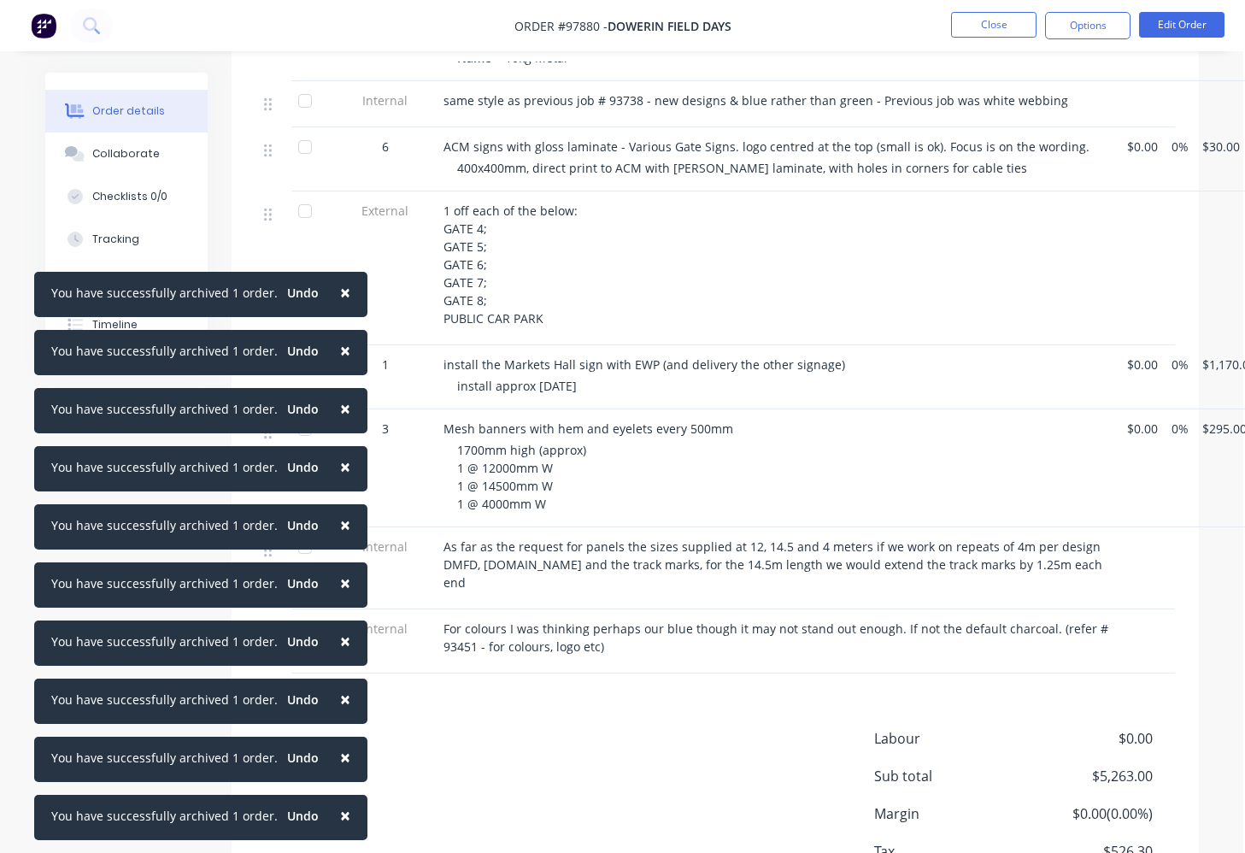
click at [341, 285] on button "×" at bounding box center [345, 292] width 44 height 41
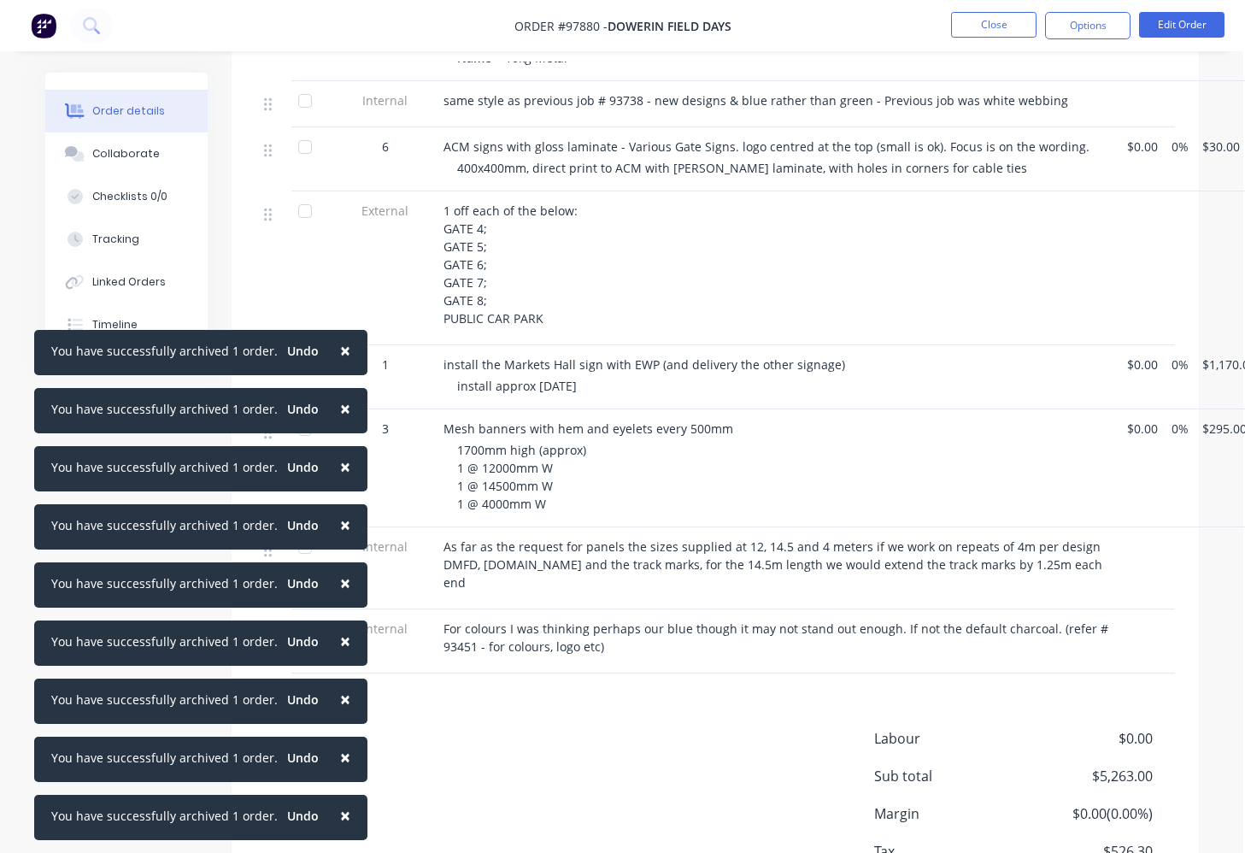
click at [340, 348] on span "×" at bounding box center [345, 350] width 10 height 24
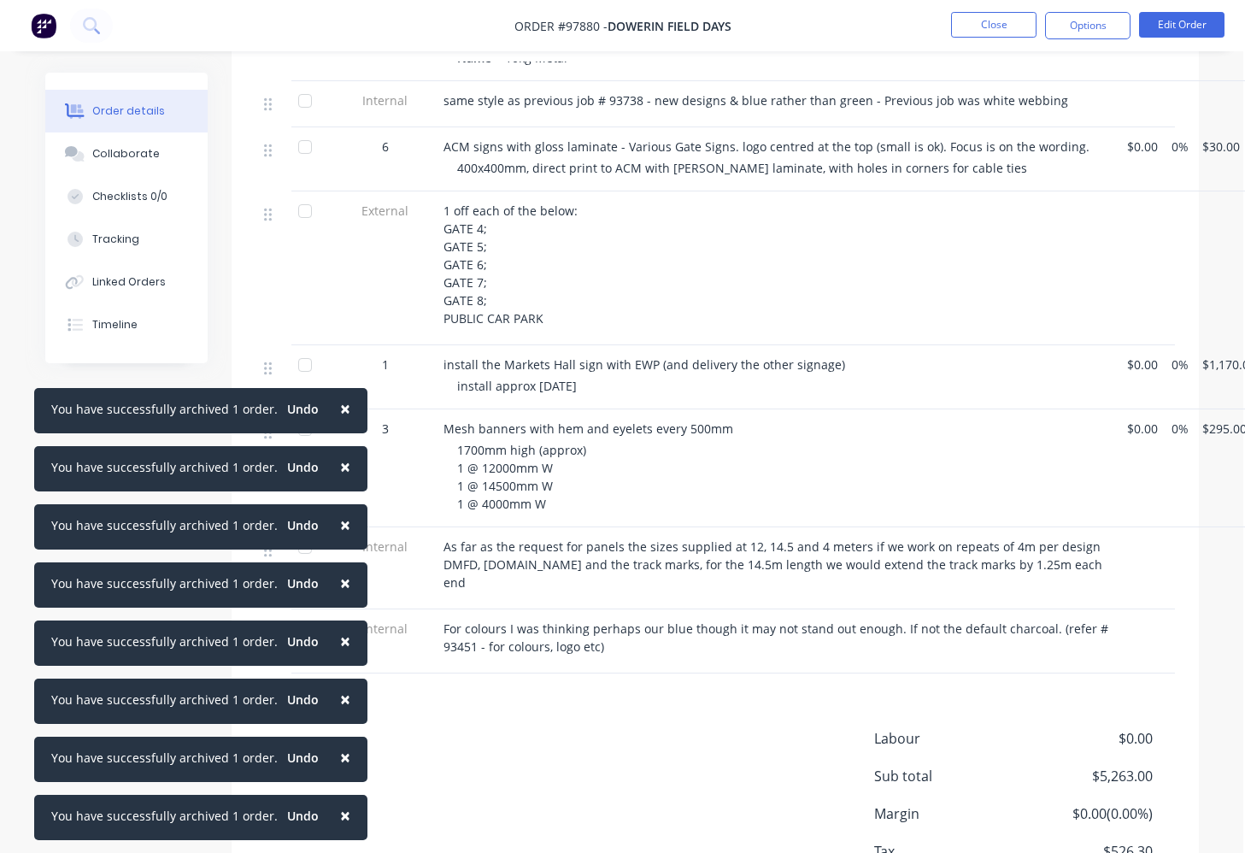
click at [340, 414] on span "×" at bounding box center [345, 409] width 10 height 24
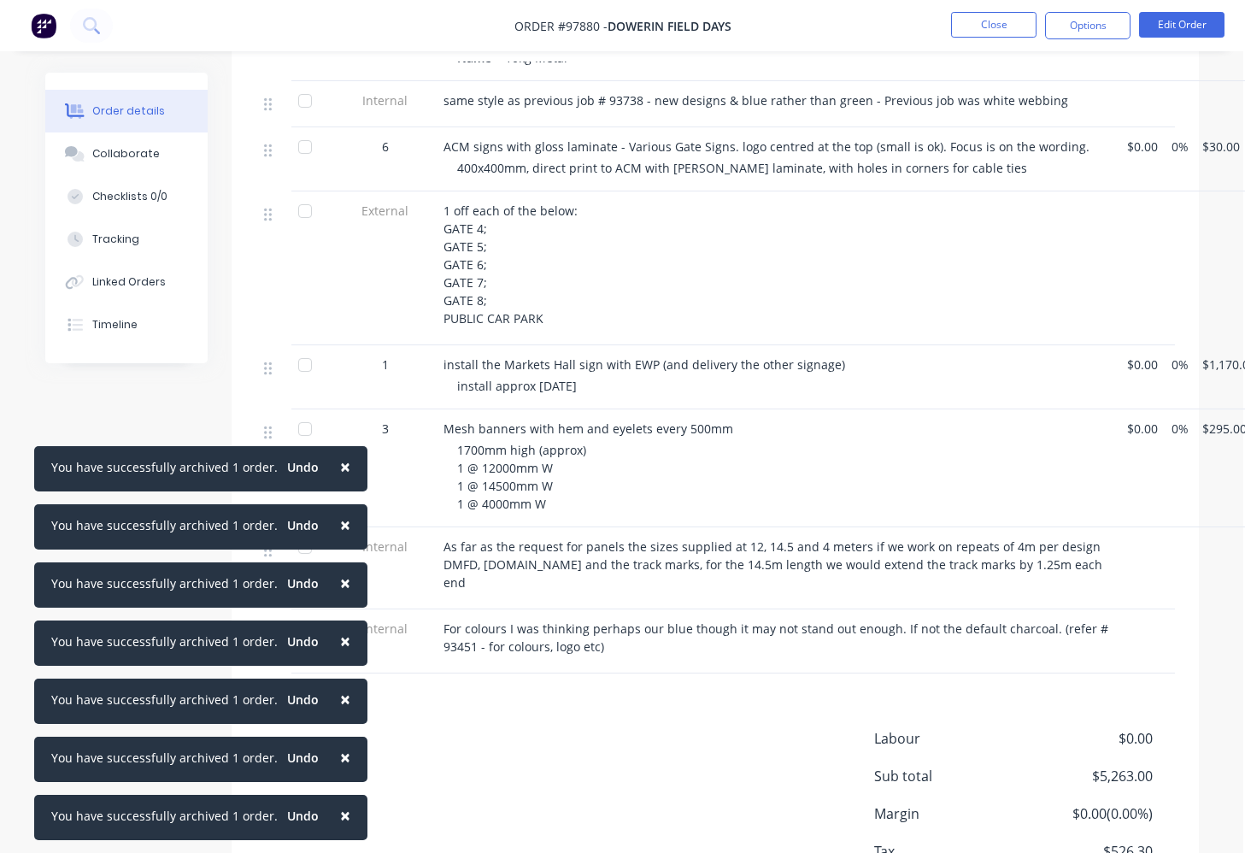
drag, startPoint x: 332, startPoint y: 466, endPoint x: 333, endPoint y: 484, distance: 18.0
click at [340, 465] on span "×" at bounding box center [345, 467] width 10 height 24
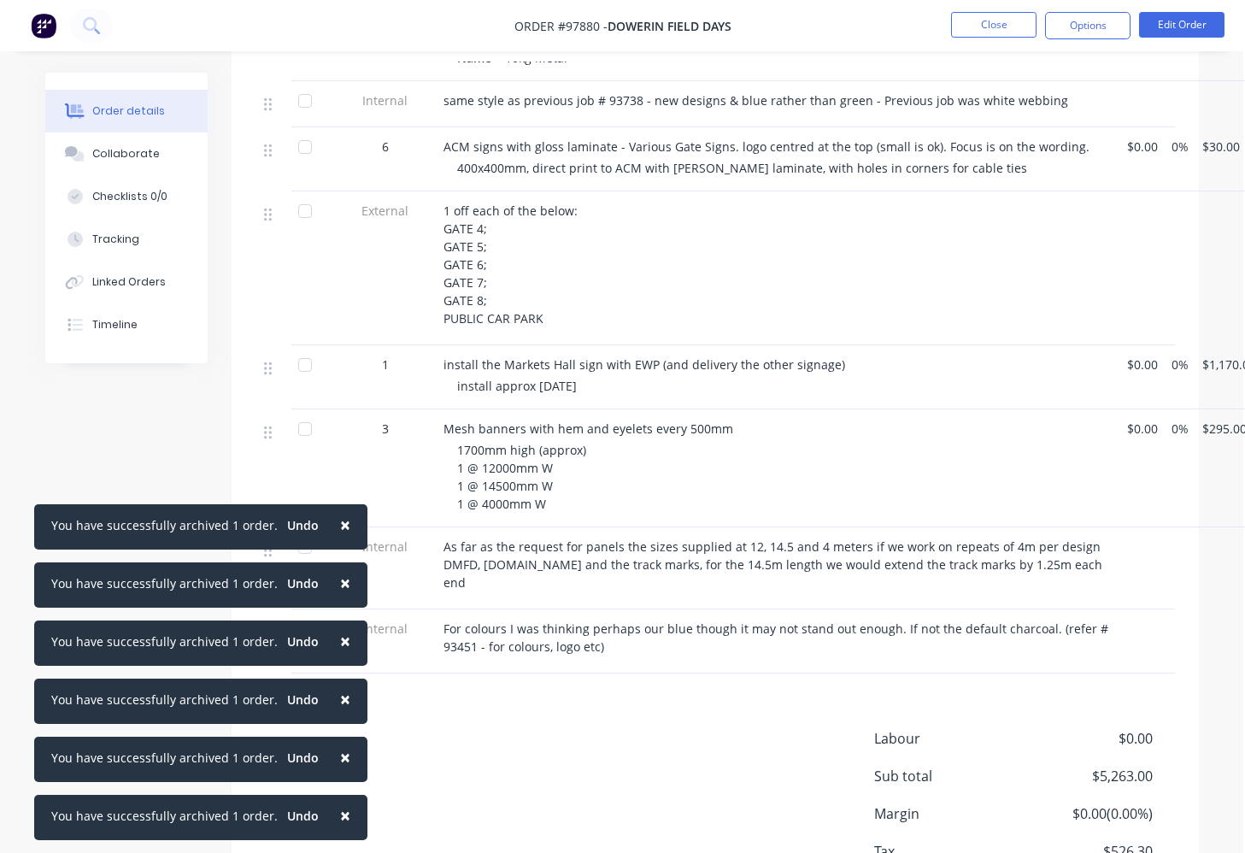
click at [340, 526] on span "×" at bounding box center [345, 525] width 10 height 24
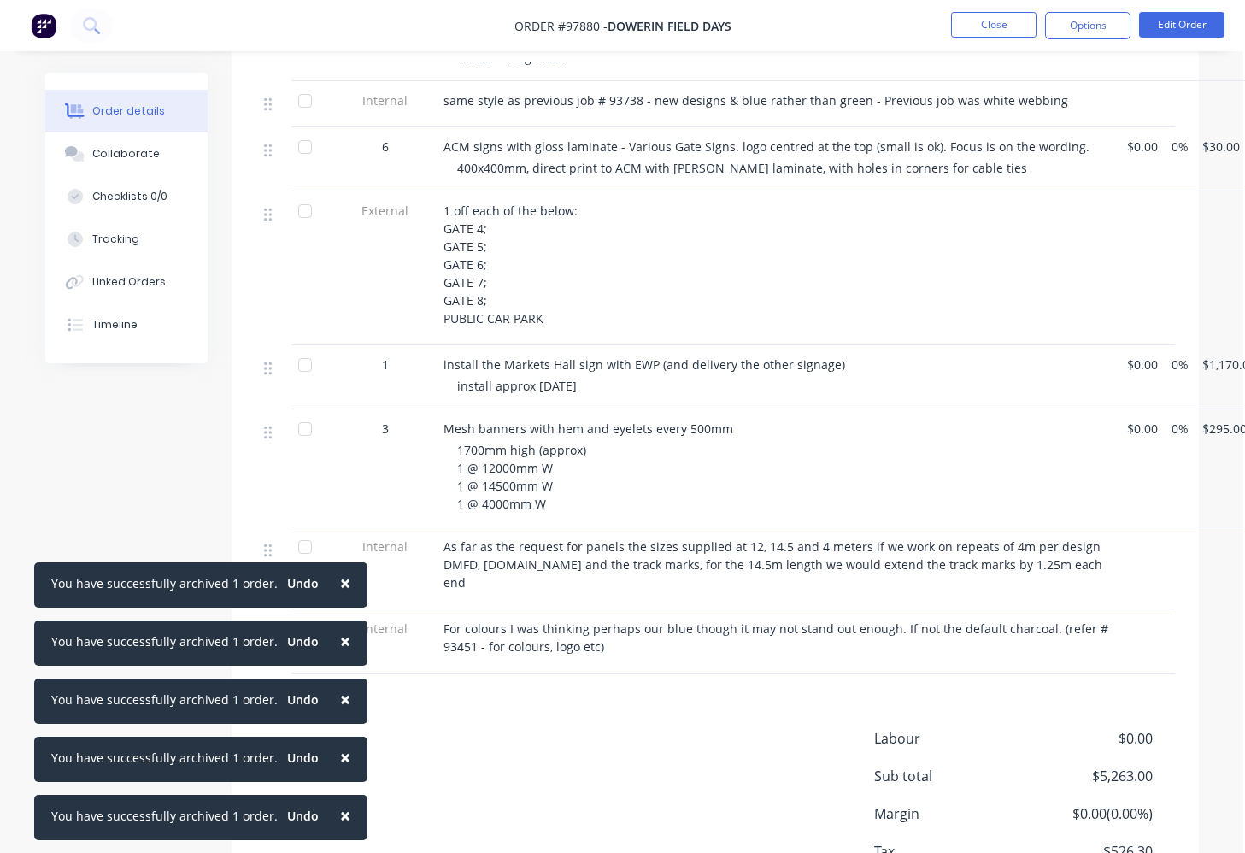
drag, startPoint x: 337, startPoint y: 581, endPoint x: 335, endPoint y: 595, distance: 13.8
click at [340, 581] on span "×" at bounding box center [345, 583] width 10 height 24
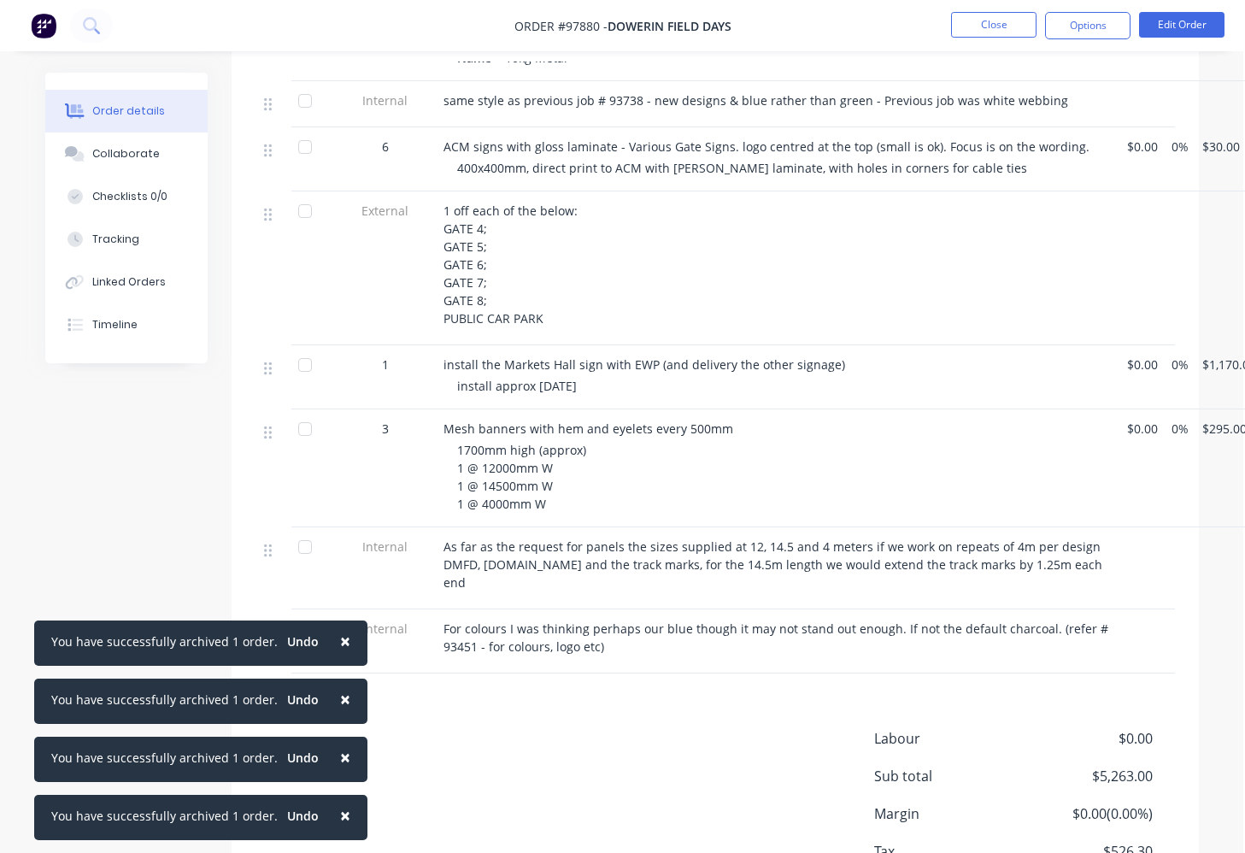
click at [340, 640] on span "×" at bounding box center [345, 641] width 10 height 24
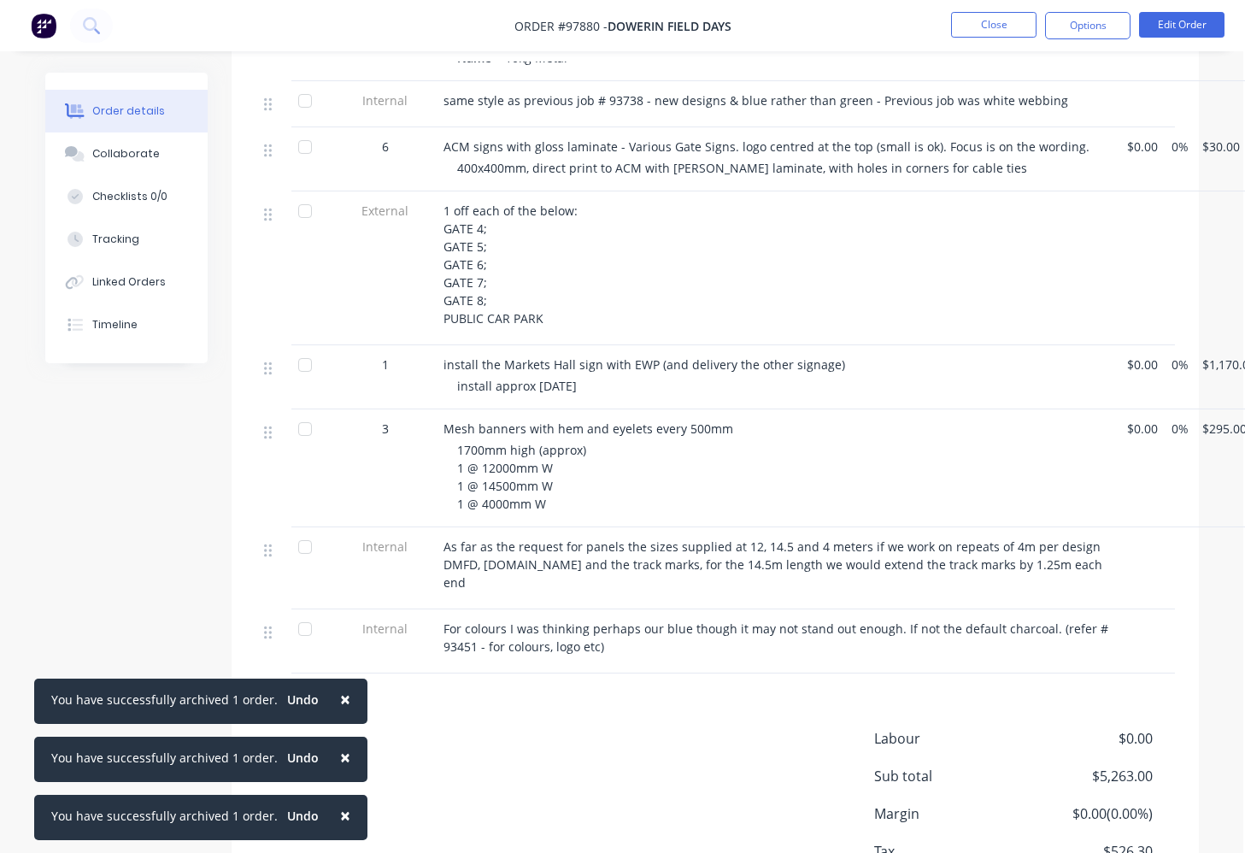
drag, startPoint x: 340, startPoint y: 702, endPoint x: 338, endPoint y: 714, distance: 12.1
click at [340, 702] on span "×" at bounding box center [345, 699] width 10 height 24
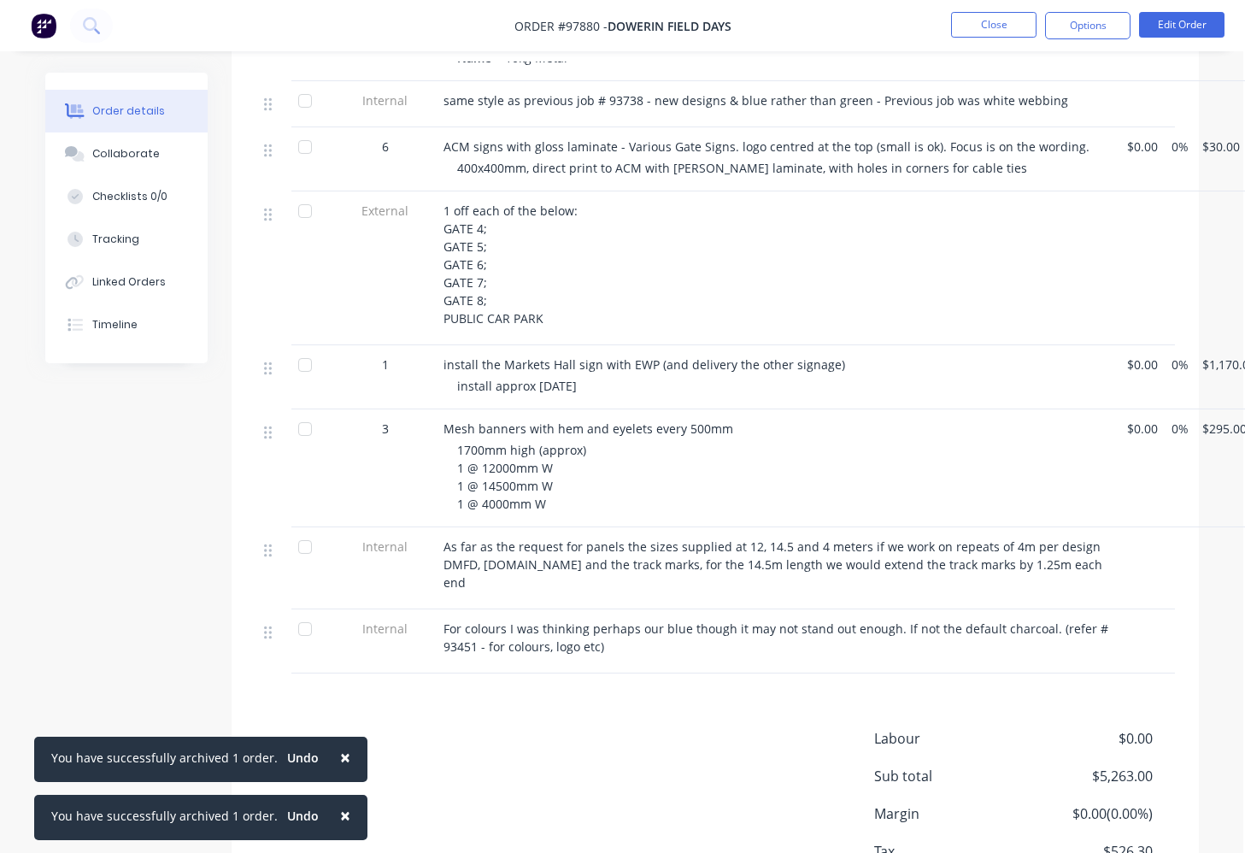
drag, startPoint x: 330, startPoint y: 752, endPoint x: 345, endPoint y: 797, distance: 47.8
click at [331, 755] on button "×" at bounding box center [345, 757] width 44 height 41
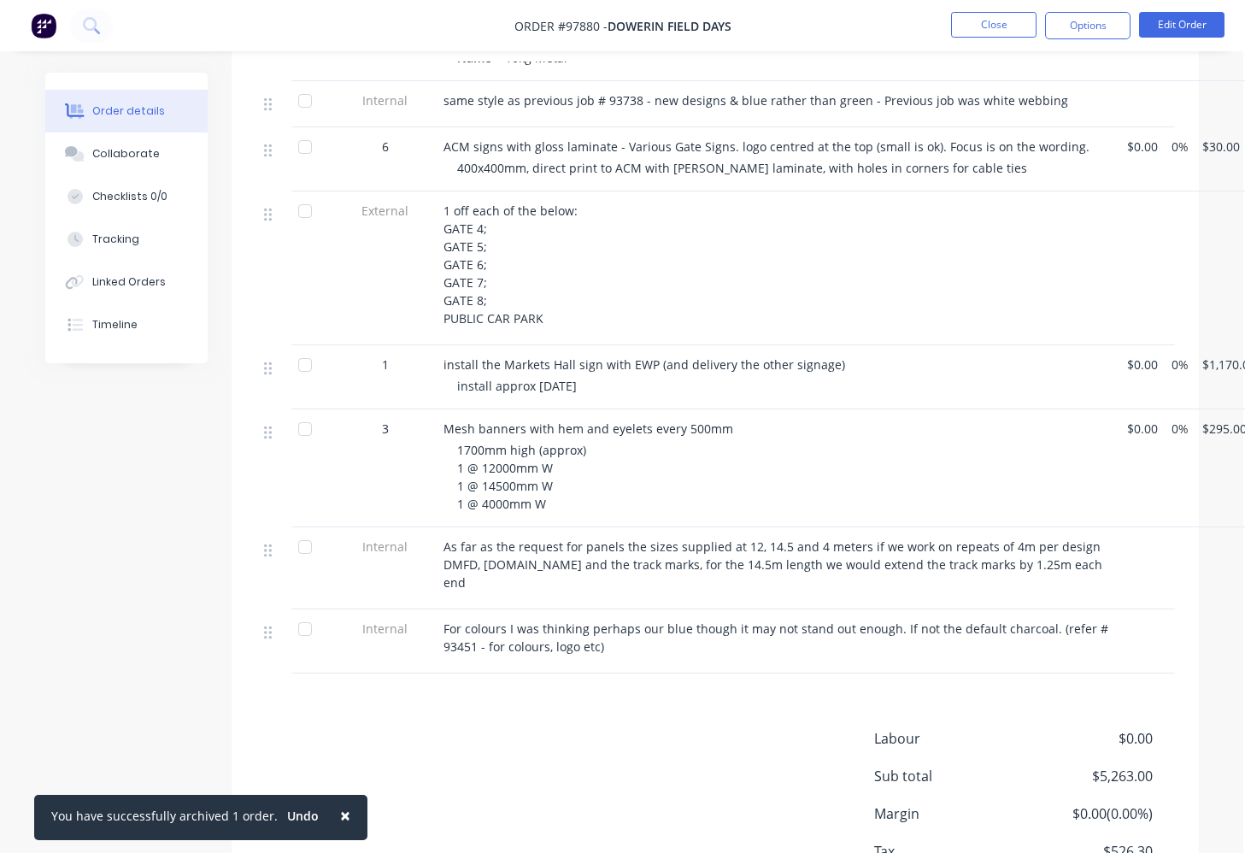
drag, startPoint x: 339, startPoint y: 820, endPoint x: 273, endPoint y: 719, distance: 121.6
click at [341, 819] on span "×" at bounding box center [345, 815] width 10 height 24
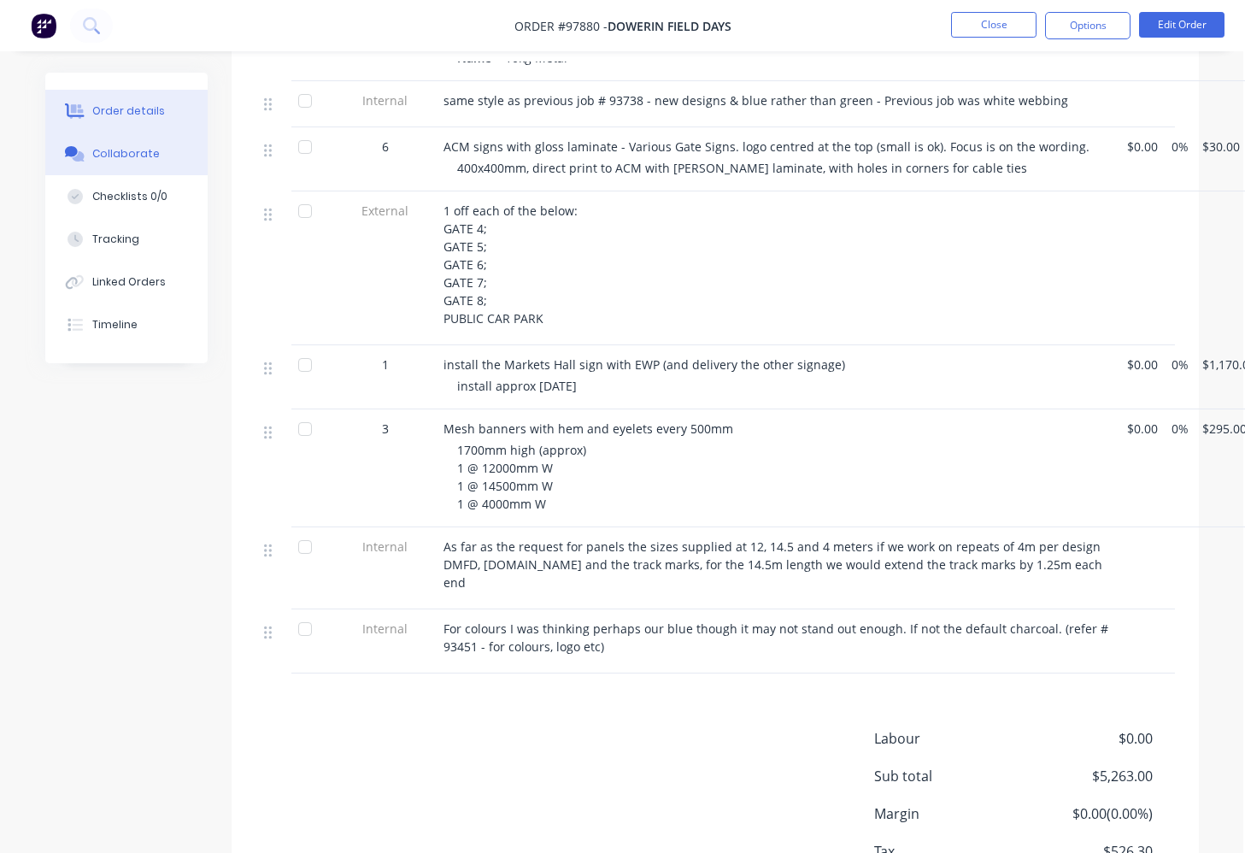
click at [95, 158] on div "Collaborate" at bounding box center [126, 153] width 68 height 15
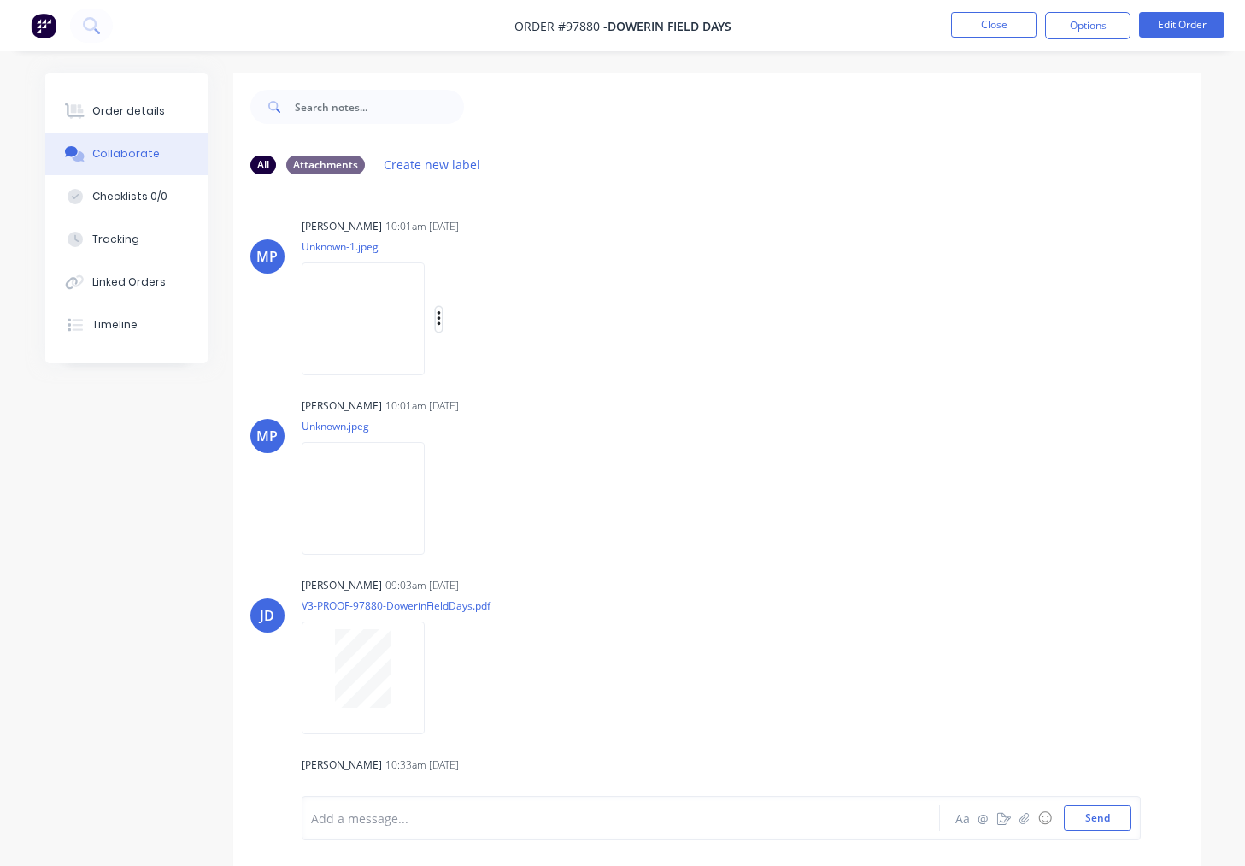
click at [442, 319] on icon "button" at bounding box center [439, 319] width 5 height 20
click at [512, 360] on button "Download" at bounding box center [551, 364] width 192 height 38
click at [444, 501] on div "Labels Download Delete" at bounding box center [528, 498] width 192 height 25
click at [438, 500] on icon "button" at bounding box center [438, 498] width 3 height 15
click at [503, 546] on button "Download" at bounding box center [551, 544] width 192 height 38
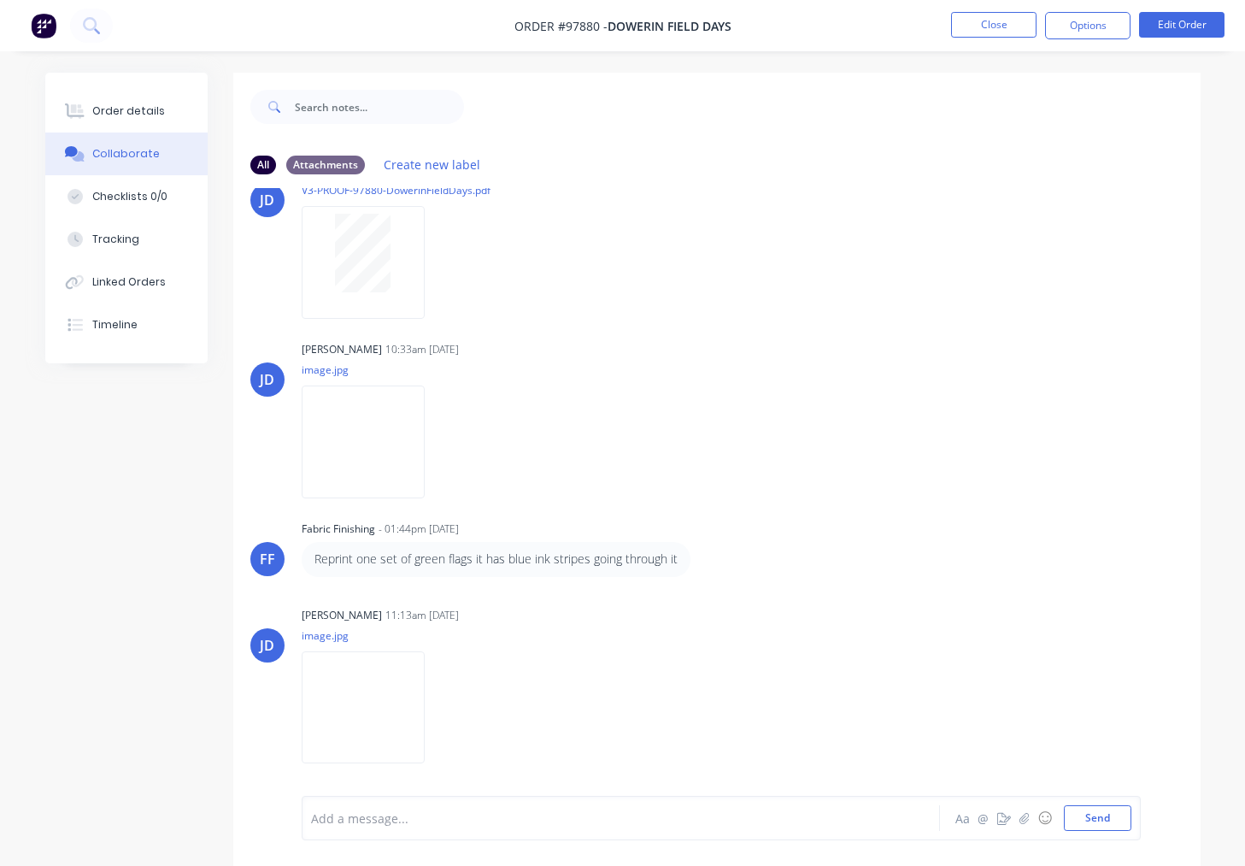
scroll to position [424, 0]
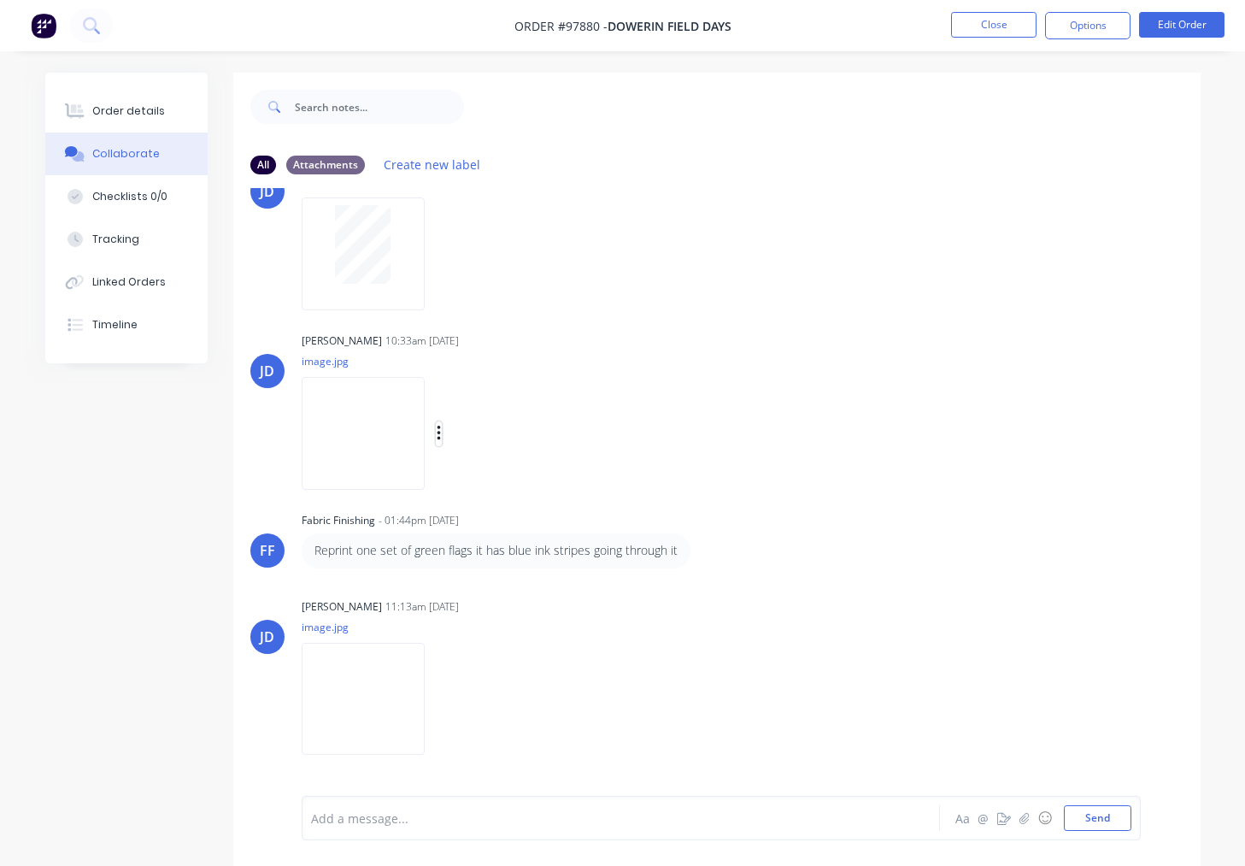
click at [443, 432] on button "button" at bounding box center [439, 433] width 7 height 25
click at [514, 480] on button "Download" at bounding box center [551, 479] width 192 height 38
click at [464, 701] on div "Labels Download Delete" at bounding box center [528, 698] width 192 height 25
click at [440, 700] on icon "button" at bounding box center [438, 698] width 3 height 15
click at [514, 738] on button "Download" at bounding box center [551, 733] width 192 height 38
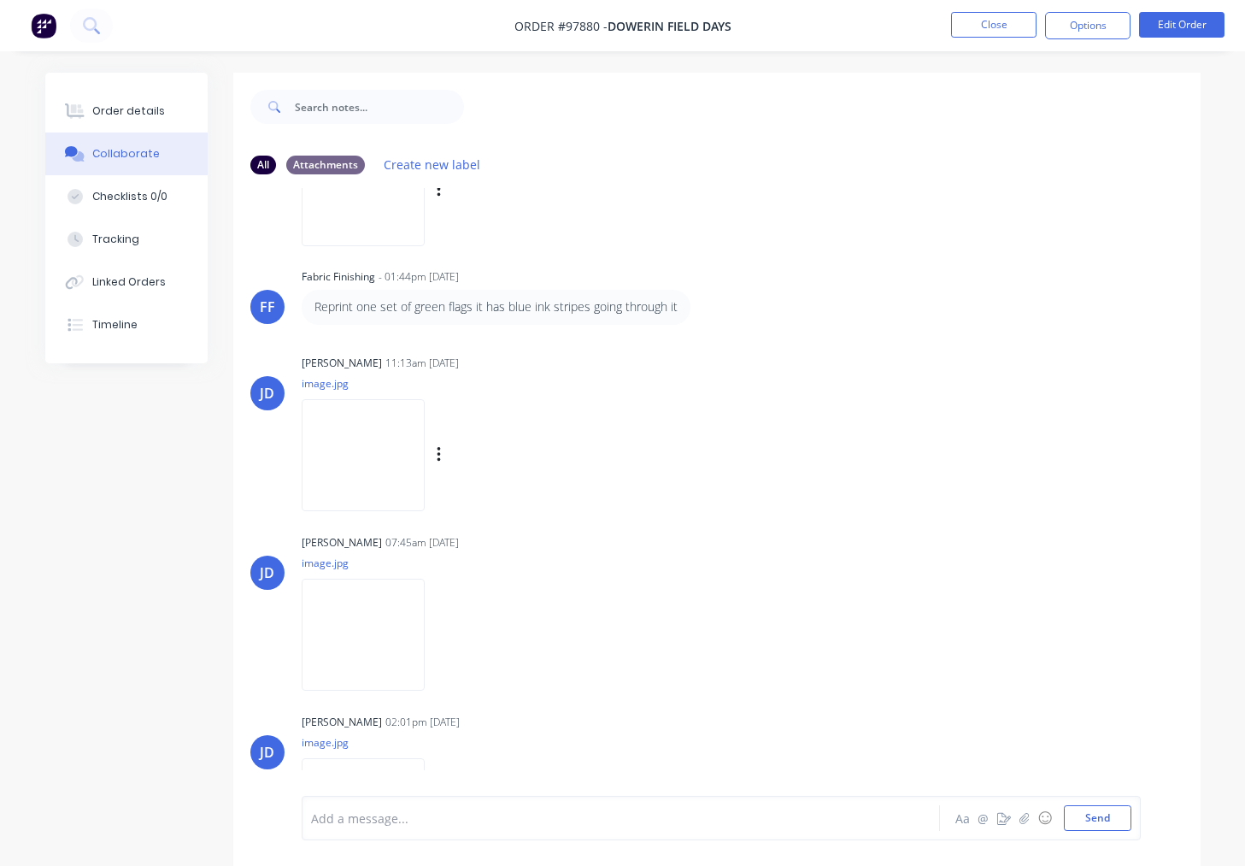
scroll to position [684, 0]
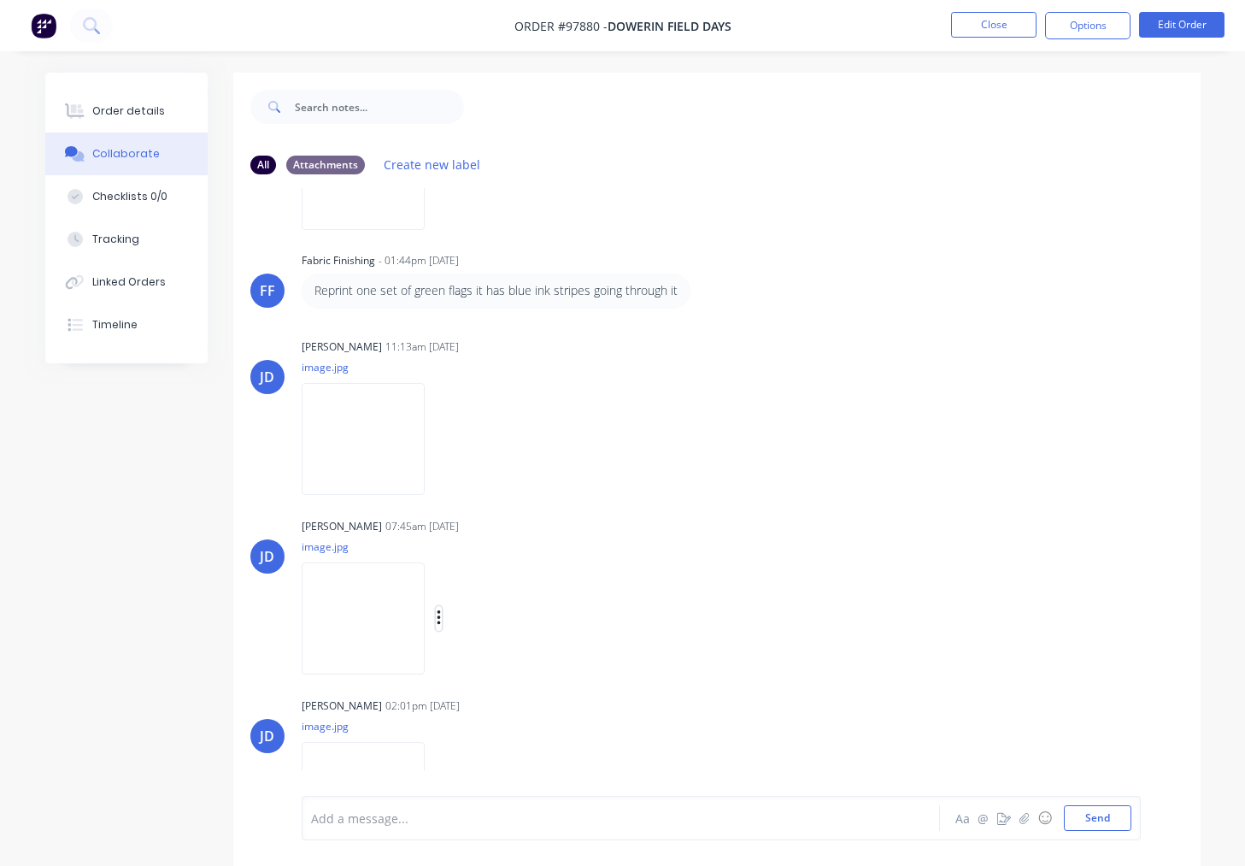
click at [440, 620] on icon "button" at bounding box center [438, 617] width 3 height 15
click at [515, 668] on button "Download" at bounding box center [551, 663] width 192 height 38
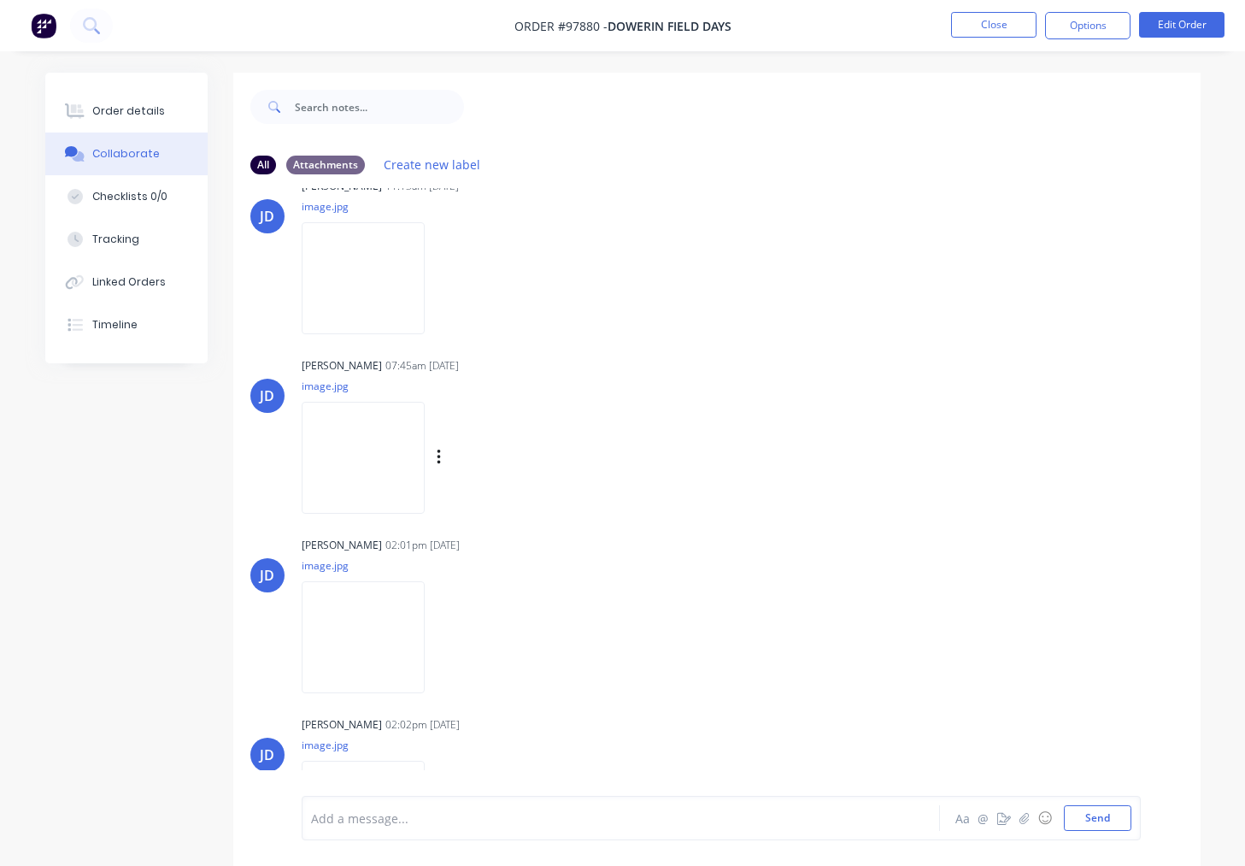
scroll to position [878, 0]
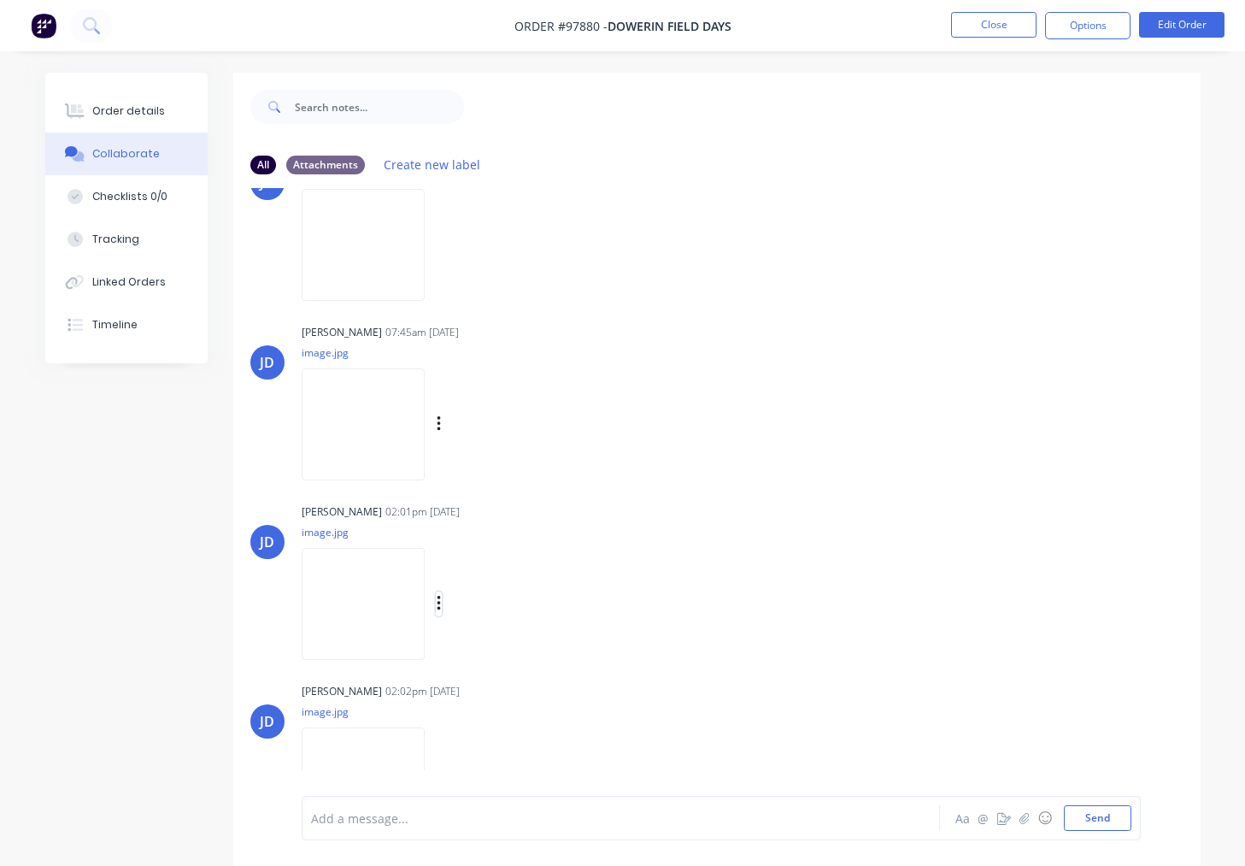
click at [439, 605] on icon "button" at bounding box center [438, 603] width 3 height 15
click at [493, 647] on button "Download" at bounding box center [551, 649] width 192 height 38
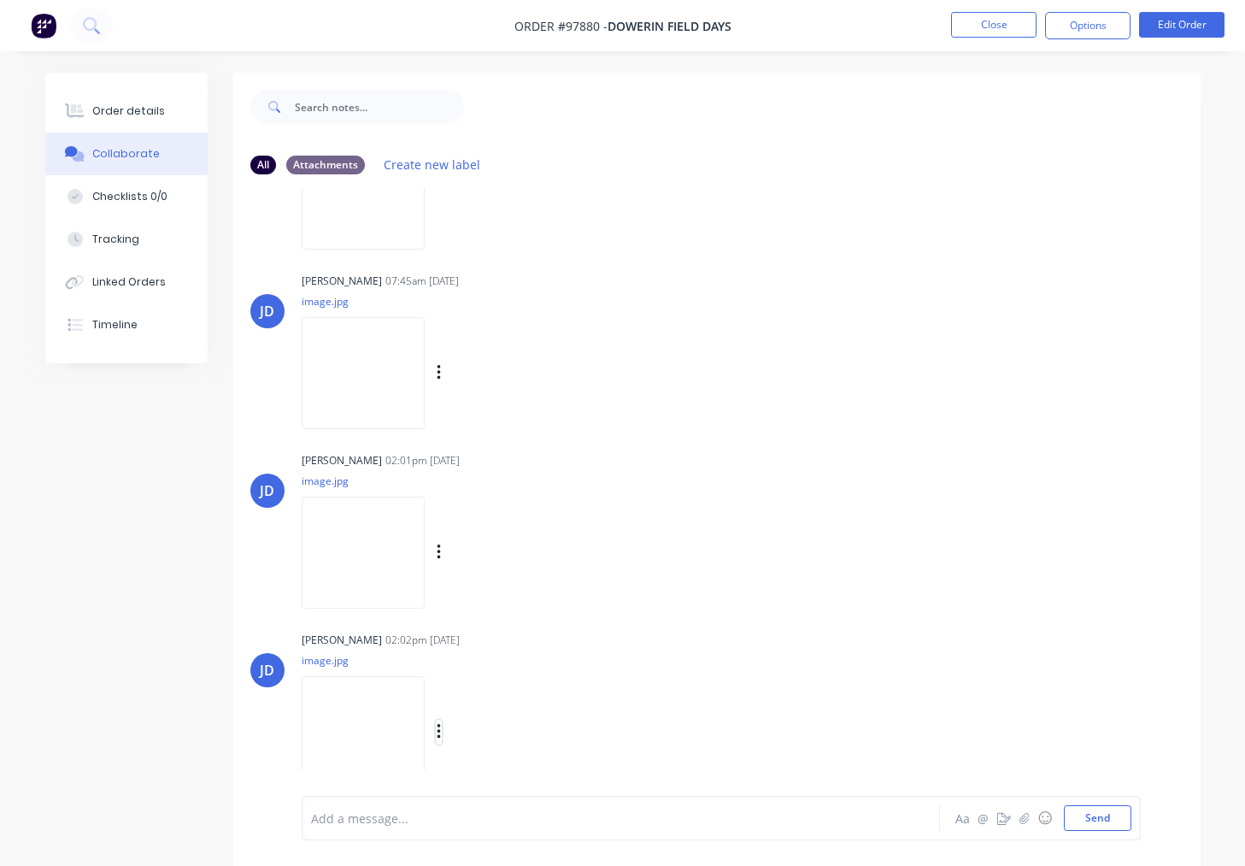
click at [438, 731] on icon "button" at bounding box center [438, 731] width 3 height 15
click at [486, 735] on button "Download" at bounding box center [551, 733] width 192 height 38
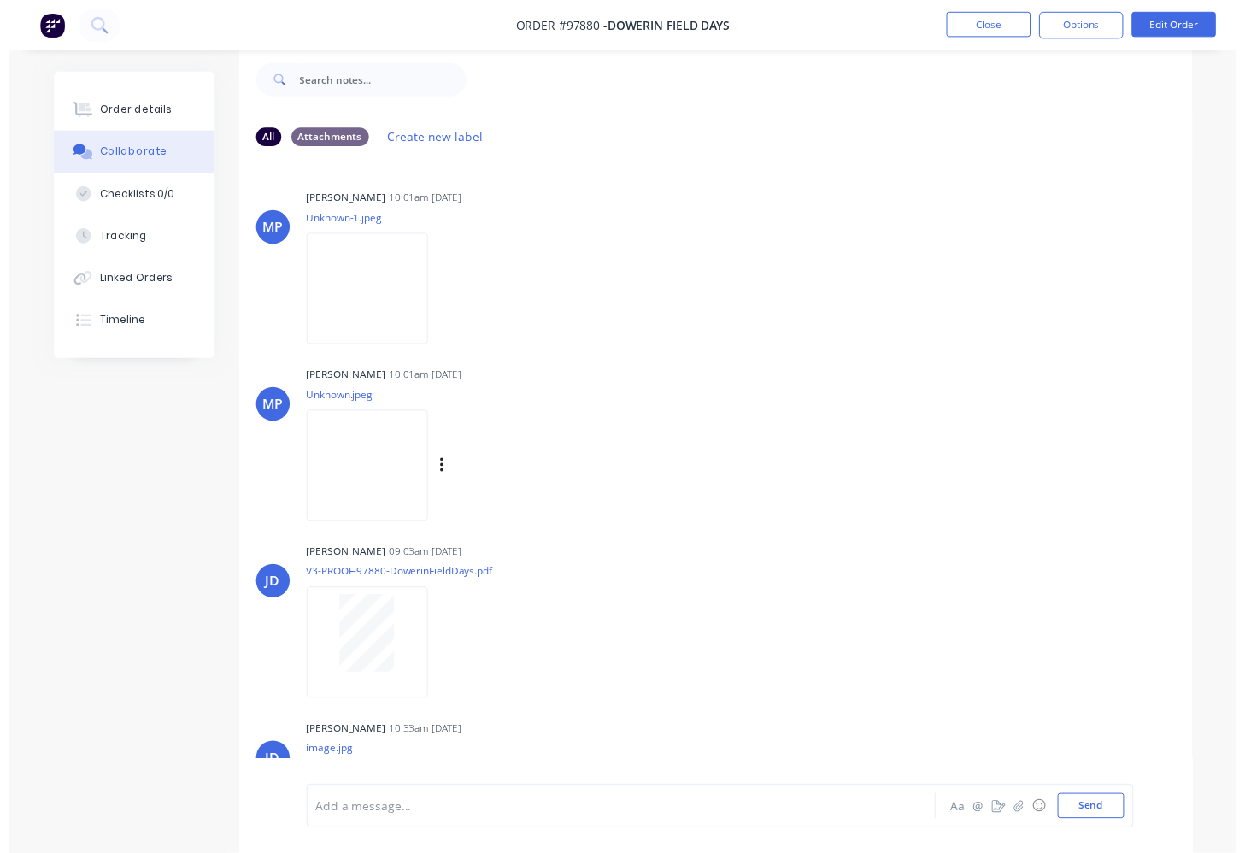
scroll to position [0, 0]
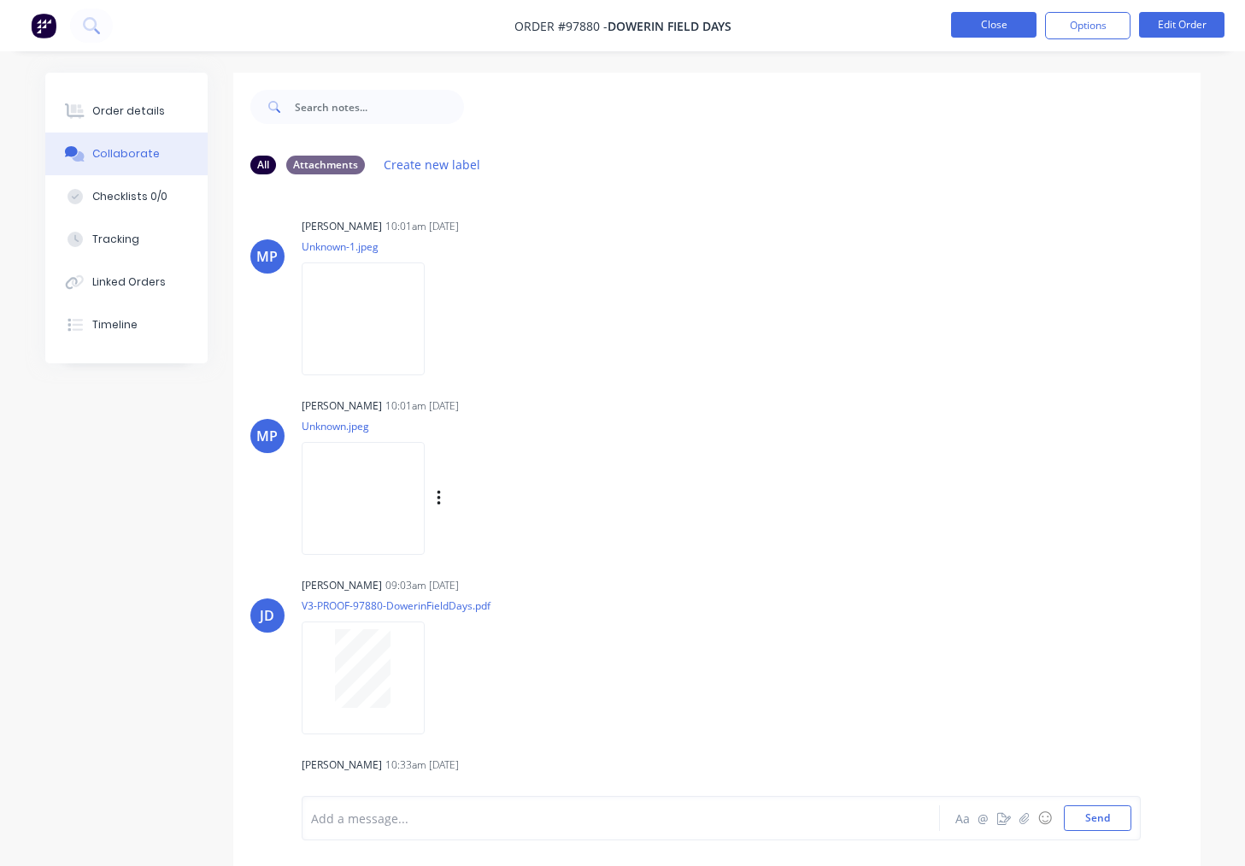
click at [969, 21] on button "Close" at bounding box center [993, 25] width 85 height 26
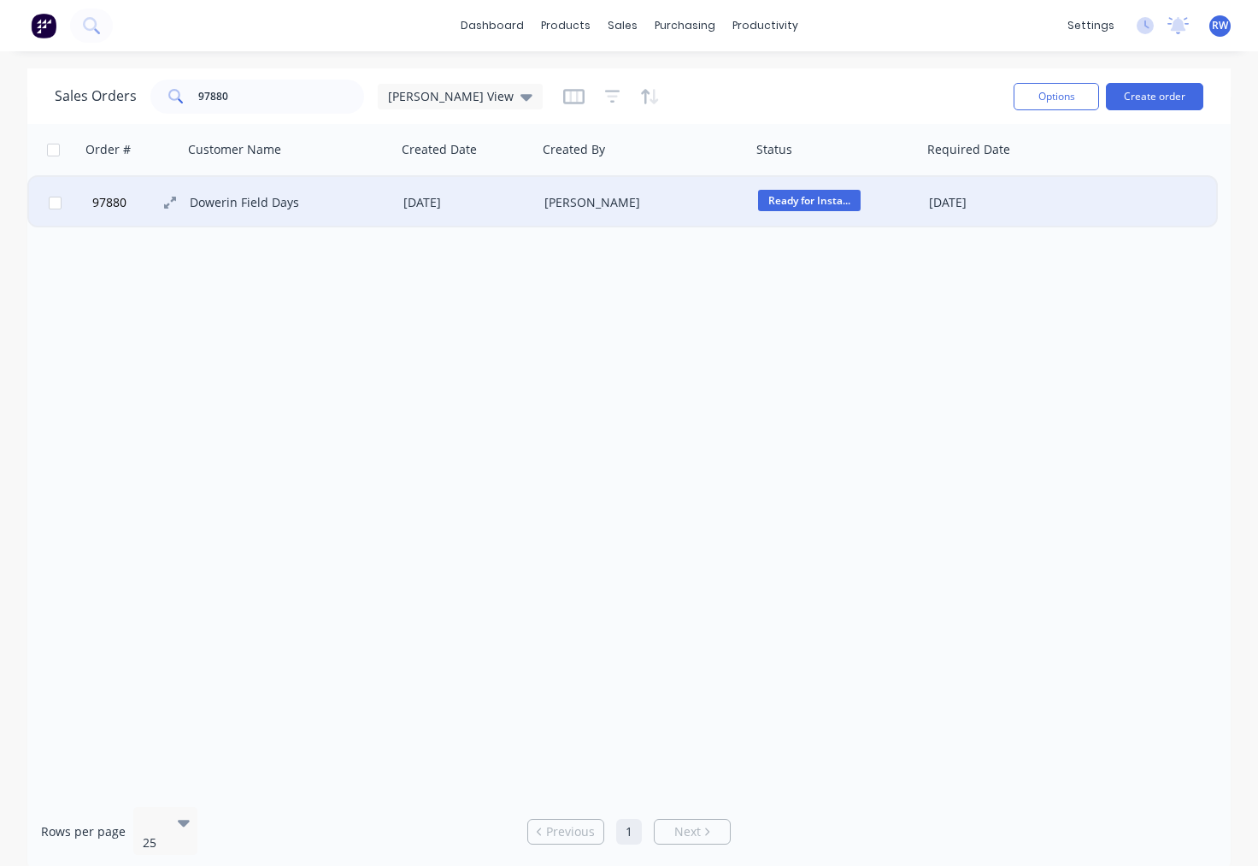
drag, startPoint x: 56, startPoint y: 204, endPoint x: 88, endPoint y: 213, distance: 32.8
click at [56, 204] on input "checkbox" at bounding box center [55, 203] width 13 height 13
checkbox input "true"
click at [1061, 103] on button "Options" at bounding box center [1056, 96] width 85 height 27
click at [983, 170] on div "Archive" at bounding box center [1018, 174] width 132 height 25
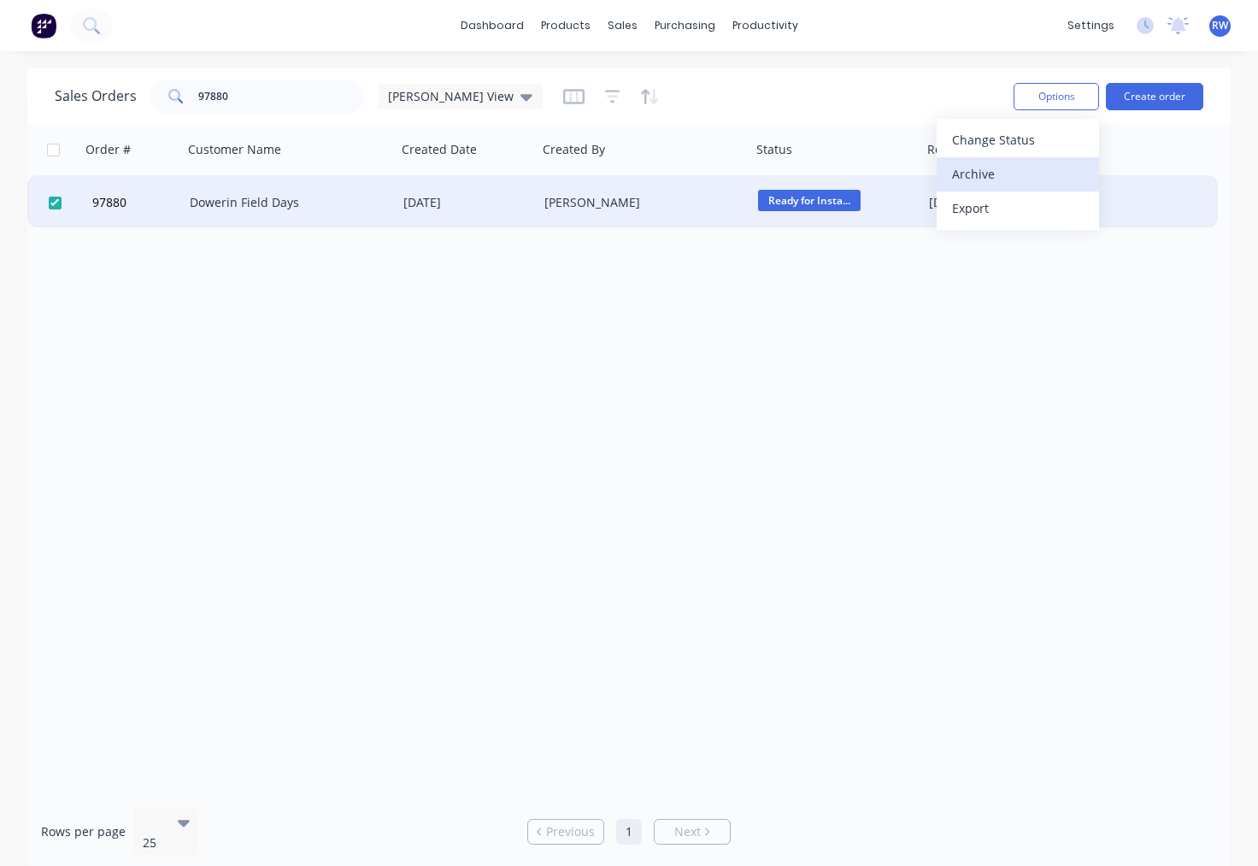
checkbox input "false"
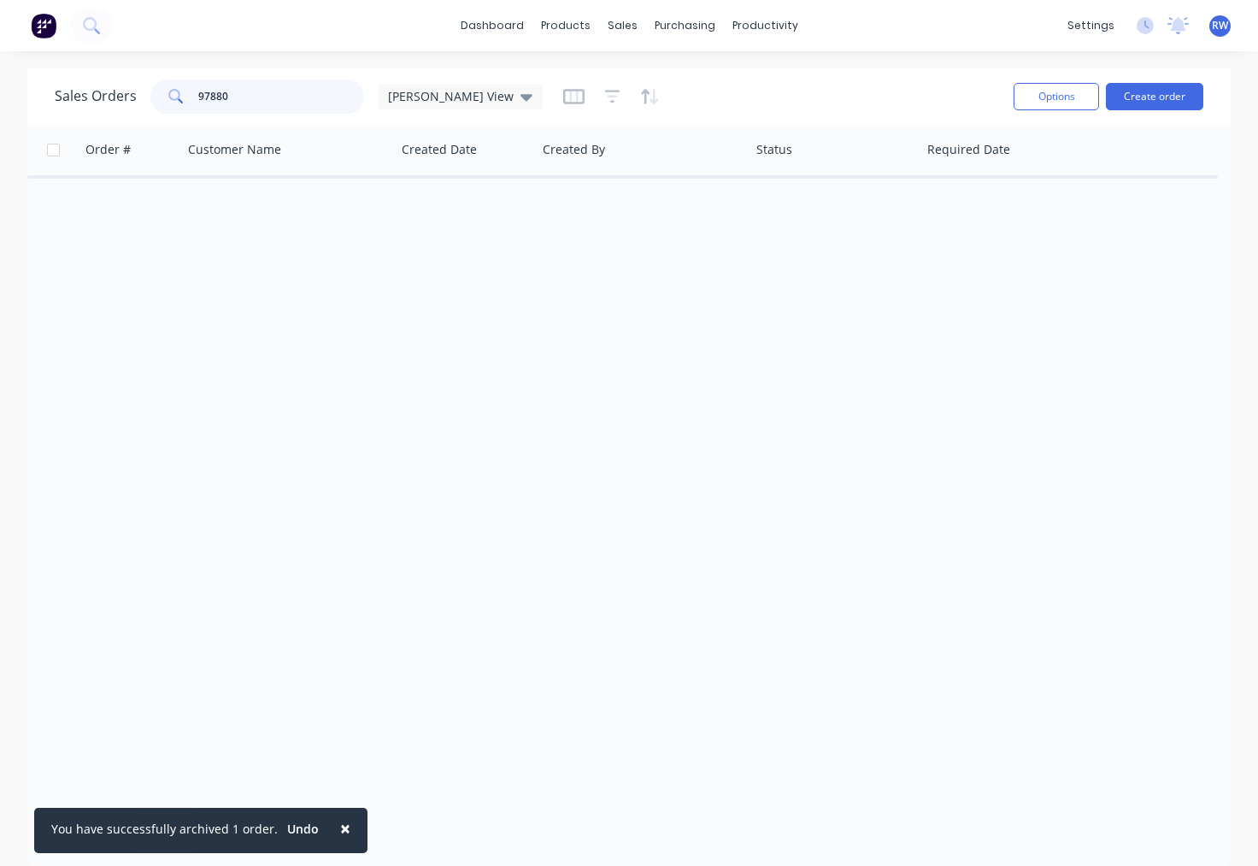
click at [244, 97] on input "97880" at bounding box center [281, 96] width 167 height 34
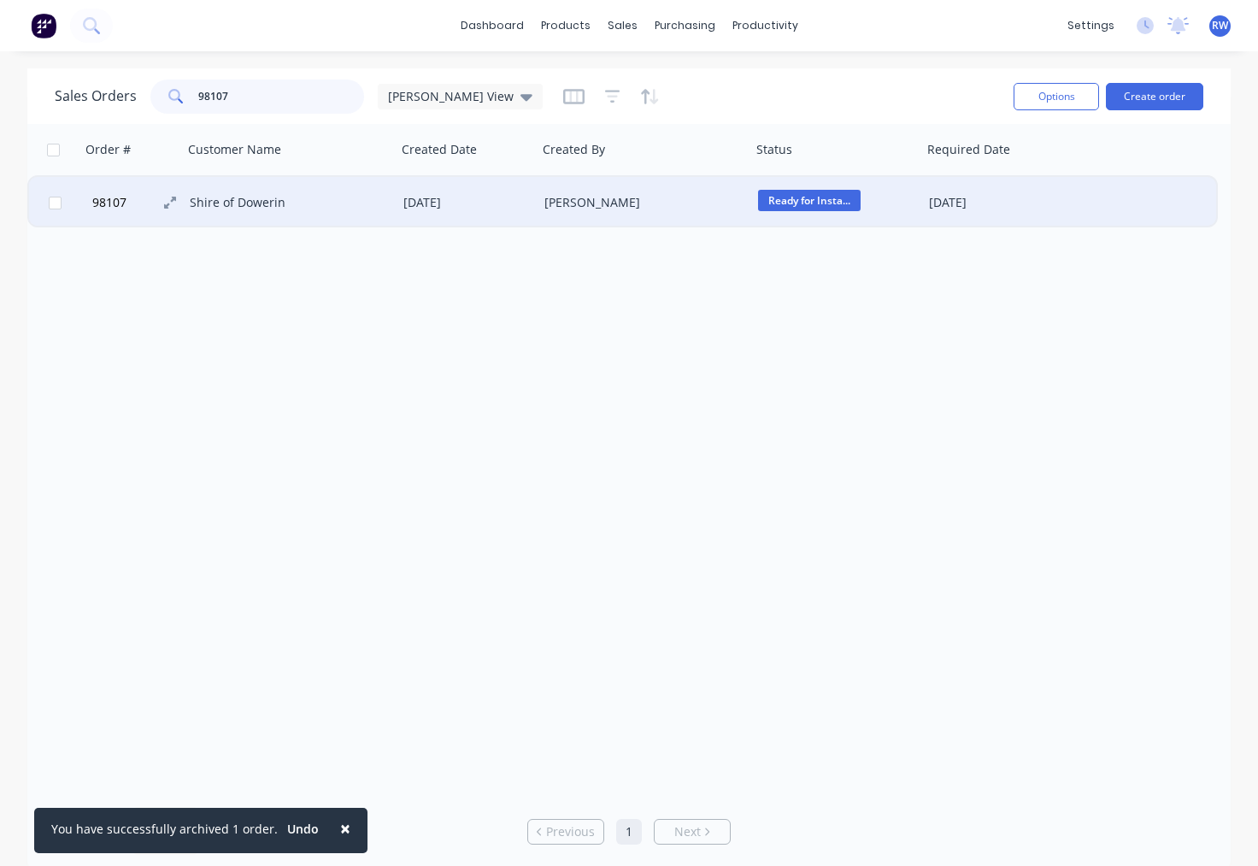
type input "98107"
click at [111, 203] on span "98107" at bounding box center [109, 202] width 34 height 17
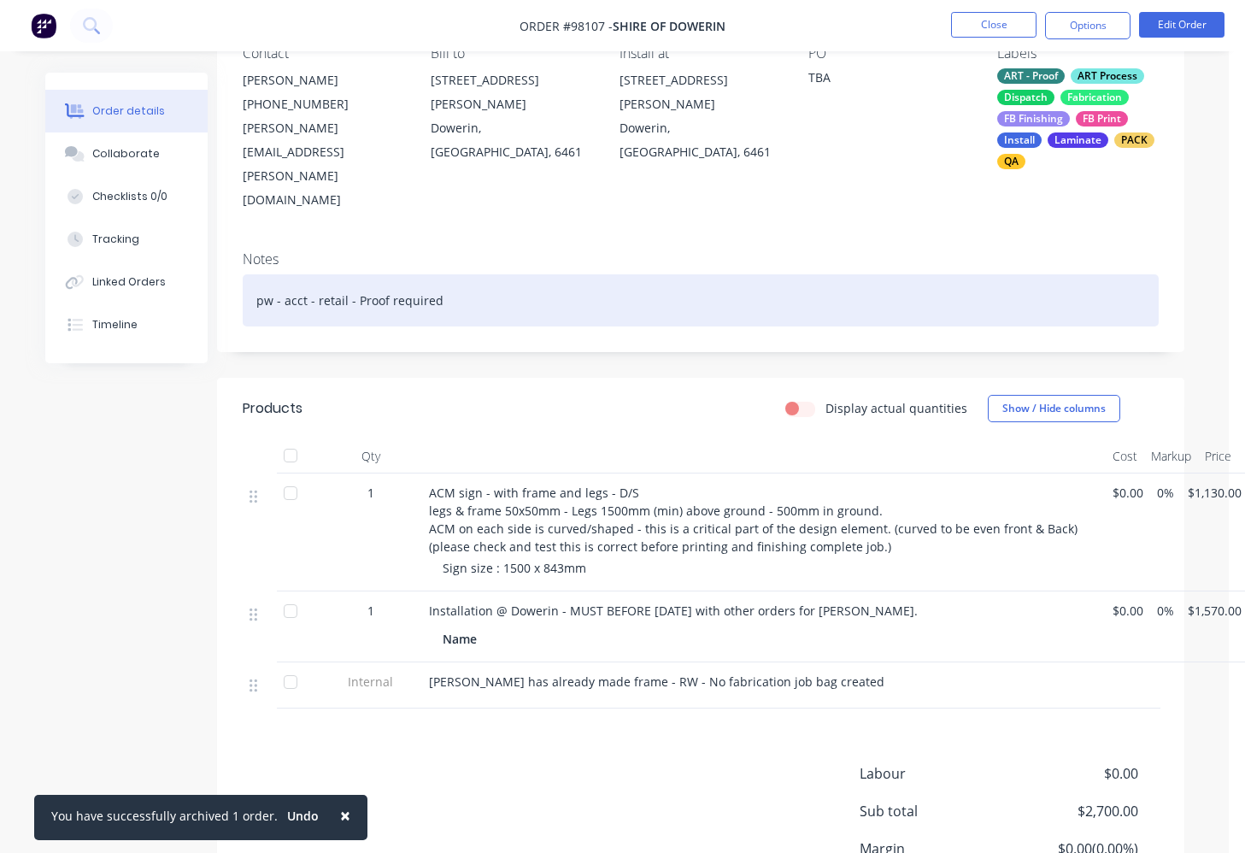
scroll to position [169, 21]
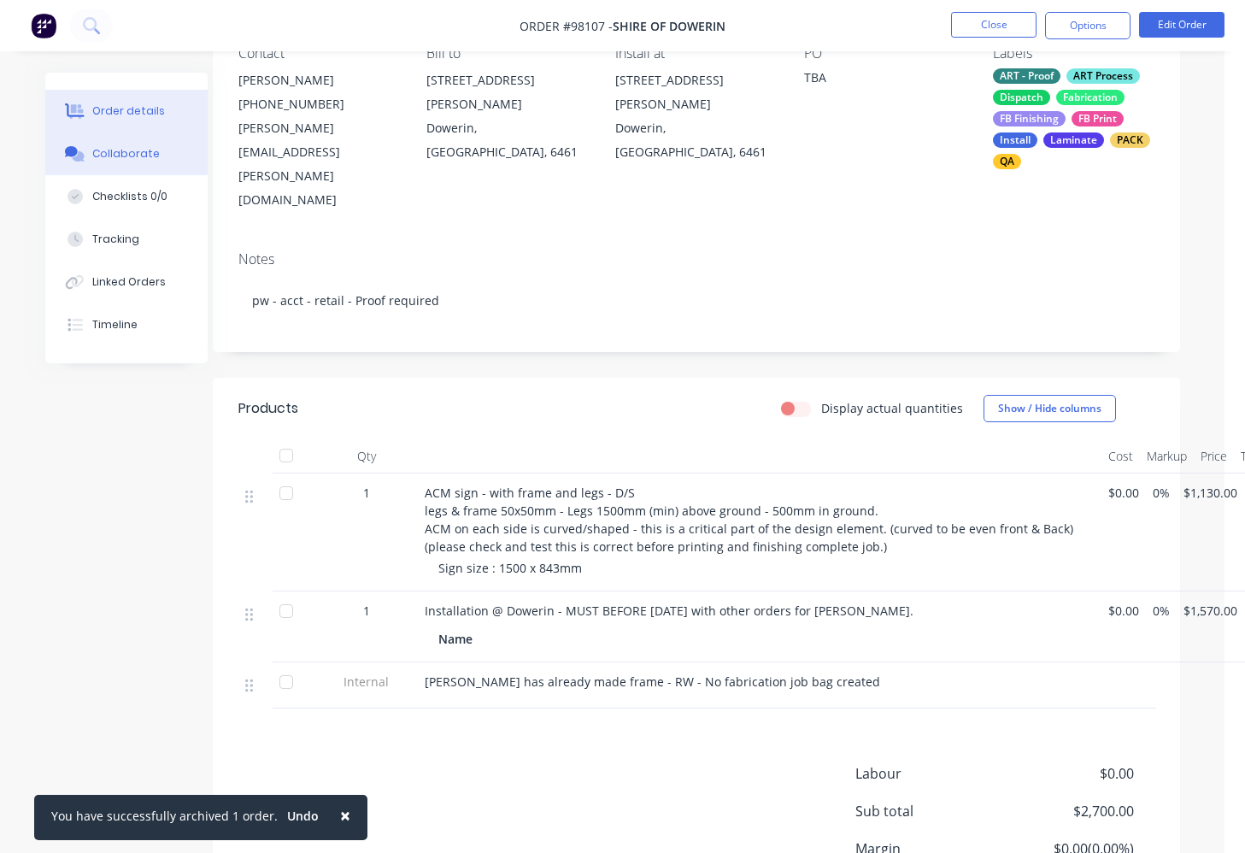
click at [134, 155] on div "Collaborate" at bounding box center [126, 153] width 68 height 15
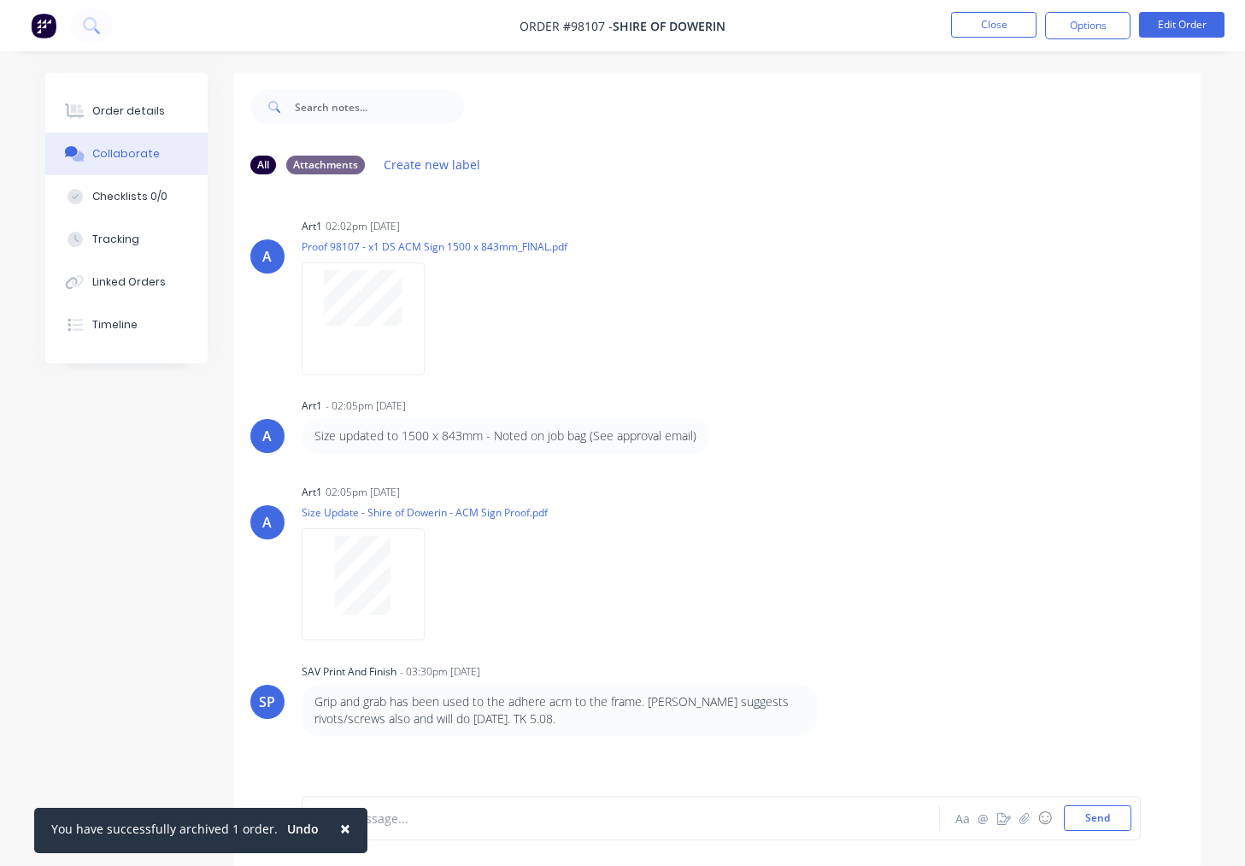
scroll to position [26, 0]
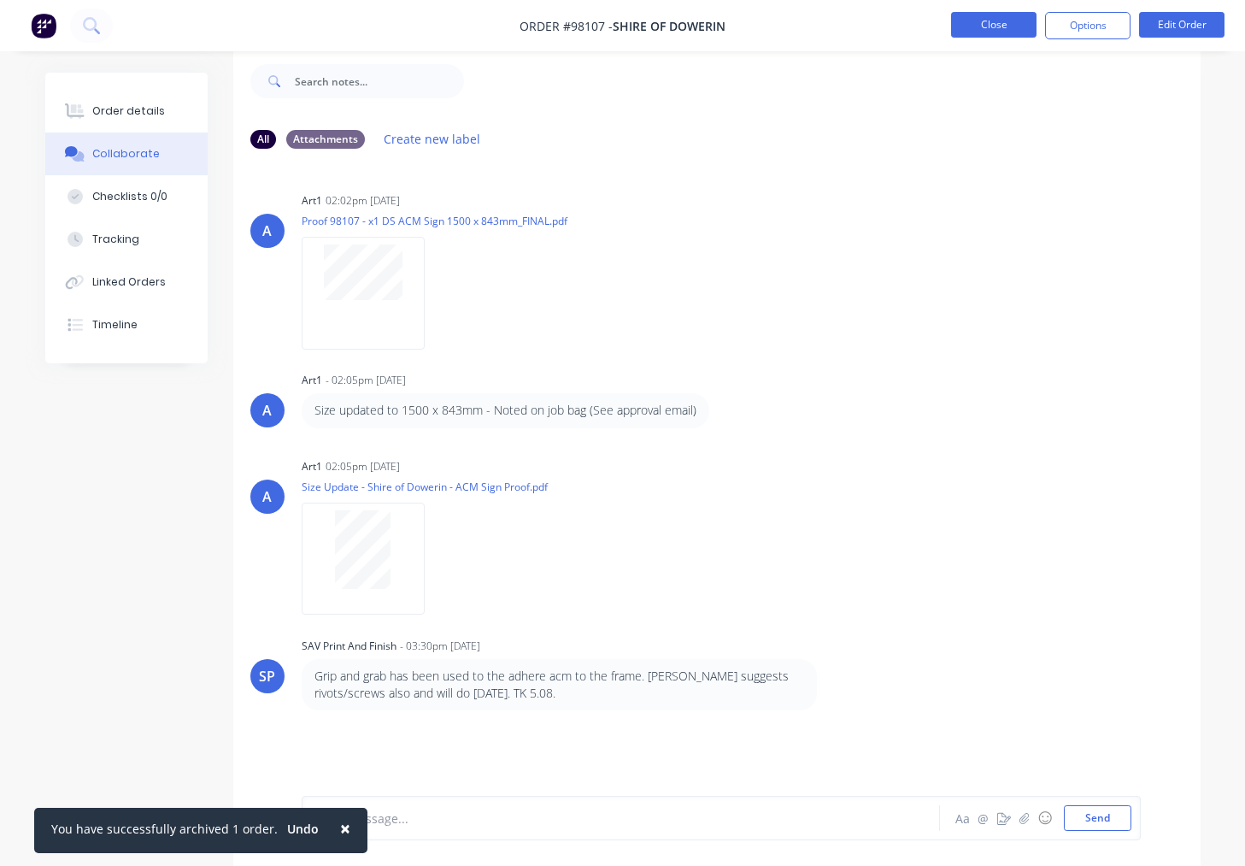
click at [991, 26] on button "Close" at bounding box center [993, 25] width 85 height 26
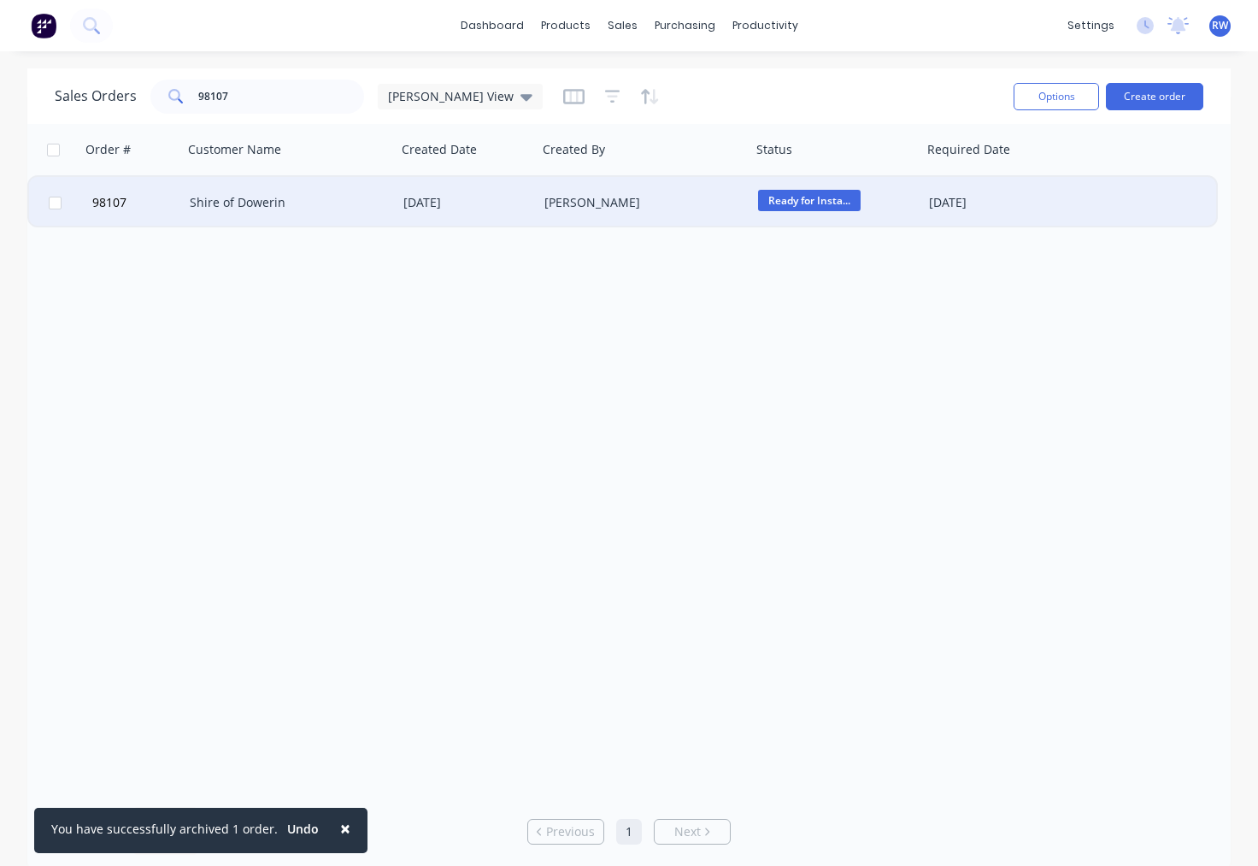
click at [59, 203] on input "checkbox" at bounding box center [55, 203] width 13 height 13
checkbox input "true"
click at [1056, 97] on button "Options" at bounding box center [1056, 96] width 85 height 27
click at [1000, 175] on div "Archive" at bounding box center [1018, 174] width 132 height 25
checkbox input "false"
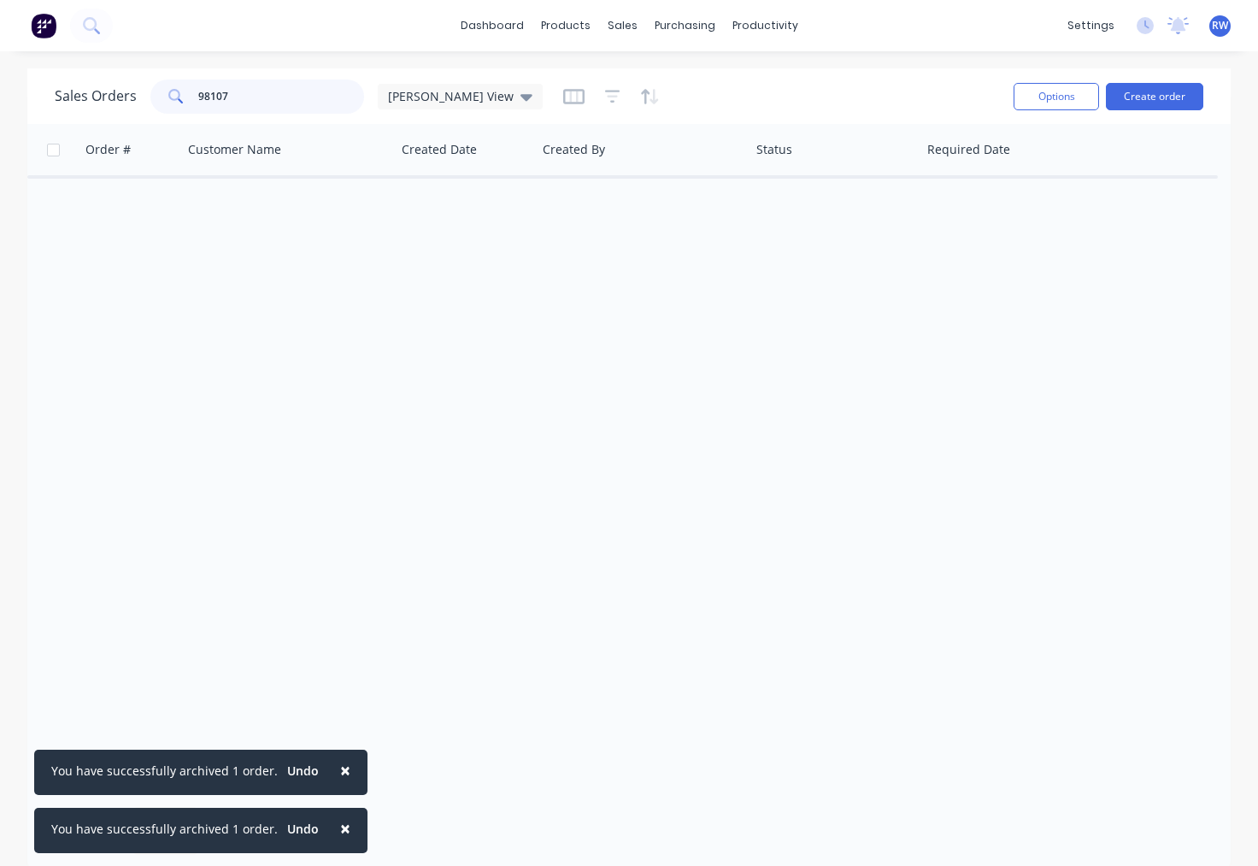
drag, startPoint x: 297, startPoint y: 101, endPoint x: 175, endPoint y: 97, distance: 121.4
click at [198, 98] on input "98107" at bounding box center [281, 96] width 167 height 34
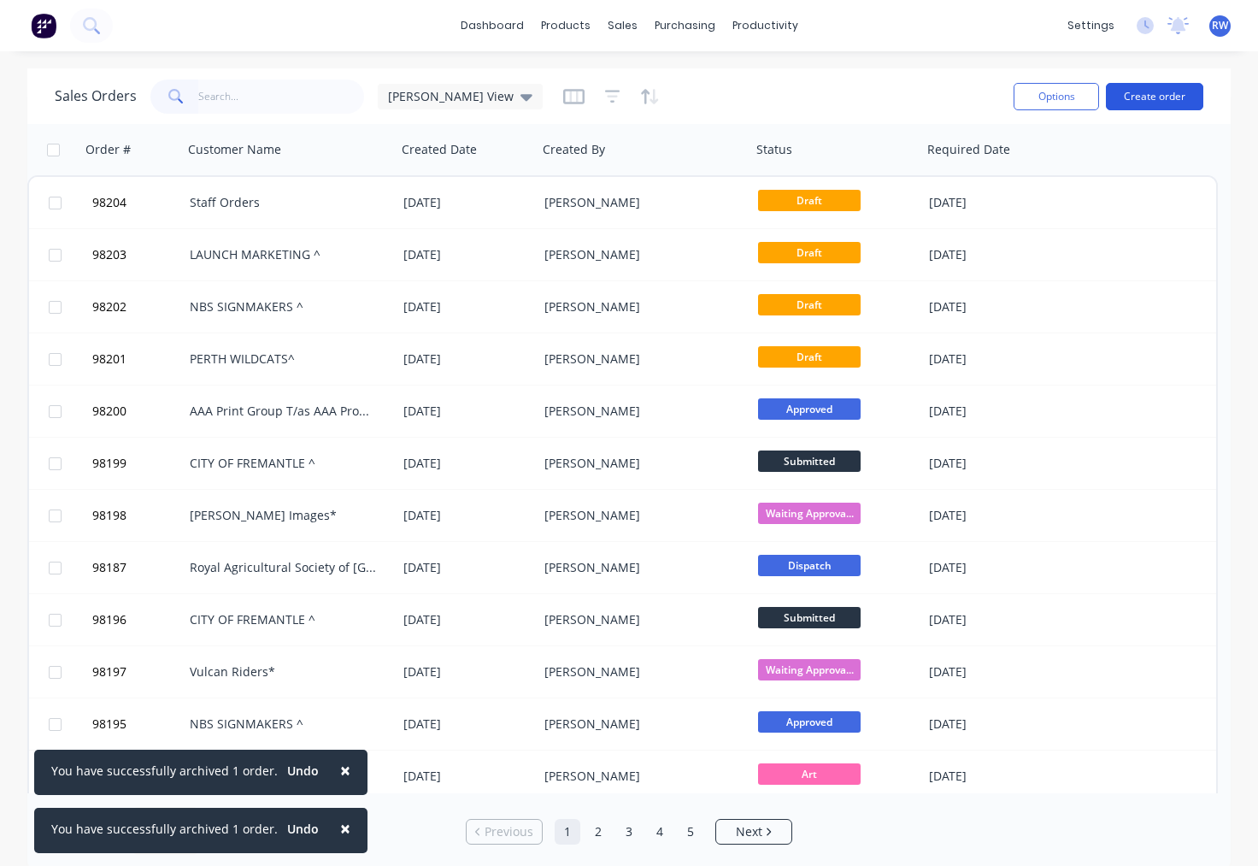
click at [1163, 94] on button "Create order" at bounding box center [1154, 96] width 97 height 27
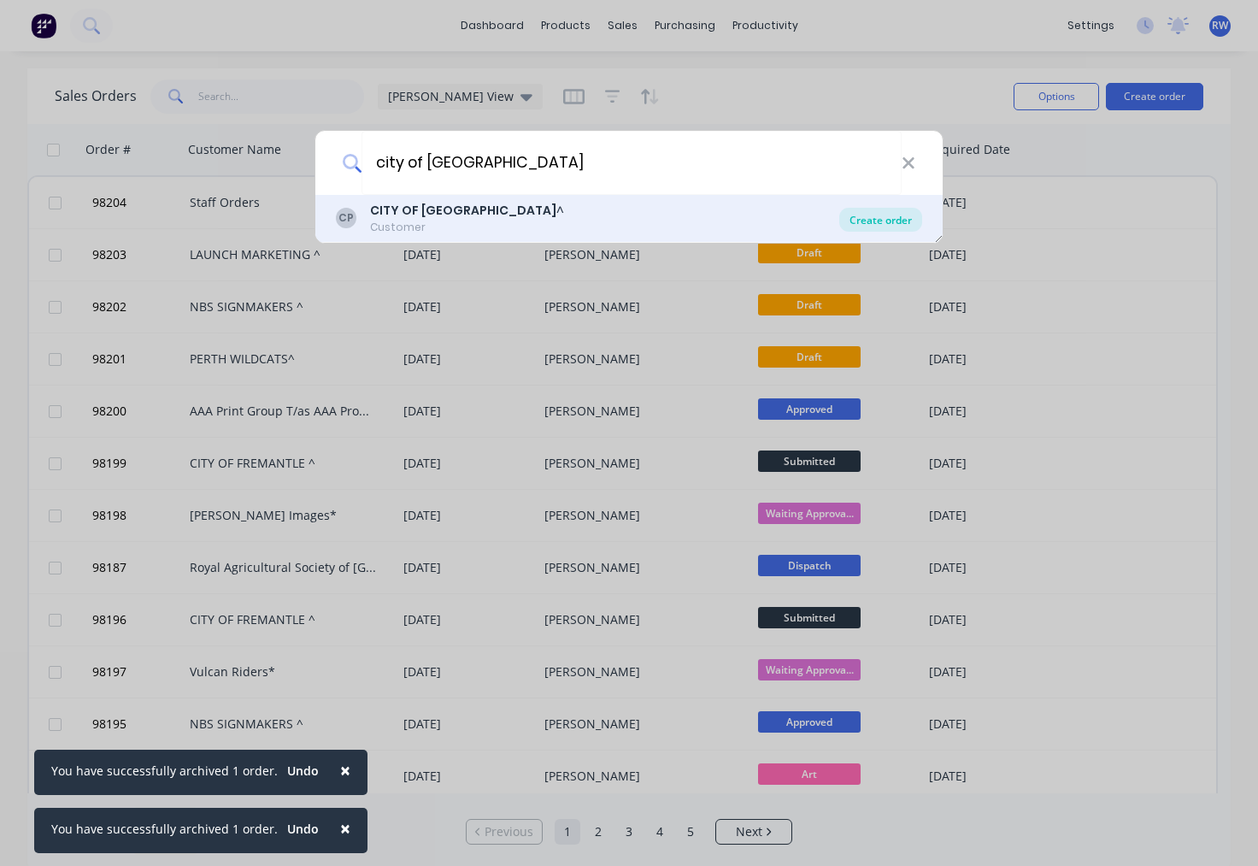
type input "city of [GEOGRAPHIC_DATA]"
click at [869, 224] on div "Create order" at bounding box center [880, 220] width 83 height 24
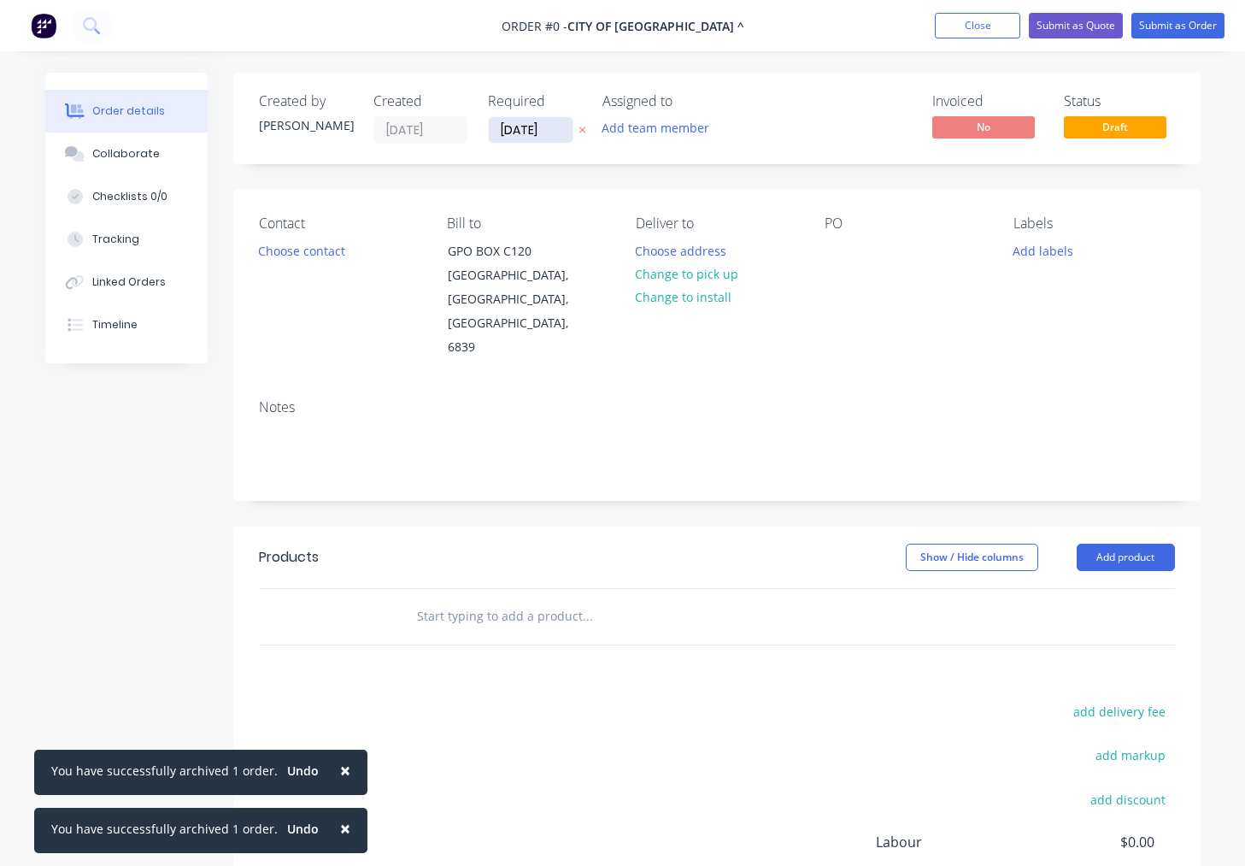
click at [560, 129] on input "[DATE]" at bounding box center [531, 130] width 84 height 26
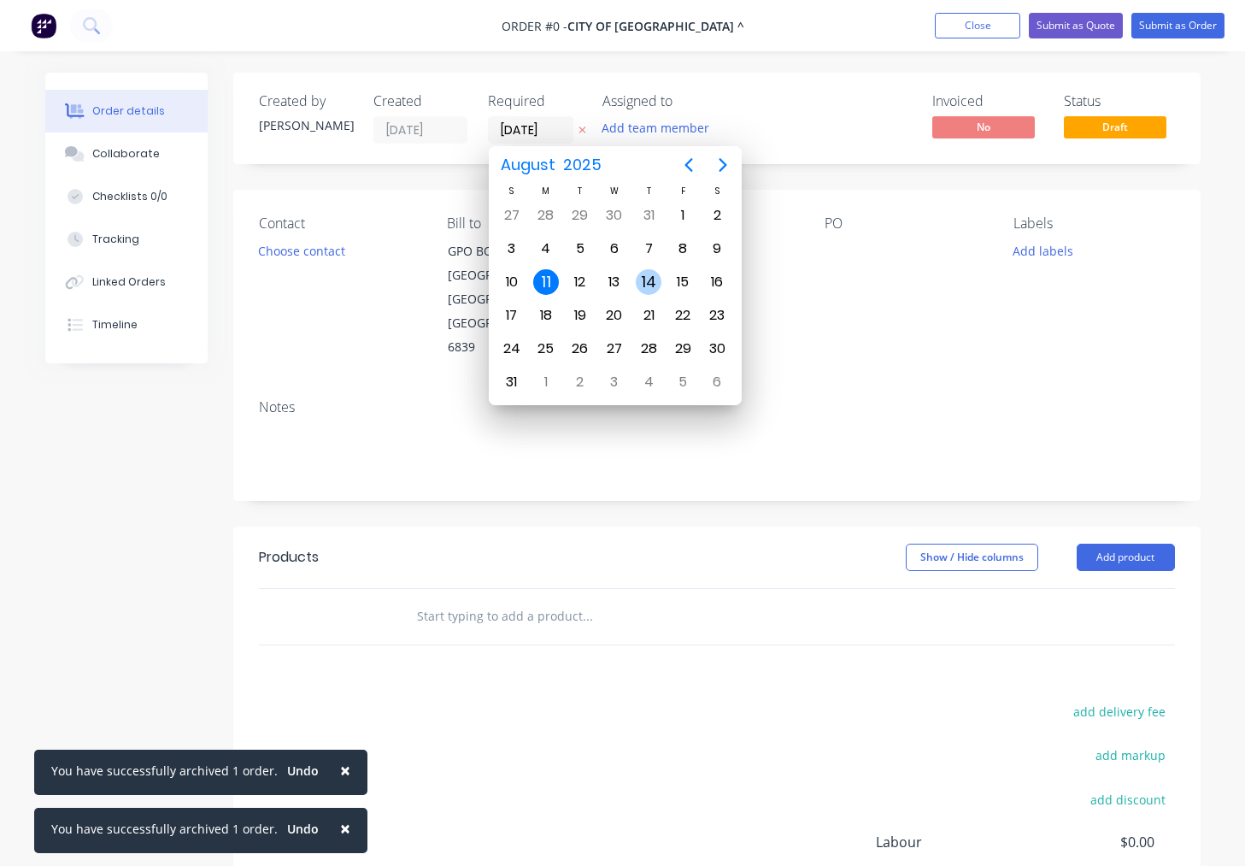
click at [644, 283] on div "14" at bounding box center [649, 282] width 26 height 26
type input "[DATE]"
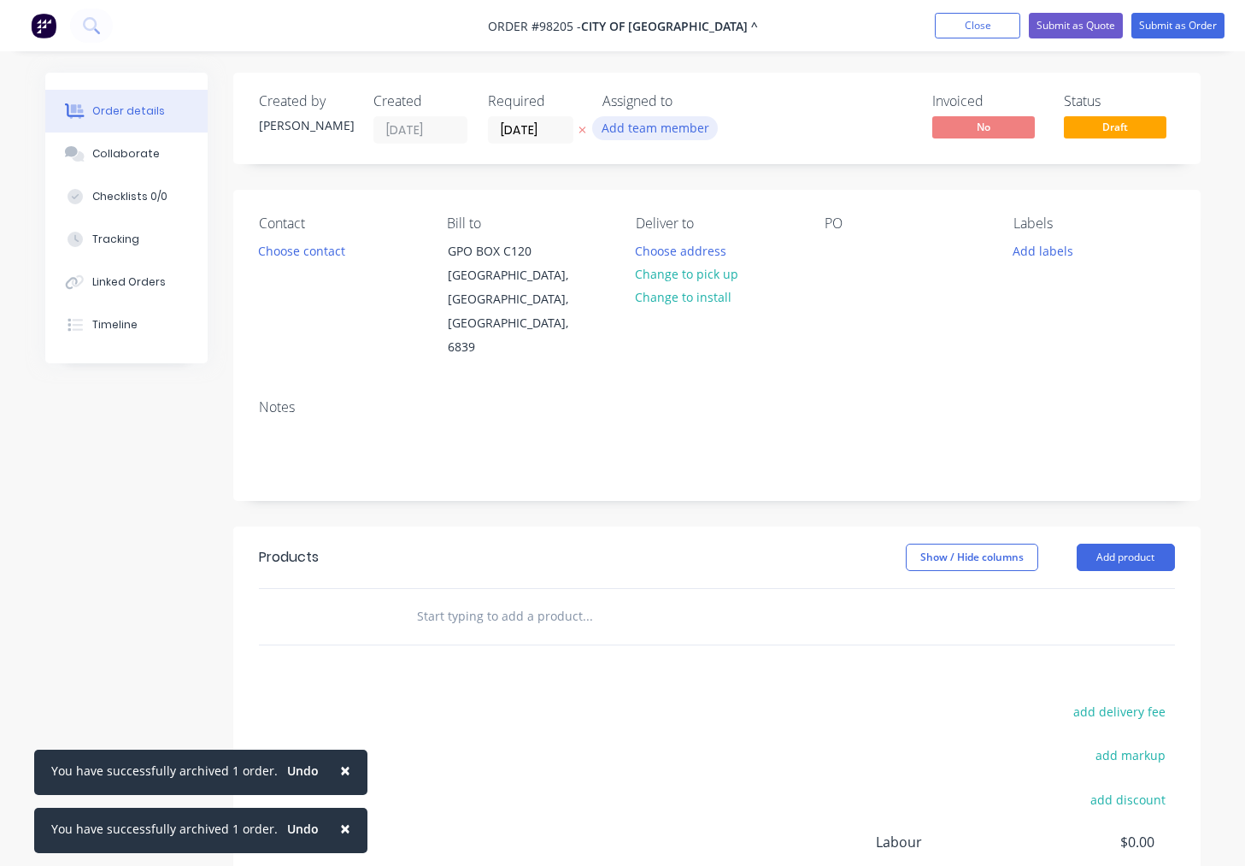
click at [655, 132] on button "Add team member" at bounding box center [655, 127] width 126 height 23
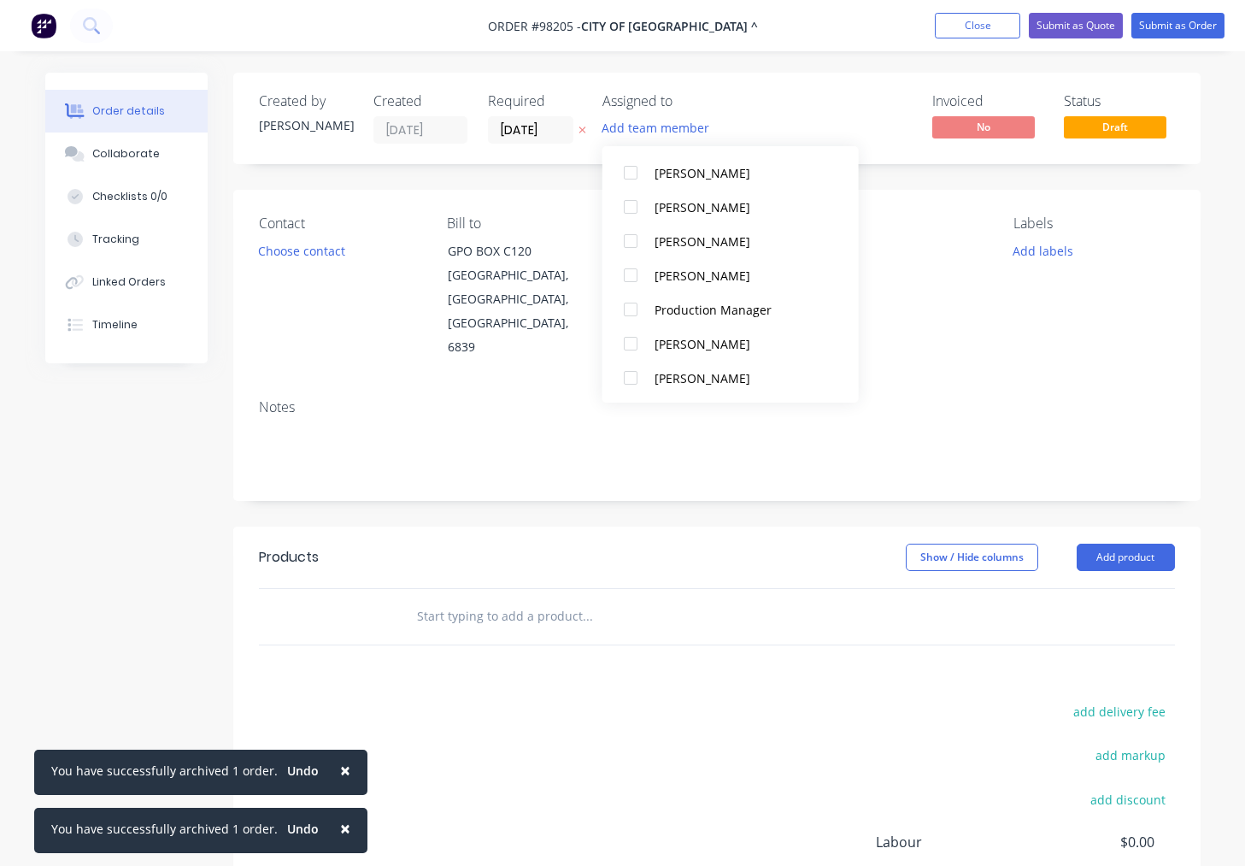
scroll to position [465, 0]
click at [702, 275] on div "[PERSON_NAME]" at bounding box center [740, 271] width 171 height 18
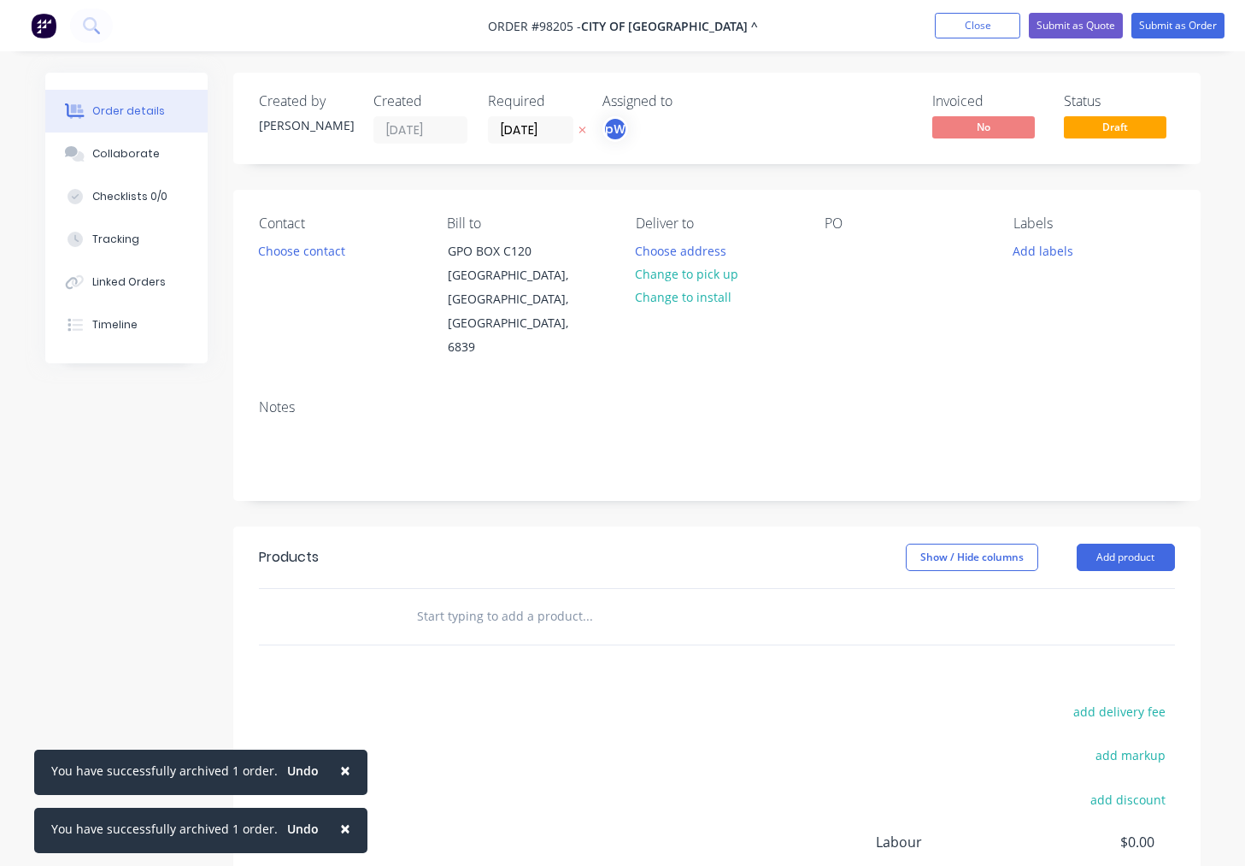
click at [940, 338] on div "Contact Choose contact Bill to GPO [GEOGRAPHIC_DATA] Deliver to Choose address …" at bounding box center [716, 288] width 967 height 196
click at [682, 295] on button "Change to install" at bounding box center [683, 296] width 115 height 23
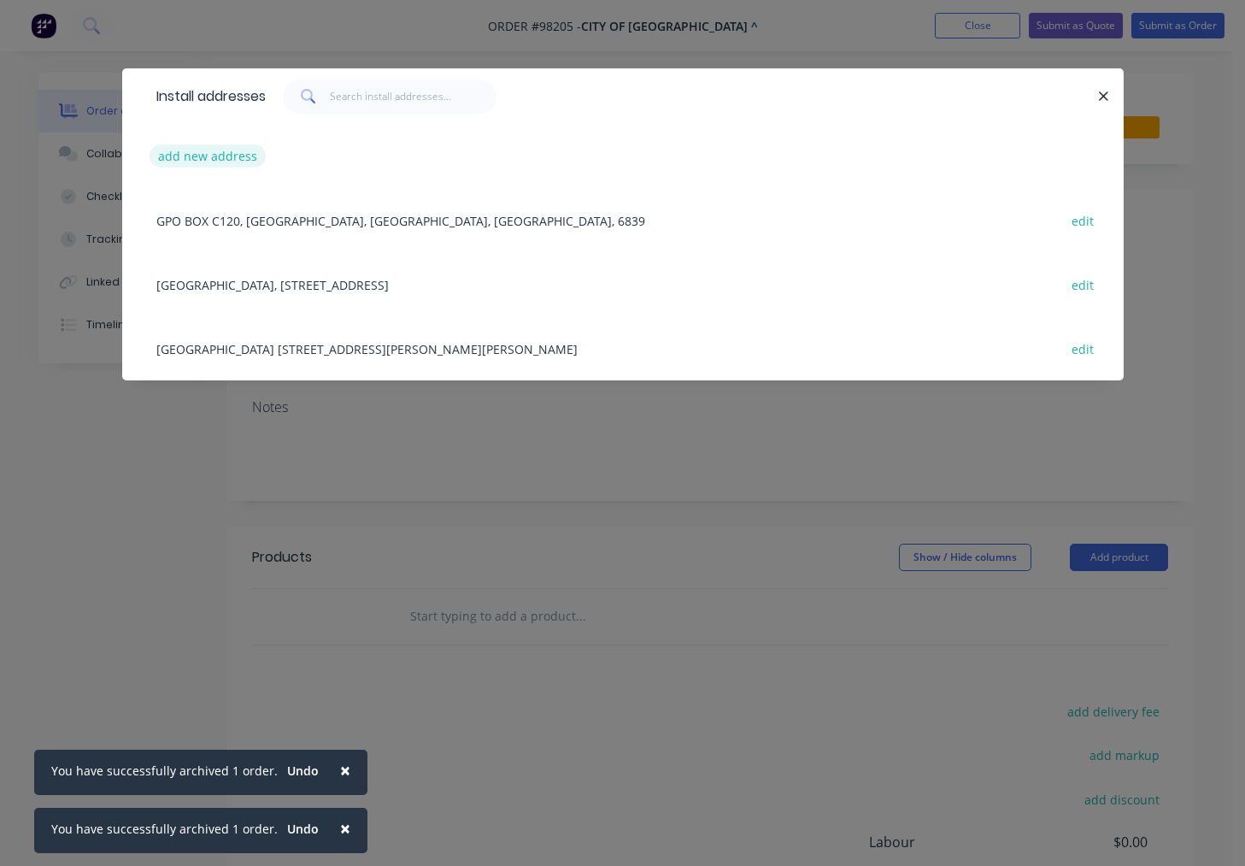
click at [219, 155] on button "add new address" at bounding box center [208, 155] width 117 height 23
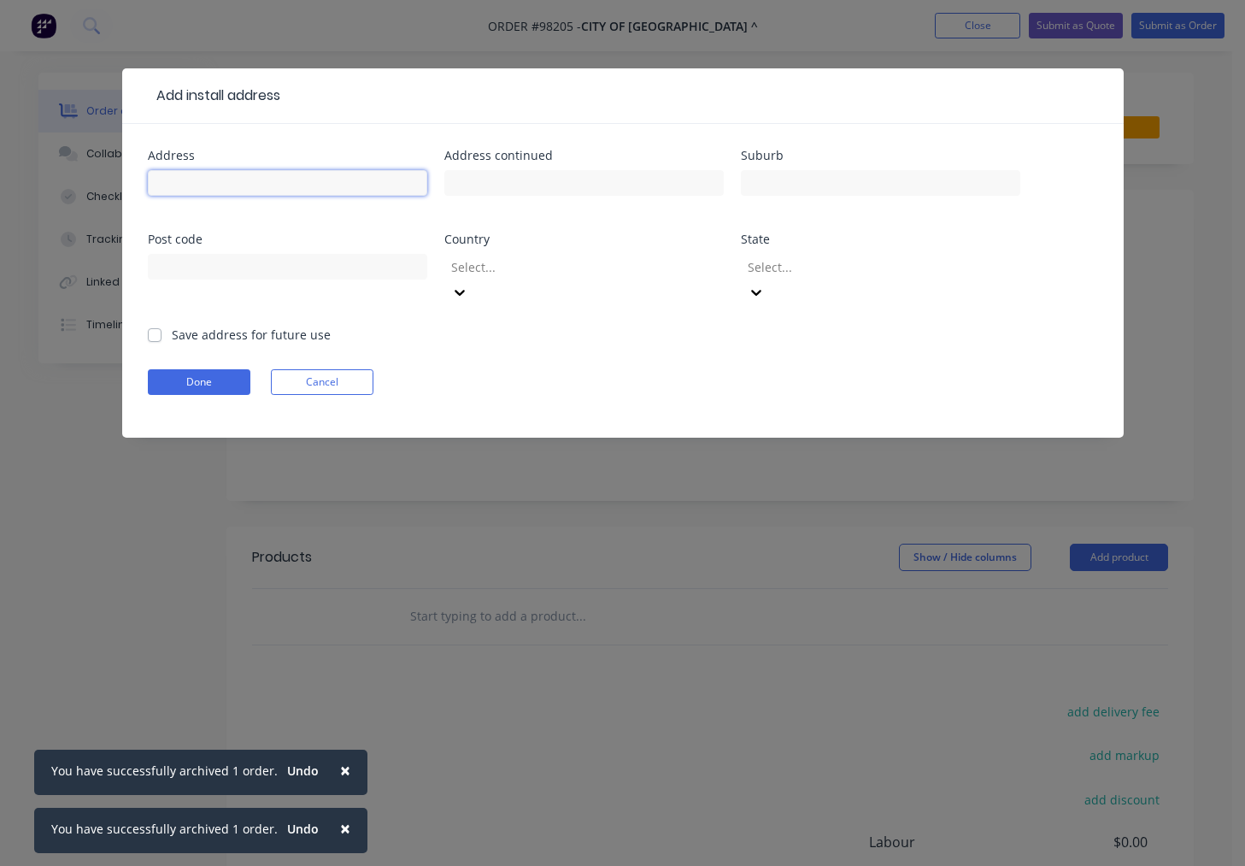
click at [238, 179] on input "text" at bounding box center [287, 183] width 279 height 26
click at [210, 185] on input "Pioneer gardens" at bounding box center [287, 183] width 279 height 26
type input "[GEOGRAPHIC_DATA]"
click at [814, 176] on input "text" at bounding box center [880, 183] width 279 height 26
type input "[GEOGRAPHIC_DATA]"
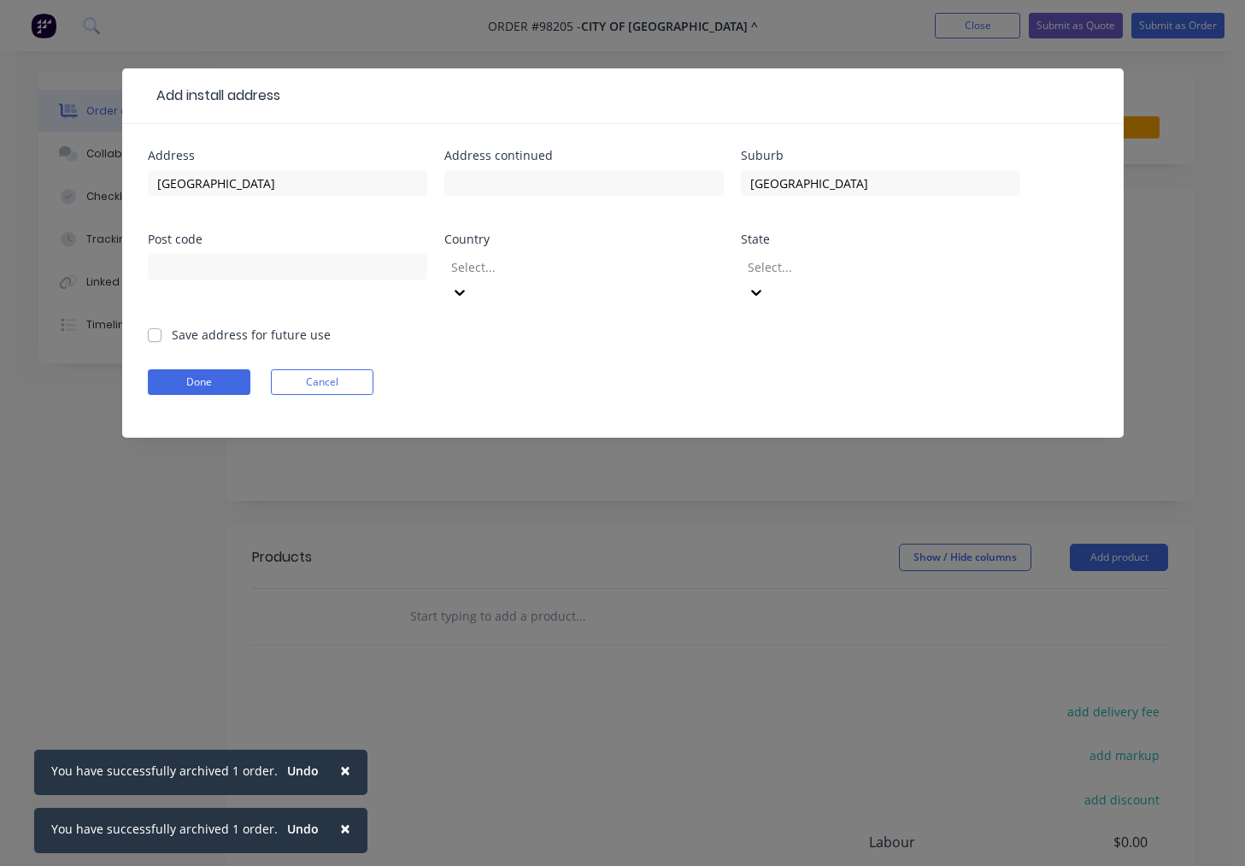
click at [203, 326] on label "Save address for future use" at bounding box center [251, 335] width 159 height 18
click at [175, 326] on label "Save address for future use" at bounding box center [251, 335] width 159 height 18
click at [162, 326] on input "Save address for future use" at bounding box center [155, 334] width 14 height 16
checkbox input "true"
click at [189, 369] on button "Done" at bounding box center [199, 382] width 103 height 26
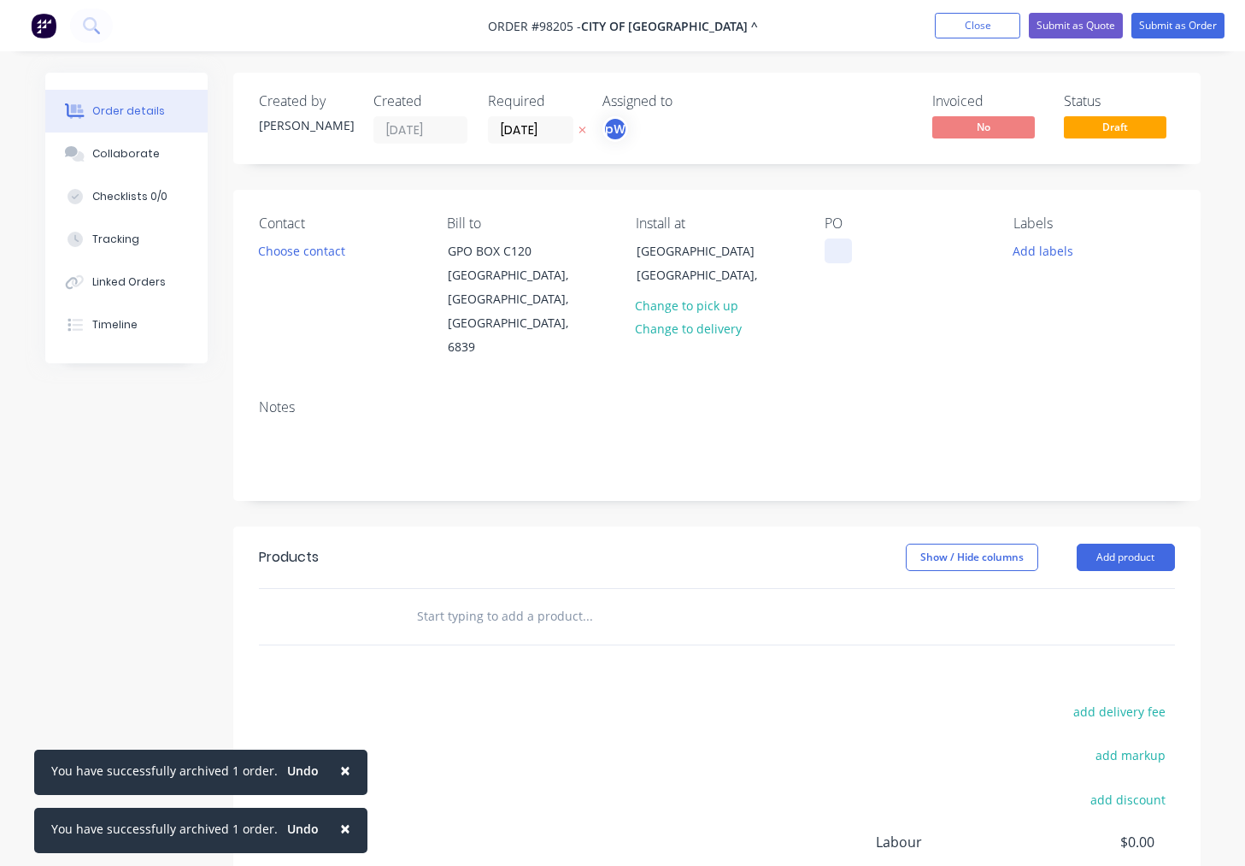
click at [835, 254] on div at bounding box center [838, 250] width 27 height 25
click at [1037, 245] on button "Add labels" at bounding box center [1043, 249] width 79 height 23
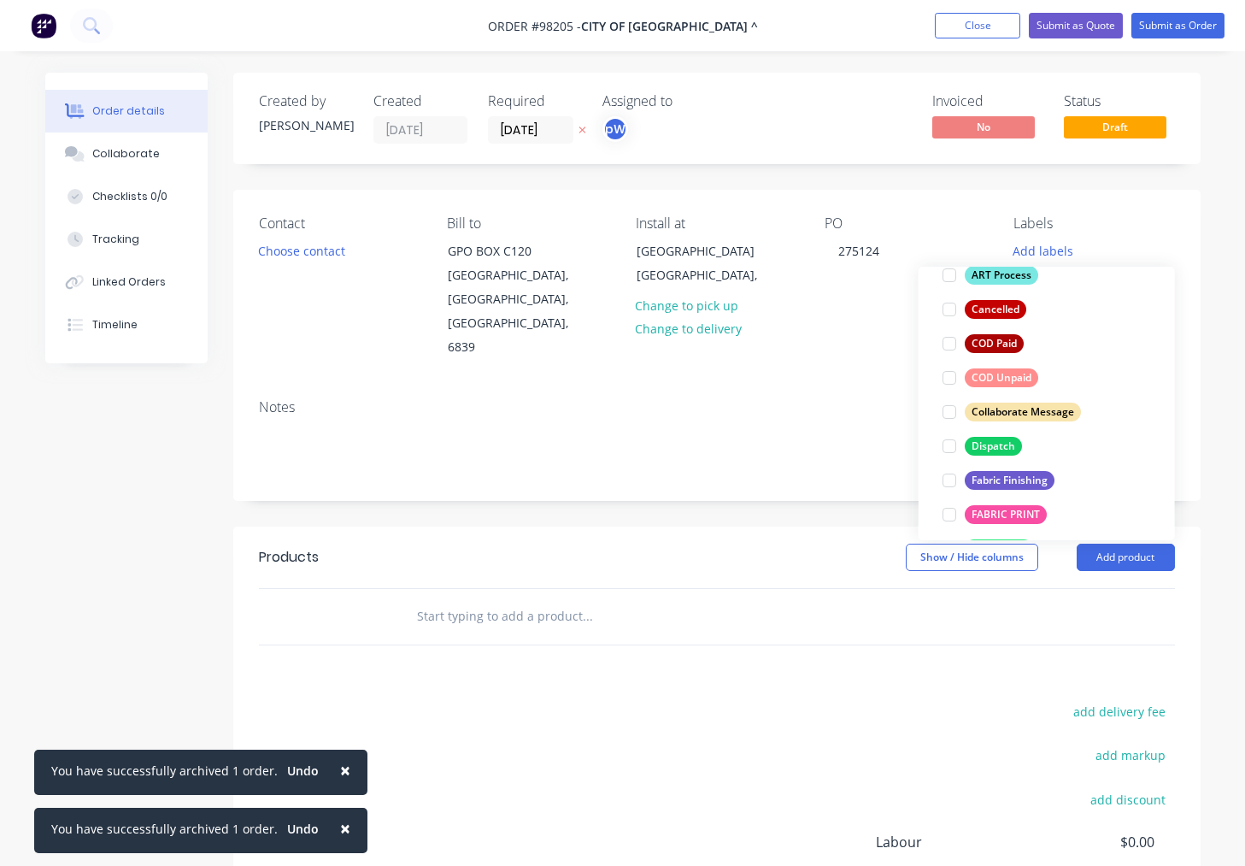
scroll to position [169, 0]
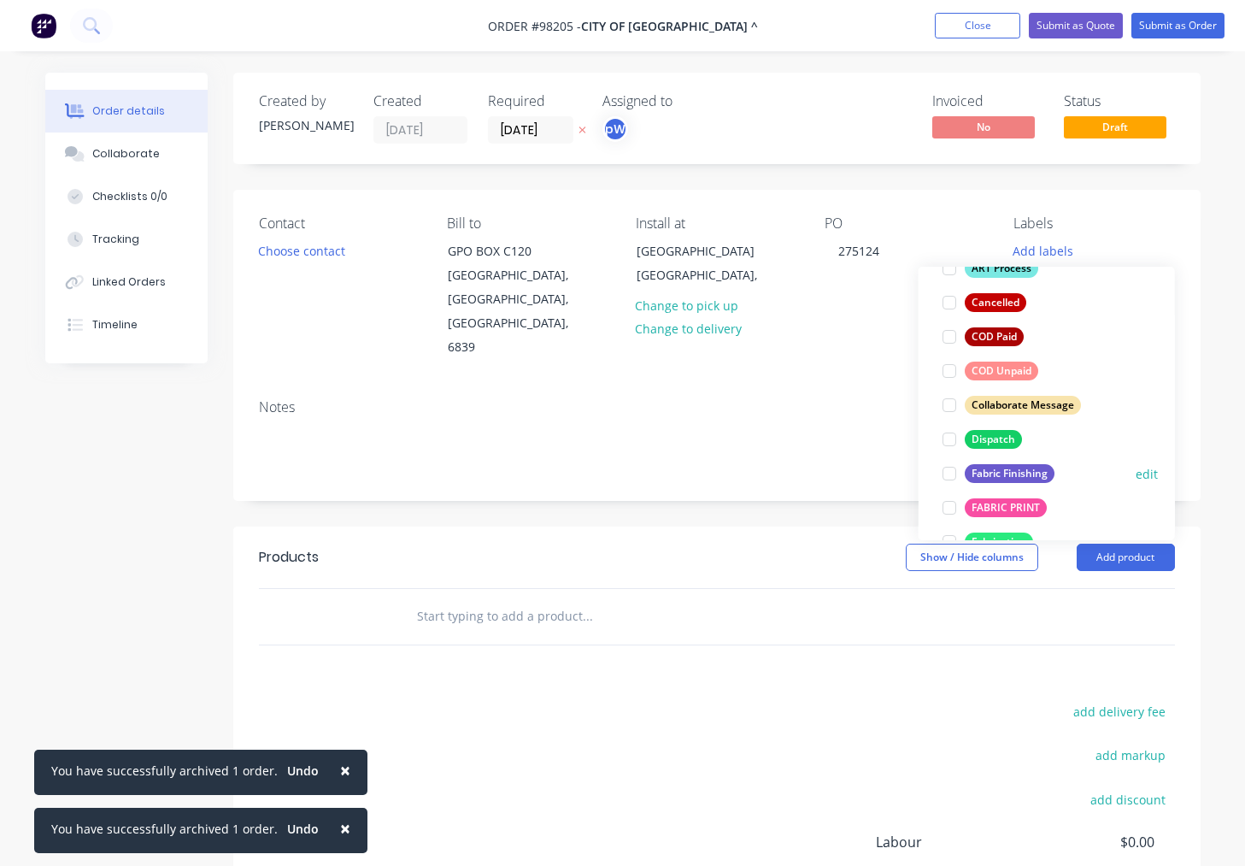
click at [992, 473] on div "Fabric Finishing" at bounding box center [1010, 473] width 90 height 19
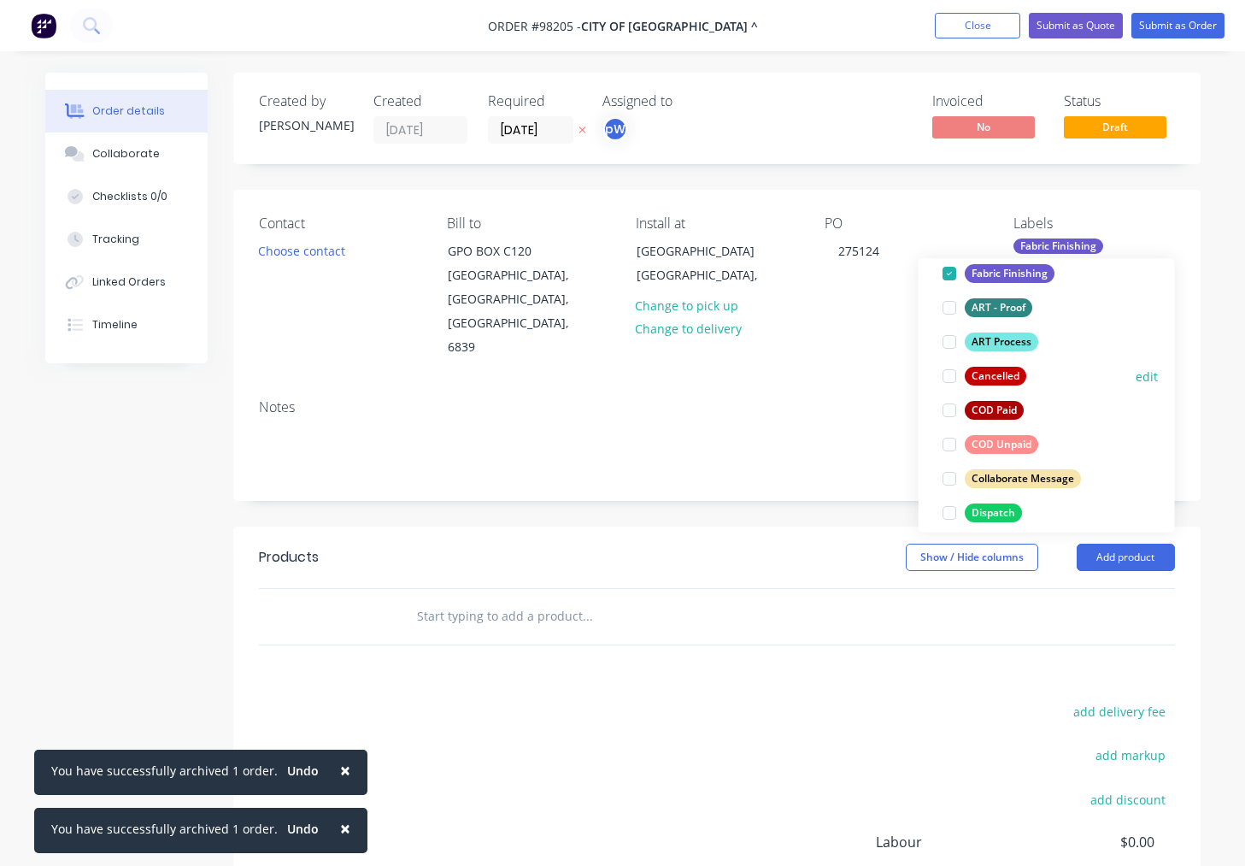
scroll to position [196, 0]
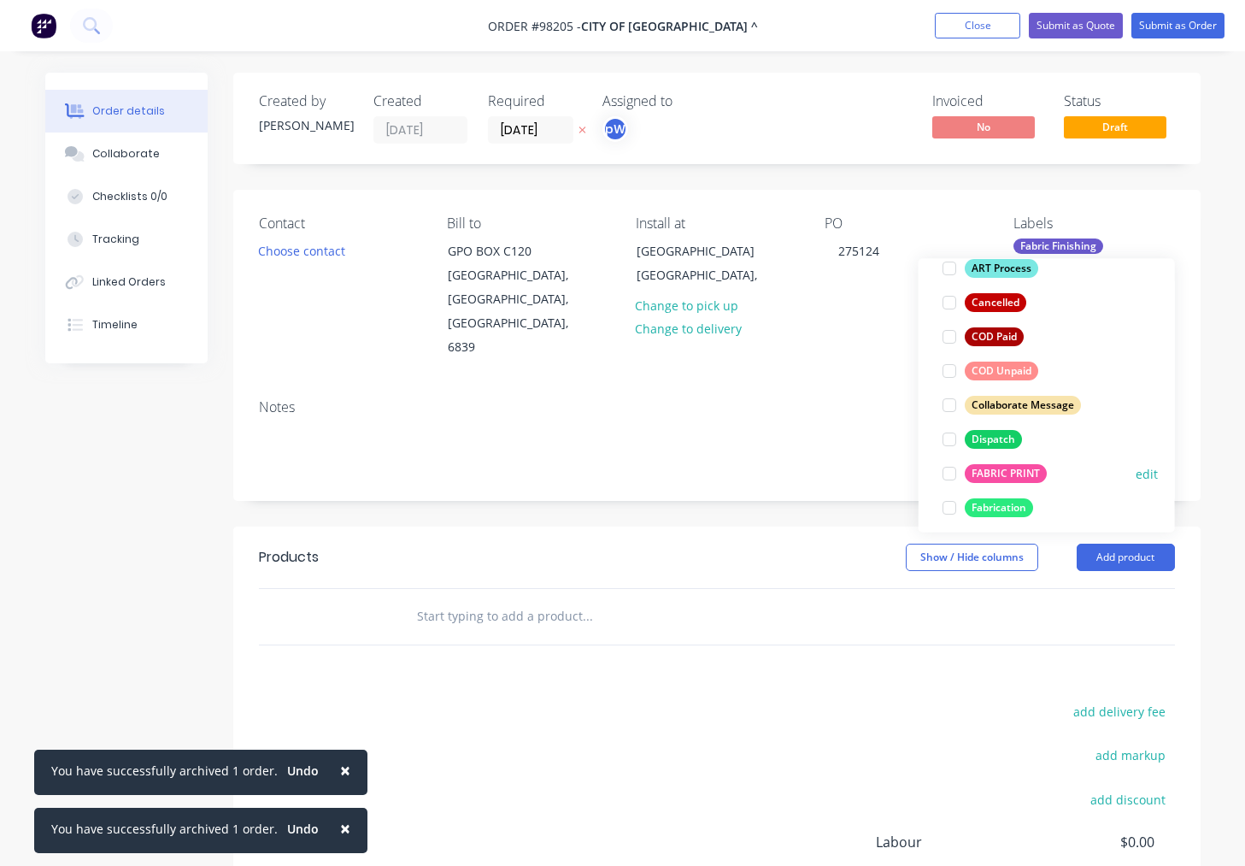
click at [999, 471] on div "FABRIC PRINT" at bounding box center [1006, 473] width 82 height 19
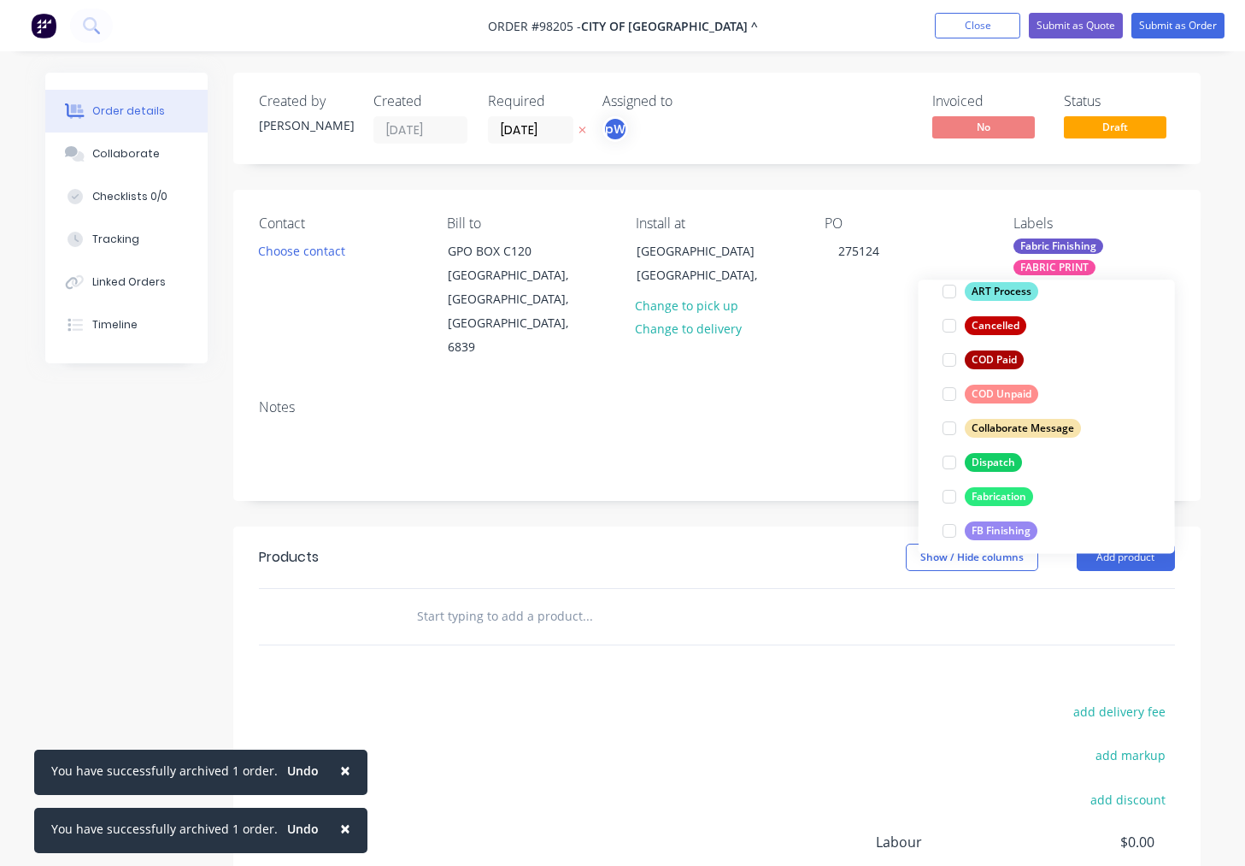
scroll to position [230, 0]
click at [990, 461] on div "Dispatch" at bounding box center [993, 460] width 57 height 19
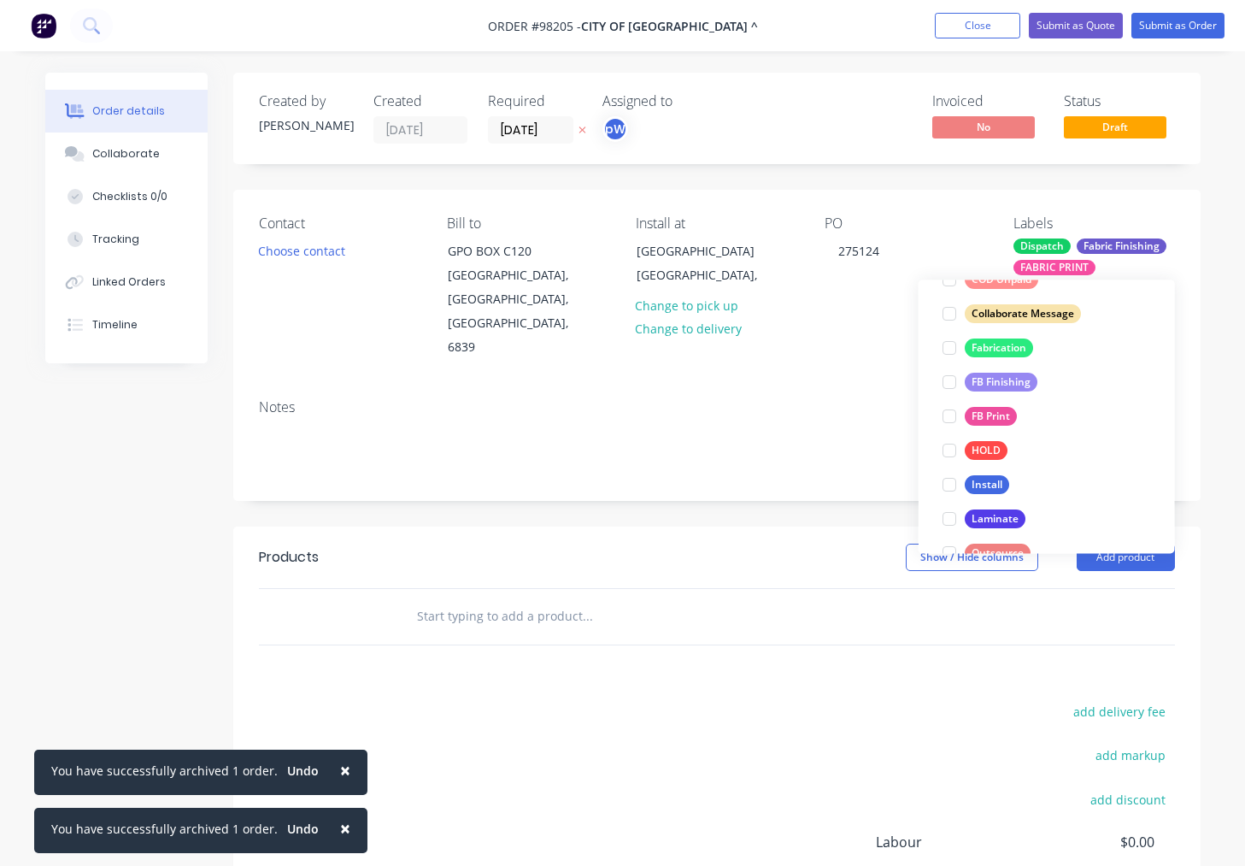
scroll to position [378, 0]
click at [990, 482] on div "Install" at bounding box center [987, 483] width 44 height 19
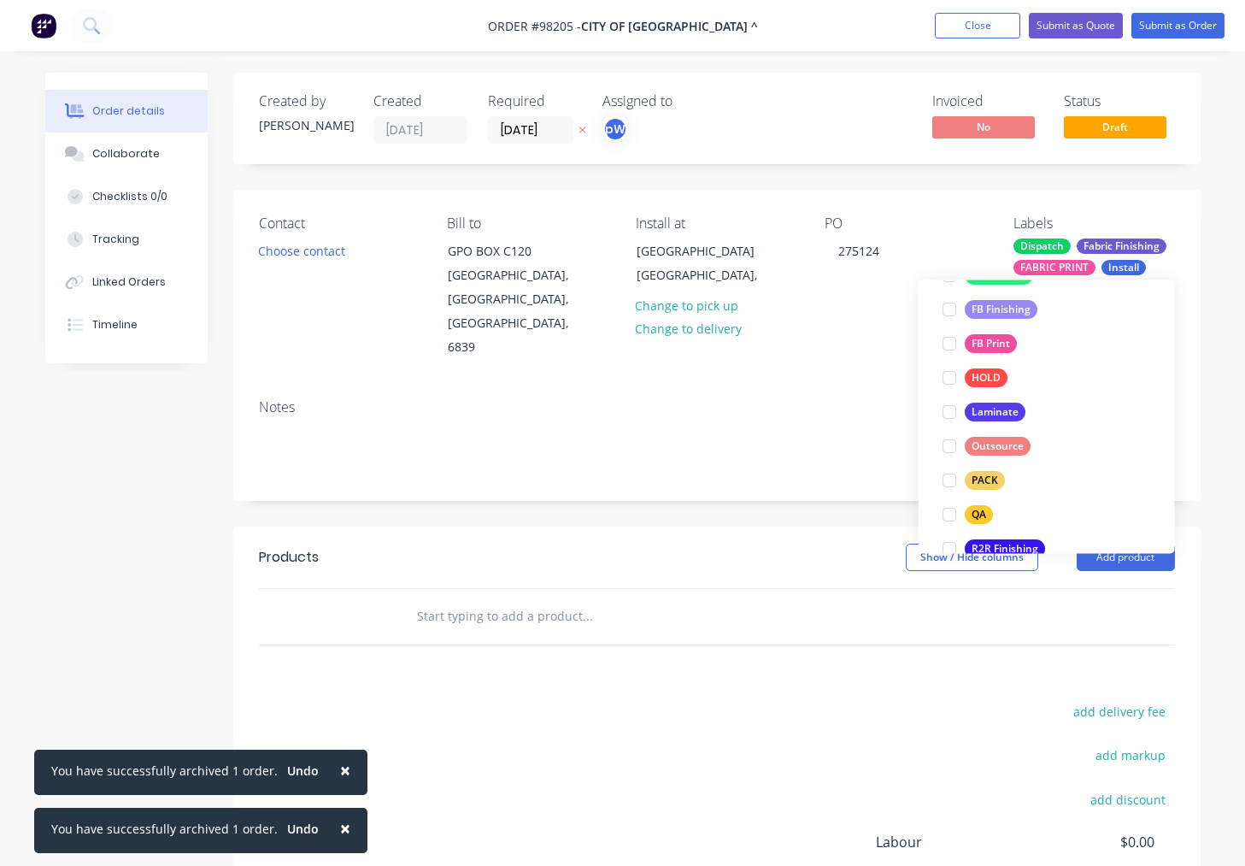
click at [990, 482] on div "PACK" at bounding box center [985, 481] width 40 height 19
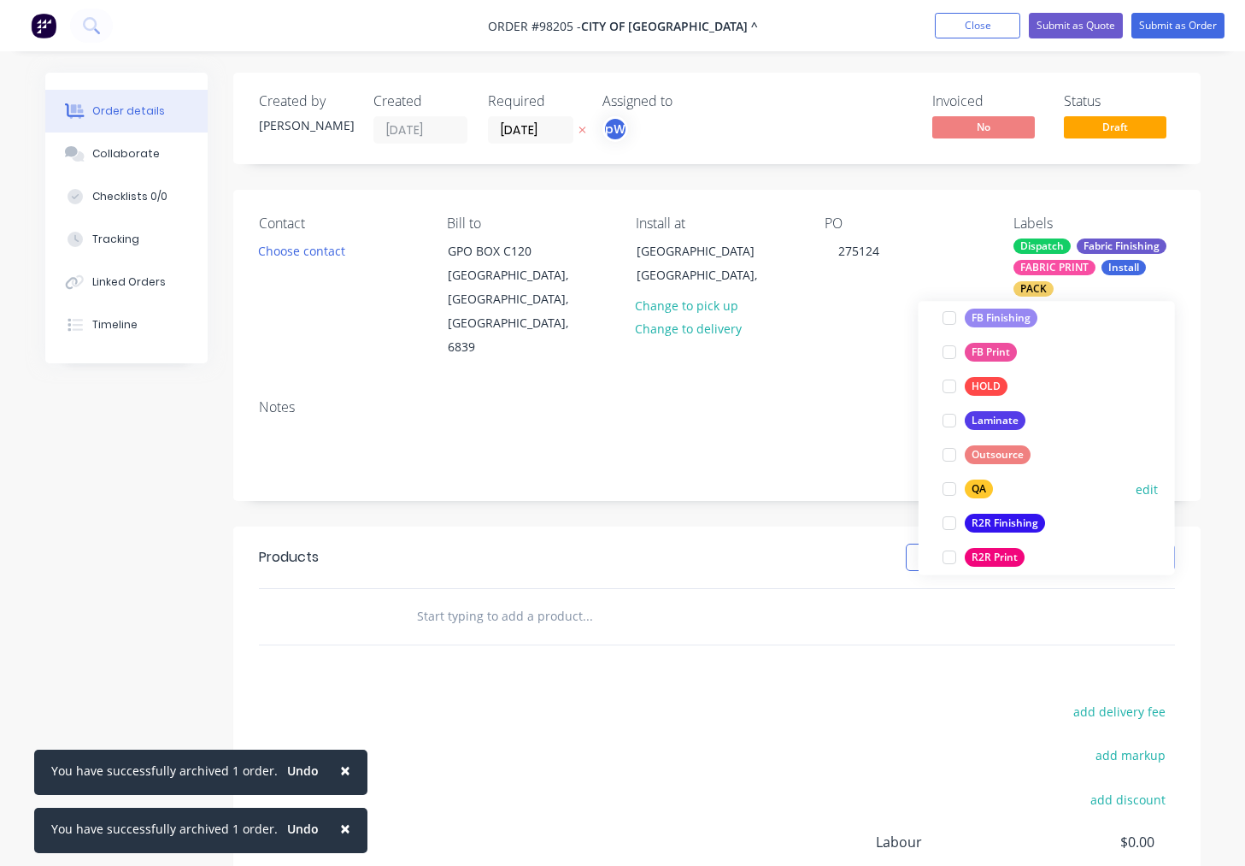
click at [975, 488] on div "QA" at bounding box center [979, 489] width 28 height 19
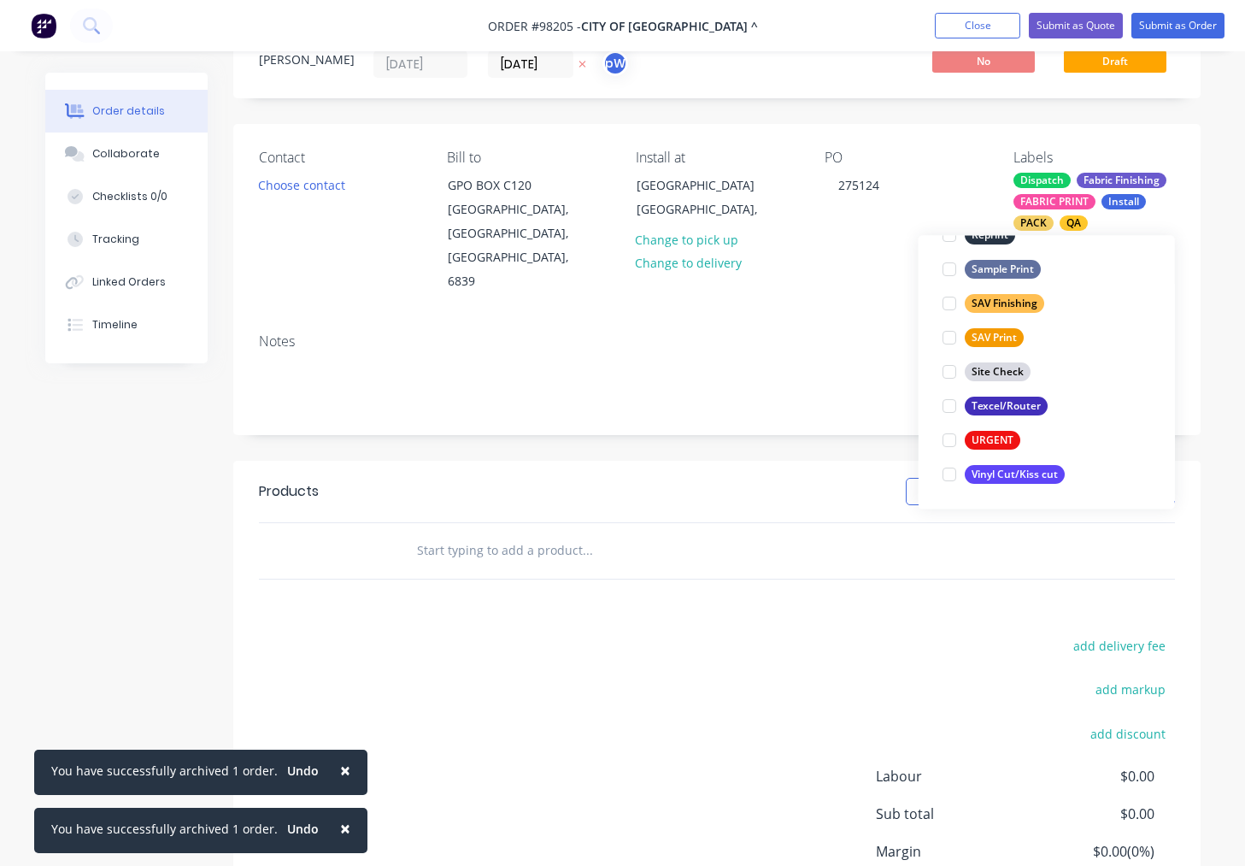
scroll to position [68, 0]
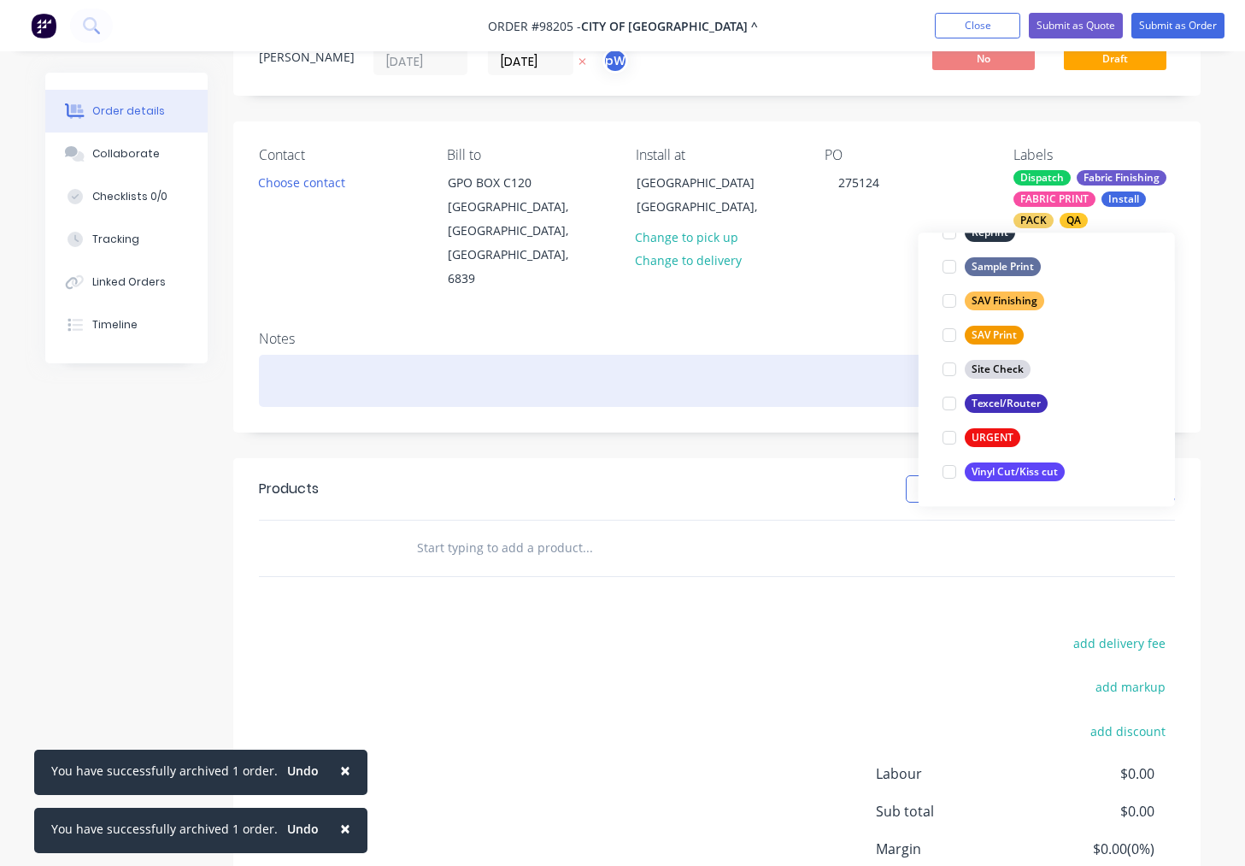
click at [420, 355] on div at bounding box center [717, 381] width 916 height 52
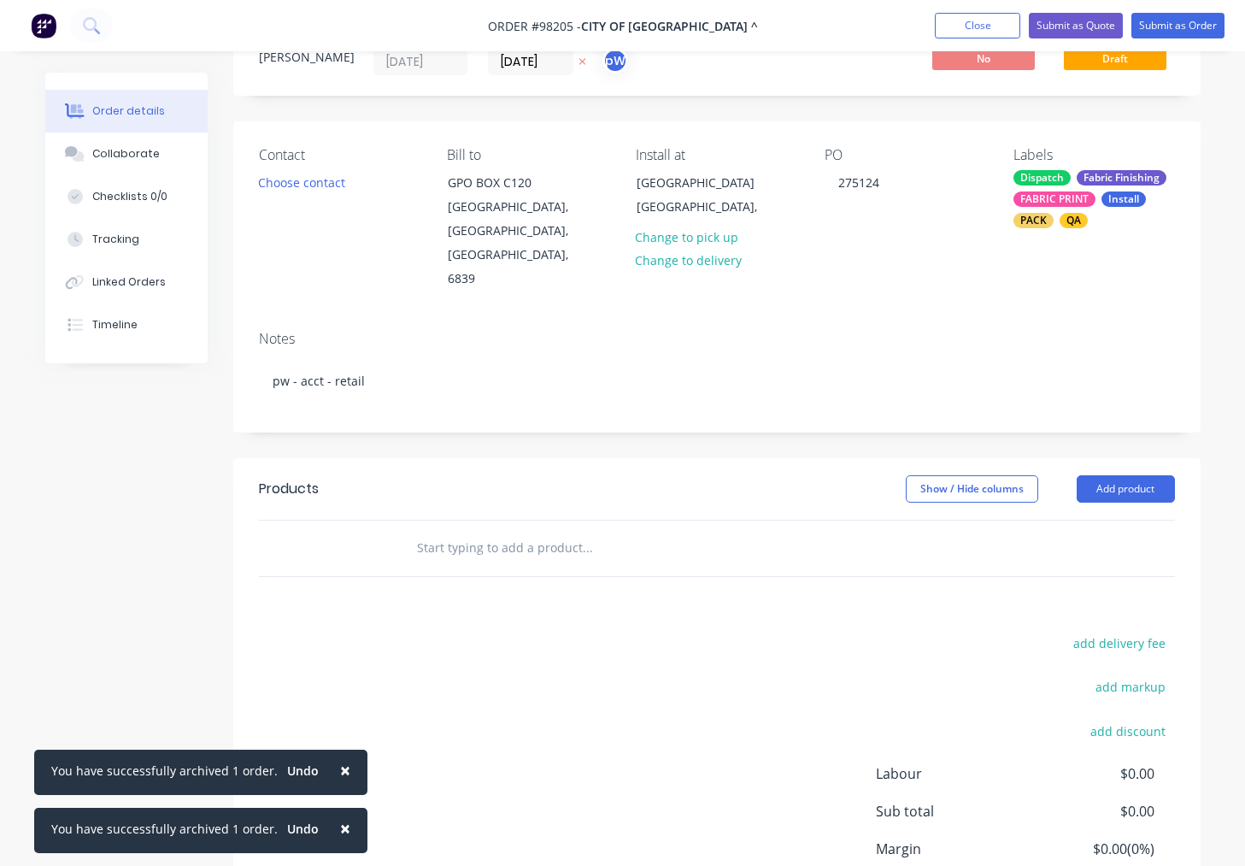
click at [478, 531] on input "text" at bounding box center [587, 548] width 342 height 34
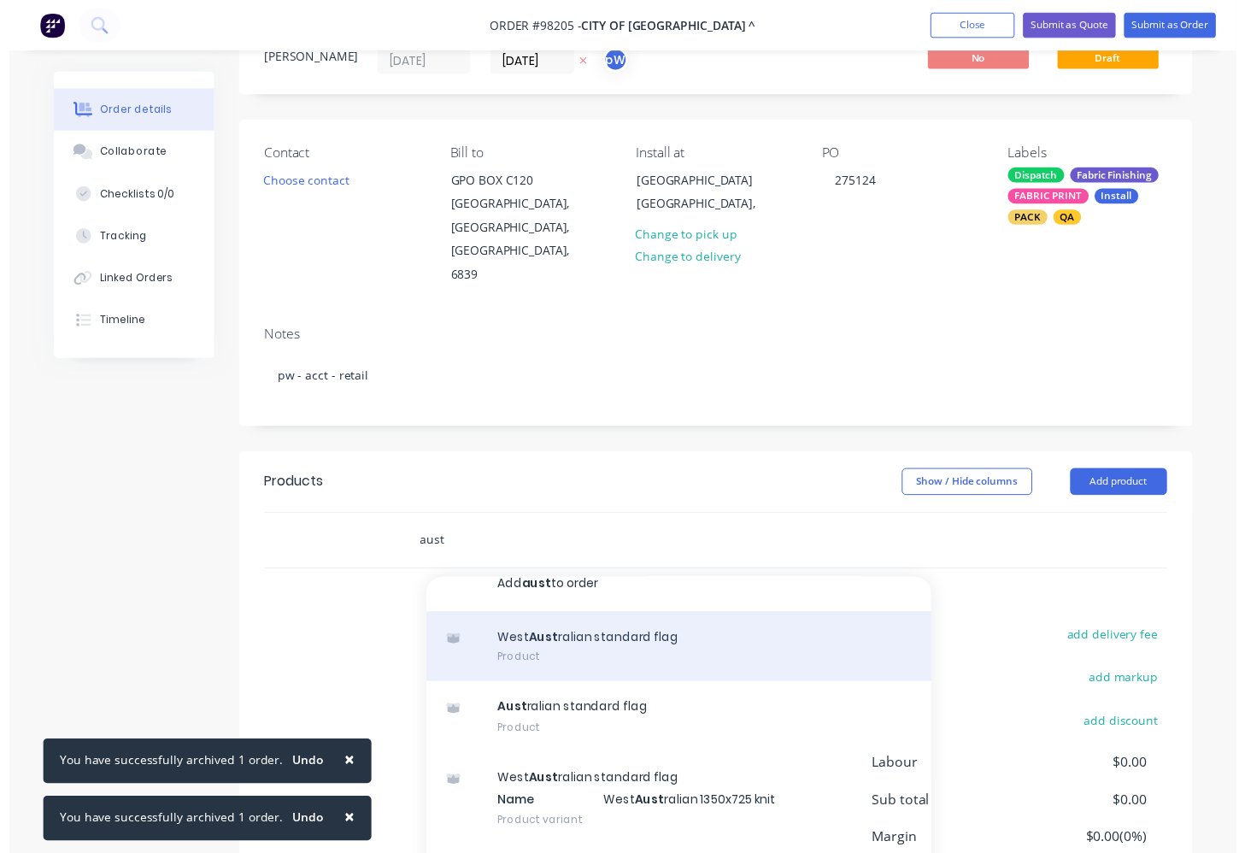
scroll to position [25, 0]
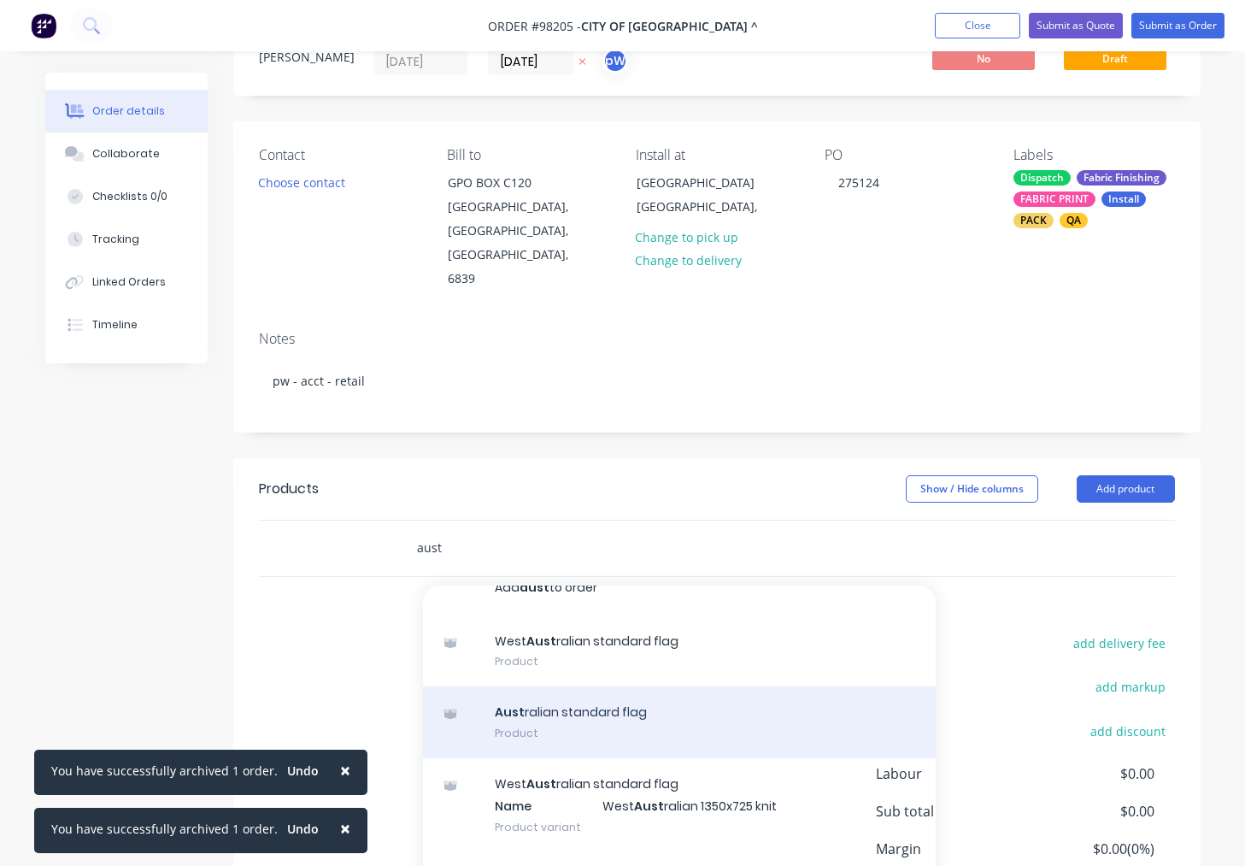
type input "aust"
click at [622, 686] on div "Aust ralian standard flag Product" at bounding box center [679, 722] width 513 height 72
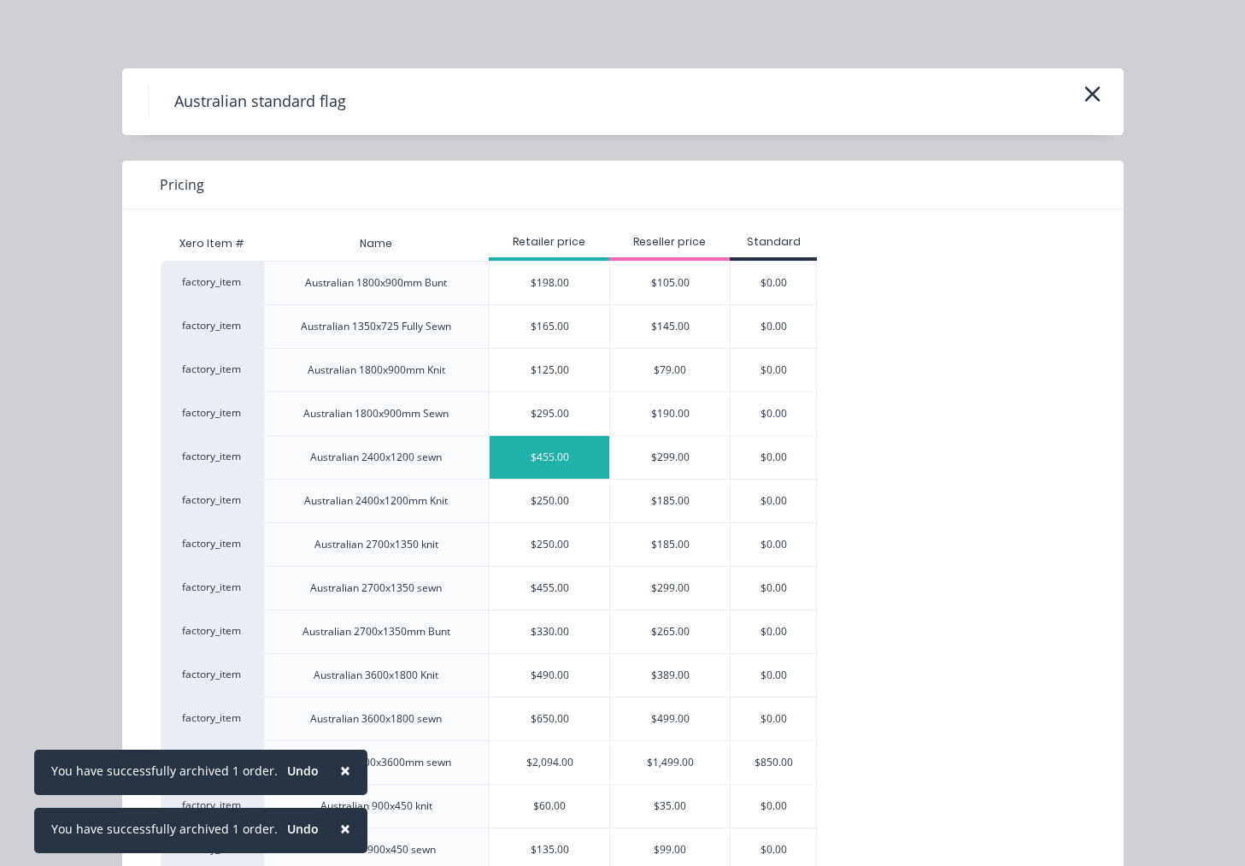
click at [554, 455] on div "$455.00" at bounding box center [550, 457] width 120 height 43
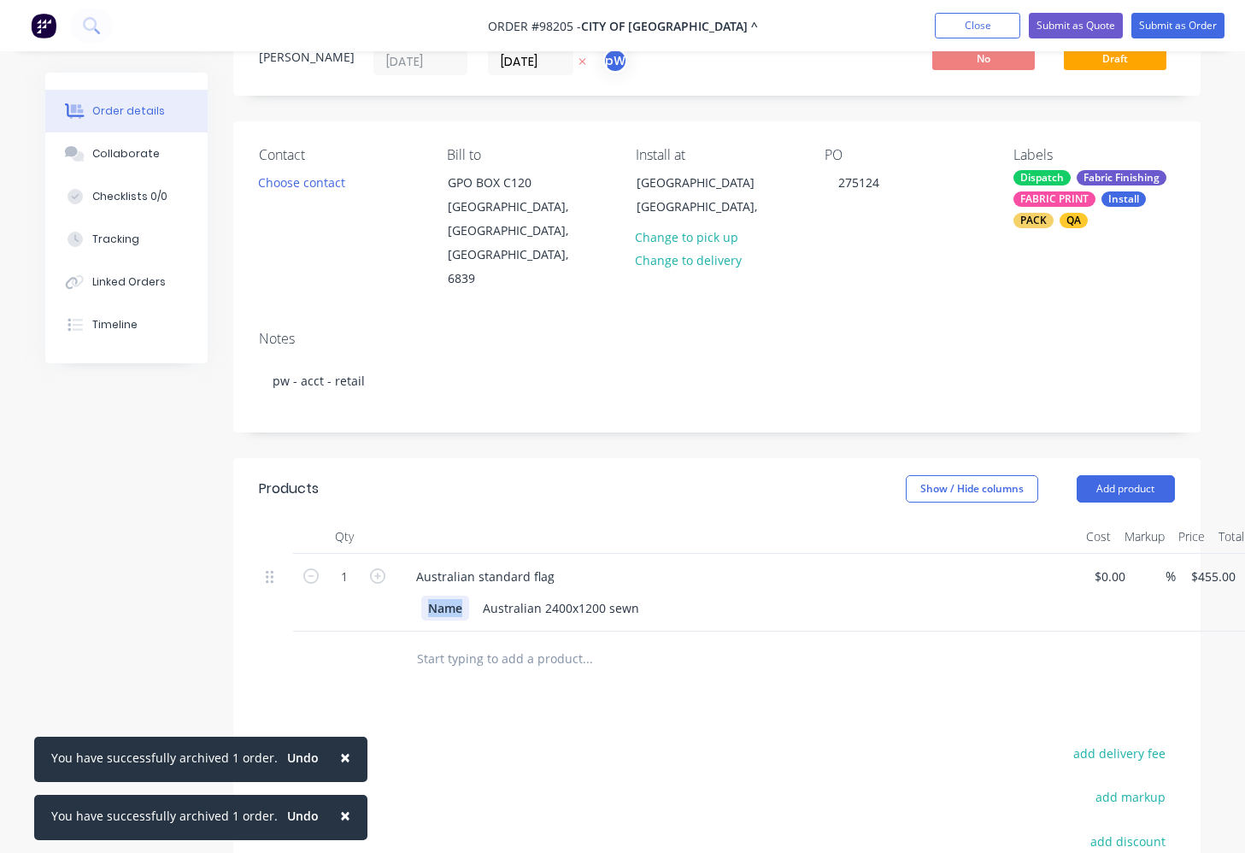
drag, startPoint x: 467, startPoint y: 559, endPoint x: 418, endPoint y: 563, distance: 49.8
click at [421, 596] on div "Name" at bounding box center [445, 608] width 48 height 25
click at [585, 596] on div "Australian 2400x1200 sewn" at bounding box center [539, 608] width 170 height 25
type input "455"
click at [1218, 564] on input "455" at bounding box center [1204, 576] width 29 height 25
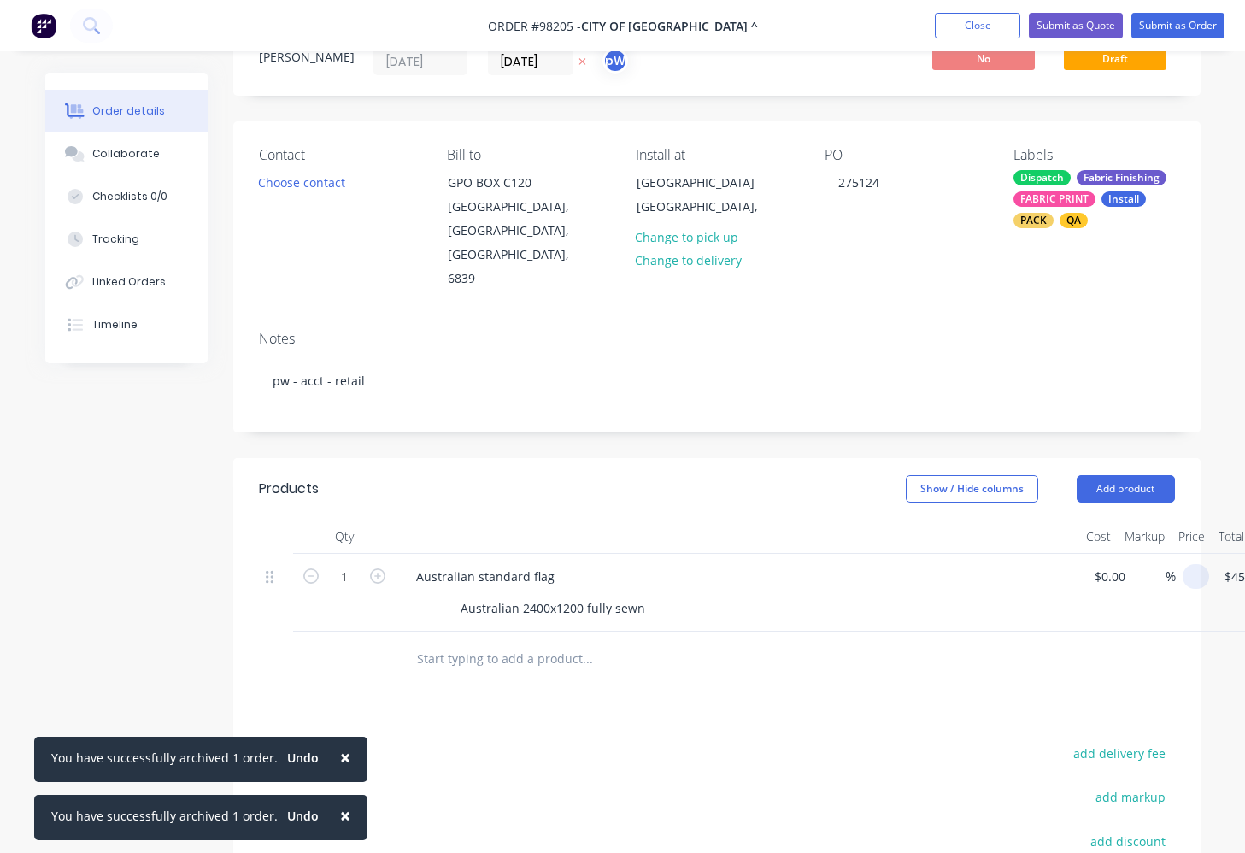
type input "$0.00"
click at [491, 642] on input "text" at bounding box center [587, 659] width 342 height 34
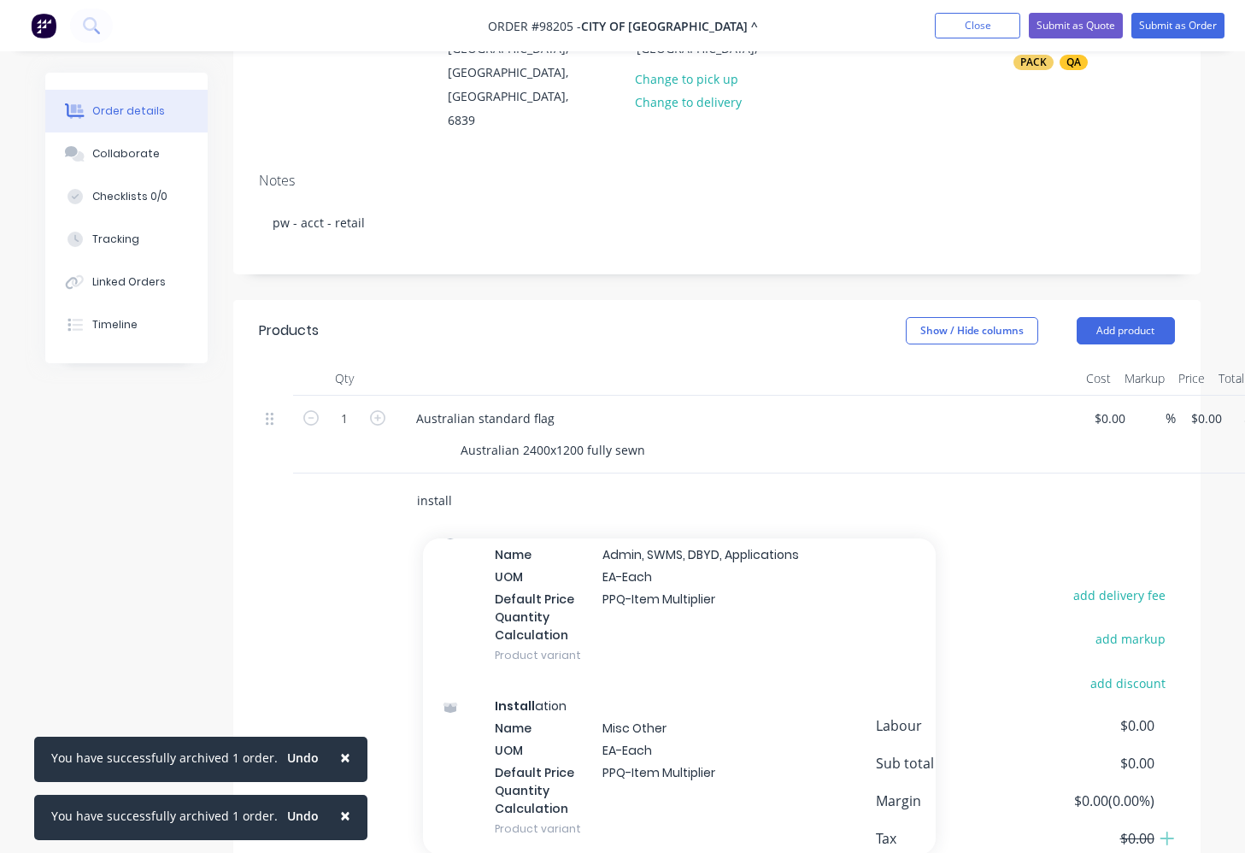
scroll to position [309, 0]
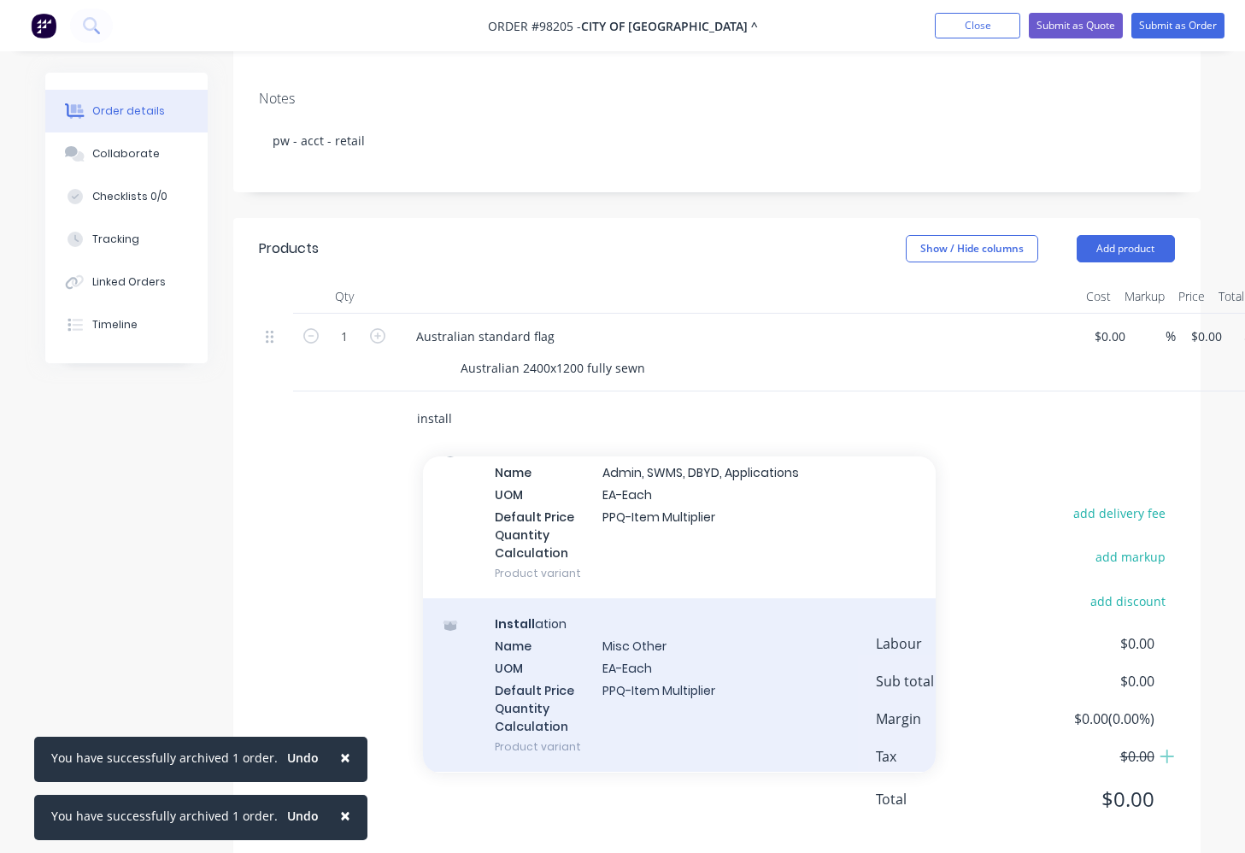
type input "install"
click at [538, 614] on div "Install ation Name Misc Other UOM EA-Each Default Price Quantity Calculation PP…" at bounding box center [679, 684] width 513 height 173
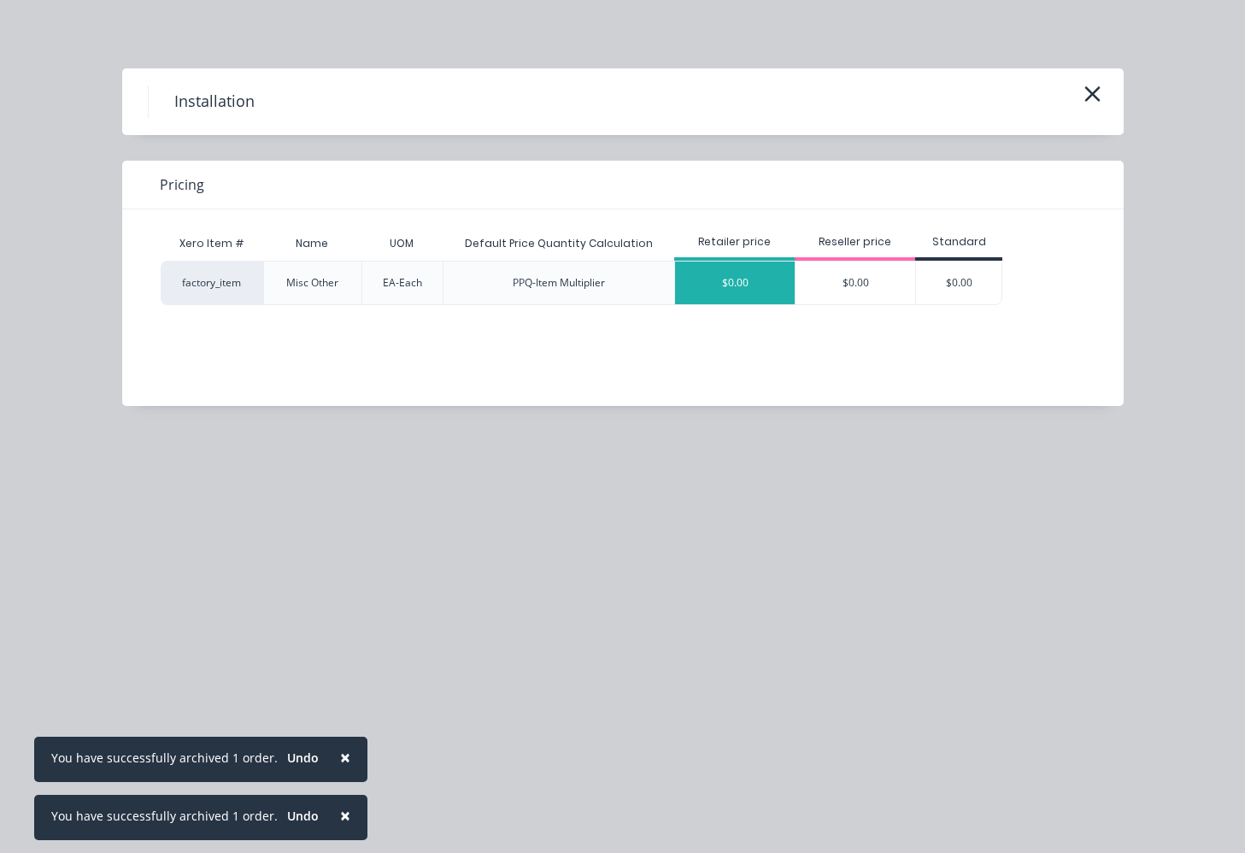
click at [753, 271] on div "$0.00" at bounding box center [735, 283] width 120 height 43
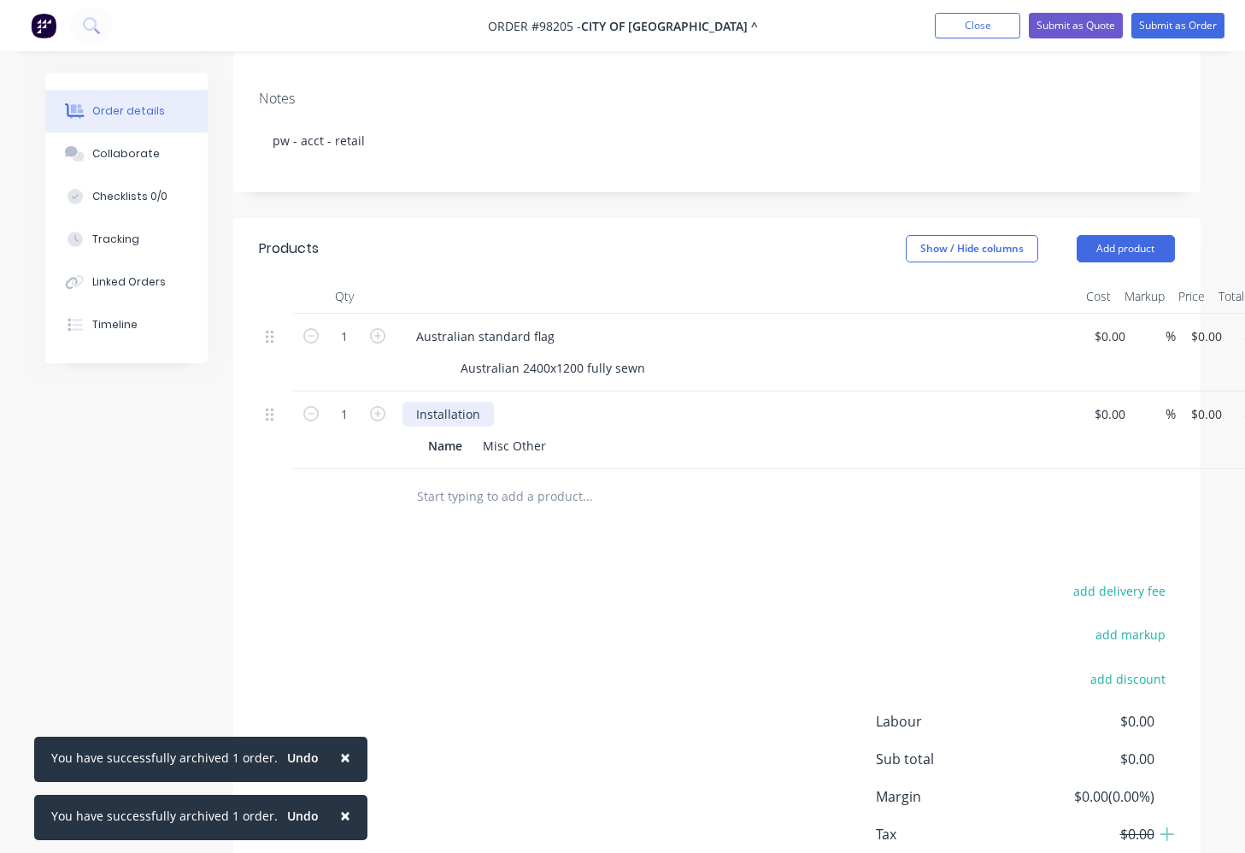
click at [485, 402] on div "Installation" at bounding box center [448, 414] width 91 height 25
click at [689, 402] on div "Installation to flag pole @ [GEOGRAPHIC_DATA]" at bounding box center [550, 414] width 294 height 25
click at [1209, 402] on input "0" at bounding box center [1200, 414] width 20 height 25
type input "$665.00"
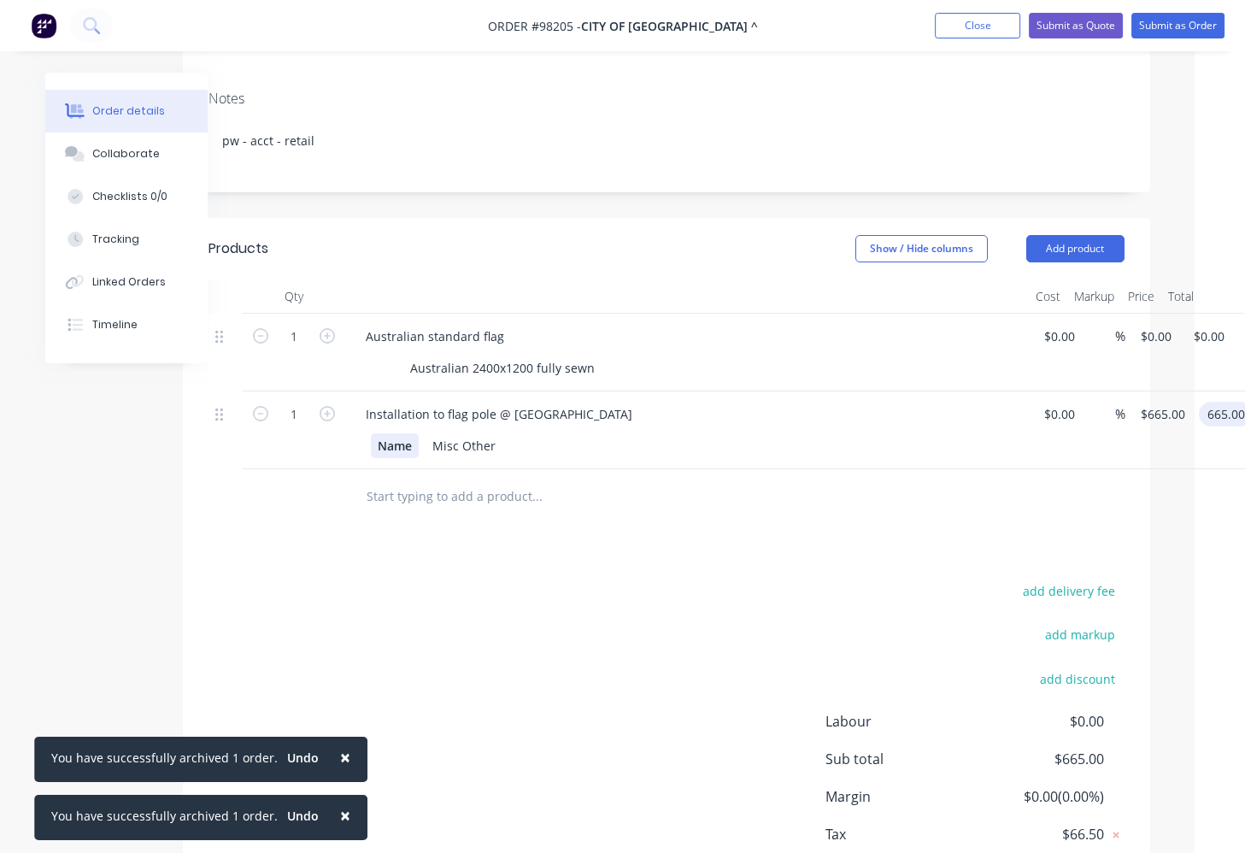
type input "$665.00"
drag, startPoint x: 415, startPoint y: 415, endPoint x: 344, endPoint y: 411, distance: 71.9
click at [371, 433] on div "Name" at bounding box center [395, 445] width 48 height 25
drag, startPoint x: 538, startPoint y: 417, endPoint x: 466, endPoint y: 413, distance: 72.8
click at [469, 433] on div "Misc Other" at bounding box center [507, 445] width 77 height 25
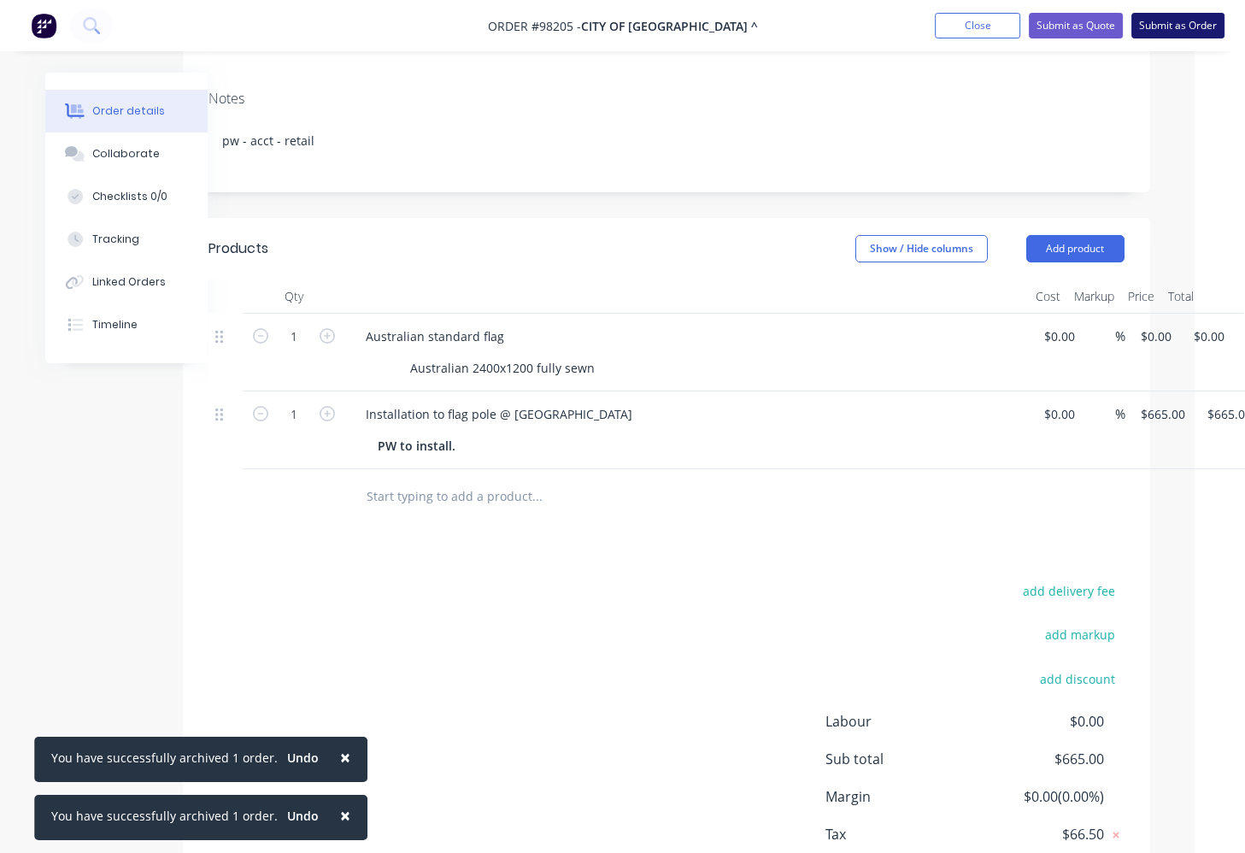
click at [1162, 37] on button "Submit as Order" at bounding box center [1178, 26] width 93 height 26
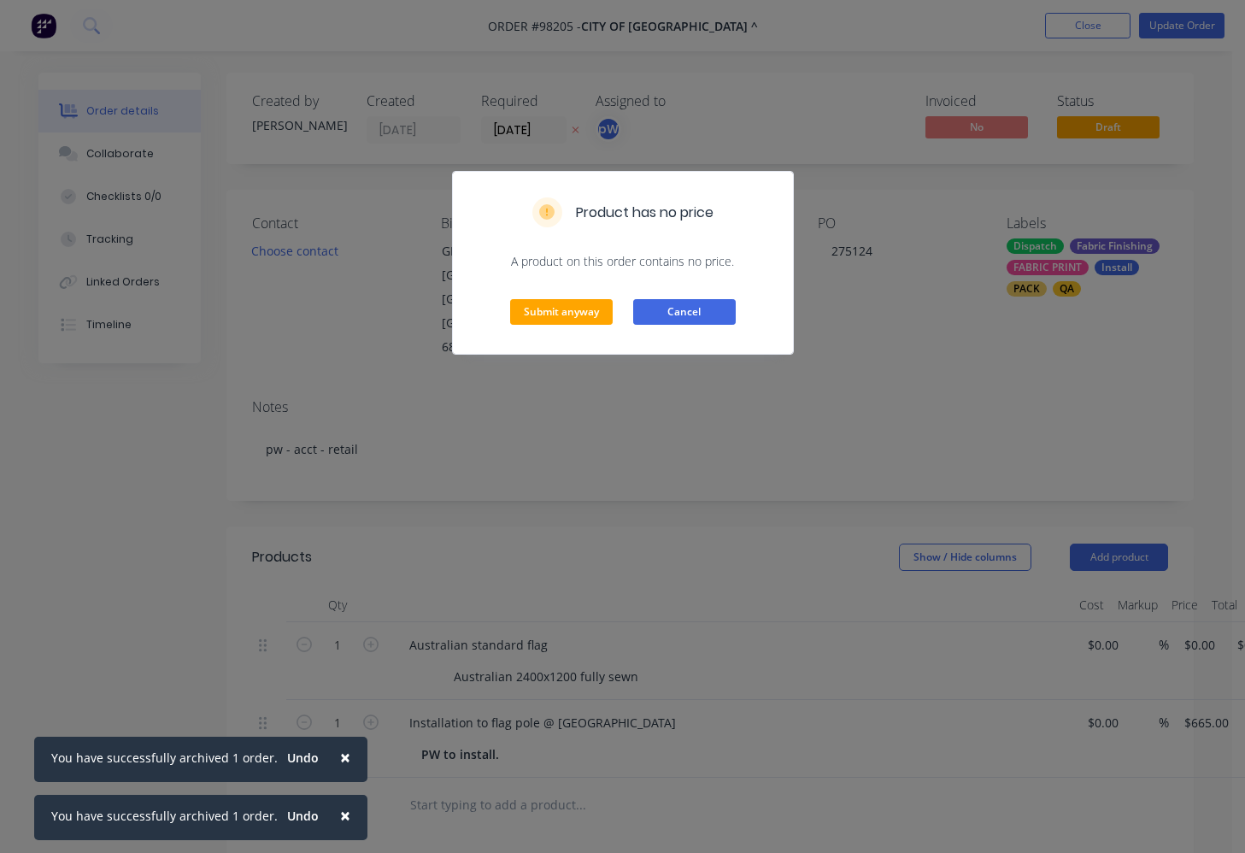
click at [688, 315] on button "Cancel" at bounding box center [684, 312] width 103 height 26
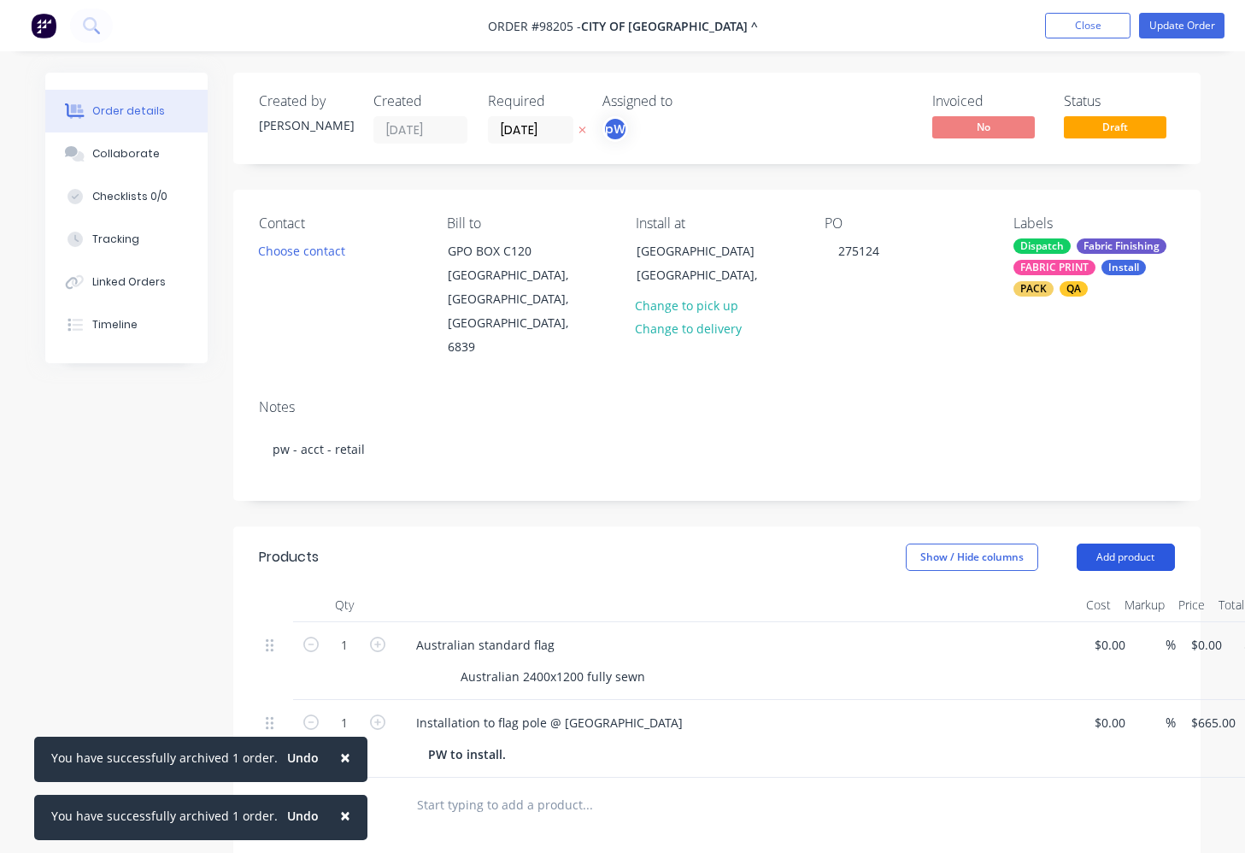
click at [1153, 544] on button "Add product" at bounding box center [1126, 557] width 98 height 27
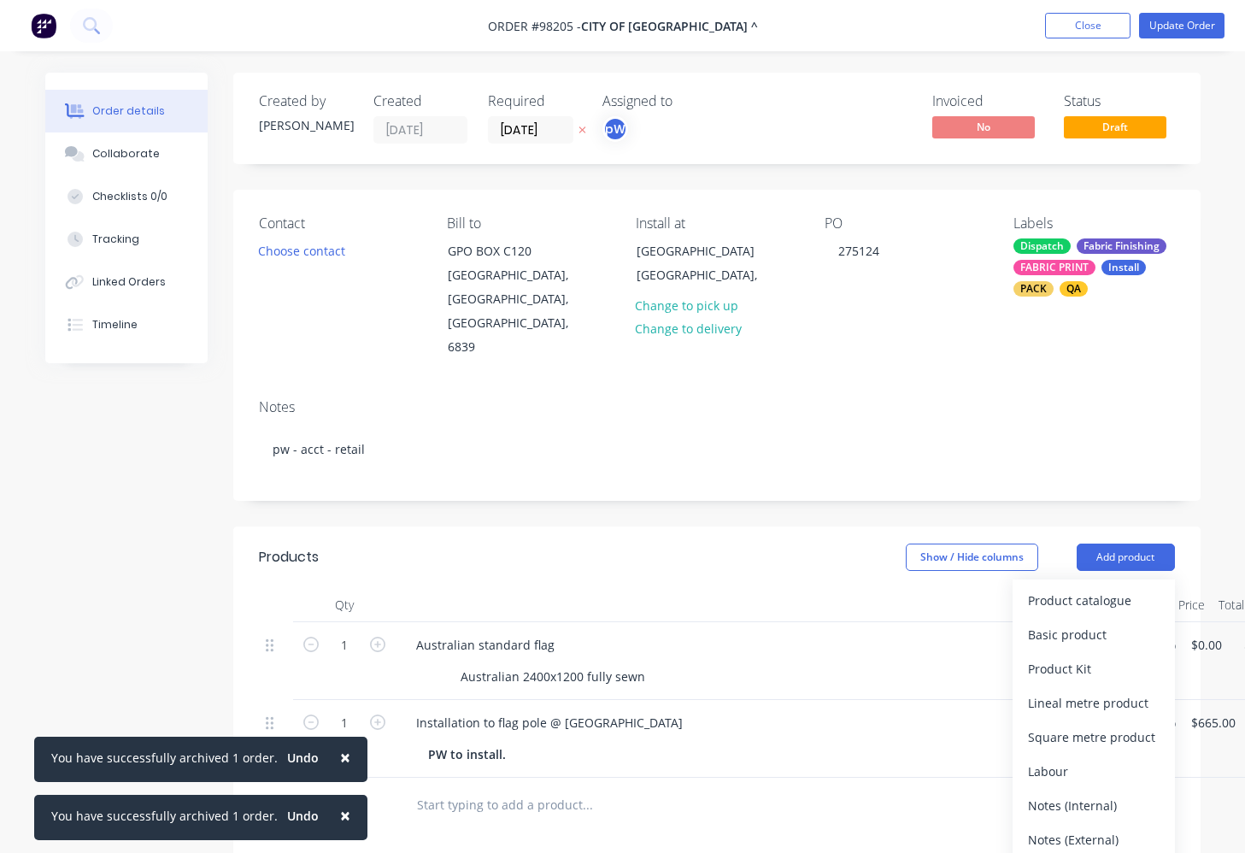
click at [1056, 827] on div "Notes (External)" at bounding box center [1094, 839] width 132 height 25
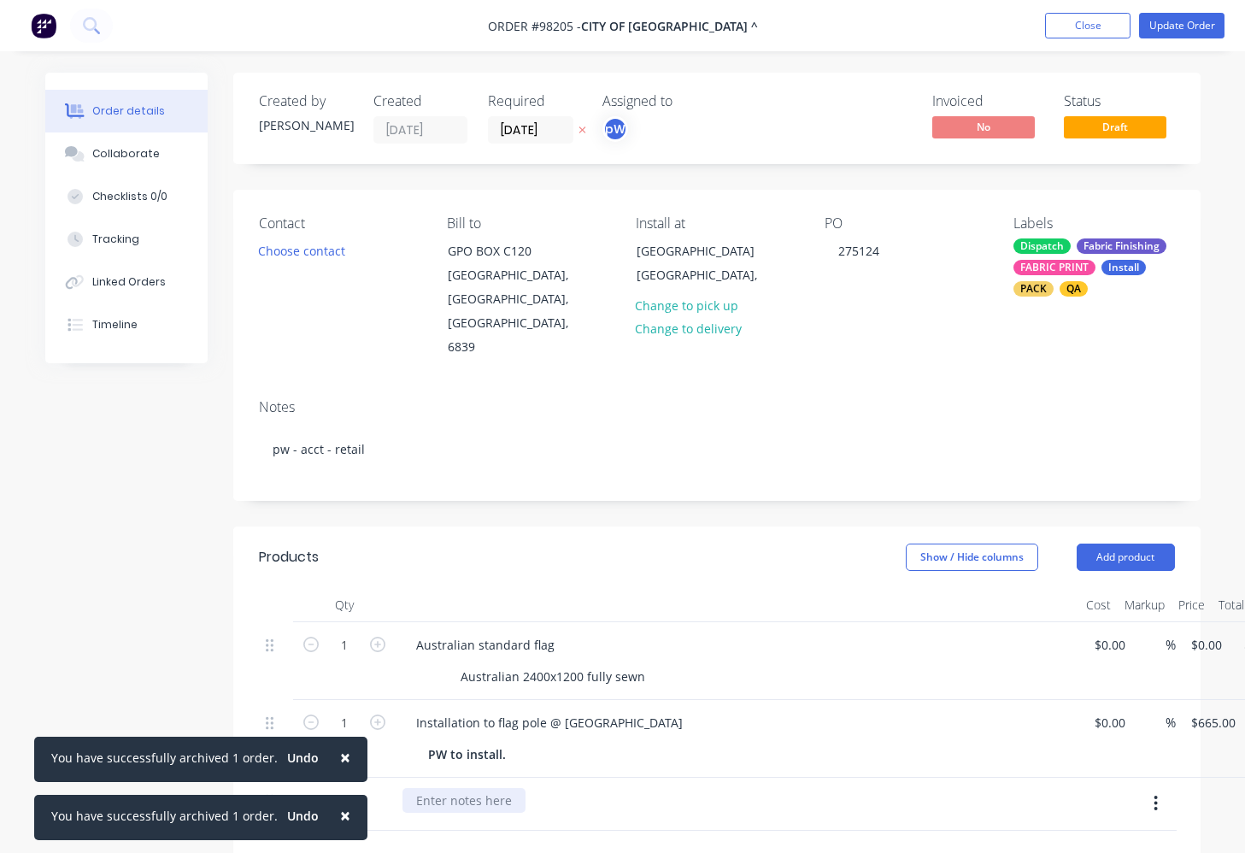
click at [479, 788] on div at bounding box center [464, 800] width 123 height 25
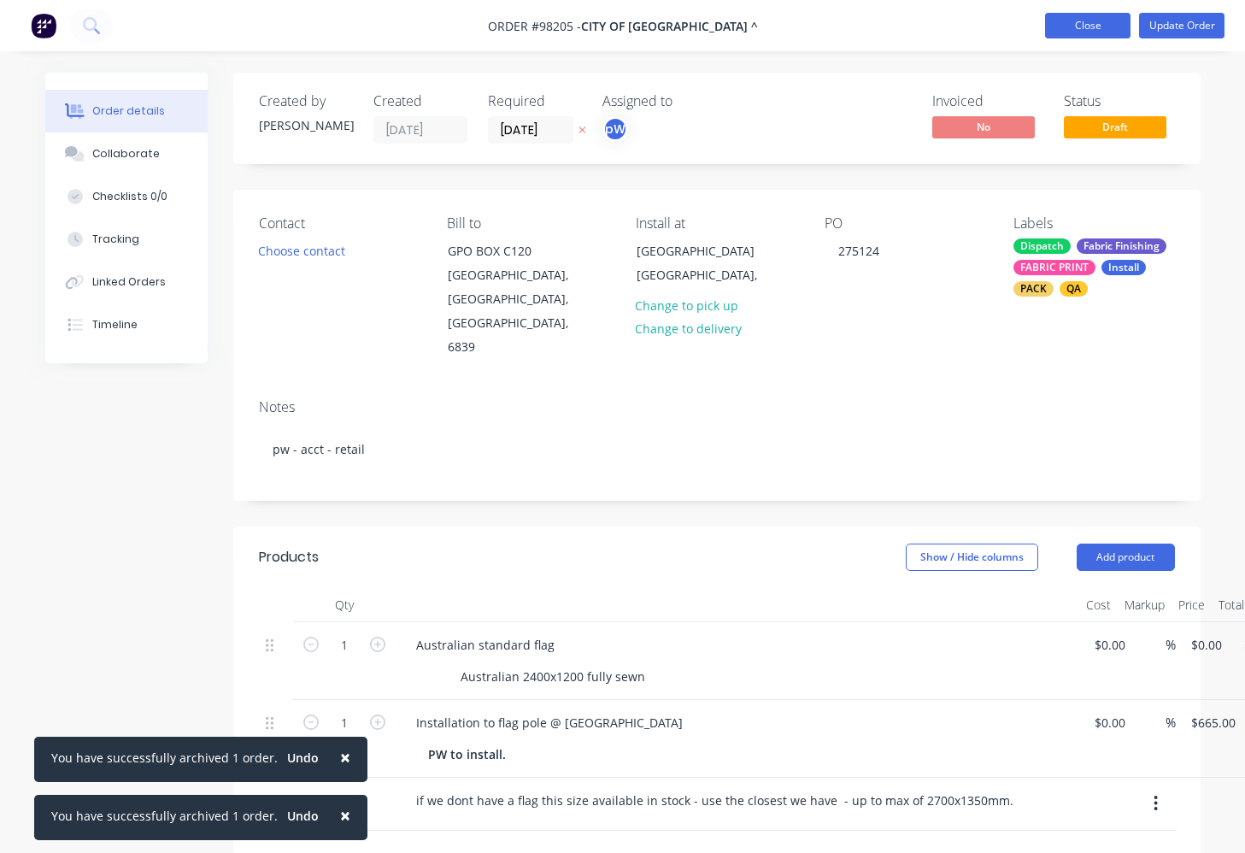
click at [1083, 25] on button "Close" at bounding box center [1087, 26] width 85 height 26
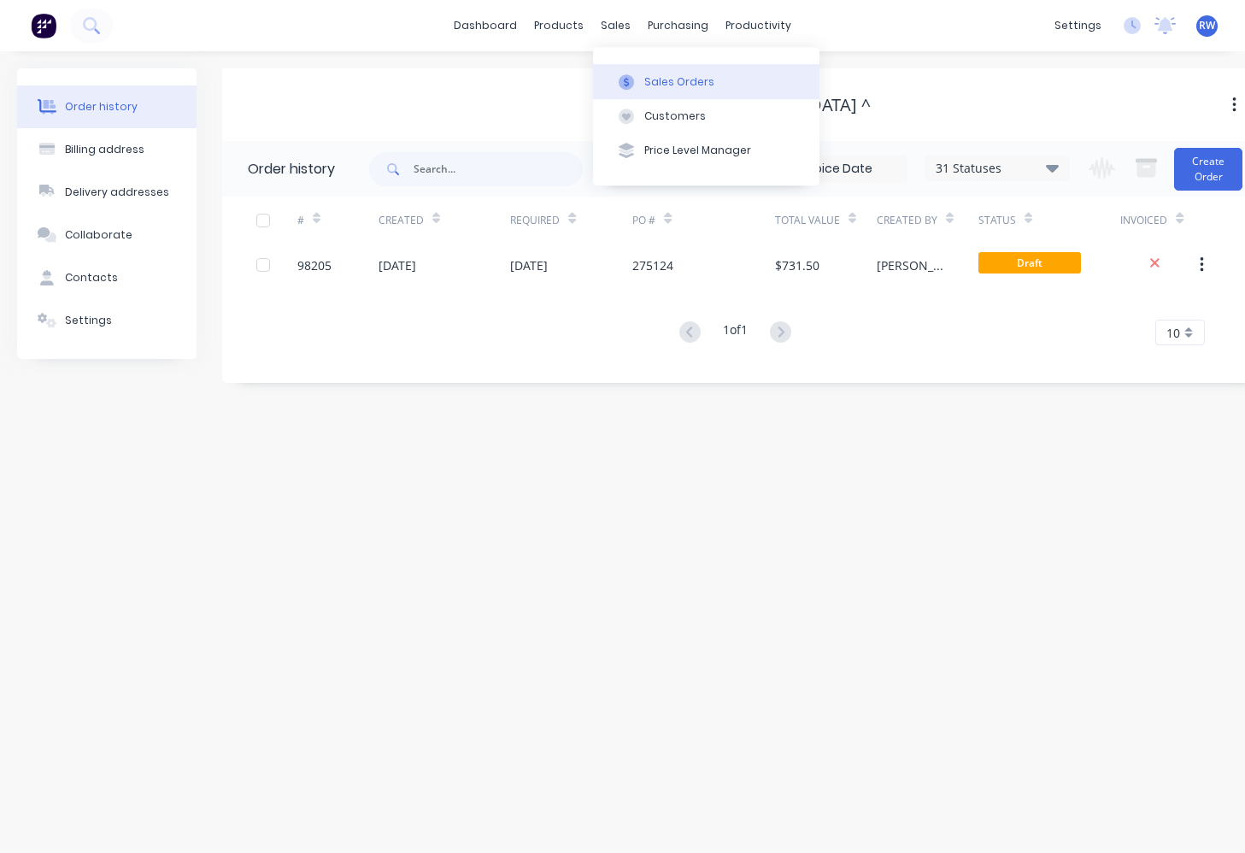
click at [692, 83] on div "Sales Orders" at bounding box center [679, 81] width 70 height 15
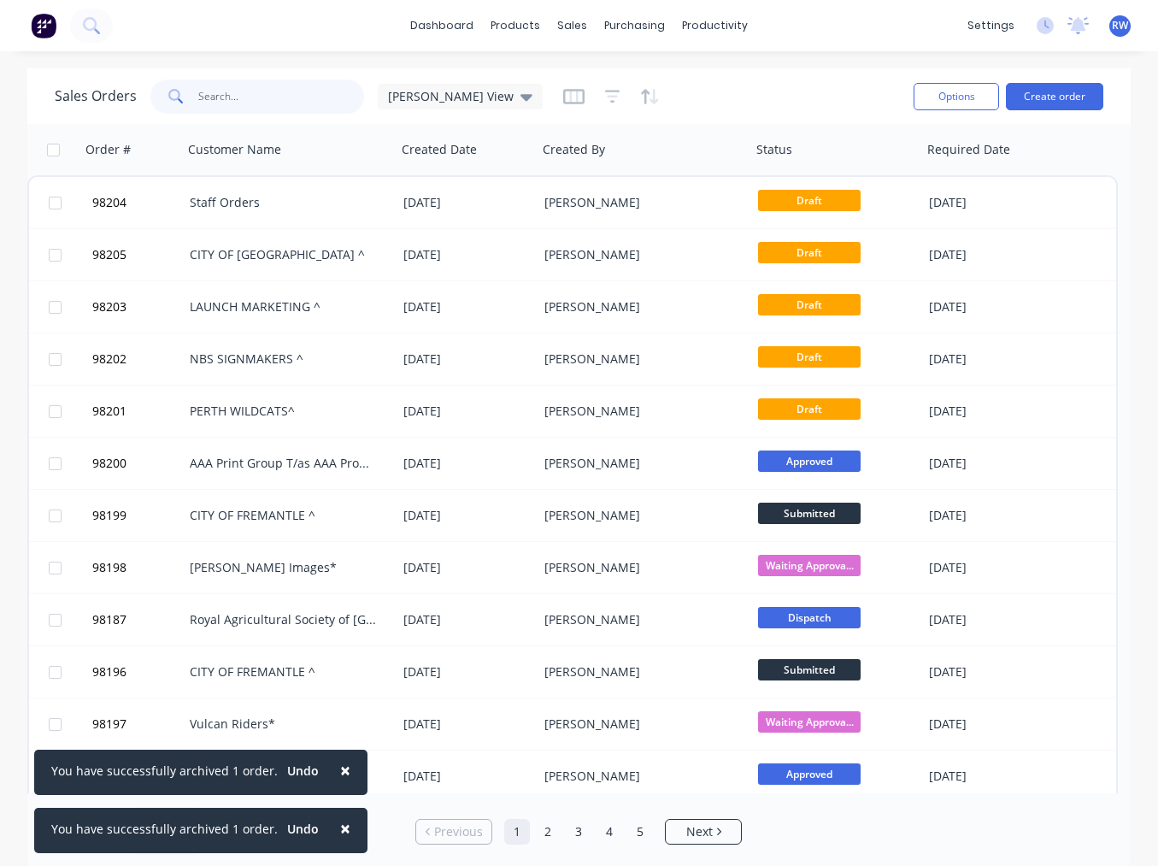
click at [232, 94] on input "text" at bounding box center [281, 96] width 167 height 34
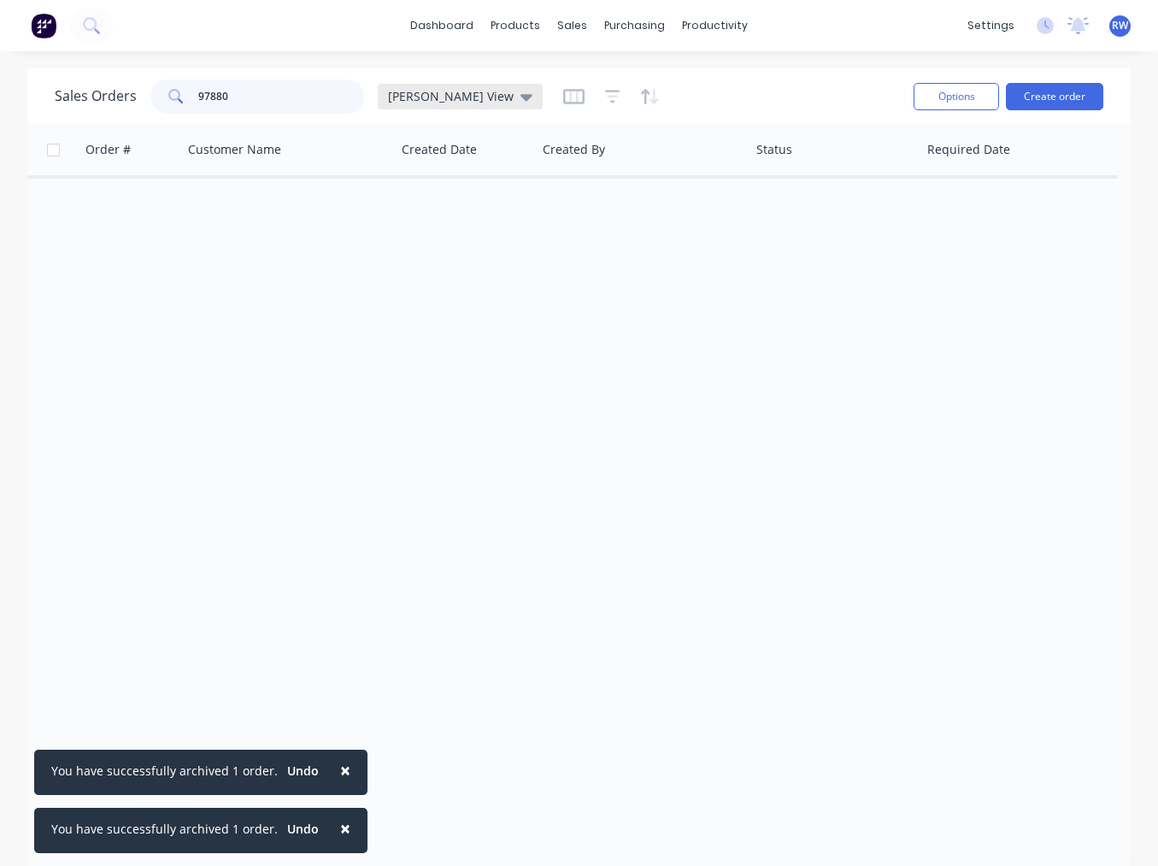
type input "97880"
click at [420, 97] on span "[PERSON_NAME] View" at bounding box center [451, 96] width 126 height 18
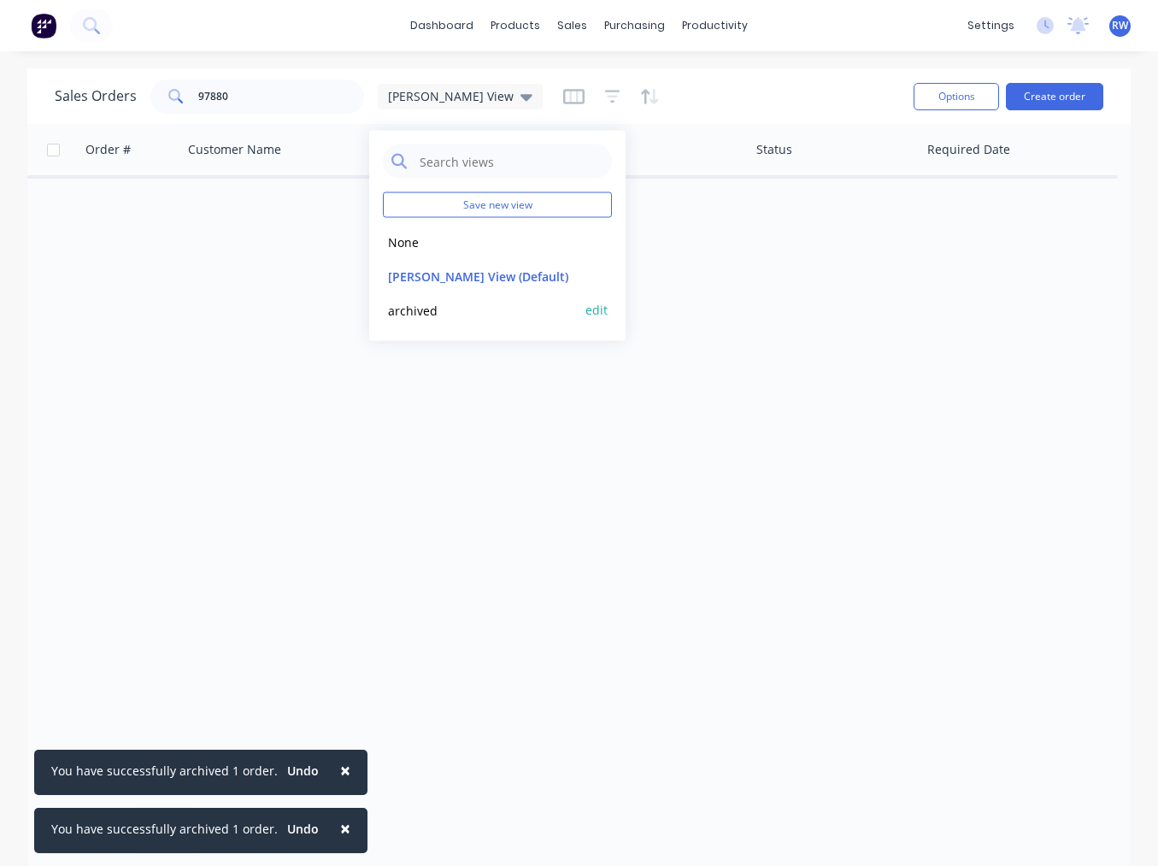
click at [427, 309] on button "archived" at bounding box center [480, 310] width 195 height 20
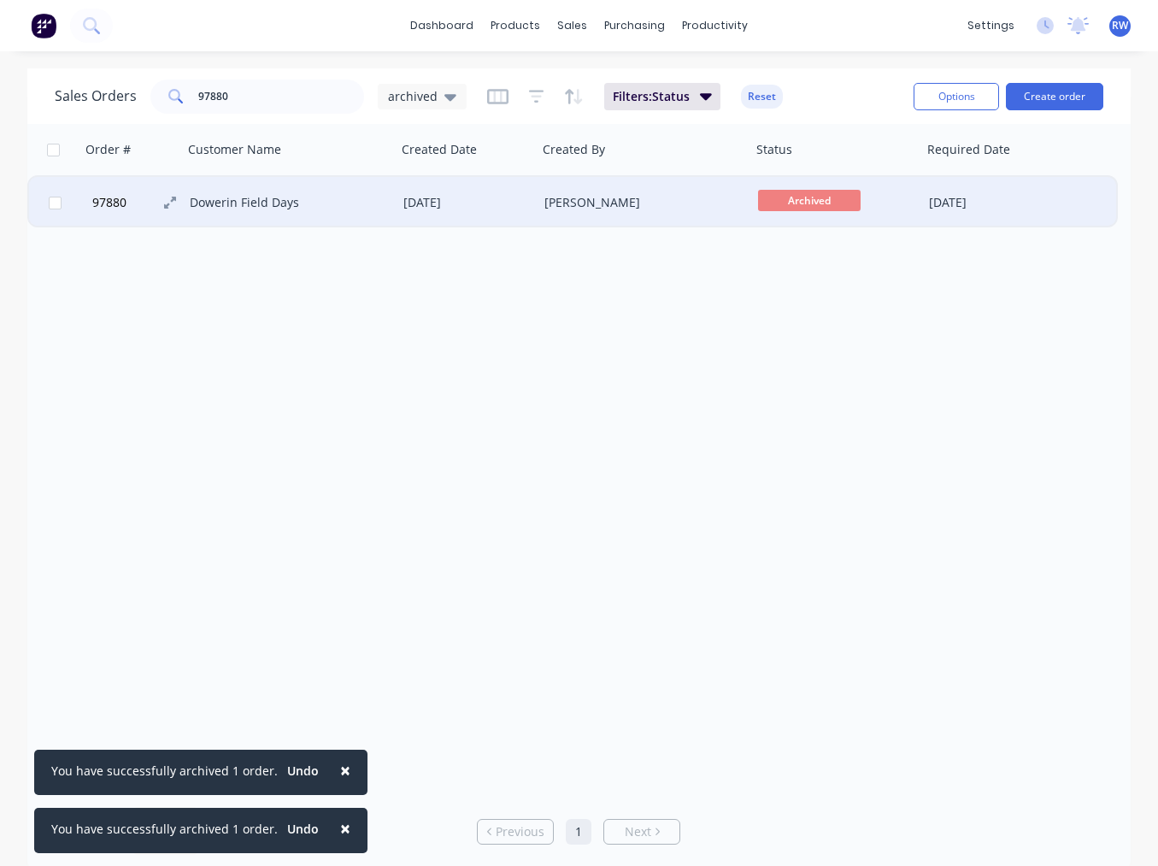
click at [99, 202] on span "97880" at bounding box center [109, 202] width 34 height 17
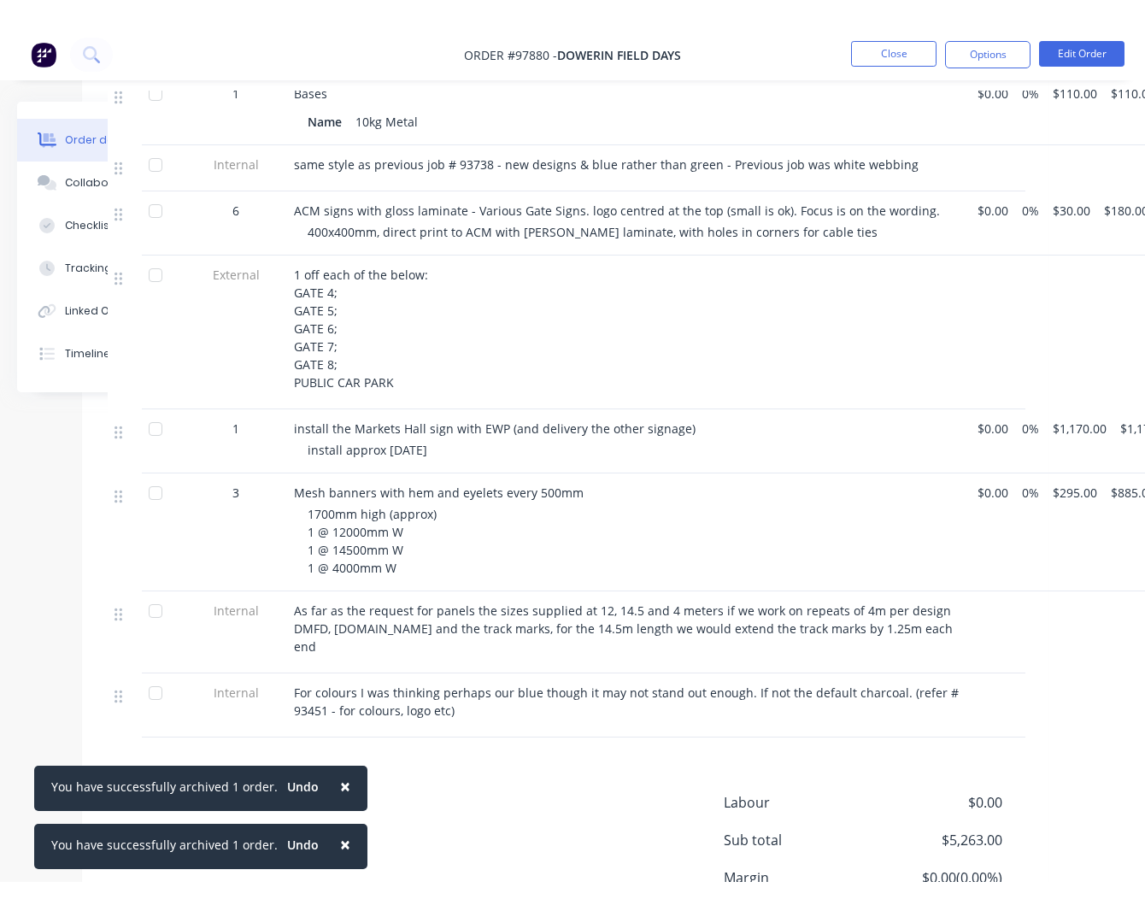
scroll to position [1045, 123]
